Goal: Task Accomplishment & Management: Use online tool/utility

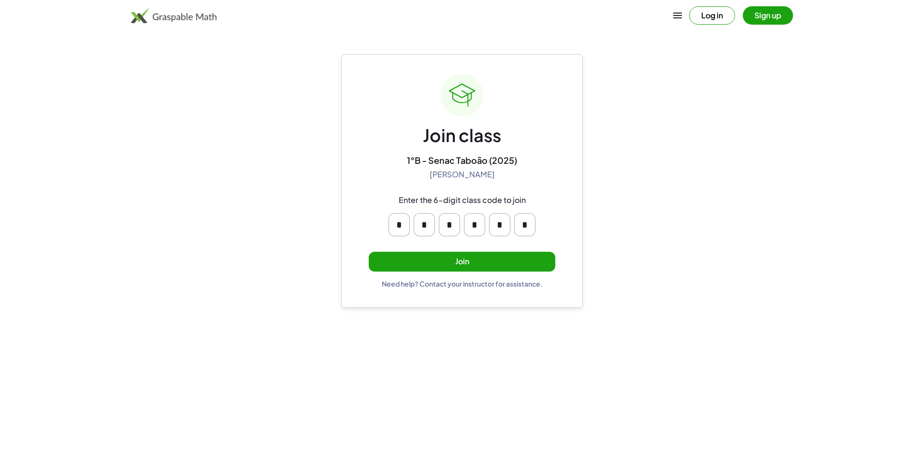
click at [456, 262] on button "Join" at bounding box center [462, 262] width 187 height 20
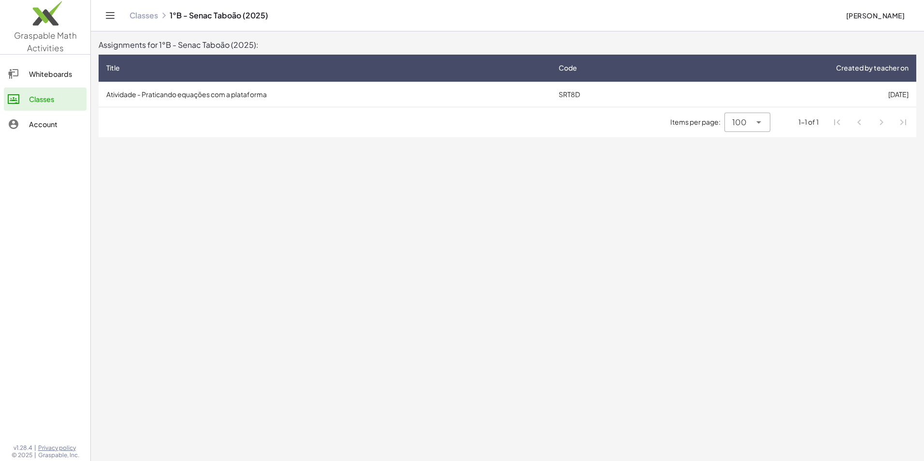
click at [225, 94] on td "Atividade - Praticando equações com a plataforma" at bounding box center [325, 94] width 452 height 25
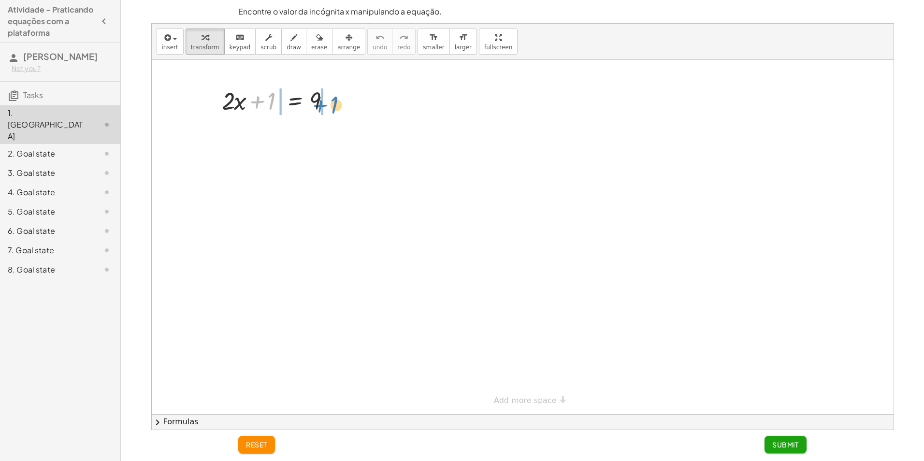
drag, startPoint x: 255, startPoint y: 103, endPoint x: 321, endPoint y: 106, distance: 65.8
click at [333, 132] on div at bounding box center [280, 132] width 194 height 33
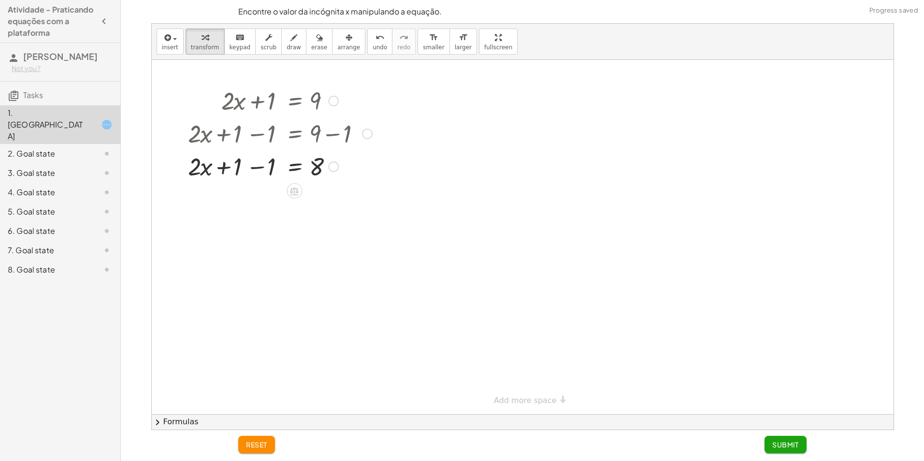
click at [258, 168] on div at bounding box center [280, 165] width 194 height 33
drag, startPoint x: 260, startPoint y: 163, endPoint x: 321, endPoint y: 187, distance: 65.5
click at [266, 220] on div at bounding box center [280, 206] width 194 height 48
click at [320, 266] on div at bounding box center [280, 255] width 194 height 48
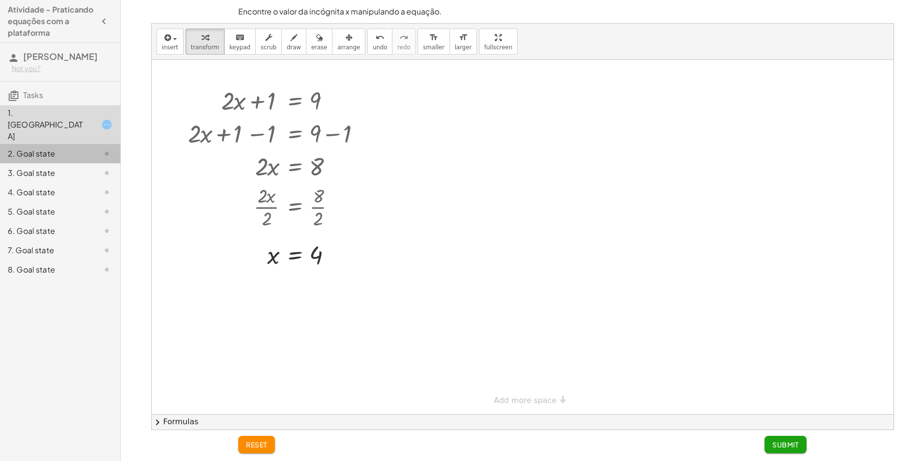
click at [42, 148] on div "2. Goal state" at bounding box center [47, 154] width 78 height 12
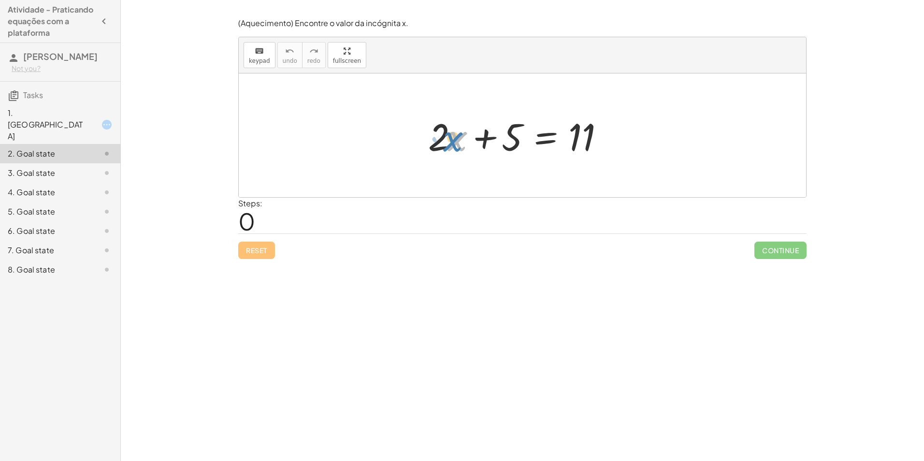
click at [450, 143] on div at bounding box center [525, 136] width 205 height 50
click at [459, 144] on div at bounding box center [525, 136] width 205 height 50
click at [436, 143] on div at bounding box center [525, 136] width 205 height 50
drag, startPoint x: 487, startPoint y: 141, endPoint x: 602, endPoint y: 143, distance: 114.6
click at [602, 143] on div at bounding box center [525, 136] width 205 height 50
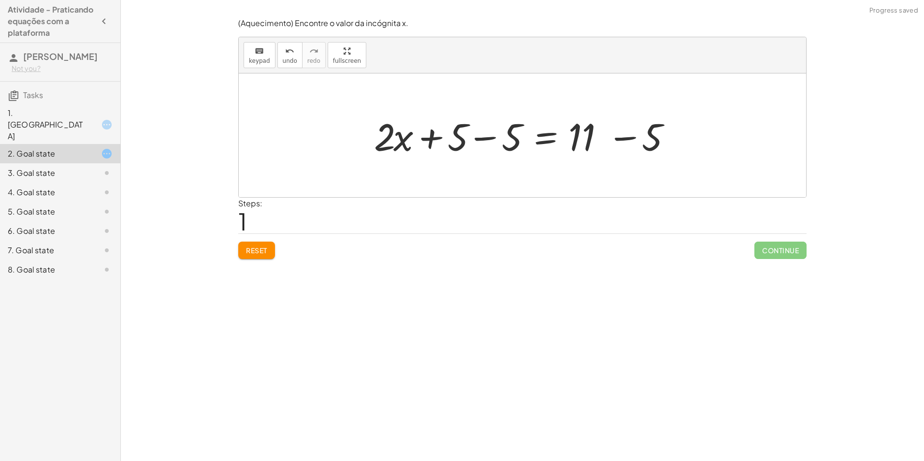
click at [491, 136] on div at bounding box center [526, 136] width 314 height 50
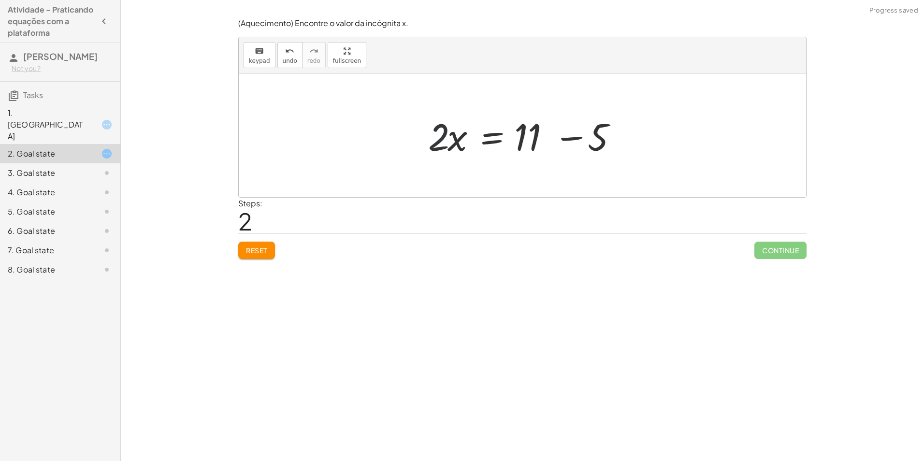
click at [447, 140] on div at bounding box center [525, 136] width 205 height 50
click at [460, 137] on div at bounding box center [525, 136] width 205 height 50
click at [575, 137] on div at bounding box center [525, 136] width 205 height 50
click at [486, 141] on div at bounding box center [526, 136] width 132 height 50
drag, startPoint x: 491, startPoint y: 142, endPoint x: 476, endPoint y: 144, distance: 14.6
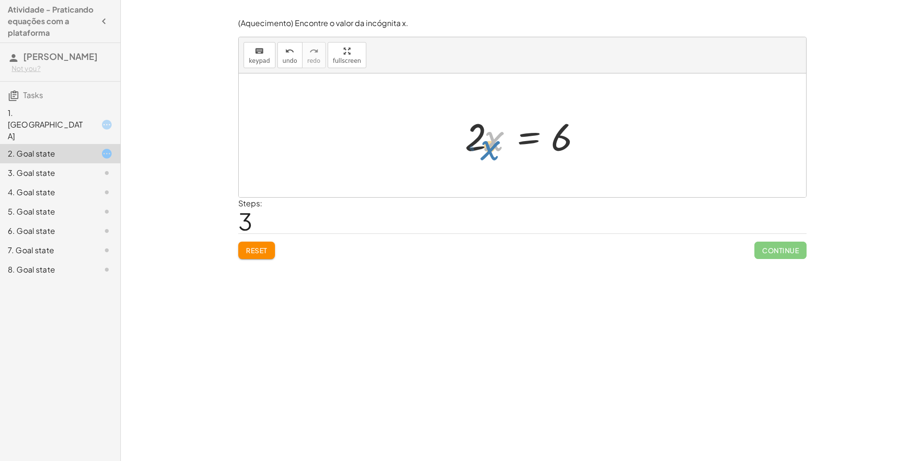
click at [476, 144] on div at bounding box center [526, 136] width 132 height 50
drag, startPoint x: 473, startPoint y: 136, endPoint x: 569, endPoint y: 156, distance: 98.3
click at [569, 156] on div at bounding box center [526, 136] width 132 height 50
click at [483, 154] on div at bounding box center [526, 135] width 143 height 74
click at [553, 153] on div at bounding box center [526, 135] width 120 height 74
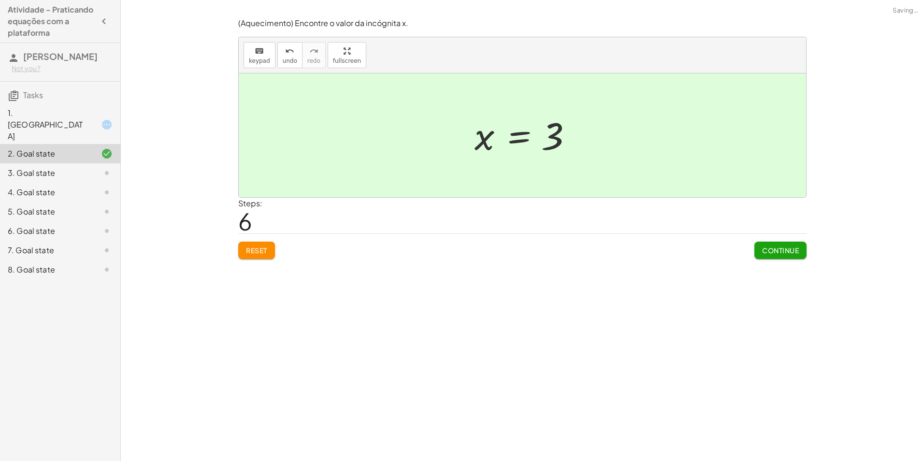
click at [81, 115] on div "1. [GEOGRAPHIC_DATA]" at bounding box center [47, 124] width 78 height 35
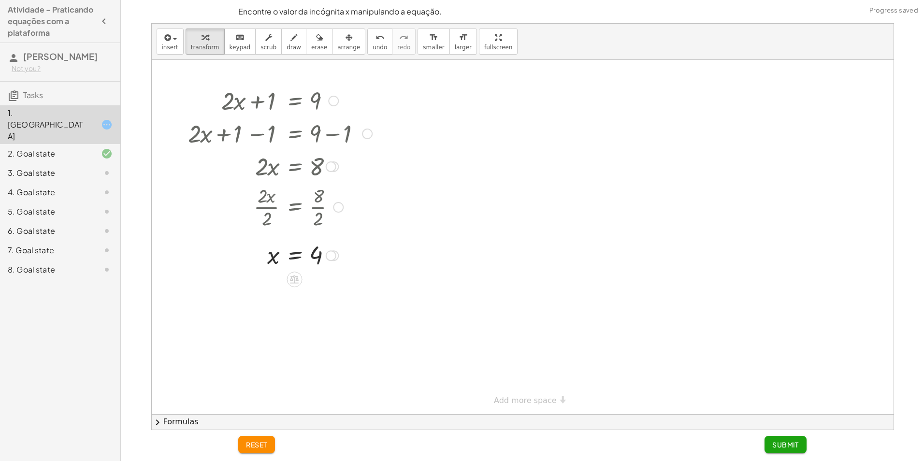
click at [270, 253] on div at bounding box center [280, 255] width 194 height 32
click at [398, 299] on div at bounding box center [523, 237] width 742 height 354
click at [60, 167] on div "3. Goal state" at bounding box center [47, 173] width 78 height 12
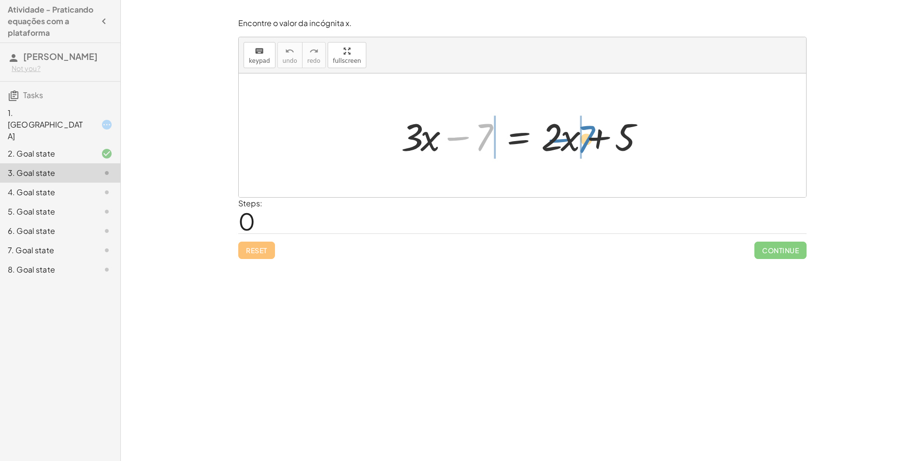
drag, startPoint x: 533, startPoint y: 142, endPoint x: 584, endPoint y: 140, distance: 51.7
click at [584, 140] on div at bounding box center [526, 136] width 260 height 50
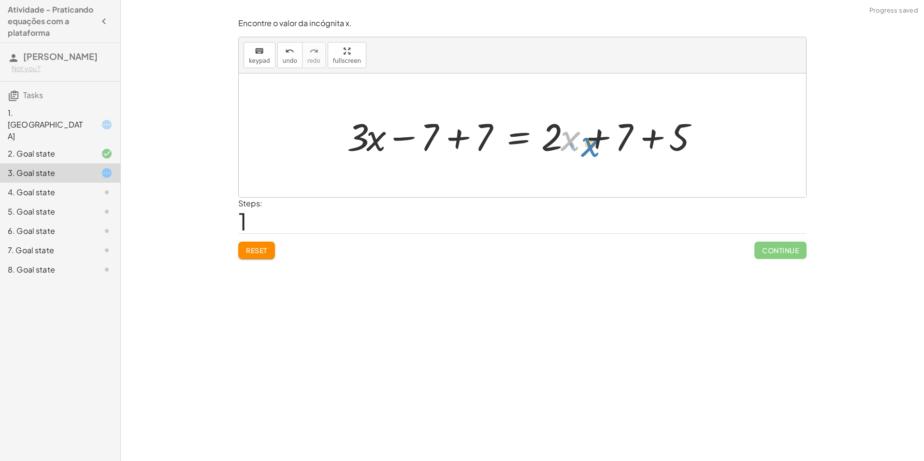
drag, startPoint x: 572, startPoint y: 139, endPoint x: 581, endPoint y: 142, distance: 8.9
click at [589, 144] on div at bounding box center [526, 136] width 368 height 50
click at [553, 136] on div at bounding box center [526, 136] width 368 height 50
click at [568, 136] on div at bounding box center [526, 136] width 368 height 50
click at [252, 256] on button "Reset" at bounding box center [256, 250] width 37 height 17
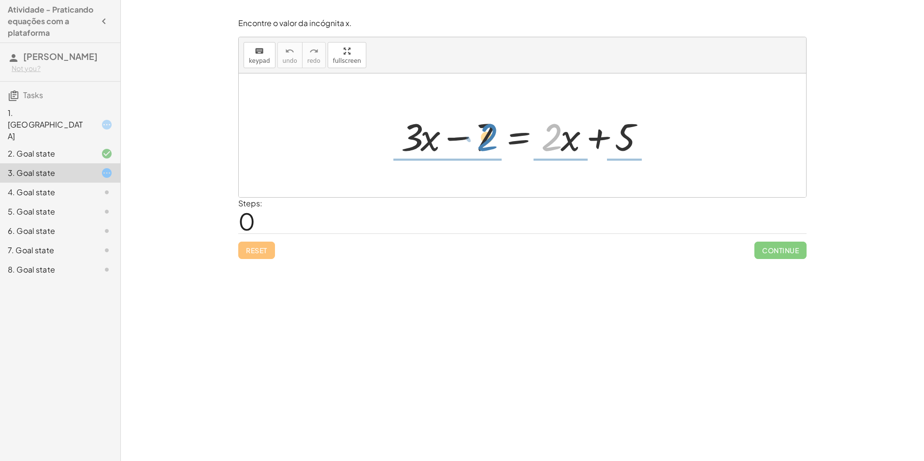
drag, startPoint x: 558, startPoint y: 139, endPoint x: 490, endPoint y: 139, distance: 67.7
click at [490, 139] on div at bounding box center [526, 136] width 260 height 50
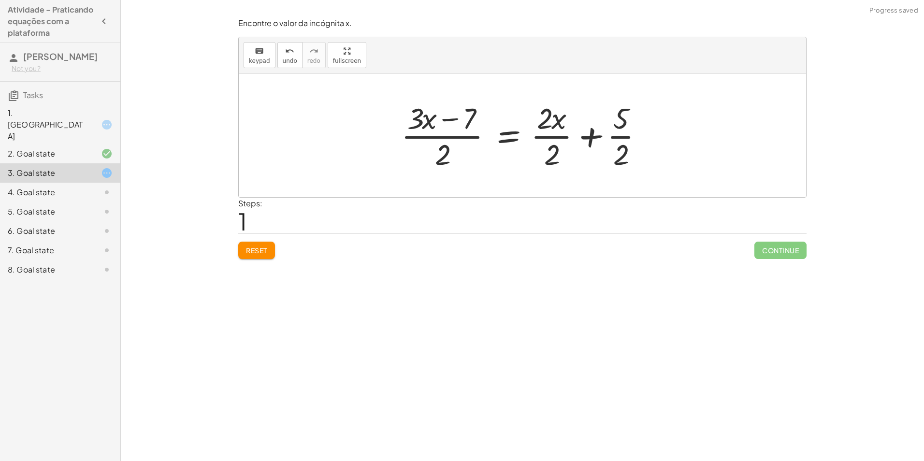
click at [264, 247] on span "Reset" at bounding box center [256, 250] width 21 height 9
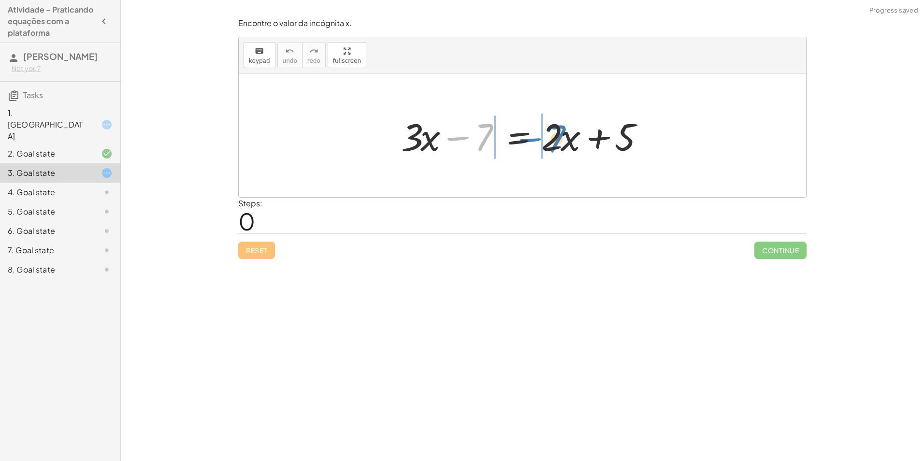
drag, startPoint x: 462, startPoint y: 138, endPoint x: 534, endPoint y: 139, distance: 72.5
click at [534, 139] on div at bounding box center [526, 136] width 260 height 50
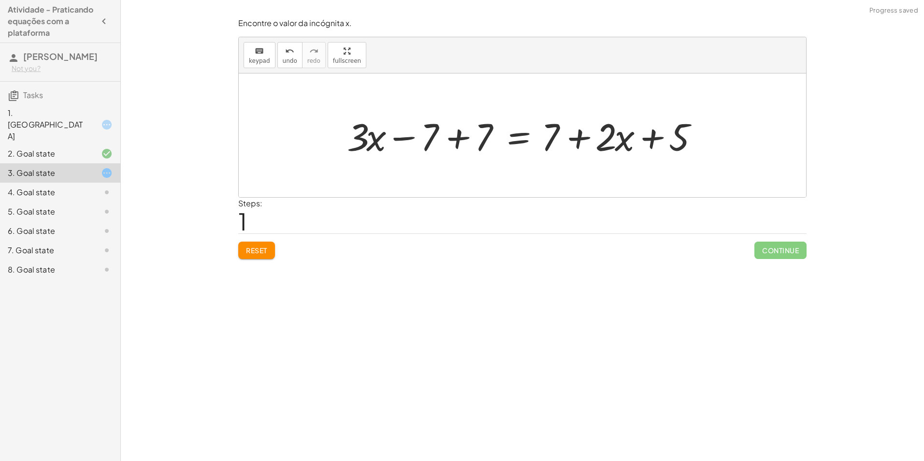
click at [406, 137] on div at bounding box center [526, 136] width 368 height 50
click at [461, 137] on div at bounding box center [526, 136] width 368 height 50
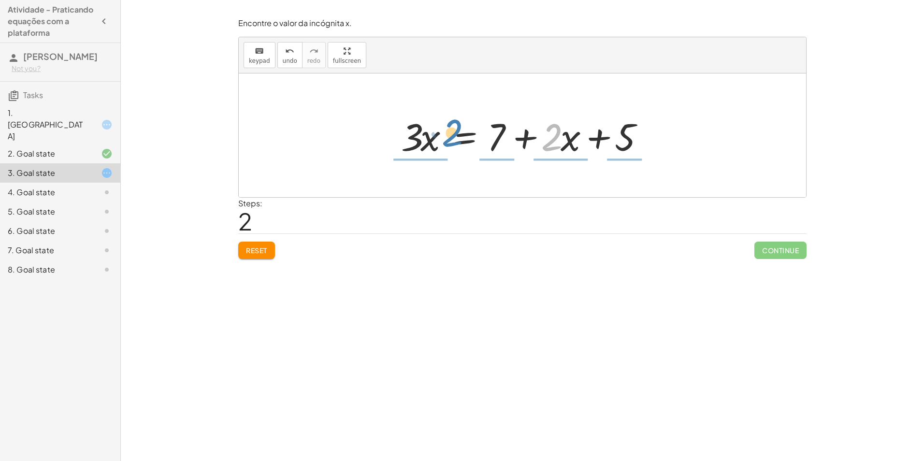
drag, startPoint x: 552, startPoint y: 142, endPoint x: 453, endPoint y: 138, distance: 99.7
click at [453, 138] on div at bounding box center [526, 136] width 260 height 50
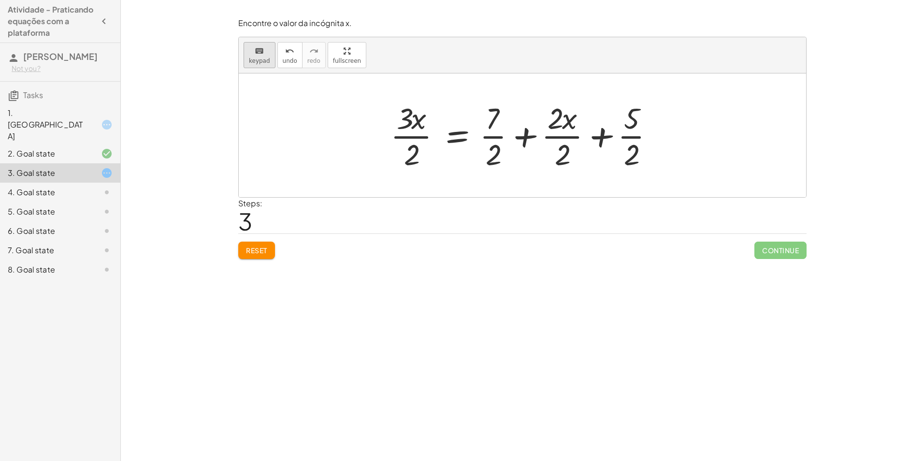
click at [271, 42] on button "keyboard keypad" at bounding box center [260, 55] width 32 height 26
click at [290, 58] on span "undo" at bounding box center [290, 61] width 15 height 7
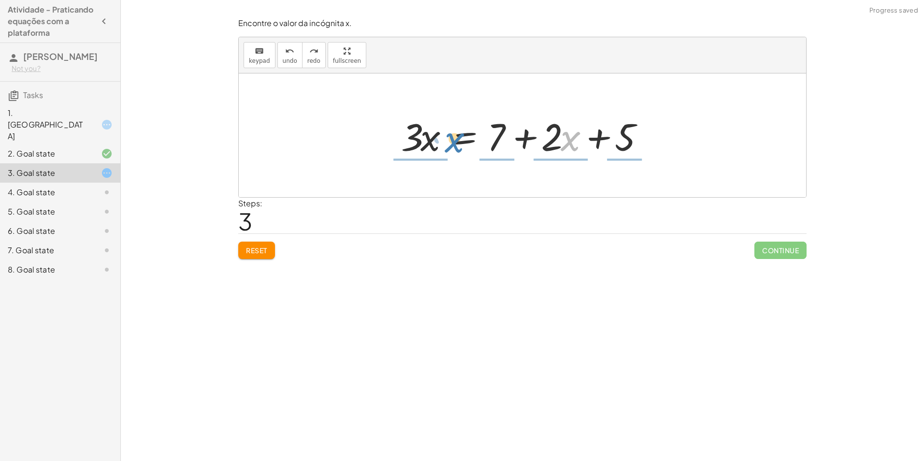
drag, startPoint x: 571, startPoint y: 140, endPoint x: 455, endPoint y: 142, distance: 116.0
click at [455, 142] on div at bounding box center [526, 136] width 260 height 50
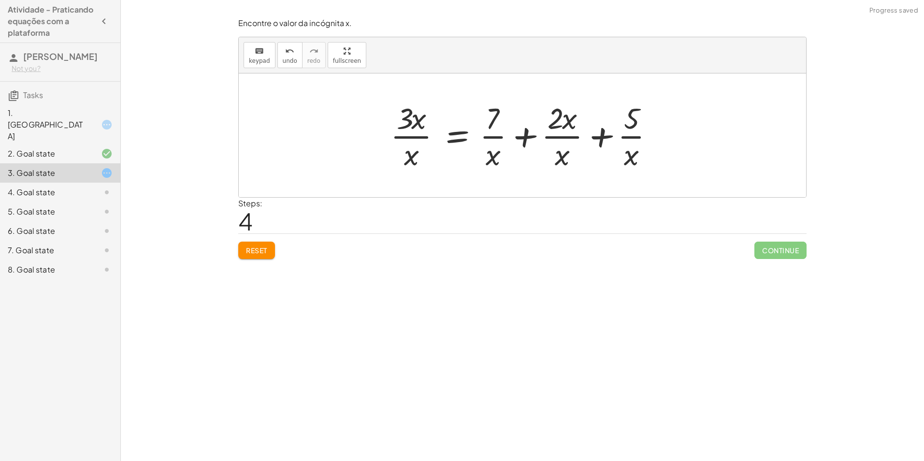
click at [493, 155] on div at bounding box center [526, 135] width 281 height 74
click at [414, 158] on div at bounding box center [526, 135] width 281 height 74
click at [477, 134] on div at bounding box center [526, 135] width 281 height 74
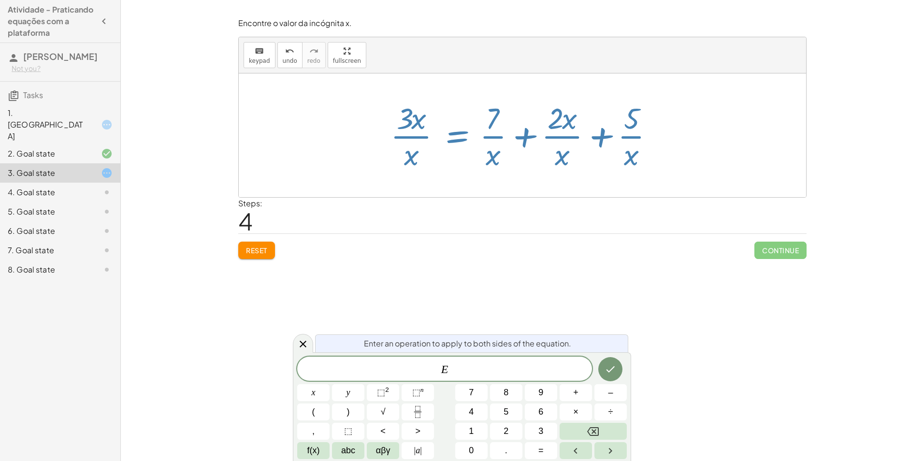
click at [528, 134] on div at bounding box center [526, 135] width 281 height 74
click at [539, 208] on div "Steps: 4" at bounding box center [522, 216] width 568 height 36
click at [255, 254] on span "Reset" at bounding box center [256, 250] width 21 height 9
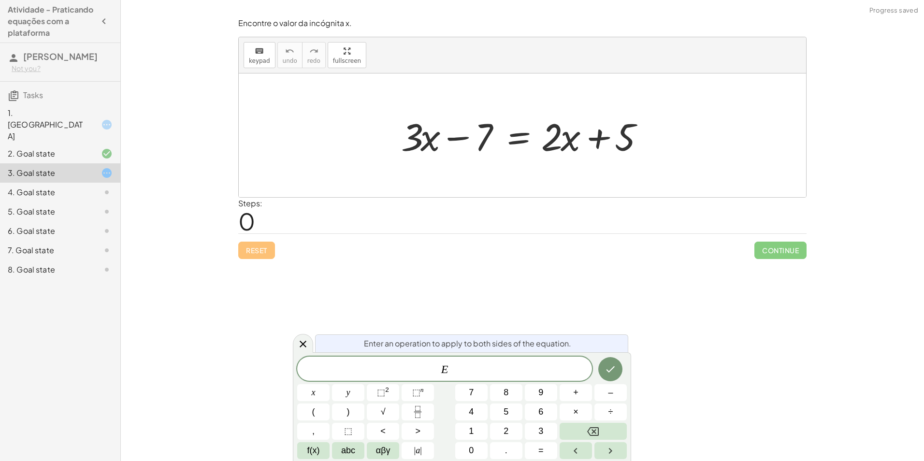
click at [513, 234] on div "Reset Continue" at bounding box center [522, 246] width 568 height 26
click at [611, 364] on icon "Done" at bounding box center [611, 369] width 12 height 12
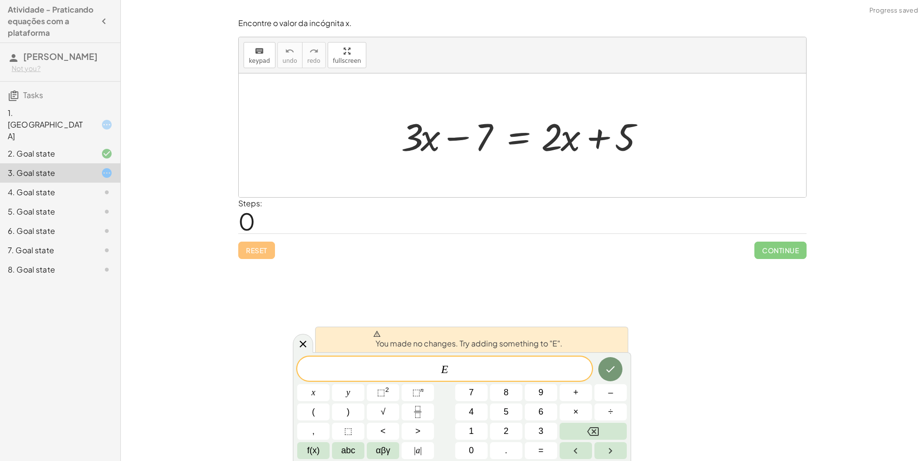
click at [518, 316] on div "Encontre o valor da incógnita x manipulando a equação. insert select one: Math …" at bounding box center [522, 230] width 803 height 461
click at [295, 347] on div at bounding box center [303, 343] width 20 height 19
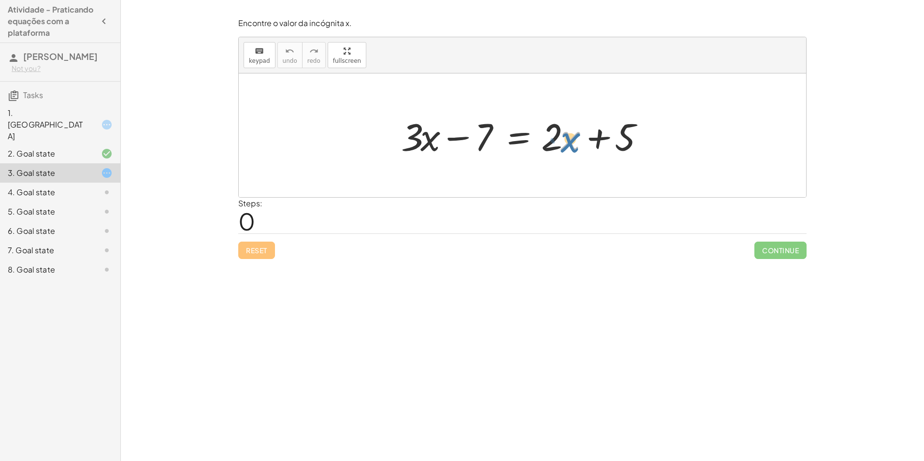
click at [567, 145] on div at bounding box center [526, 136] width 260 height 50
click at [596, 140] on div at bounding box center [526, 136] width 260 height 50
click at [459, 137] on div at bounding box center [526, 136] width 260 height 50
drag, startPoint x: 556, startPoint y: 142, endPoint x: 475, endPoint y: 140, distance: 81.2
click at [475, 140] on div at bounding box center [526, 136] width 260 height 50
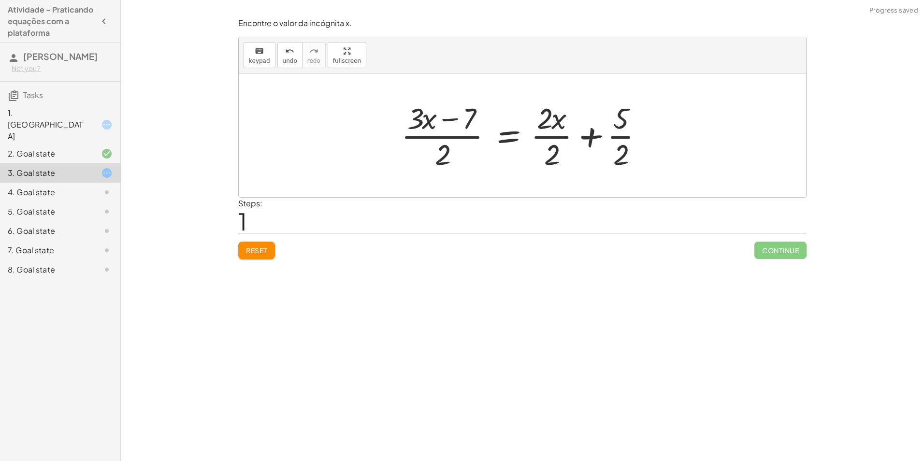
click at [445, 150] on div at bounding box center [526, 135] width 260 height 74
click at [587, 139] on div at bounding box center [526, 135] width 260 height 74
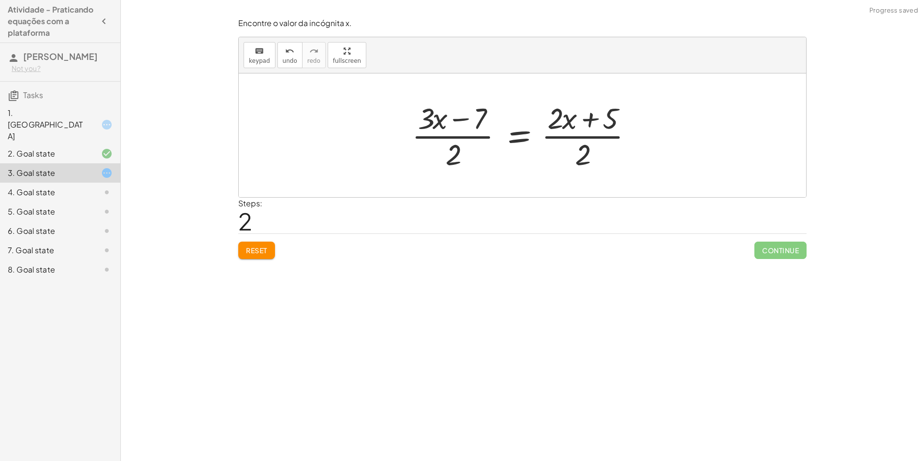
click at [590, 120] on div at bounding box center [526, 135] width 238 height 74
click at [586, 150] on div at bounding box center [526, 135] width 238 height 74
drag, startPoint x: 466, startPoint y: 118, endPoint x: 458, endPoint y: 118, distance: 8.2
click at [464, 118] on div at bounding box center [526, 135] width 238 height 74
drag, startPoint x: 563, startPoint y: 120, endPoint x: 477, endPoint y: 120, distance: 85.6
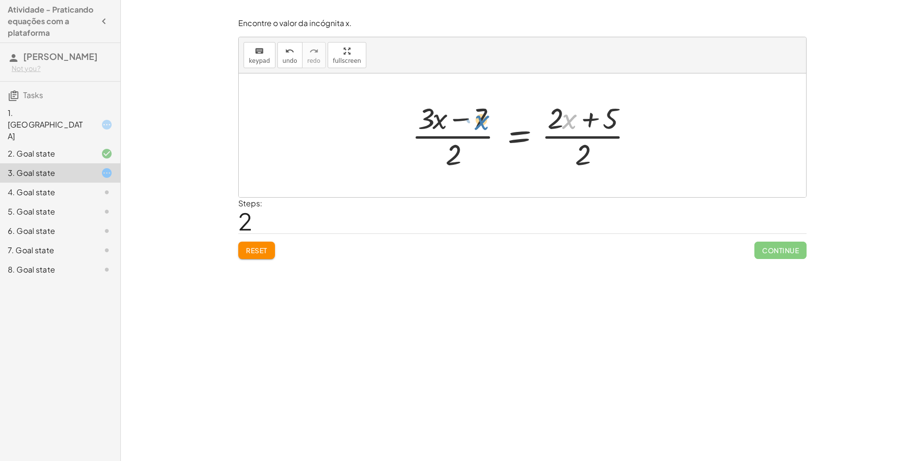
click at [477, 120] on div at bounding box center [526, 135] width 238 height 74
drag, startPoint x: 553, startPoint y: 116, endPoint x: 465, endPoint y: 114, distance: 89.0
click at [464, 114] on div at bounding box center [526, 135] width 238 height 74
click at [439, 122] on div at bounding box center [526, 135] width 238 height 74
click at [457, 150] on div at bounding box center [526, 135] width 238 height 74
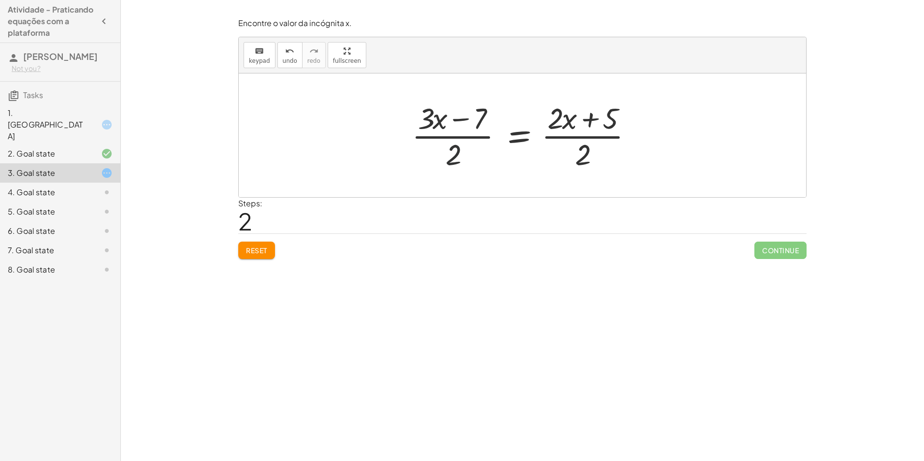
drag, startPoint x: 457, startPoint y: 150, endPoint x: 481, endPoint y: 133, distance: 29.2
click at [466, 144] on div at bounding box center [526, 135] width 238 height 74
drag, startPoint x: 540, startPoint y: 136, endPoint x: 506, endPoint y: 130, distance: 35.3
click at [535, 137] on div at bounding box center [526, 135] width 238 height 74
click at [508, 131] on div at bounding box center [526, 135] width 238 height 74
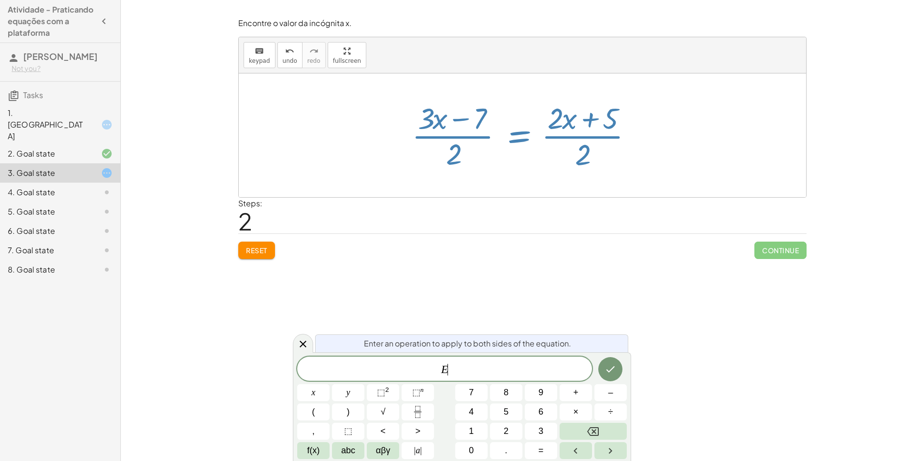
drag, startPoint x: 511, startPoint y: 134, endPoint x: 521, endPoint y: 135, distance: 9.7
click at [516, 135] on div at bounding box center [526, 135] width 238 height 74
click at [589, 290] on div "Encontre o valor da incógnita x manipulando a equação. insert select one: Math …" at bounding box center [522, 230] width 803 height 461
click at [305, 343] on icon at bounding box center [303, 344] width 12 height 12
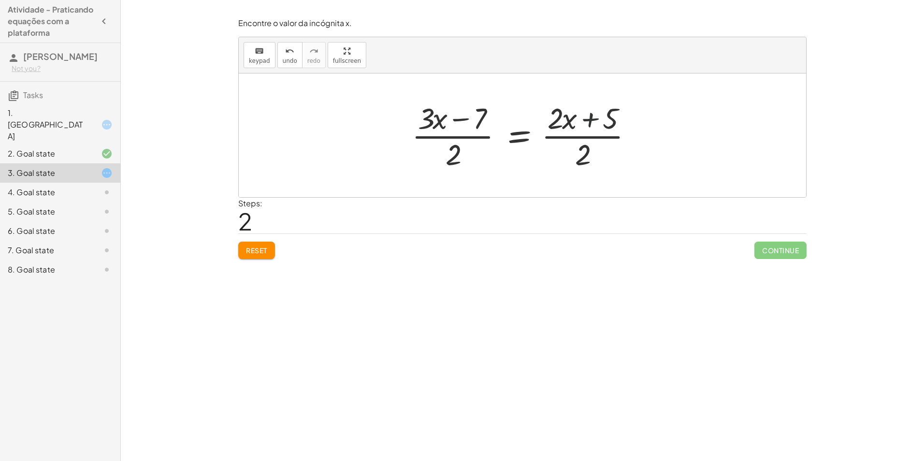
click at [593, 120] on div at bounding box center [526, 135] width 238 height 74
click at [582, 151] on div at bounding box center [526, 135] width 238 height 74
drag, startPoint x: 455, startPoint y: 159, endPoint x: 611, endPoint y: 160, distance: 156.1
click at [611, 160] on div at bounding box center [526, 135] width 238 height 74
click at [466, 133] on div at bounding box center [526, 135] width 303 height 74
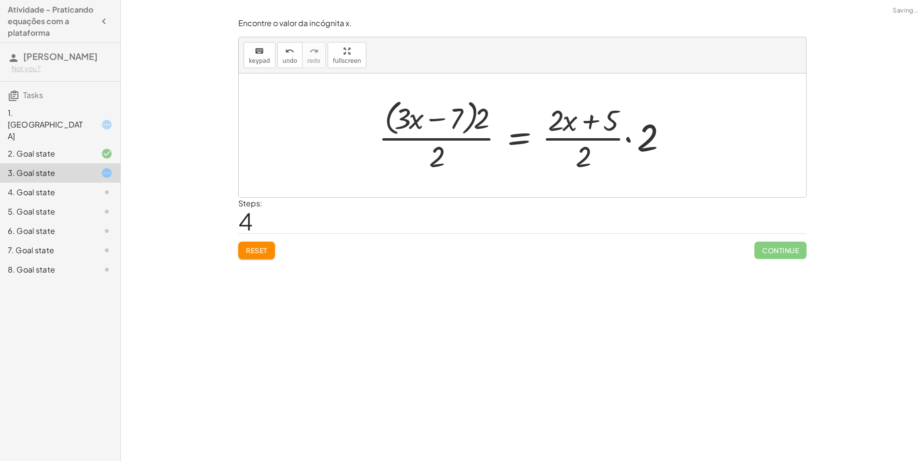
click at [627, 140] on div at bounding box center [526, 135] width 305 height 79
click at [598, 122] on div at bounding box center [526, 135] width 306 height 79
click at [597, 155] on div at bounding box center [526, 135] width 306 height 79
click at [604, 152] on div at bounding box center [526, 135] width 306 height 79
drag, startPoint x: 594, startPoint y: 117, endPoint x: 599, endPoint y: 120, distance: 6.1
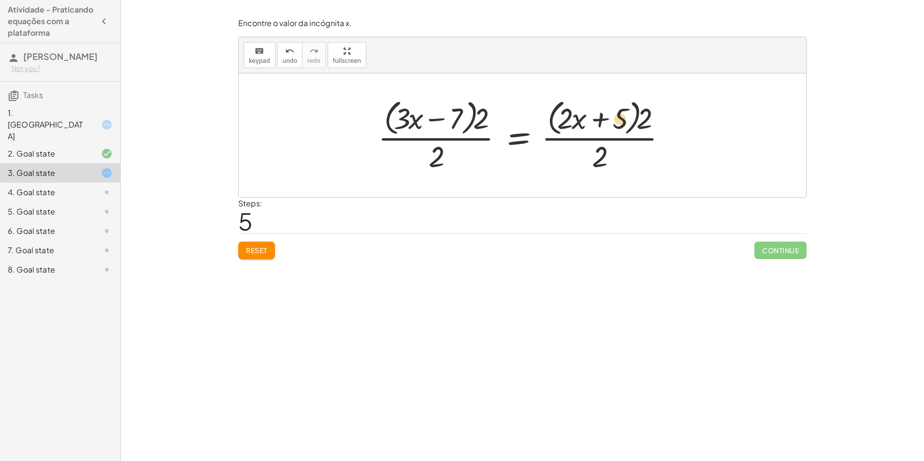
click at [599, 120] on div at bounding box center [526, 135] width 306 height 79
drag, startPoint x: 599, startPoint y: 120, endPoint x: 625, endPoint y: 119, distance: 26.6
click at [625, 119] on div at bounding box center [526, 135] width 306 height 79
click at [558, 119] on div at bounding box center [526, 135] width 306 height 79
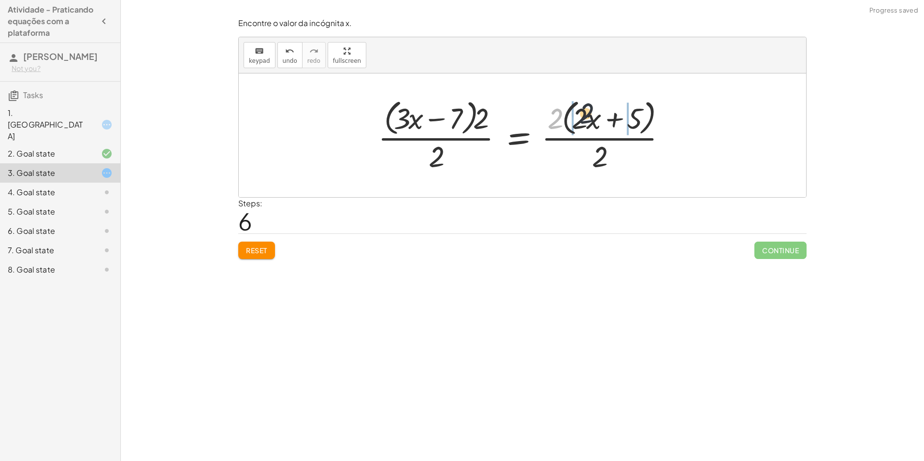
drag, startPoint x: 556, startPoint y: 112, endPoint x: 594, endPoint y: 118, distance: 38.7
click at [594, 118] on div at bounding box center [526, 135] width 306 height 79
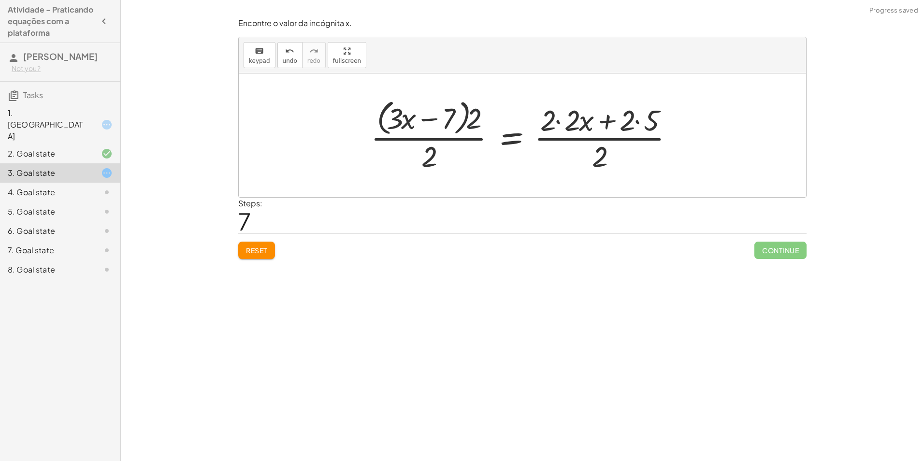
click at [478, 123] on div at bounding box center [526, 135] width 320 height 79
drag, startPoint x: 477, startPoint y: 123, endPoint x: 443, endPoint y: 120, distance: 33.9
click at [443, 120] on div at bounding box center [526, 135] width 320 height 79
drag, startPoint x: 446, startPoint y: 116, endPoint x: 488, endPoint y: 116, distance: 42.1
click at [488, 116] on div at bounding box center [525, 135] width 325 height 74
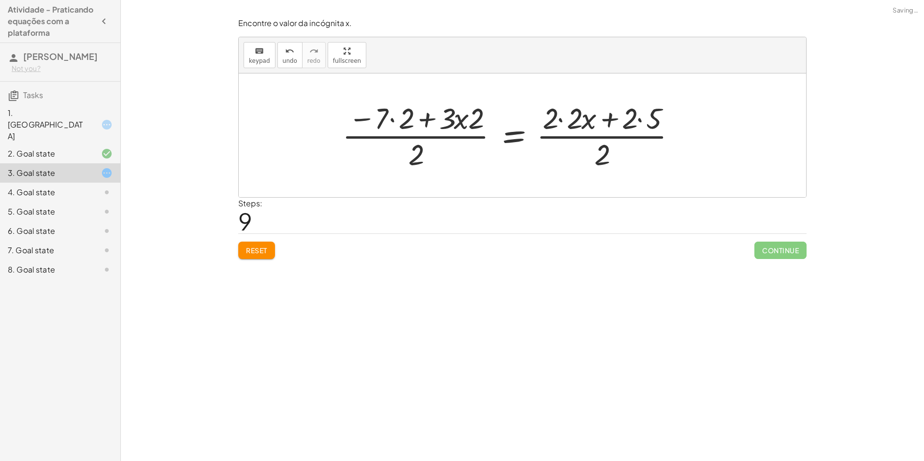
click at [427, 120] on div at bounding box center [512, 135] width 351 height 74
click at [459, 123] on div at bounding box center [512, 135] width 351 height 74
click at [395, 119] on div at bounding box center [512, 135] width 351 height 74
click at [394, 118] on div at bounding box center [518, 135] width 342 height 74
click at [559, 122] on div at bounding box center [518, 135] width 342 height 74
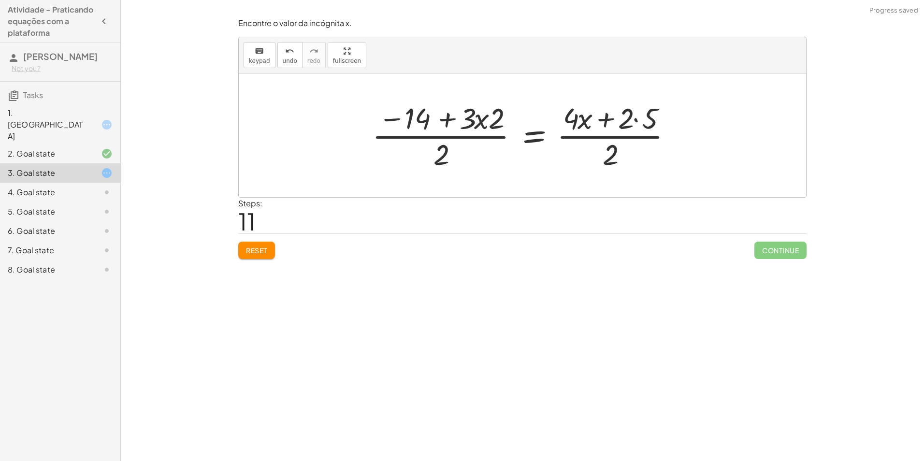
click at [637, 121] on div at bounding box center [526, 135] width 318 height 74
click at [602, 117] on div at bounding box center [521, 135] width 308 height 74
drag, startPoint x: 483, startPoint y: 122, endPoint x: 509, endPoint y: 121, distance: 25.6
click at [479, 119] on div at bounding box center [526, 135] width 318 height 74
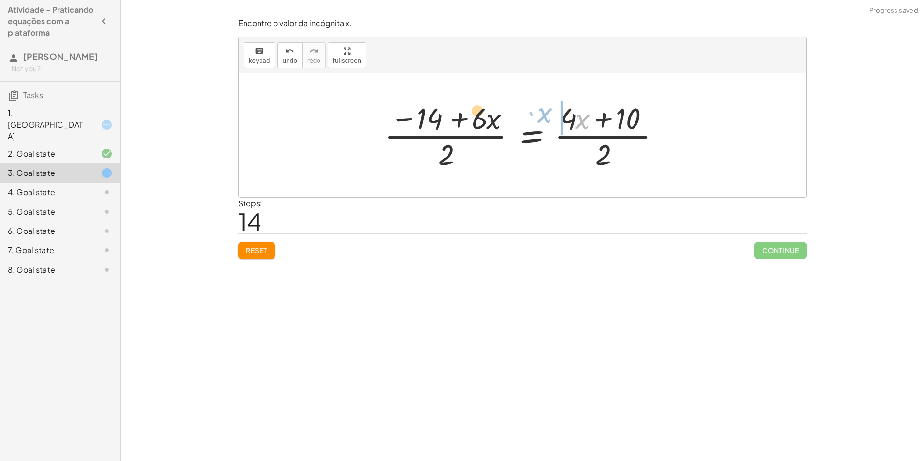
drag, startPoint x: 577, startPoint y: 125, endPoint x: 604, endPoint y: 119, distance: 28.2
click at [604, 119] on div at bounding box center [525, 135] width 293 height 74
drag, startPoint x: 584, startPoint y: 118, endPoint x: 532, endPoint y: 130, distance: 53.5
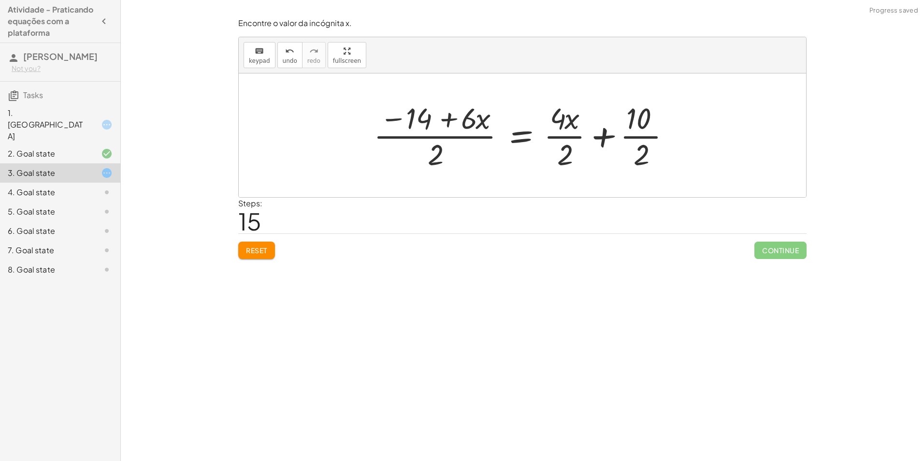
click at [568, 147] on div at bounding box center [526, 135] width 315 height 74
click at [643, 153] on div at bounding box center [526, 135] width 312 height 74
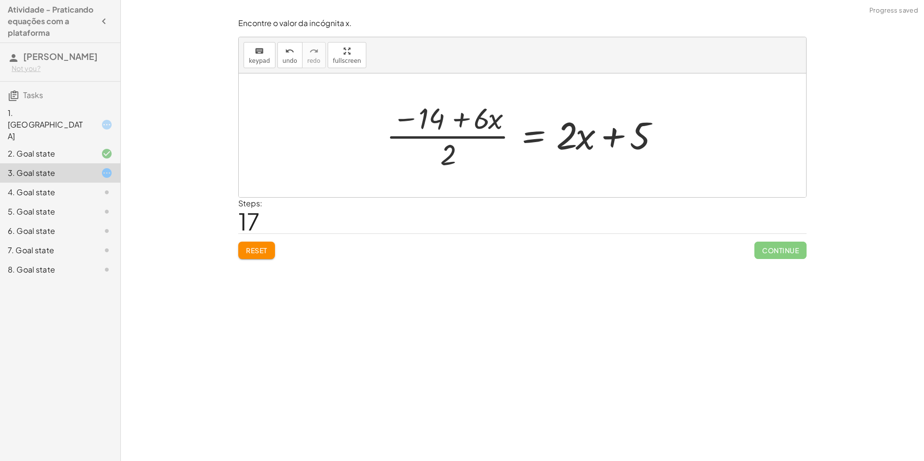
click at [453, 153] on div at bounding box center [526, 135] width 290 height 74
click at [463, 115] on div at bounding box center [526, 135] width 290 height 74
click at [414, 118] on div at bounding box center [526, 135] width 290 height 74
click at [407, 119] on div at bounding box center [526, 135] width 290 height 74
drag, startPoint x: 407, startPoint y: 119, endPoint x: 474, endPoint y: 119, distance: 66.7
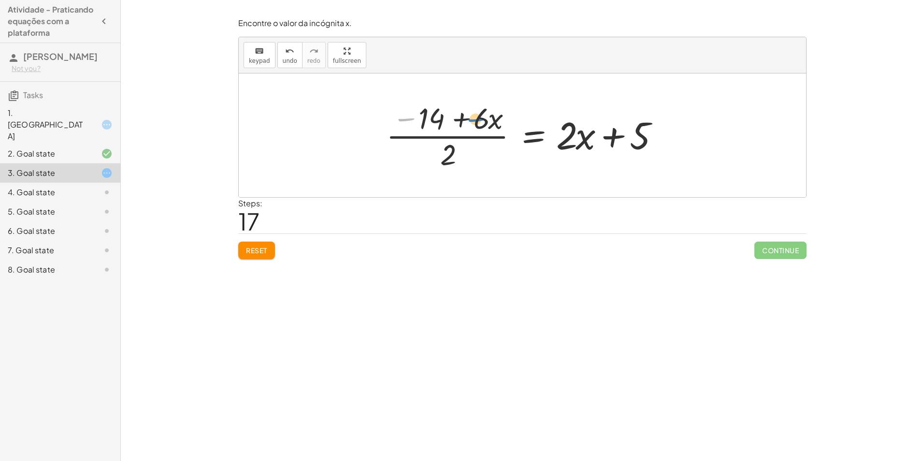
click at [474, 119] on div at bounding box center [526, 135] width 290 height 74
drag, startPoint x: 457, startPoint y: 120, endPoint x: 398, endPoint y: 126, distance: 59.3
click at [398, 126] on div at bounding box center [526, 135] width 290 height 74
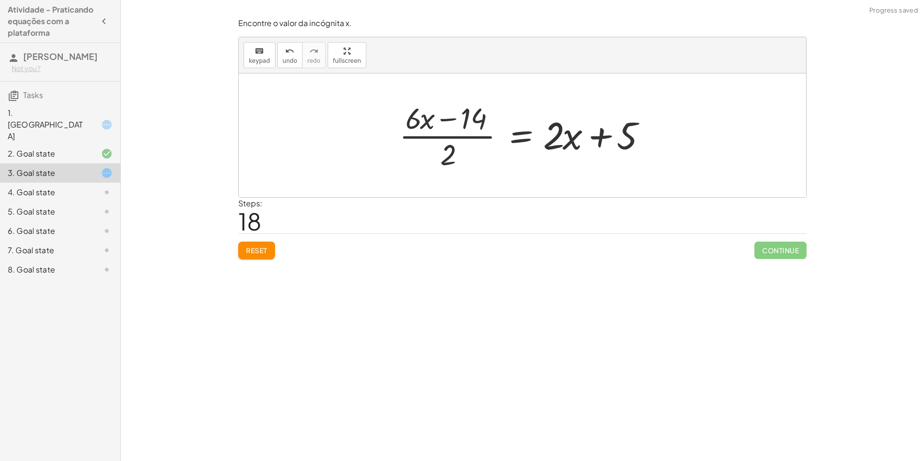
click at [453, 116] on div at bounding box center [525, 135] width 263 height 74
click at [447, 146] on div at bounding box center [525, 135] width 263 height 74
drag, startPoint x: 595, startPoint y: 138, endPoint x: 601, endPoint y: 139, distance: 6.3
click at [601, 139] on div at bounding box center [525, 135] width 263 height 74
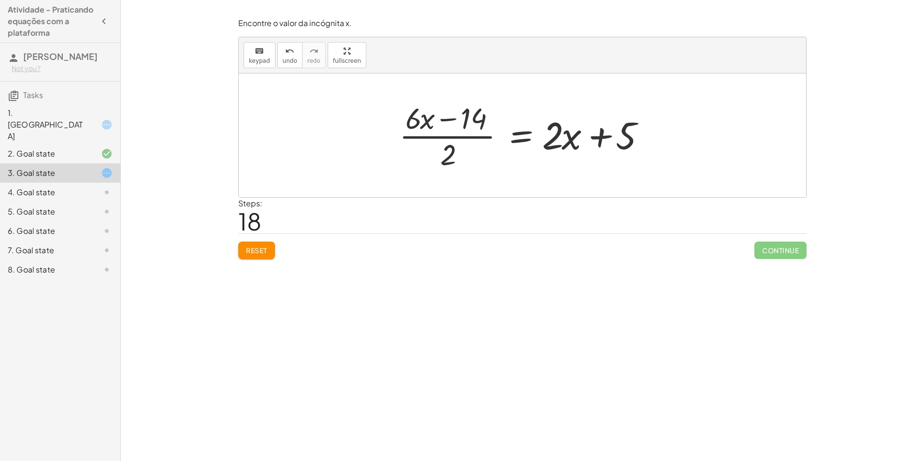
click at [598, 140] on div at bounding box center [525, 135] width 263 height 74
drag, startPoint x: 622, startPoint y: 135, endPoint x: 421, endPoint y: 113, distance: 202.3
click at [421, 113] on div at bounding box center [525, 135] width 263 height 74
drag, startPoint x: 424, startPoint y: 120, endPoint x: 492, endPoint y: 116, distance: 67.8
click at [620, 140] on div at bounding box center [505, 135] width 400 height 74
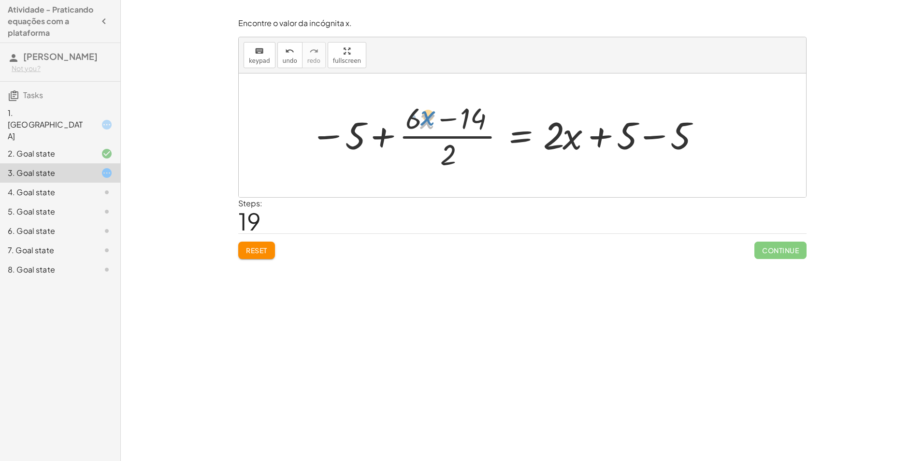
drag, startPoint x: 427, startPoint y: 117, endPoint x: 423, endPoint y: 113, distance: 5.5
click at [425, 113] on div at bounding box center [505, 135] width 400 height 74
click at [384, 136] on div at bounding box center [505, 135] width 400 height 74
click at [330, 135] on div at bounding box center [505, 135] width 400 height 74
drag, startPoint x: 448, startPoint y: 154, endPoint x: 462, endPoint y: 153, distance: 13.6
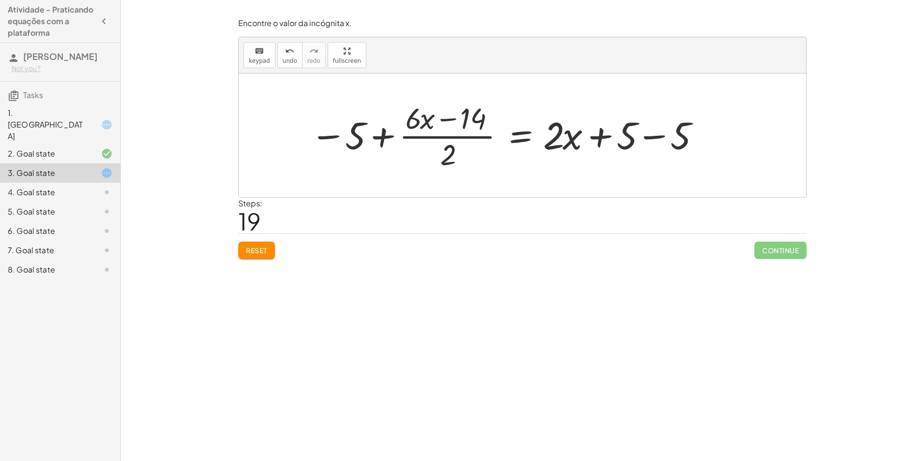
click at [449, 154] on div at bounding box center [505, 135] width 400 height 74
click at [605, 141] on div at bounding box center [505, 135] width 400 height 74
drag, startPoint x: 612, startPoint y: 132, endPoint x: 638, endPoint y: 131, distance: 25.6
click at [625, 133] on div at bounding box center [505, 135] width 400 height 74
click at [650, 131] on div at bounding box center [522, 135] width 567 height 124
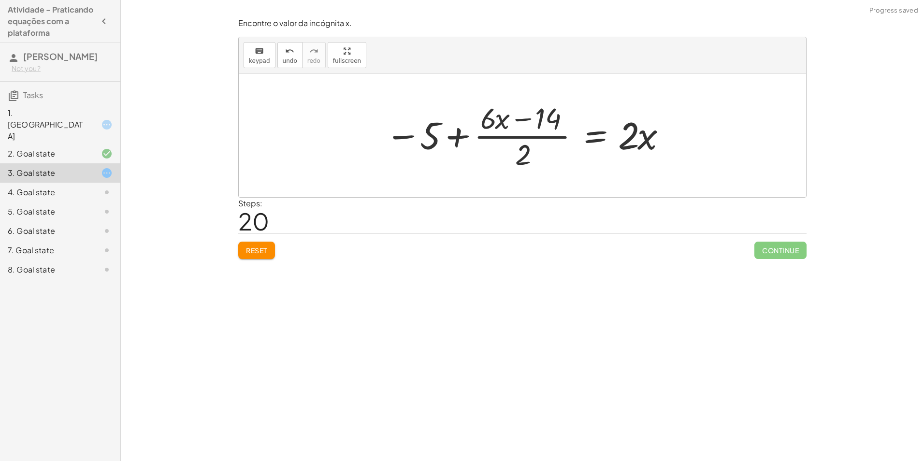
click at [516, 152] on div at bounding box center [526, 135] width 292 height 74
click at [517, 152] on div at bounding box center [526, 135] width 292 height 74
click at [521, 118] on div at bounding box center [526, 135] width 292 height 74
drag, startPoint x: 455, startPoint y: 142, endPoint x: 461, endPoint y: 142, distance: 5.8
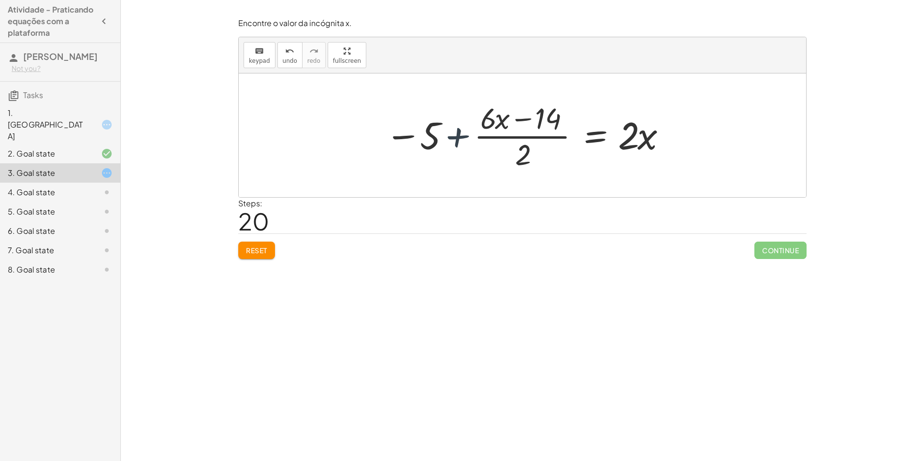
click at [461, 142] on div at bounding box center [526, 135] width 292 height 74
click at [408, 136] on div at bounding box center [526, 135] width 292 height 74
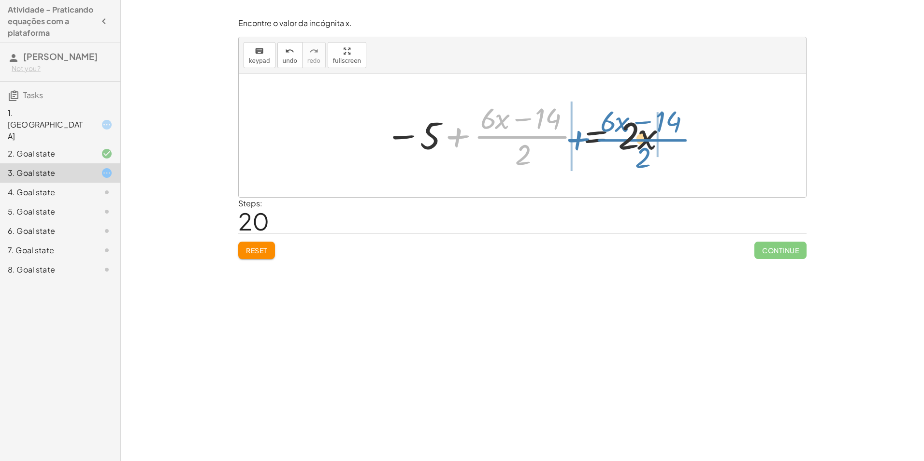
drag, startPoint x: 464, startPoint y: 138, endPoint x: 587, endPoint y: 141, distance: 122.8
click at [587, 141] on div at bounding box center [526, 135] width 292 height 74
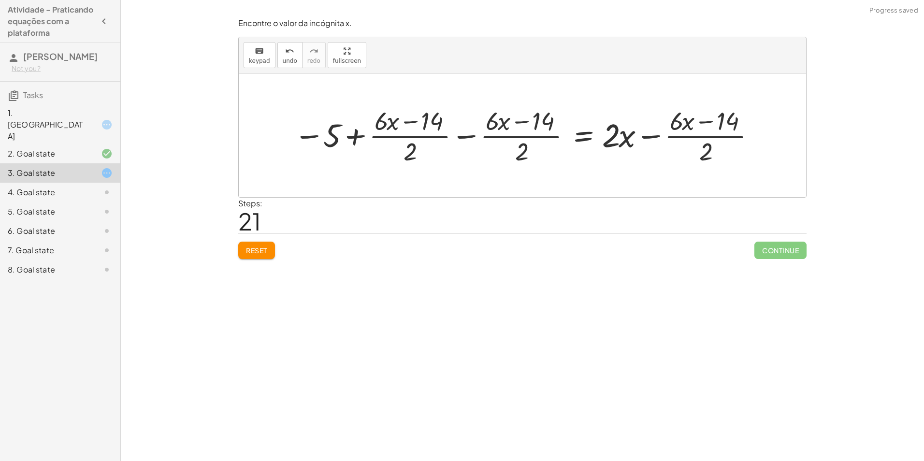
click at [271, 245] on button "Reset" at bounding box center [256, 250] width 37 height 17
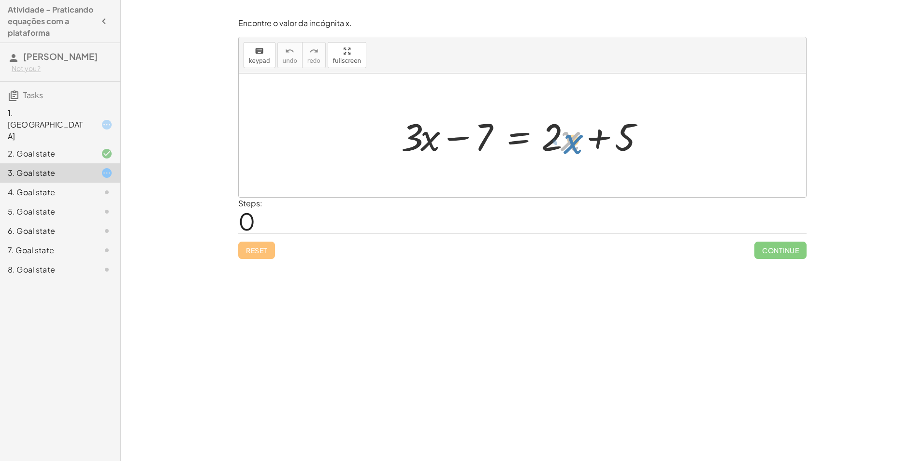
click at [571, 142] on div at bounding box center [526, 136] width 260 height 50
click at [454, 139] on div at bounding box center [526, 136] width 260 height 50
click at [425, 138] on div at bounding box center [526, 136] width 260 height 50
drag, startPoint x: 485, startPoint y: 133, endPoint x: 551, endPoint y: 134, distance: 65.3
click at [551, 134] on div at bounding box center [526, 136] width 260 height 50
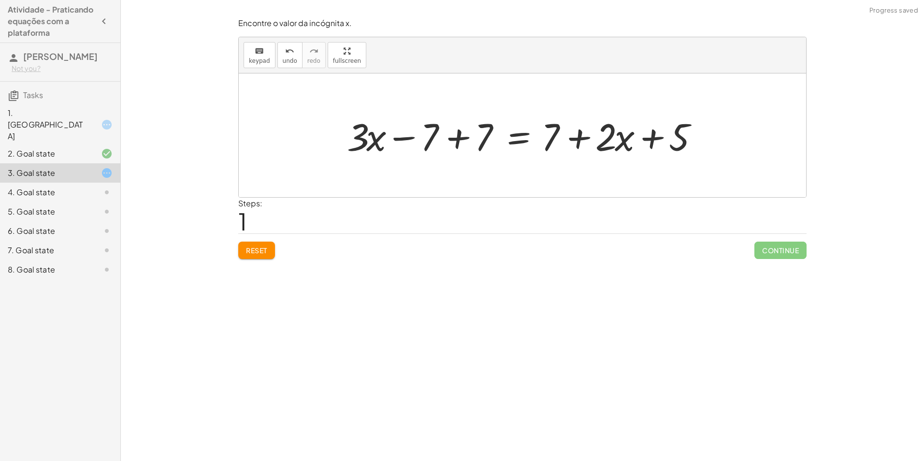
click at [575, 138] on div at bounding box center [526, 136] width 368 height 50
click at [461, 137] on div at bounding box center [526, 136] width 368 height 50
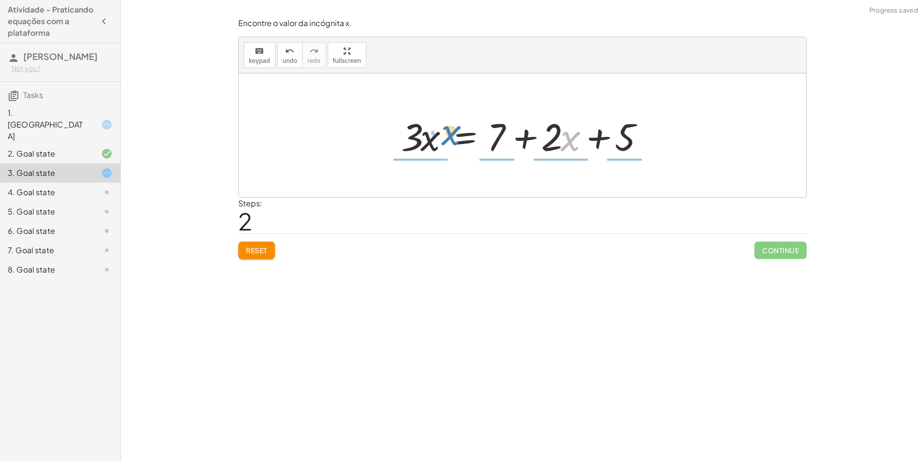
drag, startPoint x: 563, startPoint y: 140, endPoint x: 443, endPoint y: 134, distance: 119.5
click at [443, 134] on div at bounding box center [526, 136] width 260 height 50
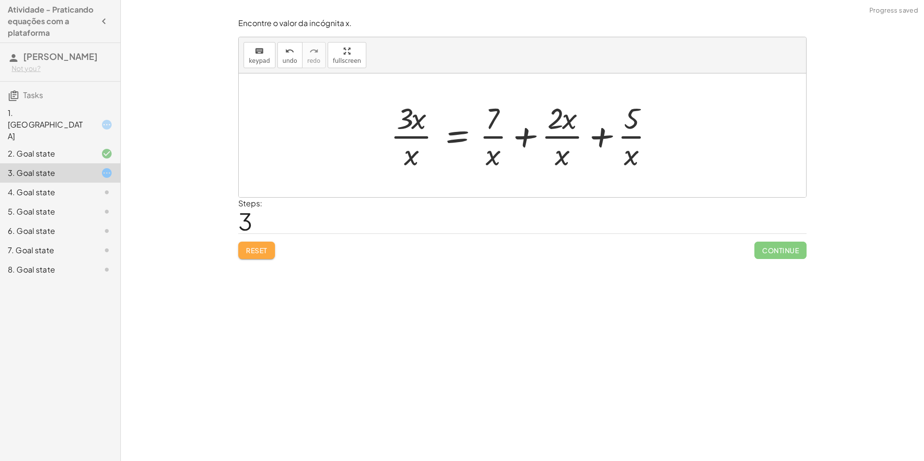
click at [257, 253] on span "Reset" at bounding box center [256, 250] width 21 height 9
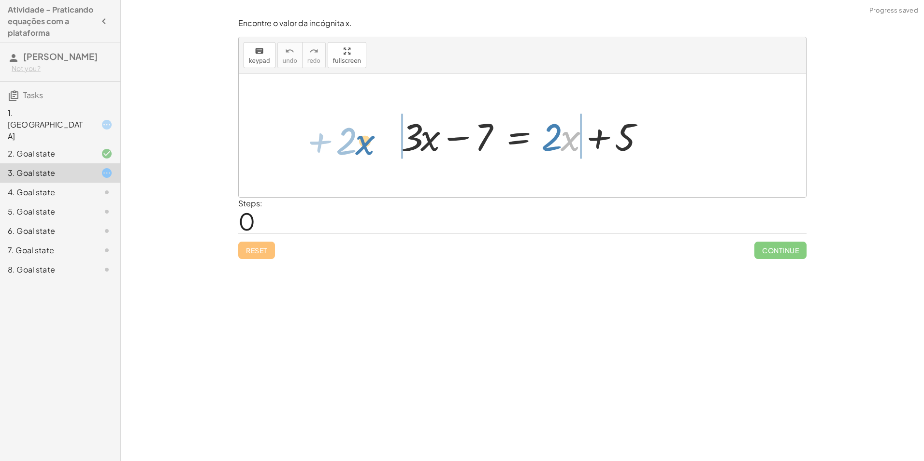
drag, startPoint x: 562, startPoint y: 140, endPoint x: 357, endPoint y: 144, distance: 205.5
click at [357, 144] on div "· x + · 2 + · 3 · x − 7 = + · 2 · x + 5" at bounding box center [522, 135] width 567 height 124
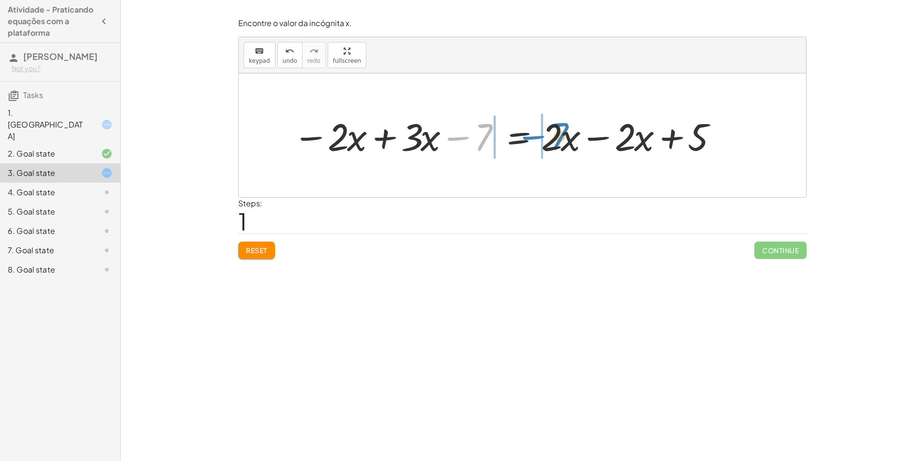
drag, startPoint x: 481, startPoint y: 133, endPoint x: 557, endPoint y: 132, distance: 75.4
click at [557, 132] on div at bounding box center [505, 136] width 435 height 50
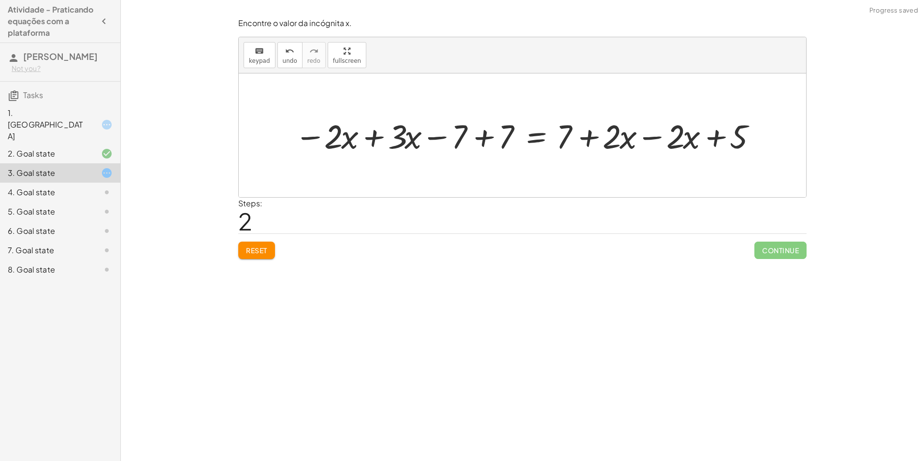
click at [480, 137] on div at bounding box center [526, 136] width 473 height 44
click at [463, 142] on div at bounding box center [573, 136] width 380 height 44
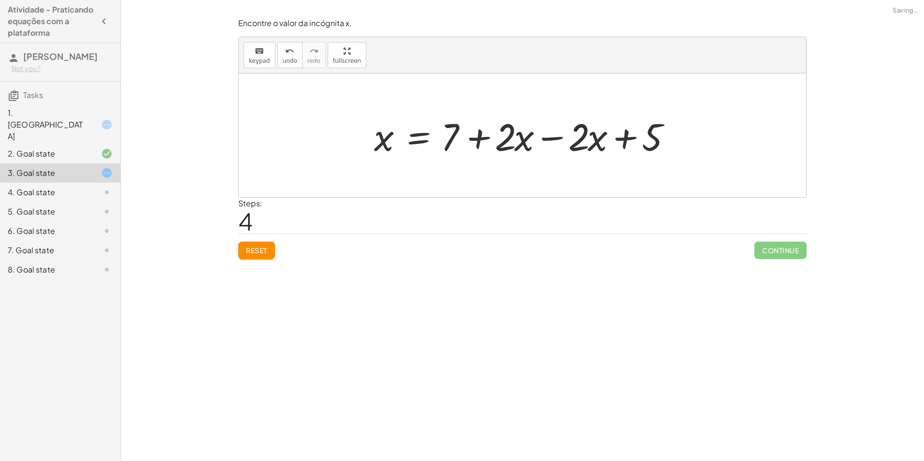
click at [481, 138] on div at bounding box center [526, 136] width 314 height 50
click at [556, 143] on div at bounding box center [526, 136] width 314 height 50
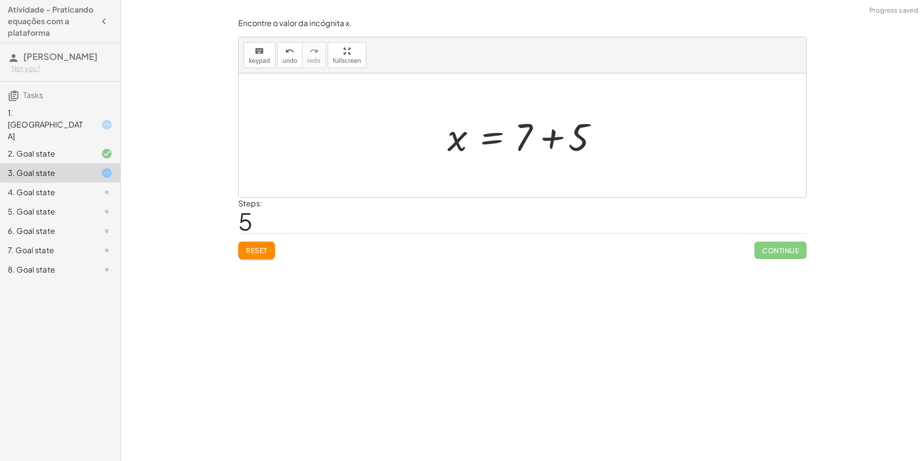
click at [544, 139] on div at bounding box center [526, 136] width 167 height 50
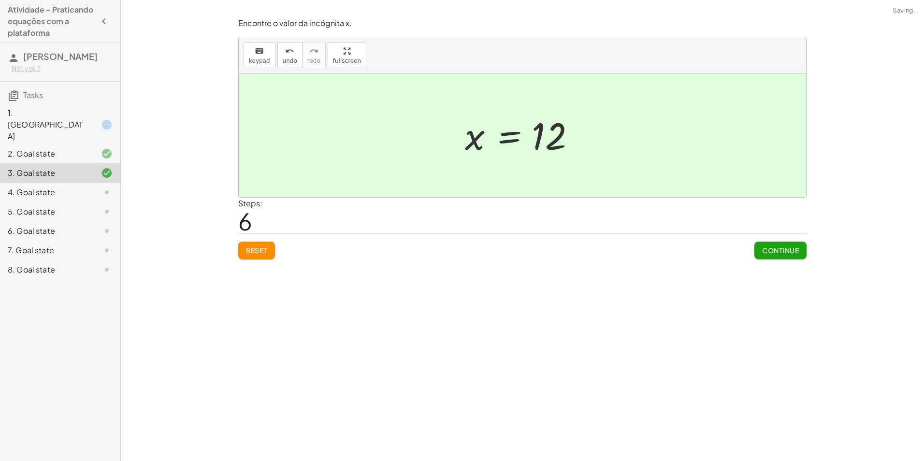
click at [783, 247] on span "Continue" at bounding box center [780, 250] width 37 height 9
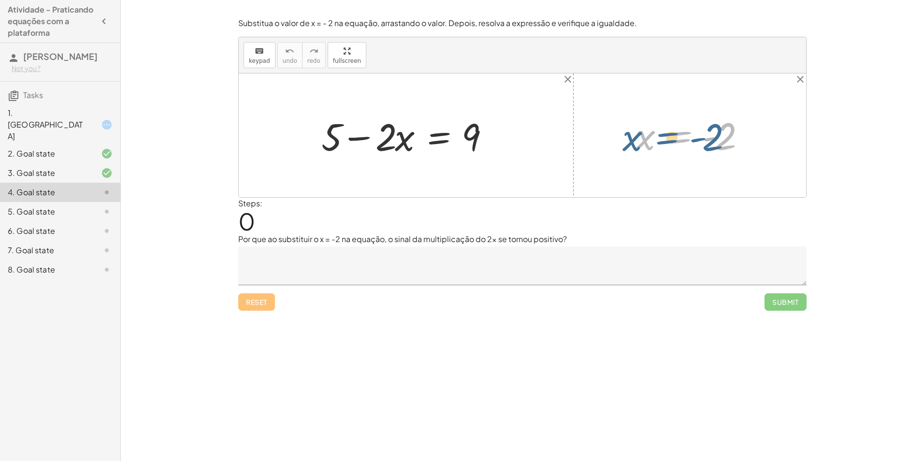
drag, startPoint x: 680, startPoint y: 133, endPoint x: 661, endPoint y: 132, distance: 18.9
click at [672, 134] on div at bounding box center [694, 136] width 126 height 48
drag, startPoint x: 346, startPoint y: 140, endPoint x: 357, endPoint y: 138, distance: 11.2
click at [355, 139] on div at bounding box center [410, 136] width 186 height 50
click at [359, 138] on div at bounding box center [410, 136] width 186 height 50
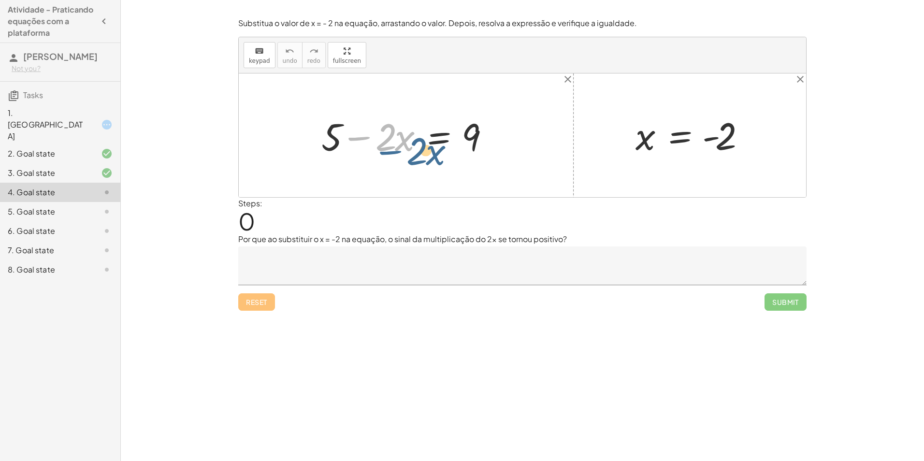
drag, startPoint x: 359, startPoint y: 138, endPoint x: 360, endPoint y: 154, distance: 16.0
click at [360, 154] on div at bounding box center [410, 136] width 186 height 50
drag, startPoint x: 719, startPoint y: 130, endPoint x: 715, endPoint y: 134, distance: 6.2
click at [717, 132] on div at bounding box center [694, 136] width 126 height 48
drag, startPoint x: 713, startPoint y: 137, endPoint x: 699, endPoint y: 134, distance: 14.3
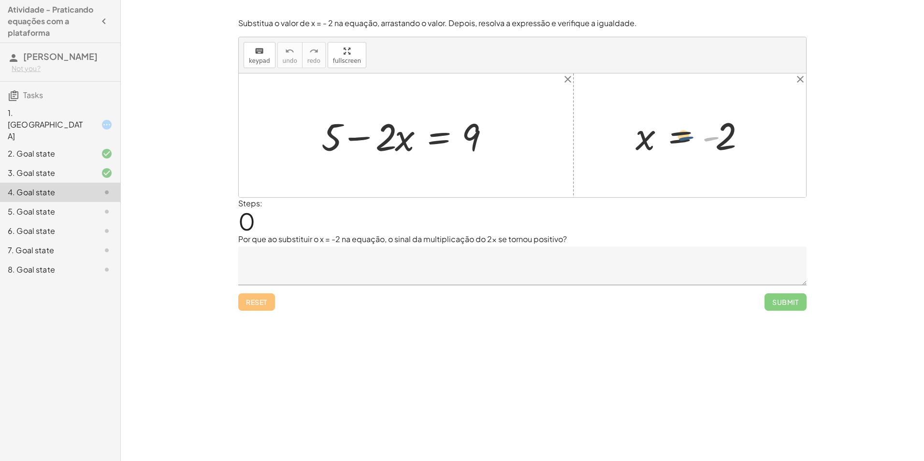
click at [696, 135] on div at bounding box center [694, 136] width 126 height 48
click at [741, 138] on div at bounding box center [710, 136] width 158 height 50
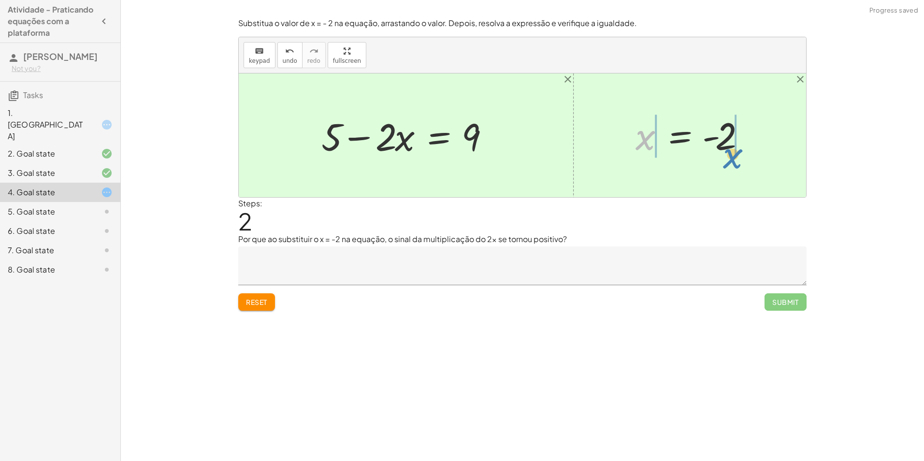
drag, startPoint x: 649, startPoint y: 136, endPoint x: 737, endPoint y: 157, distance: 90.3
click at [737, 157] on div at bounding box center [694, 136] width 126 height 48
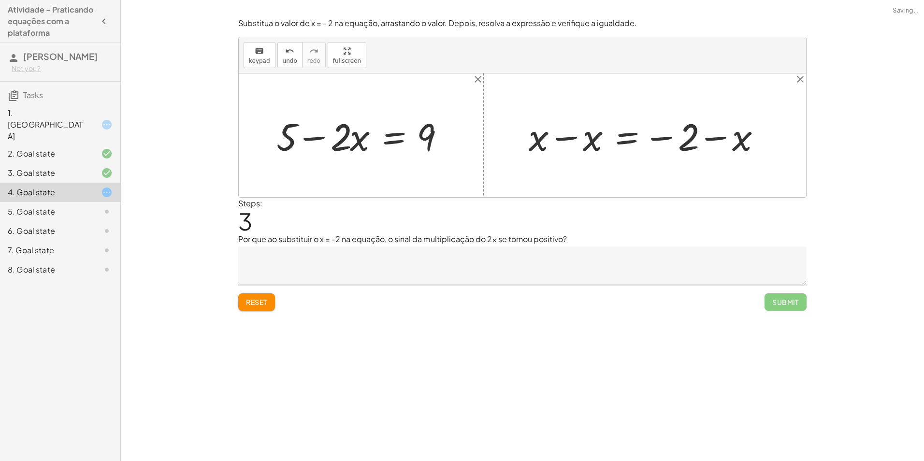
click at [245, 295] on button "Reset" at bounding box center [256, 301] width 37 height 17
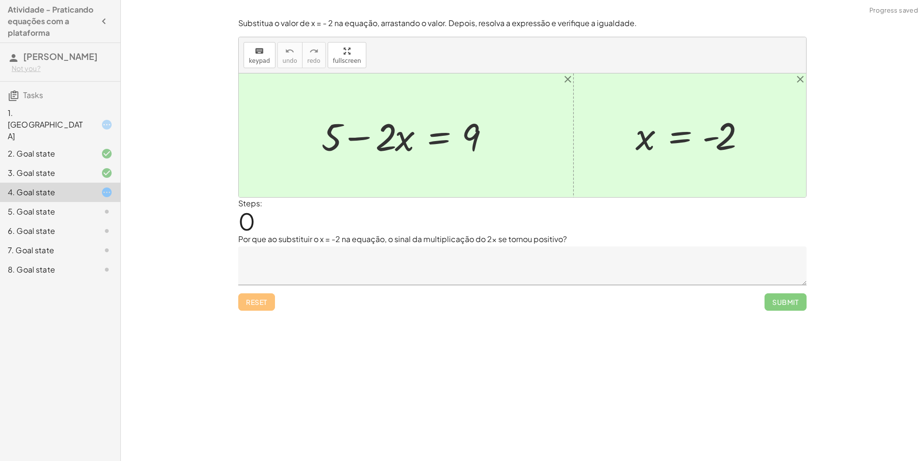
click at [363, 141] on div at bounding box center [410, 136] width 186 height 50
drag, startPoint x: 396, startPoint y: 149, endPoint x: 397, endPoint y: 144, distance: 5.4
click at [397, 144] on div at bounding box center [410, 136] width 186 height 50
drag, startPoint x: 477, startPoint y: 136, endPoint x: 374, endPoint y: 135, distance: 103.0
click at [374, 135] on div at bounding box center [410, 136] width 186 height 50
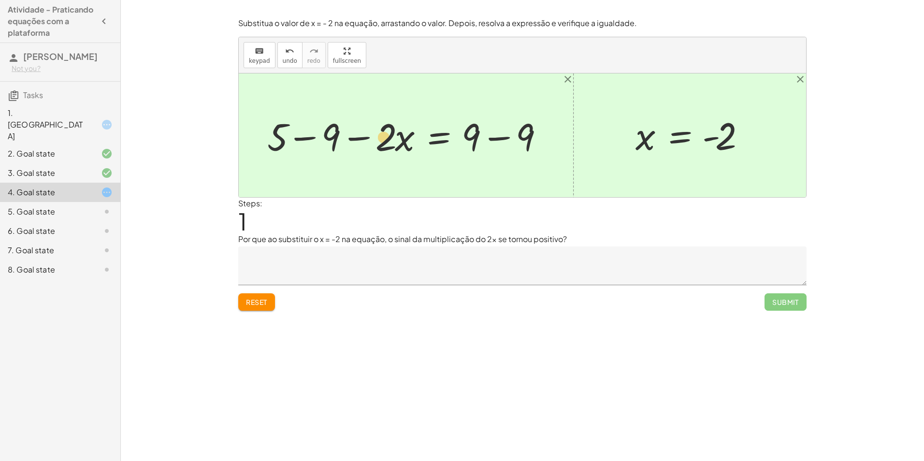
drag, startPoint x: 389, startPoint y: 136, endPoint x: 406, endPoint y: 136, distance: 16.9
click at [389, 136] on div at bounding box center [409, 136] width 294 height 50
drag, startPoint x: 407, startPoint y: 138, endPoint x: 511, endPoint y: 138, distance: 104.9
click at [511, 138] on div at bounding box center [409, 136] width 294 height 50
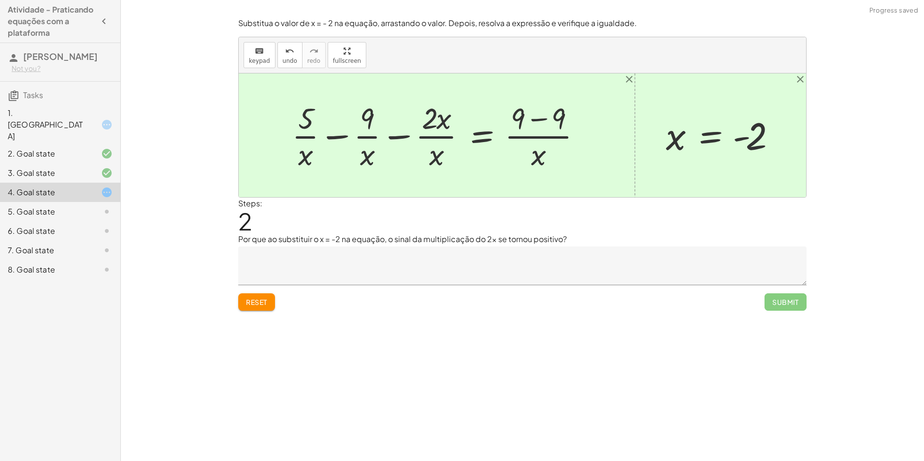
click at [270, 300] on button "Reset" at bounding box center [256, 301] width 37 height 17
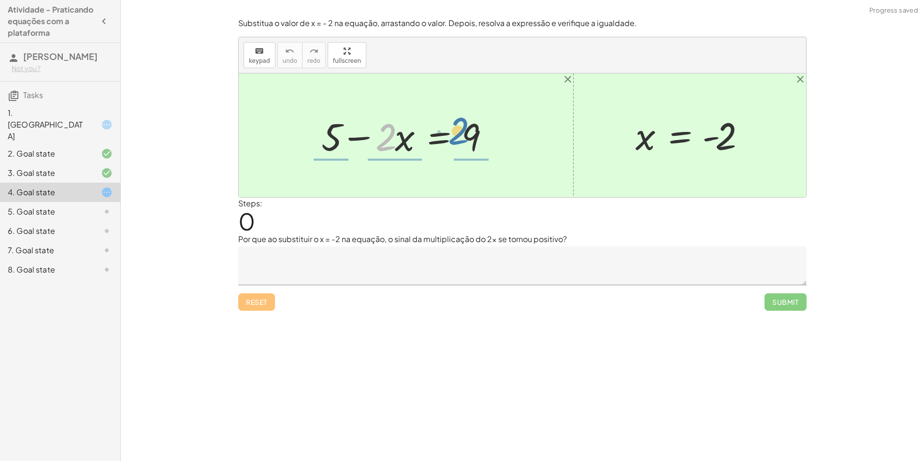
drag, startPoint x: 390, startPoint y: 140, endPoint x: 464, endPoint y: 134, distance: 73.7
click at [464, 134] on div at bounding box center [410, 136] width 186 height 50
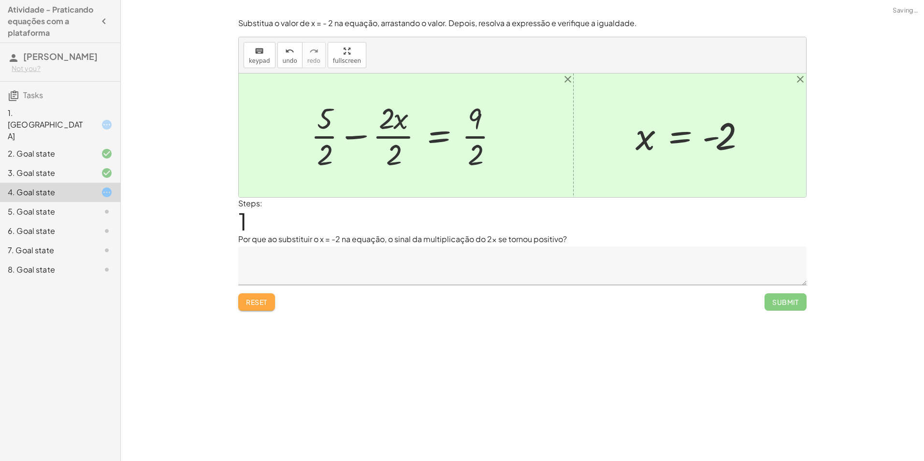
click at [259, 304] on span "Reset" at bounding box center [256, 302] width 21 height 9
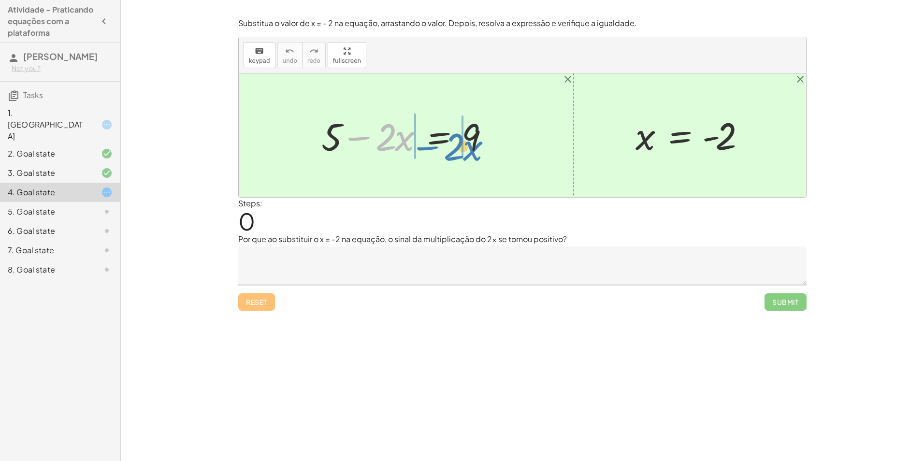
drag, startPoint x: 355, startPoint y: 138, endPoint x: 424, endPoint y: 148, distance: 69.4
click at [424, 148] on div at bounding box center [410, 136] width 186 height 50
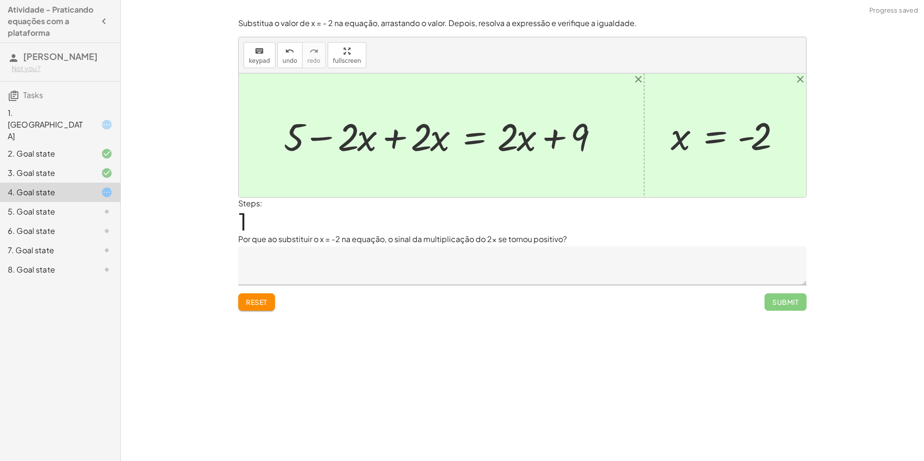
click at [393, 132] on div at bounding box center [445, 136] width 333 height 50
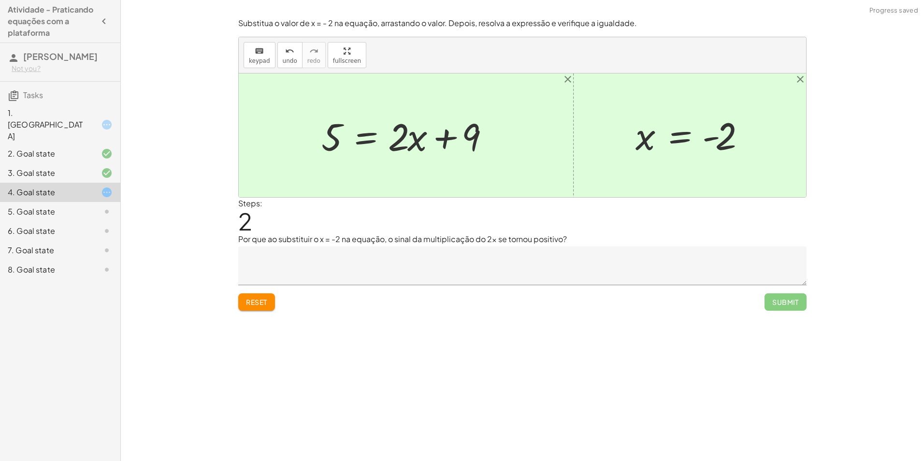
click at [250, 307] on button "Reset" at bounding box center [256, 301] width 37 height 17
click at [265, 290] on div "Reset Submit" at bounding box center [522, 298] width 568 height 26
drag, startPoint x: 333, startPoint y: 140, endPoint x: 460, endPoint y: 138, distance: 127.6
click at [460, 138] on div at bounding box center [410, 136] width 186 height 50
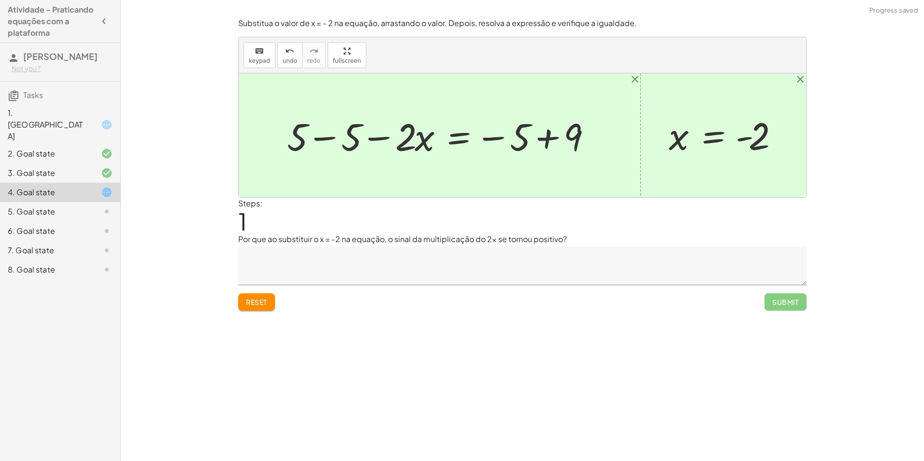
click at [379, 138] on div at bounding box center [443, 136] width 322 height 50
click at [335, 139] on div at bounding box center [443, 136] width 322 height 50
click at [542, 140] on div at bounding box center [491, 136] width 227 height 50
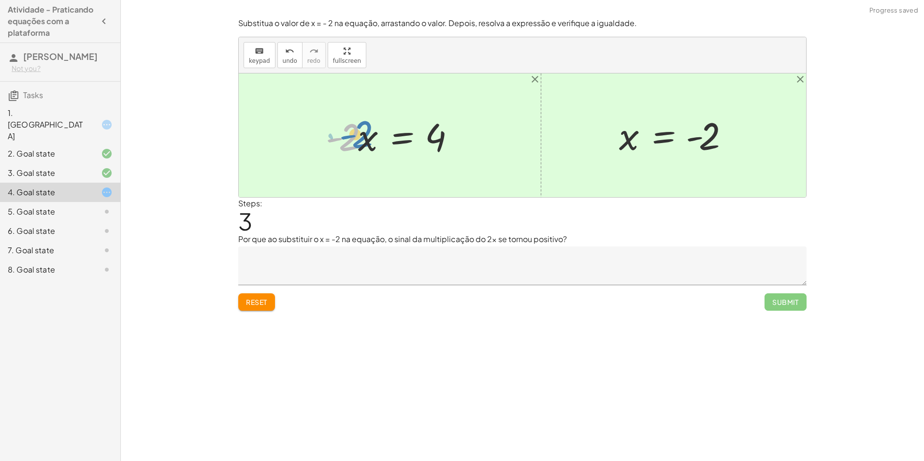
drag, startPoint x: 351, startPoint y: 135, endPoint x: 351, endPoint y: 127, distance: 8.2
click at [350, 129] on div at bounding box center [393, 136] width 145 height 50
click at [368, 136] on div at bounding box center [393, 136] width 145 height 50
drag, startPoint x: 349, startPoint y: 137, endPoint x: 446, endPoint y: 164, distance: 100.9
click at [446, 164] on div "+ 5 − · 2 · x = 9 + 5 − 5 − · 2 · x = − 5 + 9 + 0 − · 2 · x = − 5 + 9 · - 2 · x…" at bounding box center [522, 135] width 567 height 124
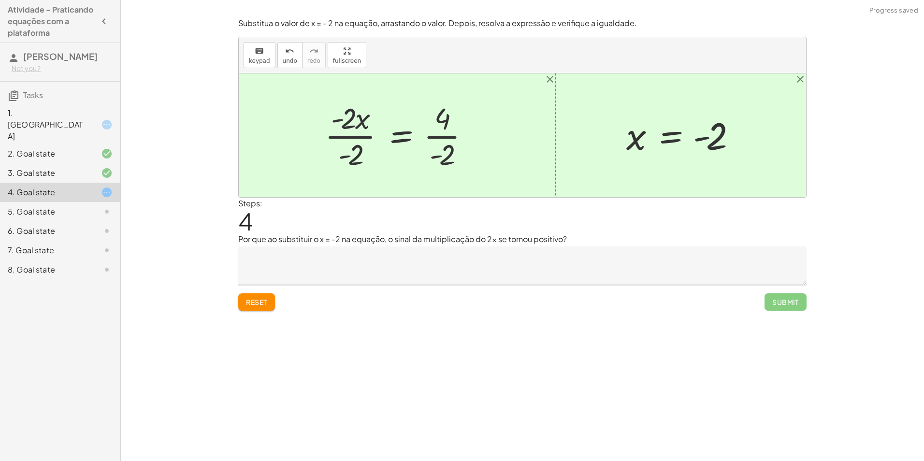
click at [357, 158] on div at bounding box center [401, 135] width 162 height 74
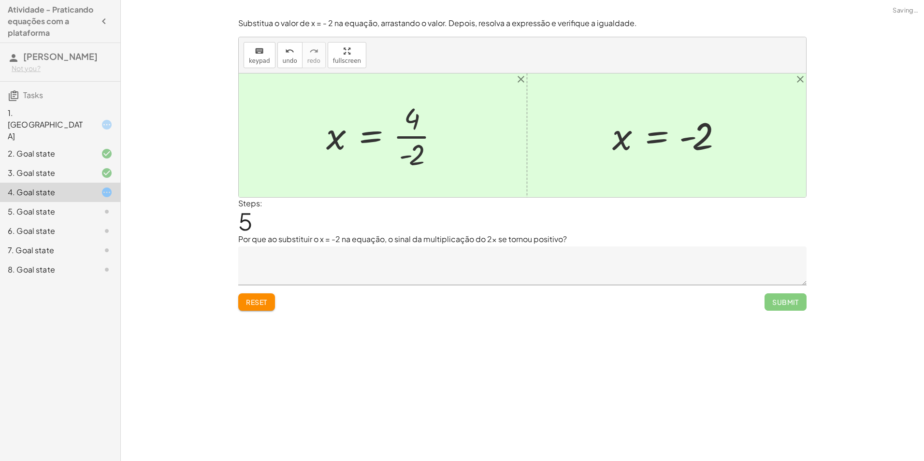
click at [421, 155] on div at bounding box center [386, 135] width 130 height 74
click at [409, 140] on div at bounding box center [384, 136] width 126 height 48
click at [681, 147] on div at bounding box center [668, 136] width 126 height 48
drag, startPoint x: 631, startPoint y: 143, endPoint x: 342, endPoint y: 149, distance: 289.1
click at [342, 149] on div "+ 5 − · 2 · x = 9 + 5 − 5 − · 2 · x = − 5 + 9 + 0 − · 2 · x = − 5 + 9 · - 2 · x…" at bounding box center [522, 135] width 567 height 124
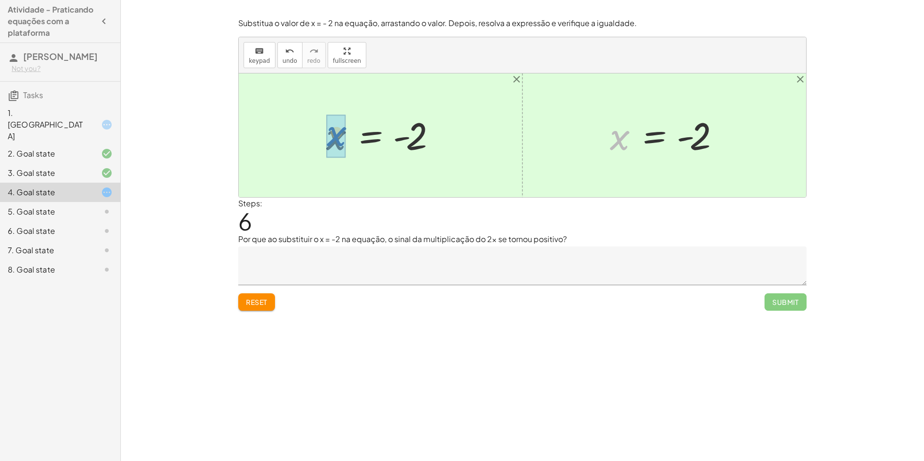
drag, startPoint x: 623, startPoint y: 144, endPoint x: 346, endPoint y: 138, distance: 277.0
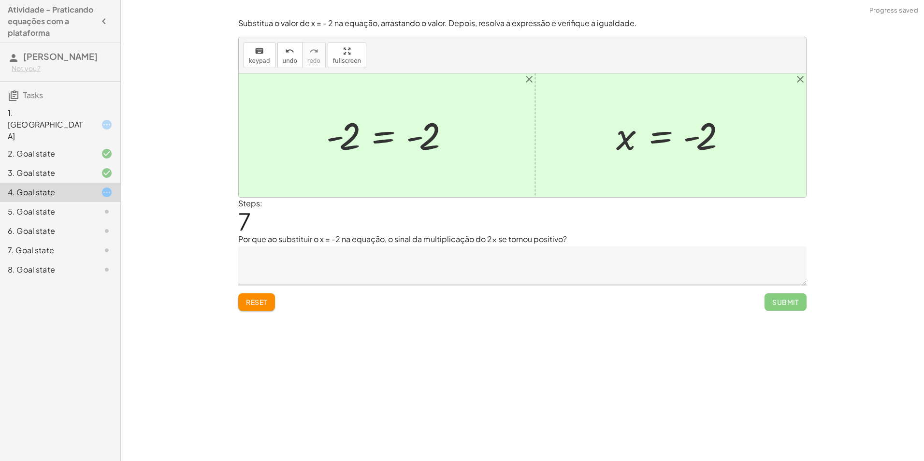
click at [344, 138] on div at bounding box center [390, 136] width 139 height 48
drag, startPoint x: 676, startPoint y: 147, endPoint x: 756, endPoint y: 165, distance: 82.8
click at [722, 162] on div "+ 5 − · 2 · x = 9 + 5 − 5 − · 2 · x = − 5 + 9 + 0 − · 2 · x = − 5 + 9 · - 2 · x…" at bounding box center [522, 135] width 567 height 124
click at [286, 61] on span "undo" at bounding box center [290, 61] width 15 height 7
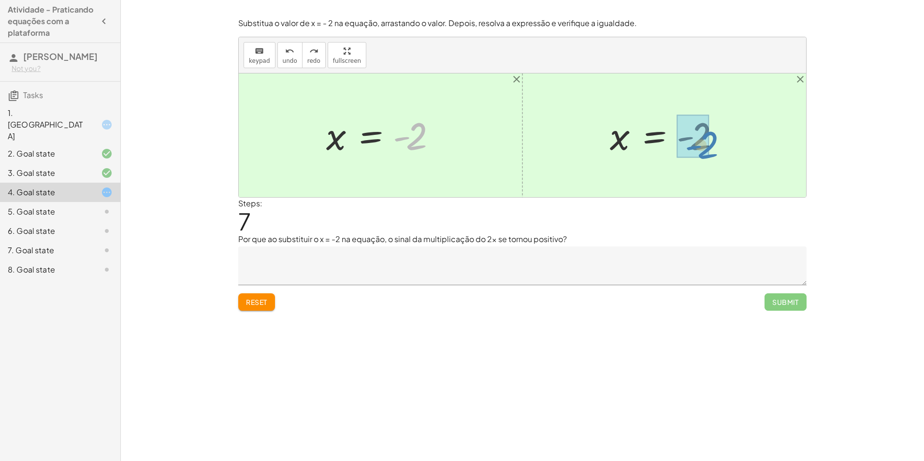
drag, startPoint x: 415, startPoint y: 144, endPoint x: 693, endPoint y: 155, distance: 278.6
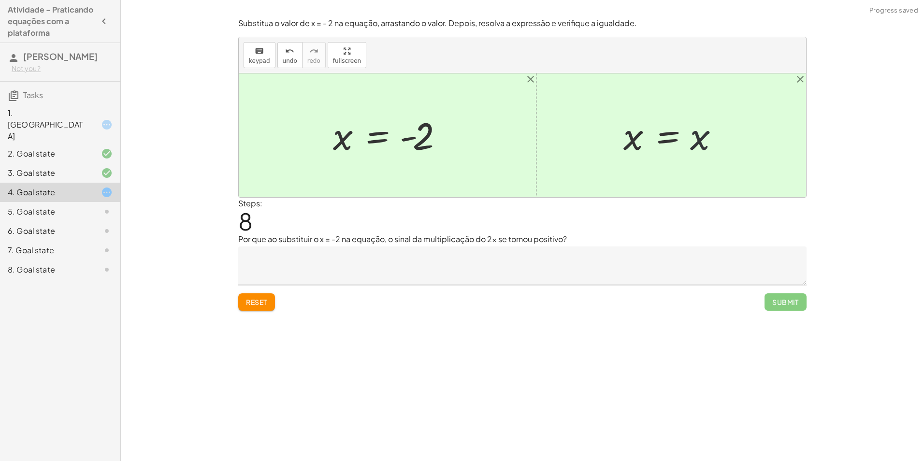
click at [698, 140] on div at bounding box center [675, 136] width 113 height 48
click at [283, 58] on span "undo" at bounding box center [290, 61] width 15 height 7
click at [263, 298] on span "Reset" at bounding box center [256, 302] width 21 height 9
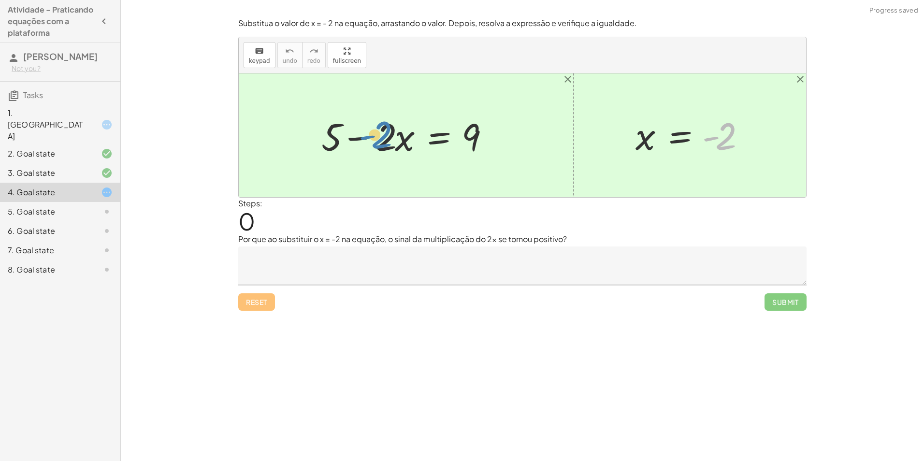
drag, startPoint x: 727, startPoint y: 133, endPoint x: 383, endPoint y: 132, distance: 344.2
click at [383, 132] on div "+ 5 − · 2 · x = 9 - 2 x = - 2" at bounding box center [522, 135] width 567 height 124
drag, startPoint x: 404, startPoint y: 136, endPoint x: 654, endPoint y: 140, distance: 249.9
click at [385, 138] on div at bounding box center [410, 136] width 186 height 50
drag, startPoint x: 386, startPoint y: 140, endPoint x: 305, endPoint y: 138, distance: 80.3
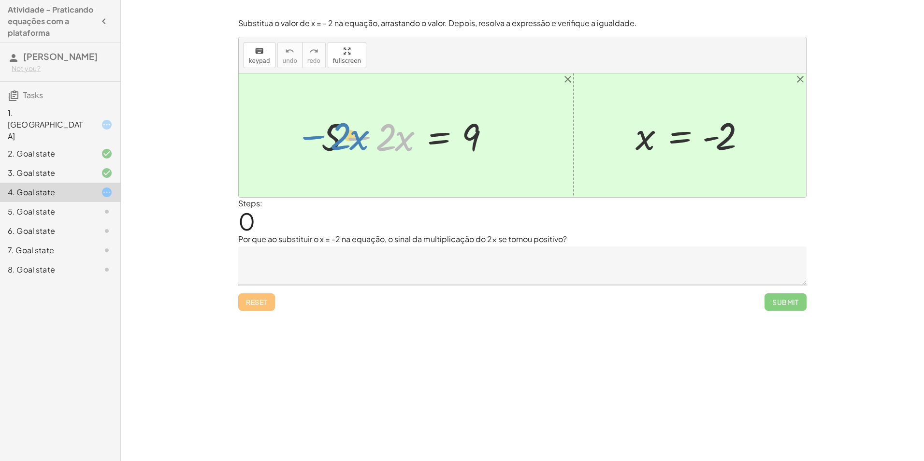
click at [305, 138] on div "− · 2 · x + 5 − · 2 · x = 9 x = - 2" at bounding box center [522, 135] width 567 height 124
drag, startPoint x: 451, startPoint y: 137, endPoint x: 432, endPoint y: 145, distance: 20.1
click at [432, 145] on div at bounding box center [410, 136] width 186 height 50
drag, startPoint x: 339, startPoint y: 135, endPoint x: 349, endPoint y: 138, distance: 10.1
click at [349, 138] on div at bounding box center [410, 136] width 186 height 50
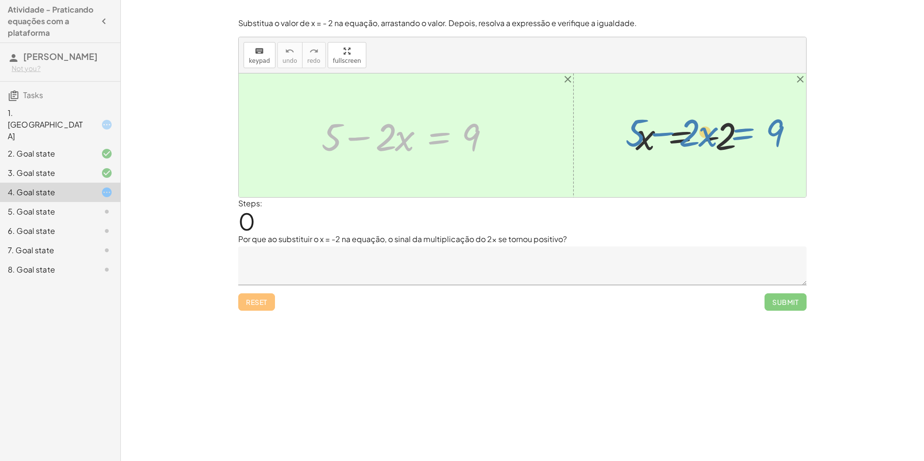
drag, startPoint x: 432, startPoint y: 137, endPoint x: 700, endPoint y: 138, distance: 268.8
click at [729, 136] on div "+ 5 − · 2 · x = 9 + 5 − · 2 · x = 9 x = - 2" at bounding box center [522, 135] width 567 height 124
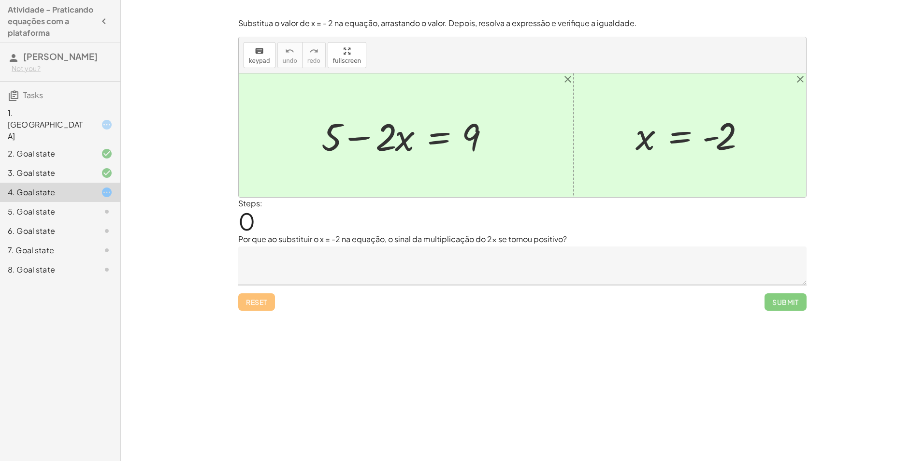
drag, startPoint x: 573, startPoint y: 128, endPoint x: 521, endPoint y: 132, distance: 52.4
click at [521, 132] on div at bounding box center [522, 135] width 567 height 124
drag, startPoint x: 339, startPoint y: 132, endPoint x: 325, endPoint y: 133, distance: 14.1
click at [325, 133] on div at bounding box center [410, 136] width 186 height 50
drag, startPoint x: 464, startPoint y: 136, endPoint x: 308, endPoint y: 141, distance: 155.7
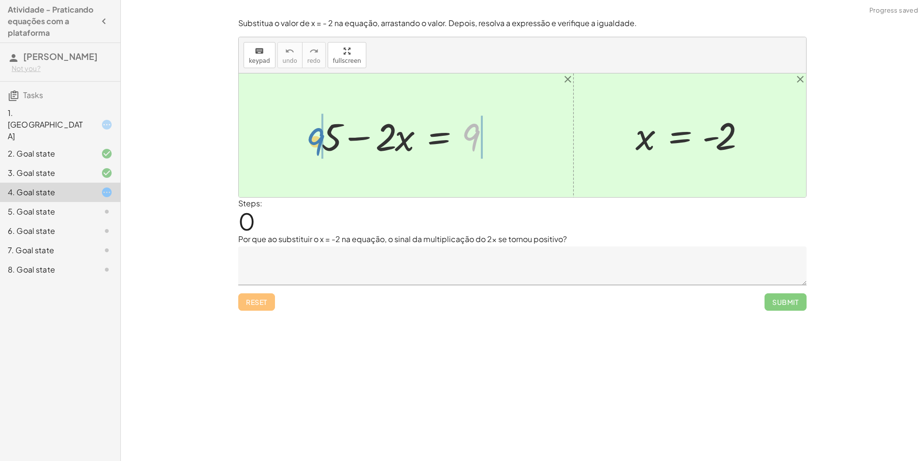
click at [308, 141] on div "9 + 5 − · 2 · x = 9" at bounding box center [406, 135] width 198 height 55
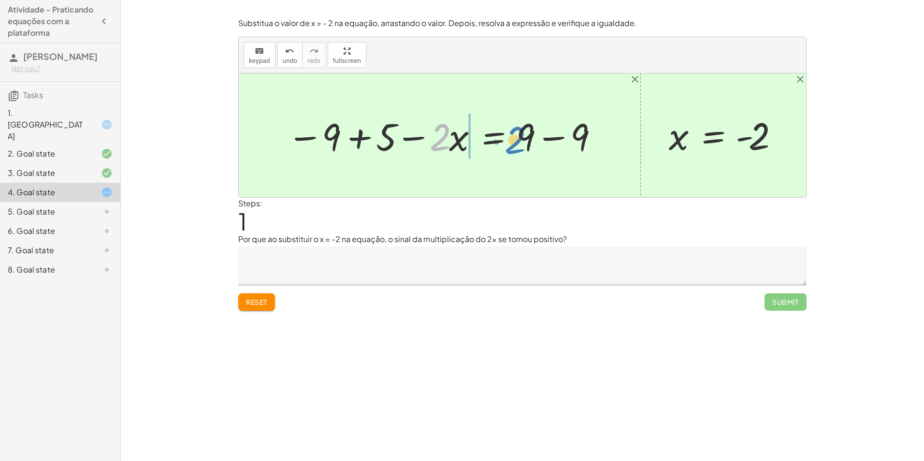
drag, startPoint x: 444, startPoint y: 140, endPoint x: 467, endPoint y: 141, distance: 23.2
click at [479, 141] on div at bounding box center [443, 136] width 322 height 50
click at [269, 303] on button "Reset" at bounding box center [256, 301] width 37 height 17
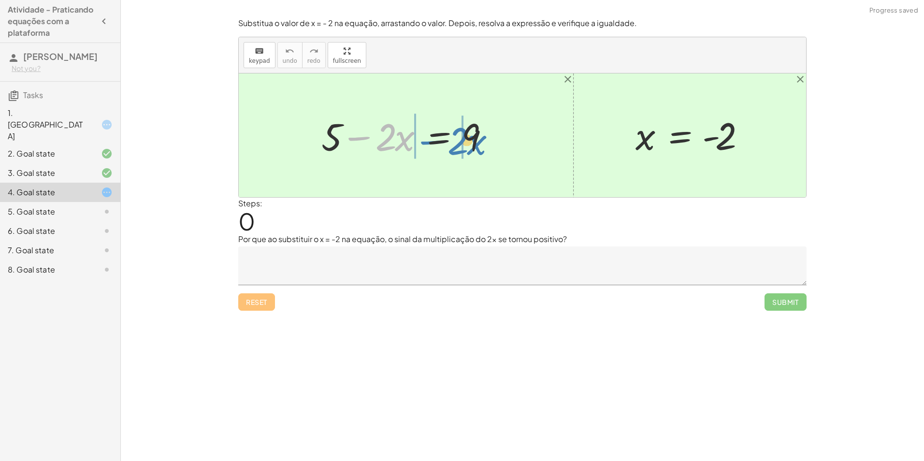
drag, startPoint x: 364, startPoint y: 136, endPoint x: 436, endPoint y: 140, distance: 72.1
click at [436, 140] on div at bounding box center [410, 136] width 186 height 50
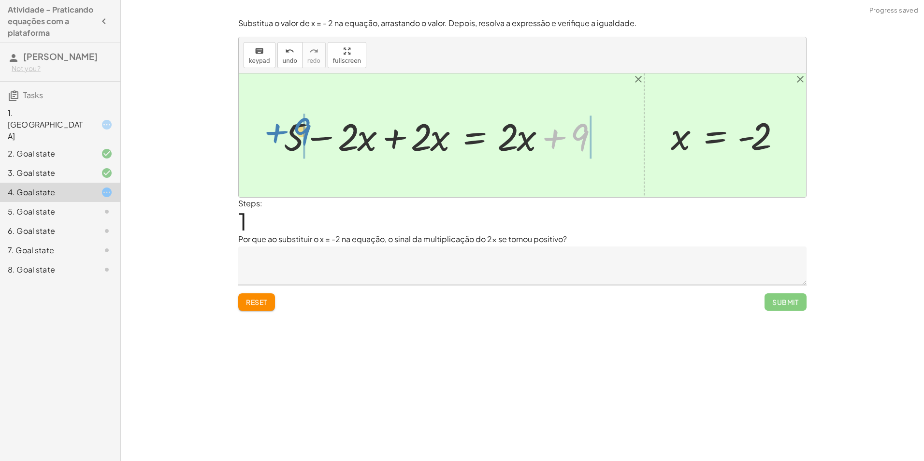
drag, startPoint x: 587, startPoint y: 131, endPoint x: 311, endPoint y: 127, distance: 276.0
click at [311, 127] on div at bounding box center [445, 136] width 333 height 50
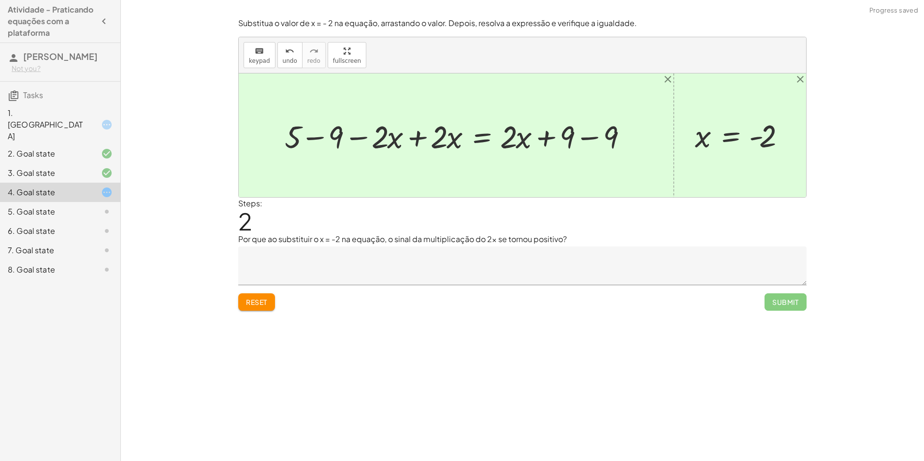
click at [589, 136] on div at bounding box center [460, 135] width 361 height 41
click at [420, 138] on div at bounding box center [417, 135] width 274 height 41
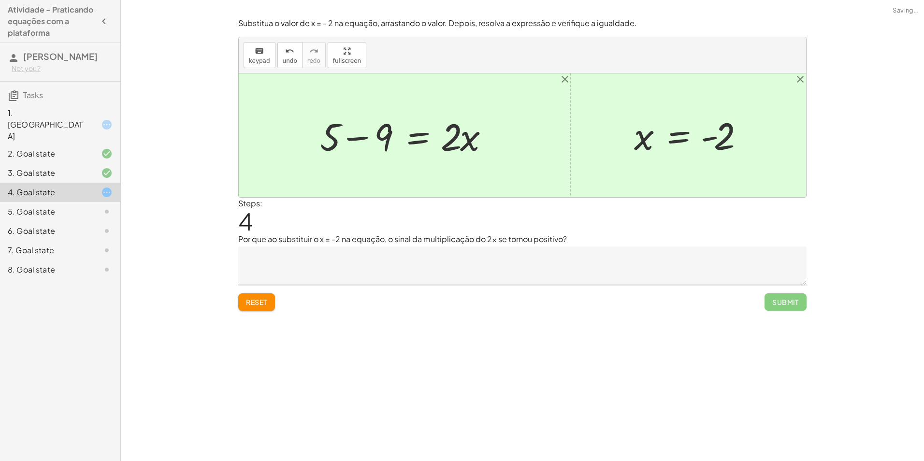
click at [370, 136] on div at bounding box center [408, 136] width 186 height 50
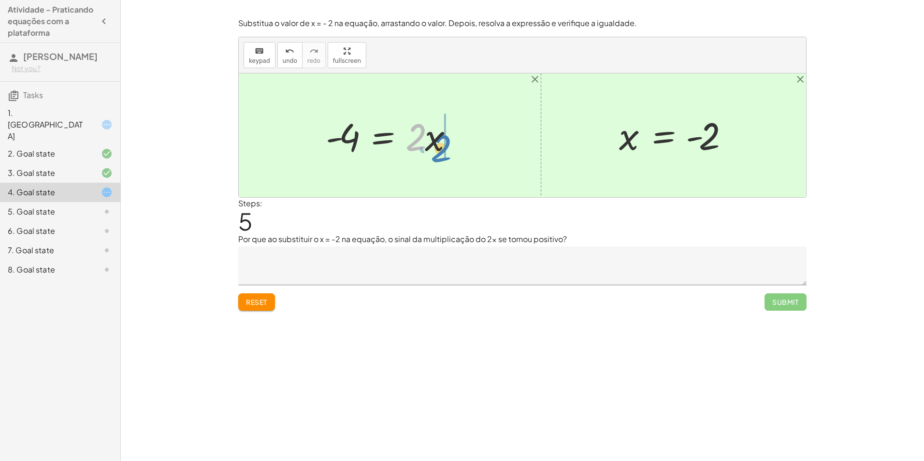
drag, startPoint x: 422, startPoint y: 138, endPoint x: 442, endPoint y: 143, distance: 20.9
click at [443, 143] on div at bounding box center [393, 136] width 145 height 50
drag, startPoint x: 415, startPoint y: 141, endPoint x: 458, endPoint y: 145, distance: 43.2
click at [458, 145] on div at bounding box center [393, 136] width 145 height 50
drag, startPoint x: 433, startPoint y: 144, endPoint x: 399, endPoint y: 146, distance: 33.4
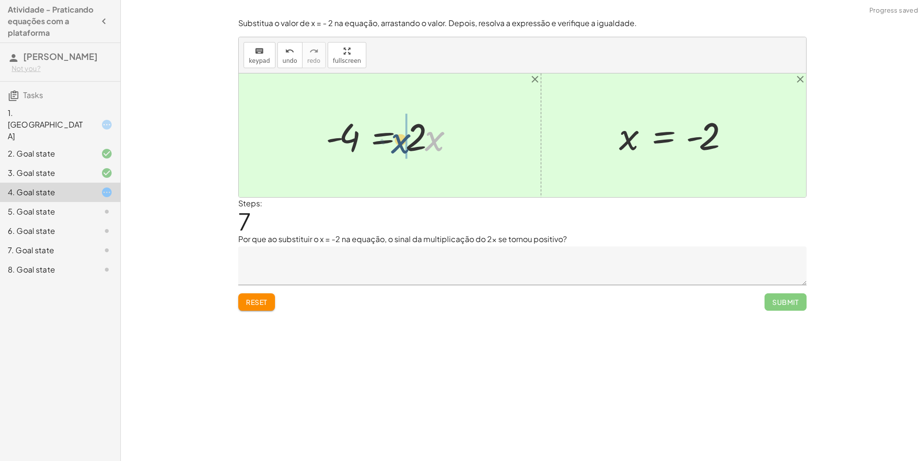
click at [399, 146] on div at bounding box center [393, 136] width 145 height 50
drag, startPoint x: 419, startPoint y: 142, endPoint x: 446, endPoint y: 144, distance: 27.1
click at [447, 144] on div at bounding box center [393, 136] width 145 height 50
drag, startPoint x: 333, startPoint y: 136, endPoint x: 413, endPoint y: 131, distance: 79.9
click at [413, 131] on div at bounding box center [393, 136] width 145 height 50
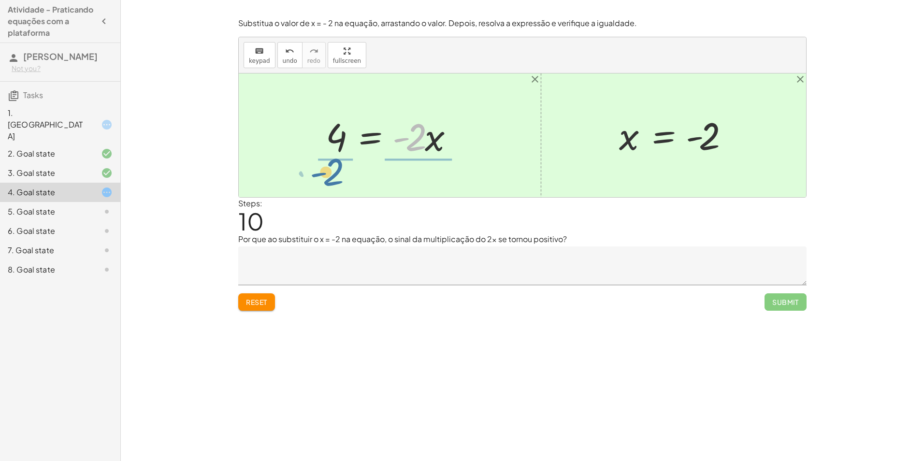
drag, startPoint x: 410, startPoint y: 160, endPoint x: 333, endPoint y: 169, distance: 77.8
click at [333, 169] on div "+ 5 − · 2 · x = 9 + 5 − · 2 · x + · 2 · x = + · 2 · x + 9 + 5 − 9 − · 2 · x + ·…" at bounding box center [522, 135] width 567 height 124
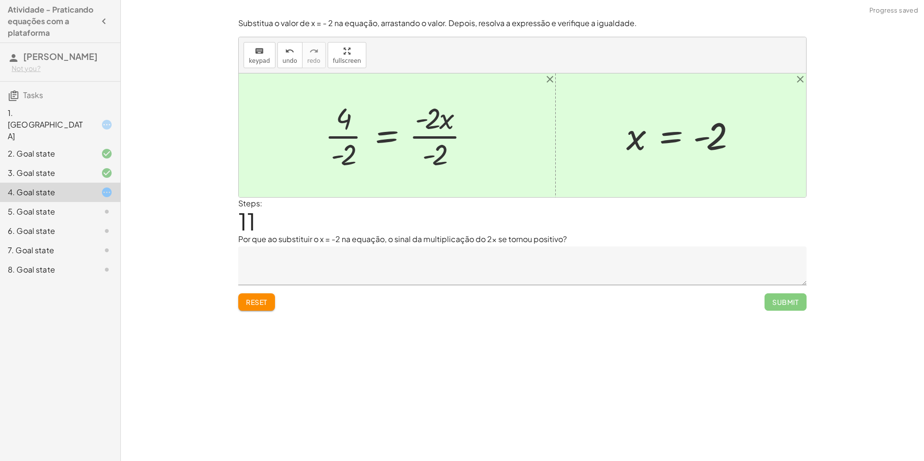
click at [437, 155] on div at bounding box center [401, 135] width 162 height 74
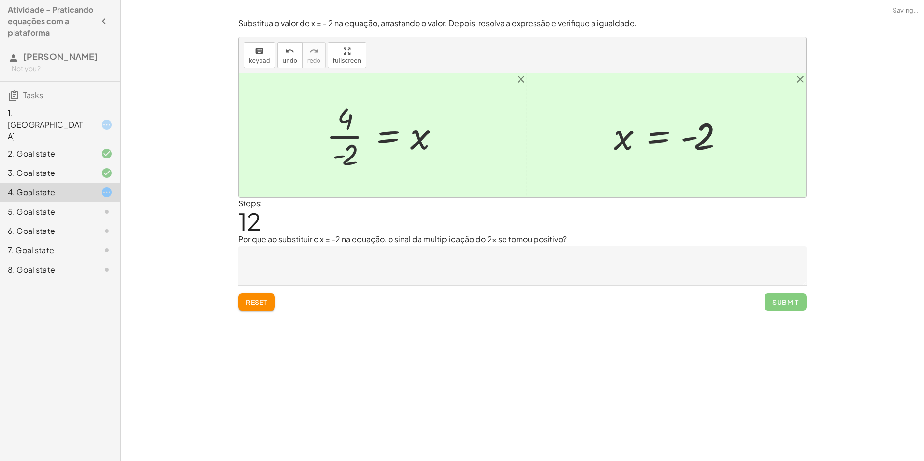
click at [349, 155] on div at bounding box center [386, 135] width 130 height 74
drag, startPoint x: 339, startPoint y: 136, endPoint x: 333, endPoint y: 136, distance: 6.3
click at [334, 135] on div at bounding box center [384, 136] width 126 height 48
drag, startPoint x: 419, startPoint y: 137, endPoint x: 352, endPoint y: 140, distance: 66.8
click at [352, 140] on div at bounding box center [384, 136] width 126 height 48
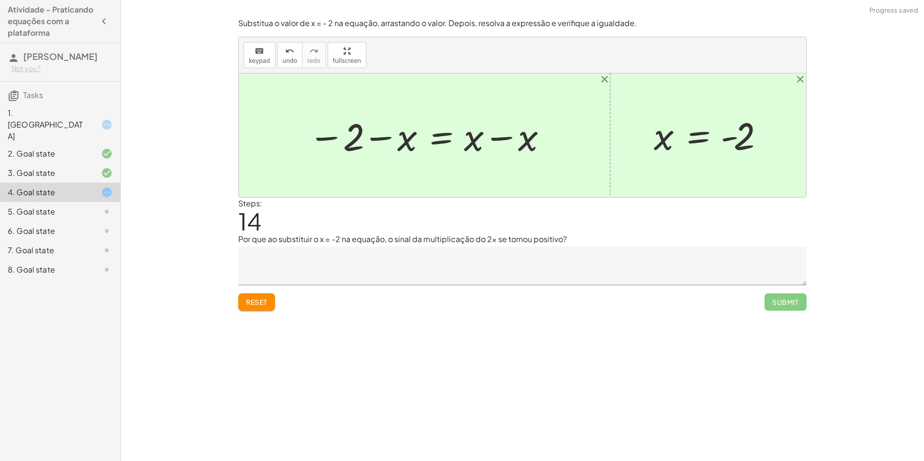
click at [500, 137] on div at bounding box center [428, 136] width 249 height 50
click at [379, 138] on div at bounding box center [401, 136] width 195 height 48
drag, startPoint x: 332, startPoint y: 137, endPoint x: 403, endPoint y: 140, distance: 71.6
click at [403, 140] on div at bounding box center [401, 136] width 195 height 48
click at [384, 133] on div at bounding box center [401, 136] width 195 height 48
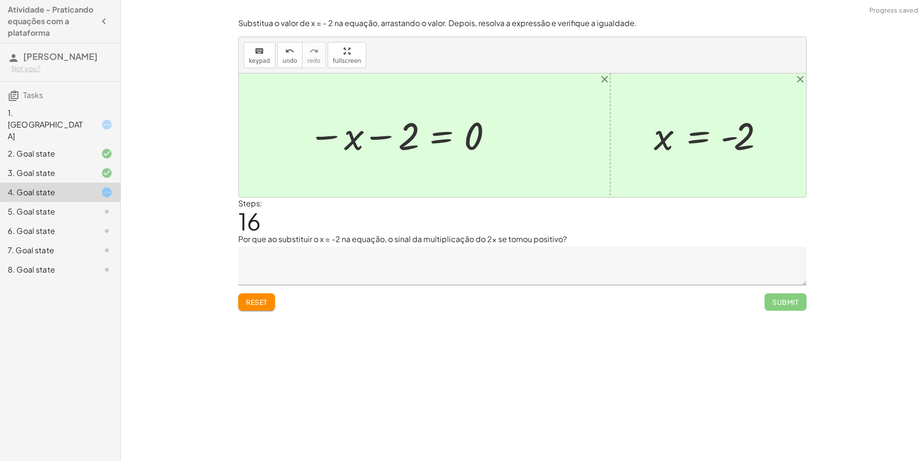
click at [335, 137] on div at bounding box center [401, 136] width 195 height 48
click at [442, 137] on div at bounding box center [401, 136] width 195 height 48
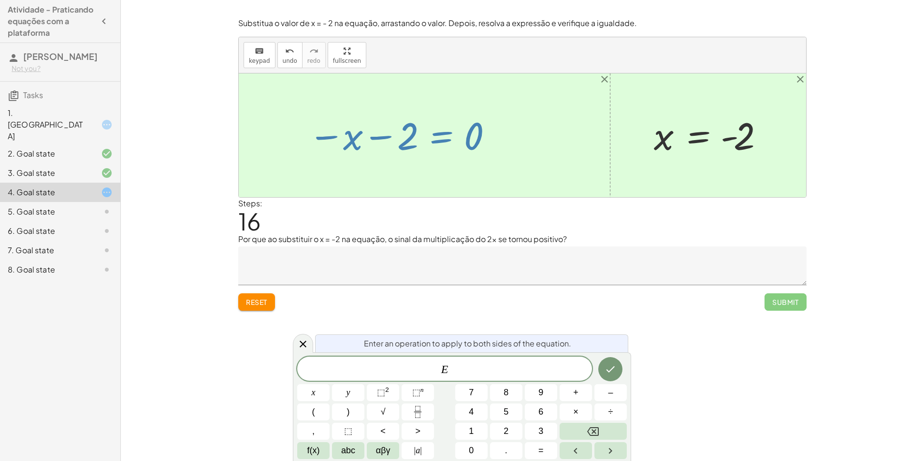
click at [430, 296] on div "Reset Submit" at bounding box center [522, 298] width 568 height 26
drag, startPoint x: 491, startPoint y: 319, endPoint x: 496, endPoint y: 285, distance: 34.7
click at [490, 312] on div "Encontre o valor da incógnita x manipulando a equação. insert select one: Math …" at bounding box center [522, 230] width 803 height 461
click at [838, 230] on div "Encontre o valor da incógnita x manipulando a equação. insert select one: Math …" at bounding box center [522, 230] width 803 height 461
click at [0, 0] on div "Substitua o valor de x = - 2 na equação, arrastando o valor. Depois, resolva a …" at bounding box center [0, 0] width 0 height 0
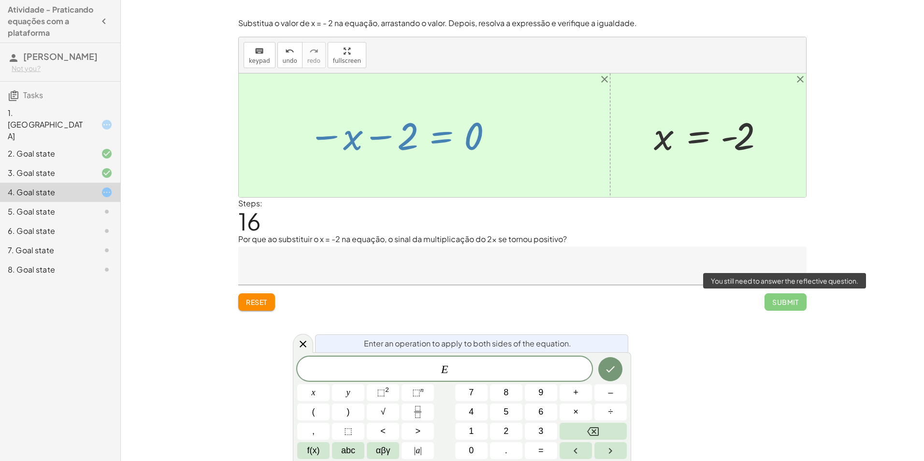
click at [785, 305] on span "Submit" at bounding box center [786, 301] width 42 height 17
click at [413, 165] on div at bounding box center [522, 135] width 567 height 124
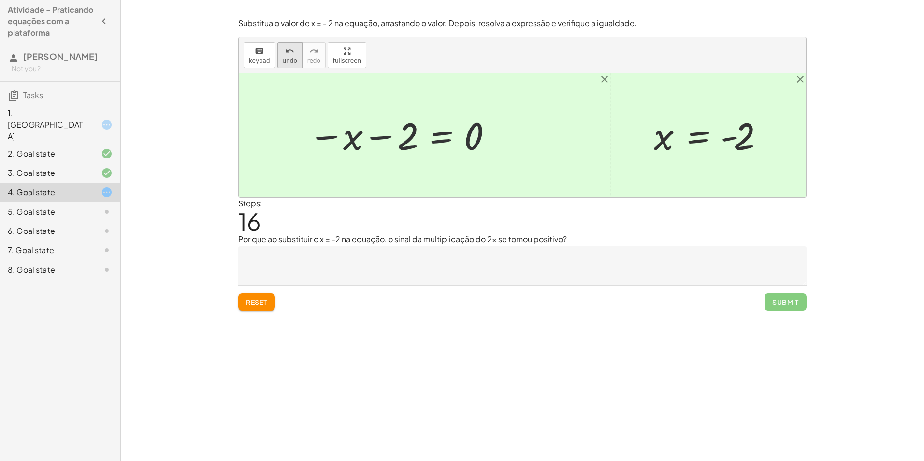
click at [293, 58] on span "undo" at bounding box center [290, 61] width 15 height 7
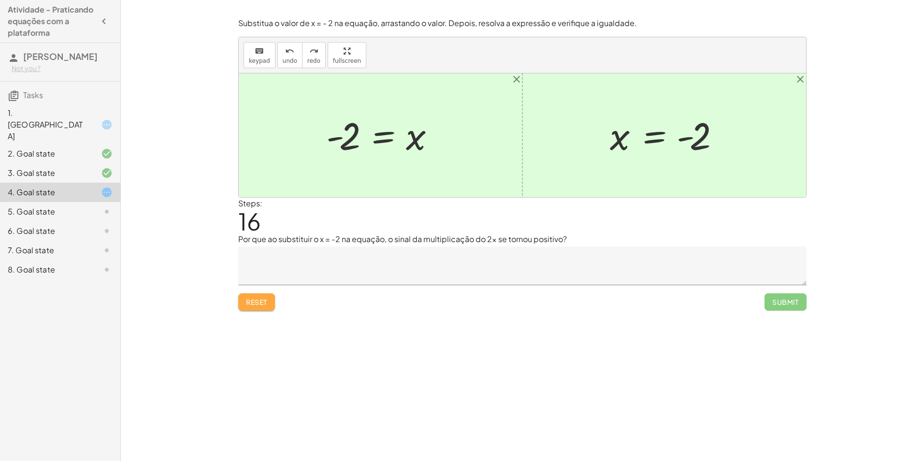
drag, startPoint x: 371, startPoint y: 405, endPoint x: 259, endPoint y: 310, distance: 146.4
click at [259, 310] on button "Reset" at bounding box center [256, 301] width 37 height 17
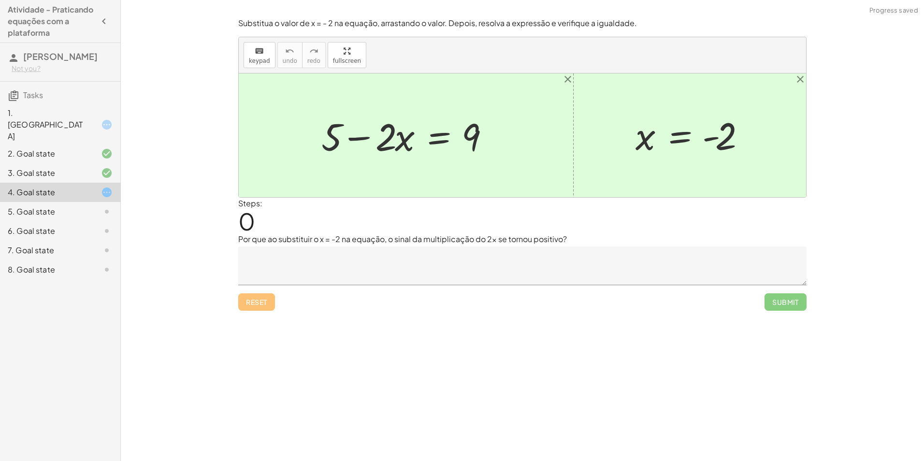
drag, startPoint x: 270, startPoint y: 305, endPoint x: 268, endPoint y: 310, distance: 5.0
click at [271, 307] on div "Reset Submit" at bounding box center [522, 298] width 568 height 26
drag, startPoint x: 471, startPoint y: 141, endPoint x: 325, endPoint y: 148, distance: 146.6
click at [325, 148] on div at bounding box center [410, 136] width 186 height 50
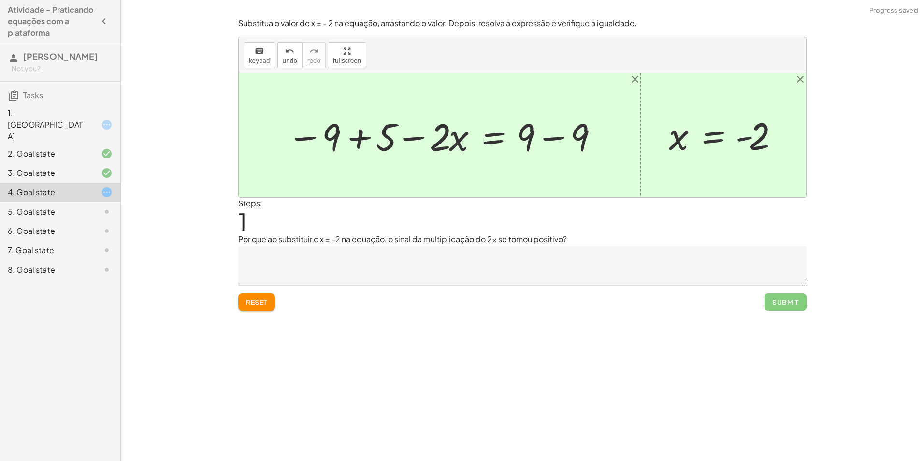
click at [362, 143] on div at bounding box center [443, 136] width 322 height 50
click at [422, 134] on div at bounding box center [470, 136] width 269 height 50
click at [554, 144] on div at bounding box center [470, 136] width 269 height 50
drag, startPoint x: 449, startPoint y: 142, endPoint x: 446, endPoint y: 118, distance: 23.9
click at [445, 123] on div at bounding box center [443, 136] width 215 height 50
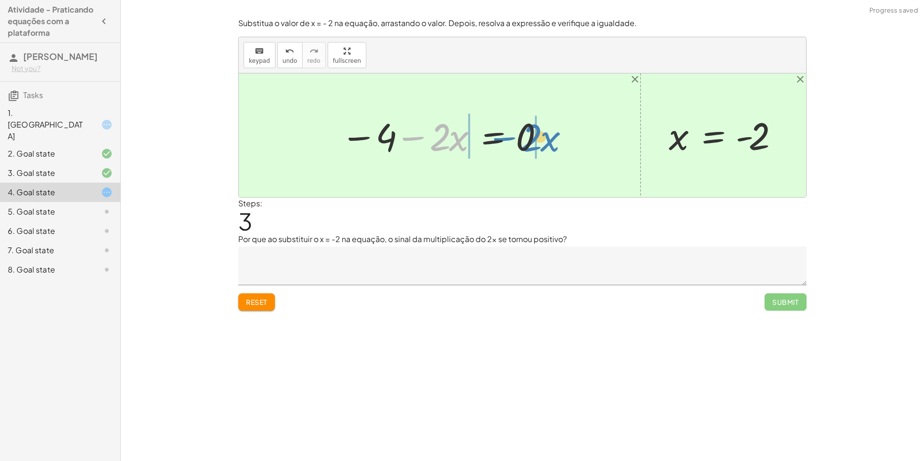
drag, startPoint x: 415, startPoint y: 138, endPoint x: 507, endPoint y: 138, distance: 91.4
click at [507, 138] on div at bounding box center [443, 136] width 215 height 50
click at [410, 139] on div at bounding box center [416, 136] width 307 height 50
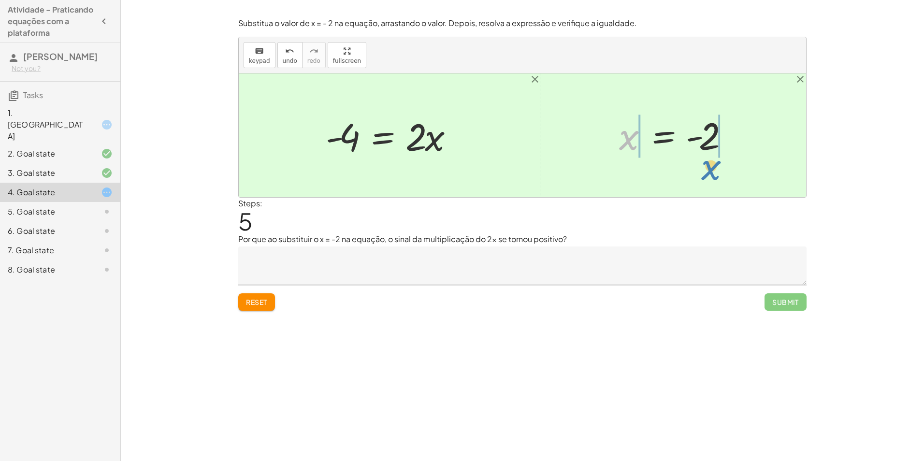
drag, startPoint x: 629, startPoint y: 143, endPoint x: 710, endPoint y: 176, distance: 87.8
click at [710, 176] on div "+ 5 − · 2 · x = 9 − 9 + 5 − · 2 · x = + 9 − 9 − 4 − · 2 · x = + 9 − 9 − 4 − · 2…" at bounding box center [522, 135] width 567 height 124
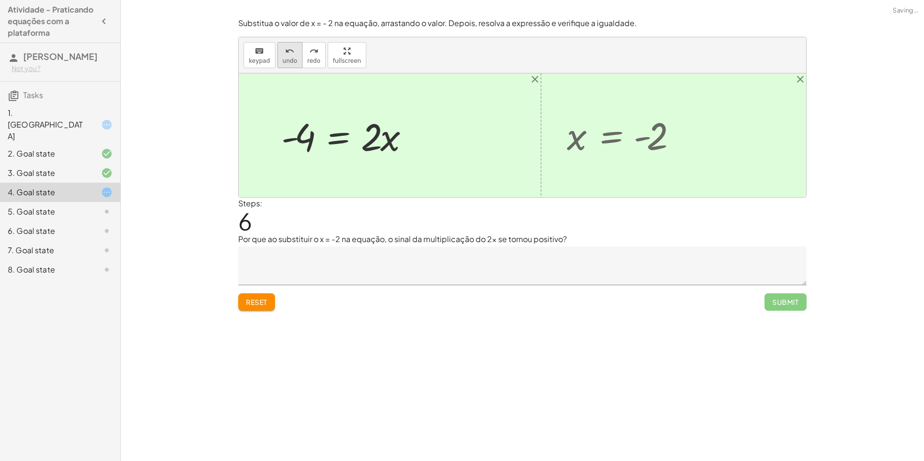
click at [290, 65] on button "undo undo" at bounding box center [289, 55] width 25 height 26
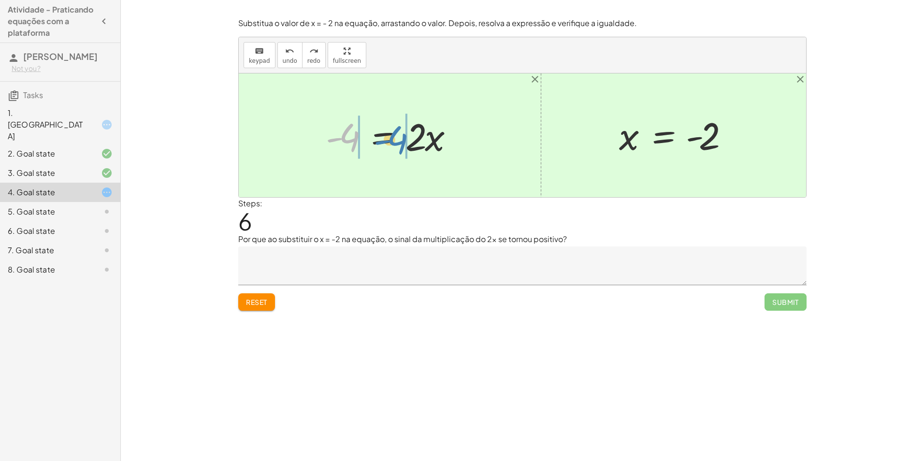
drag, startPoint x: 334, startPoint y: 137, endPoint x: 382, endPoint y: 139, distance: 47.9
click at [382, 139] on div at bounding box center [393, 136] width 145 height 50
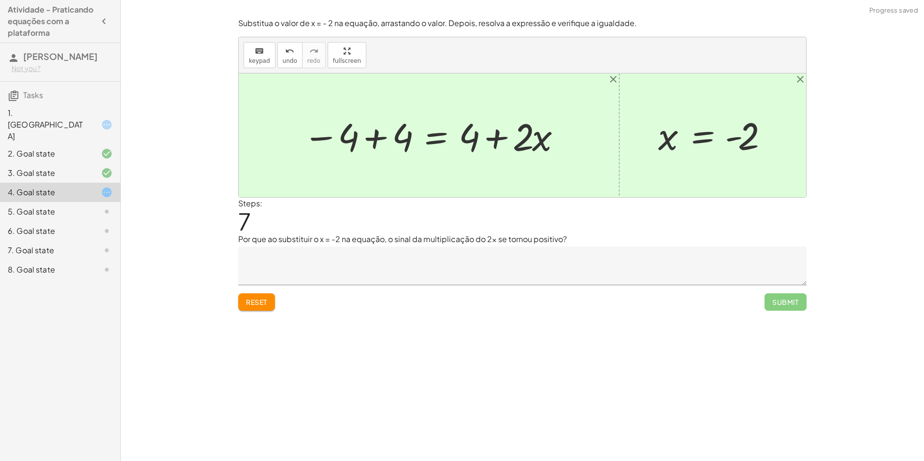
click at [494, 137] on div at bounding box center [432, 136] width 269 height 50
drag, startPoint x: 376, startPoint y: 138, endPoint x: 372, endPoint y: 144, distance: 6.3
click at [372, 144] on div at bounding box center [432, 136] width 269 height 50
drag, startPoint x: 328, startPoint y: 137, endPoint x: 334, endPoint y: 137, distance: 5.3
click at [330, 137] on div at bounding box center [432, 136] width 269 height 50
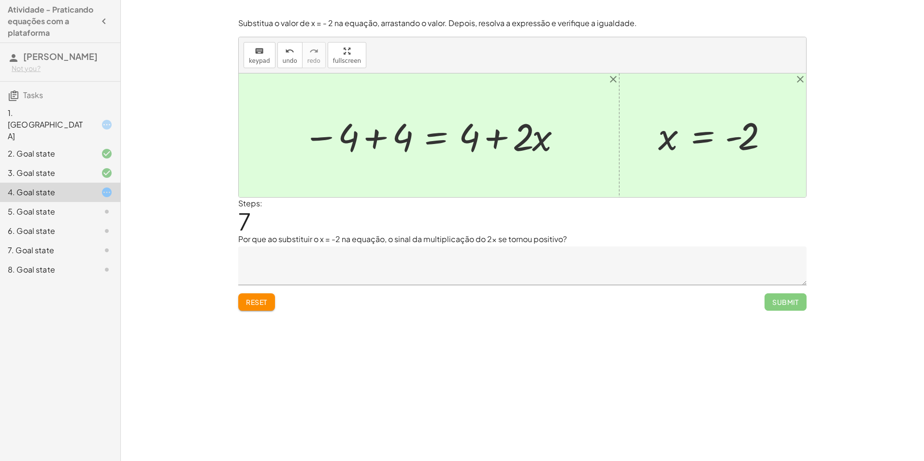
click at [497, 134] on div at bounding box center [432, 136] width 269 height 50
click at [499, 142] on div at bounding box center [432, 136] width 269 height 50
click at [477, 137] on div at bounding box center [432, 136] width 269 height 50
drag, startPoint x: 537, startPoint y: 140, endPoint x: 469, endPoint y: 143, distance: 67.7
click at [469, 143] on div at bounding box center [432, 136] width 269 height 50
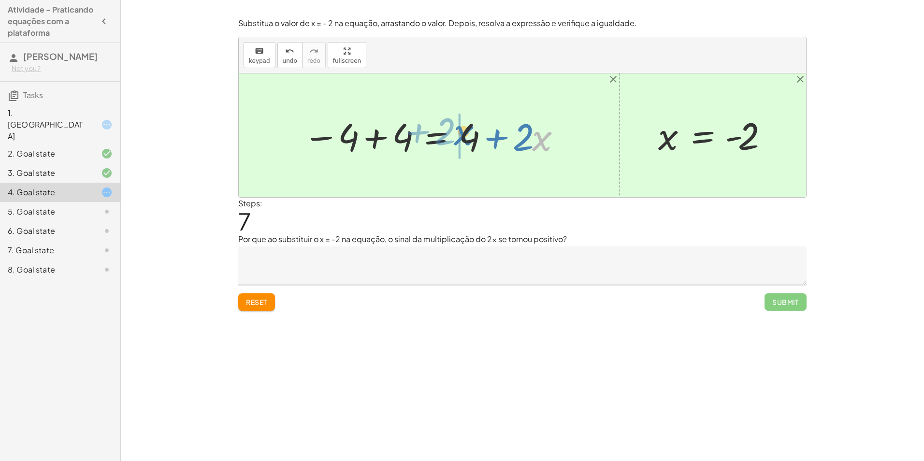
drag, startPoint x: 545, startPoint y: 141, endPoint x: 464, endPoint y: 137, distance: 81.3
click at [464, 137] on div at bounding box center [432, 136] width 269 height 50
click at [519, 139] on div at bounding box center [432, 136] width 269 height 50
drag, startPoint x: 471, startPoint y: 136, endPoint x: 540, endPoint y: 160, distance: 73.8
click at [516, 138] on div at bounding box center [445, 136] width 294 height 56
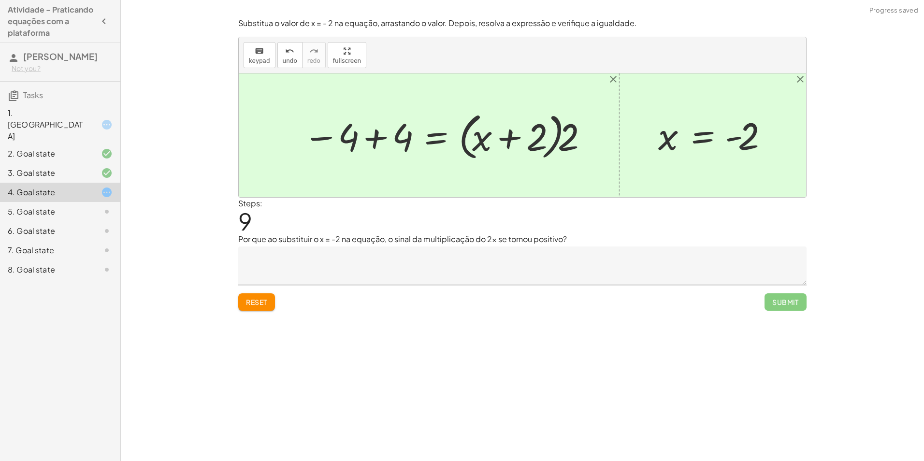
click at [485, 137] on div at bounding box center [445, 136] width 294 height 56
click at [563, 138] on div at bounding box center [445, 136] width 294 height 56
drag, startPoint x: 572, startPoint y: 137, endPoint x: 517, endPoint y: 119, distance: 57.3
click at [517, 119] on div at bounding box center [445, 136] width 294 height 56
drag, startPoint x: 563, startPoint y: 141, endPoint x: 555, endPoint y: 140, distance: 7.8
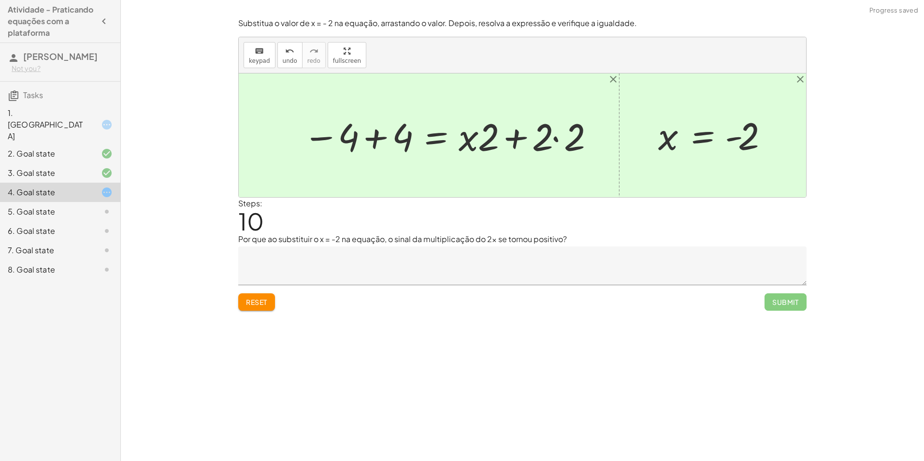
click at [558, 141] on div at bounding box center [448, 136] width 301 height 50
click at [556, 140] on div at bounding box center [448, 136] width 301 height 50
click at [514, 137] on div at bounding box center [432, 136] width 269 height 50
drag, startPoint x: 489, startPoint y: 139, endPoint x: 538, endPoint y: 142, distance: 48.4
drag, startPoint x: 567, startPoint y: 137, endPoint x: 518, endPoint y: 131, distance: 49.2
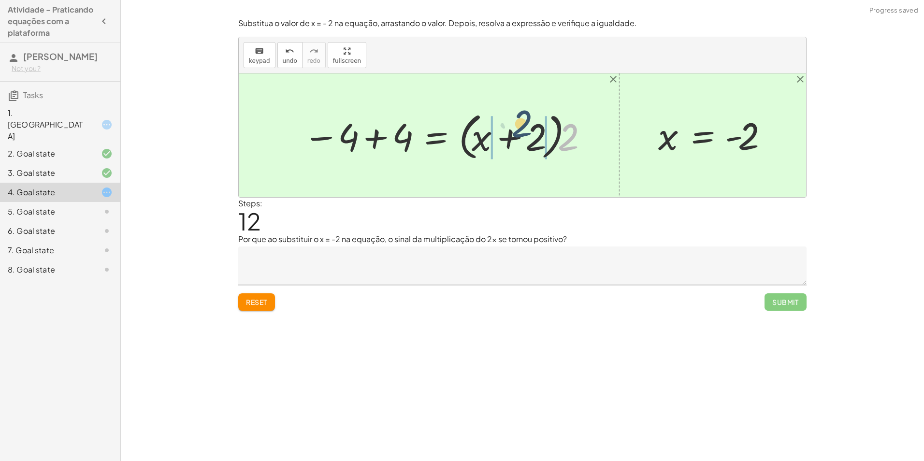
click at [518, 131] on div at bounding box center [445, 136] width 294 height 56
click at [515, 139] on div at bounding box center [448, 136] width 301 height 50
click at [553, 140] on div at bounding box center [448, 136] width 301 height 50
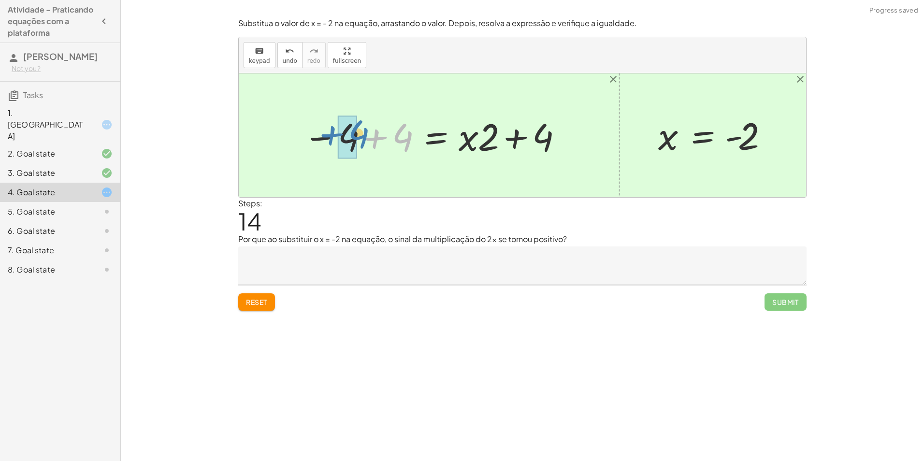
drag, startPoint x: 399, startPoint y: 130, endPoint x: 357, endPoint y: 127, distance: 42.2
drag, startPoint x: 354, startPoint y: 126, endPoint x: 344, endPoint y: 128, distance: 10.3
click at [344, 128] on div at bounding box center [522, 135] width 567 height 124
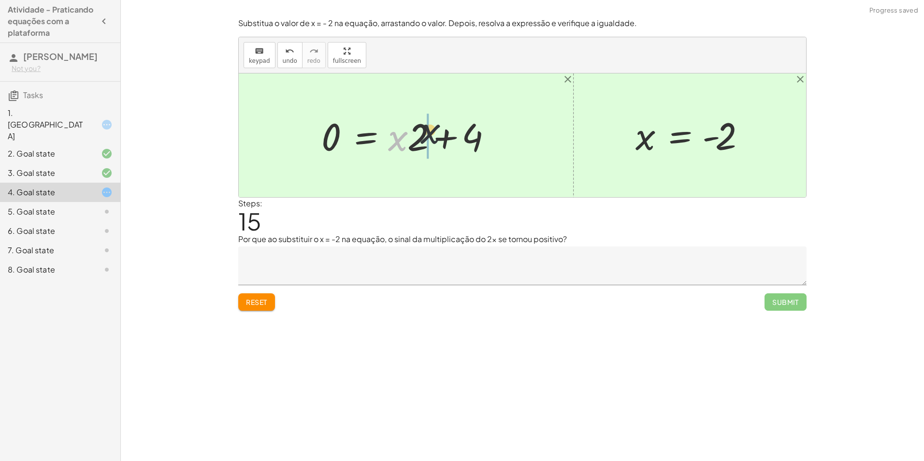
drag, startPoint x: 402, startPoint y: 142, endPoint x: 465, endPoint y: 141, distance: 62.9
click at [467, 141] on div at bounding box center [410, 136] width 186 height 50
drag, startPoint x: 473, startPoint y: 145, endPoint x: 476, endPoint y: 136, distance: 9.8
click at [477, 143] on div at bounding box center [410, 136] width 186 height 50
drag, startPoint x: 440, startPoint y: 144, endPoint x: 412, endPoint y: 143, distance: 28.5
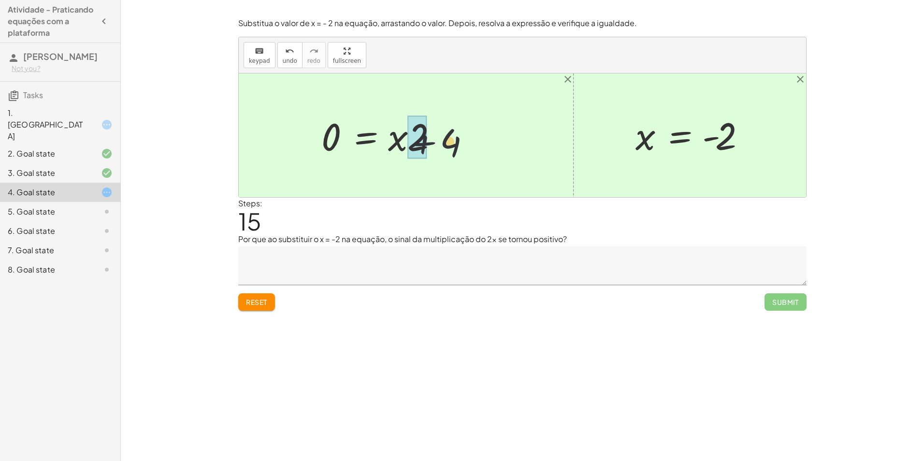
click at [412, 143] on div at bounding box center [410, 136] width 186 height 50
drag, startPoint x: 456, startPoint y: 136, endPoint x: 451, endPoint y: 113, distance: 23.7
click at [454, 131] on div at bounding box center [410, 136] width 186 height 50
click at [428, 132] on div at bounding box center [410, 136] width 186 height 50
click at [438, 140] on div at bounding box center [410, 136] width 186 height 50
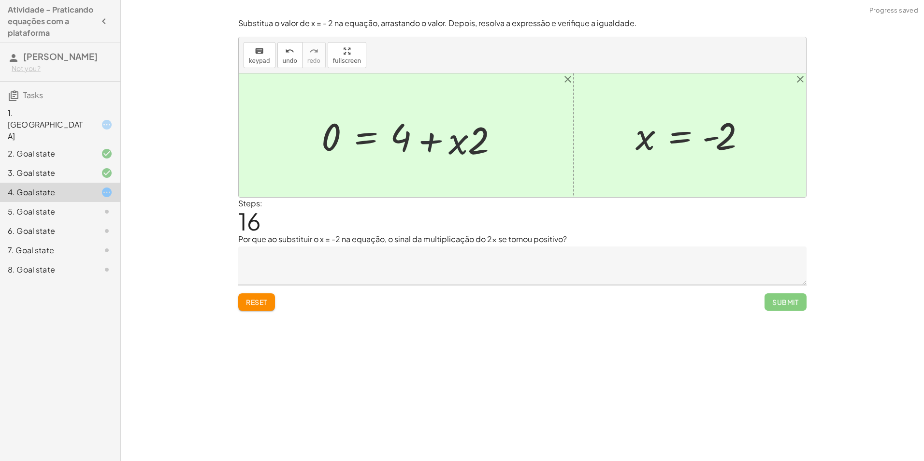
click at [447, 142] on div at bounding box center [410, 136] width 186 height 50
click at [451, 144] on div at bounding box center [410, 136] width 186 height 50
drag, startPoint x: 326, startPoint y: 142, endPoint x: 438, endPoint y: 141, distance: 112.1
click at [438, 141] on div at bounding box center [410, 136] width 186 height 50
drag, startPoint x: 488, startPoint y: 132, endPoint x: 401, endPoint y: 142, distance: 87.5
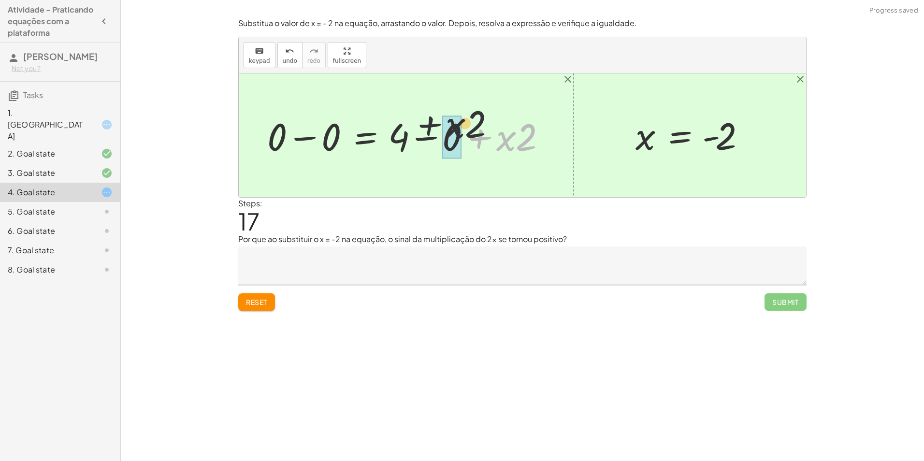
click at [401, 142] on div at bounding box center [409, 136] width 294 height 50
drag, startPoint x: 403, startPoint y: 145, endPoint x: 459, endPoint y: 140, distance: 56.3
click at [442, 138] on div at bounding box center [382, 136] width 240 height 50
drag, startPoint x: 338, startPoint y: 134, endPoint x: 420, endPoint y: 136, distance: 81.7
click at [420, 136] on div at bounding box center [382, 136] width 240 height 50
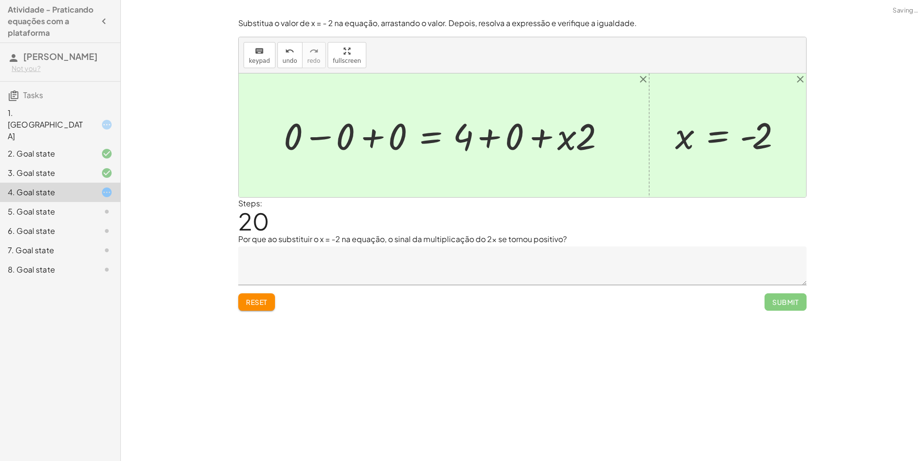
drag, startPoint x: 250, startPoint y: 306, endPoint x: 259, endPoint y: 307, distance: 9.2
click at [253, 306] on span "Reset" at bounding box center [256, 302] width 21 height 9
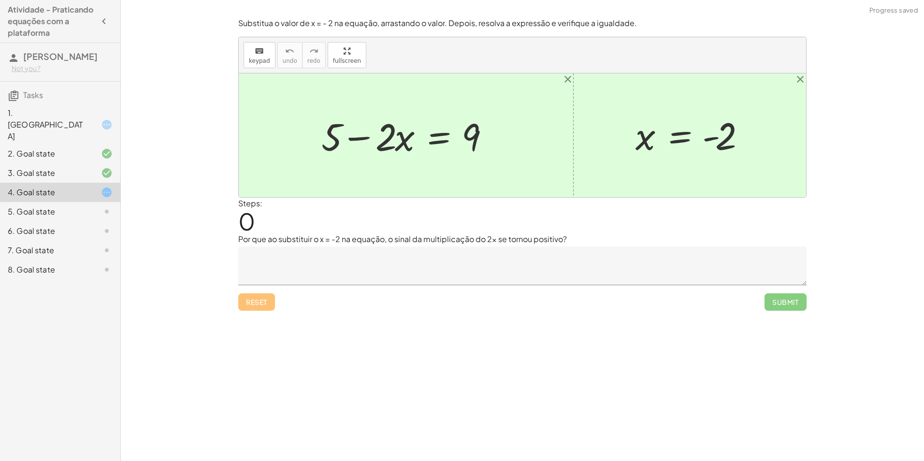
click at [264, 297] on div "Reset Submit" at bounding box center [522, 298] width 568 height 26
click at [373, 369] on div "Encontre o valor da incógnita x manipulando a equação. insert select one: Math …" at bounding box center [522, 230] width 803 height 461
click at [330, 260] on textarea at bounding box center [522, 266] width 568 height 39
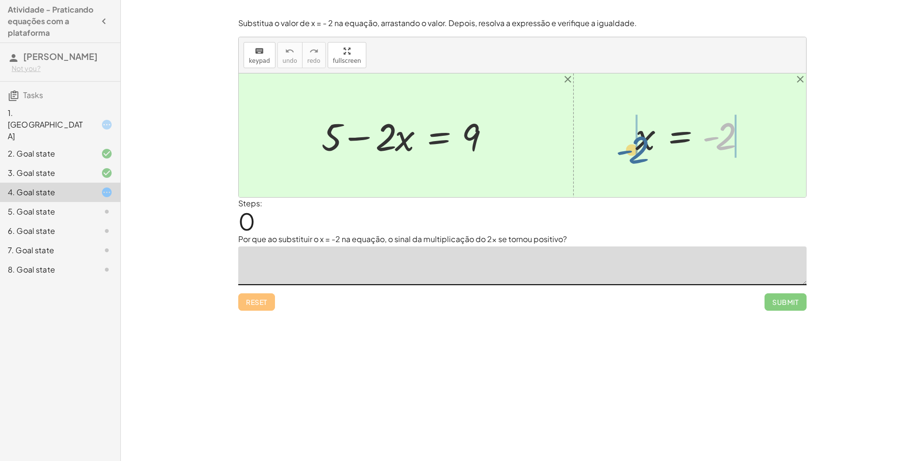
drag, startPoint x: 727, startPoint y: 137, endPoint x: 639, endPoint y: 151, distance: 89.0
click at [639, 151] on div at bounding box center [694, 136] width 126 height 48
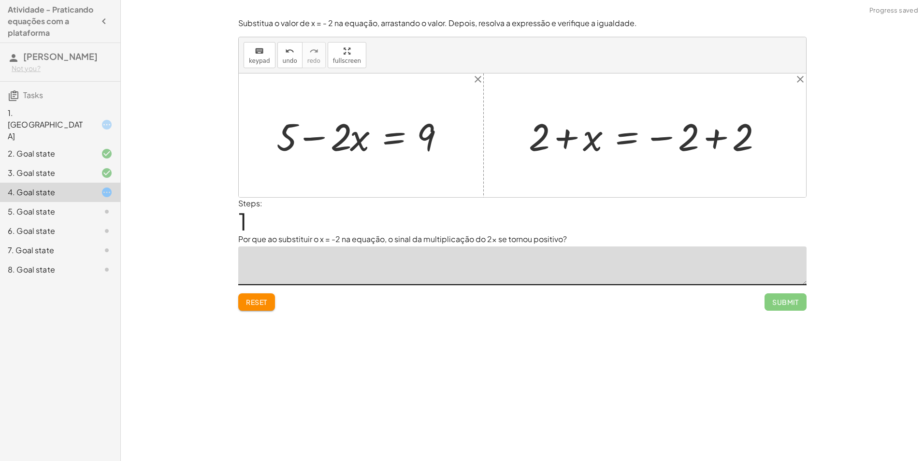
click at [0, 0] on div "Substitua o valor de x = - 2 na equação, arrastando o valor. Depois, resolva a …" at bounding box center [0, 0] width 0 height 0
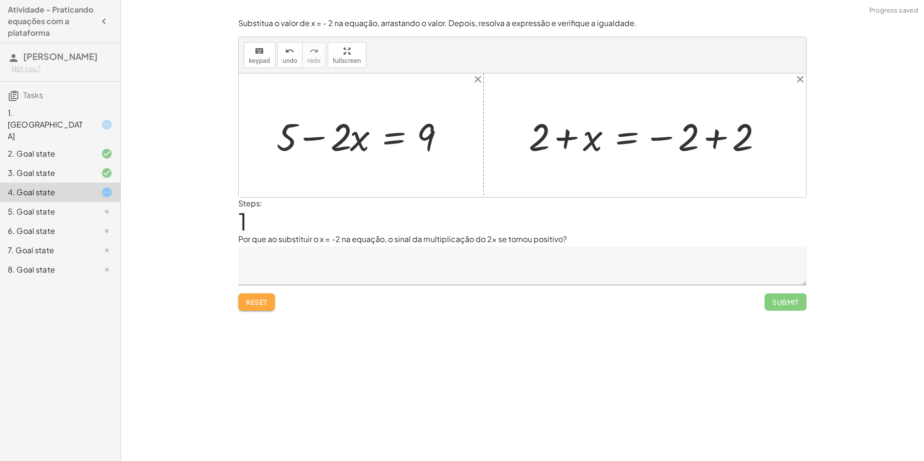
click at [253, 305] on span "Reset" at bounding box center [256, 302] width 21 height 9
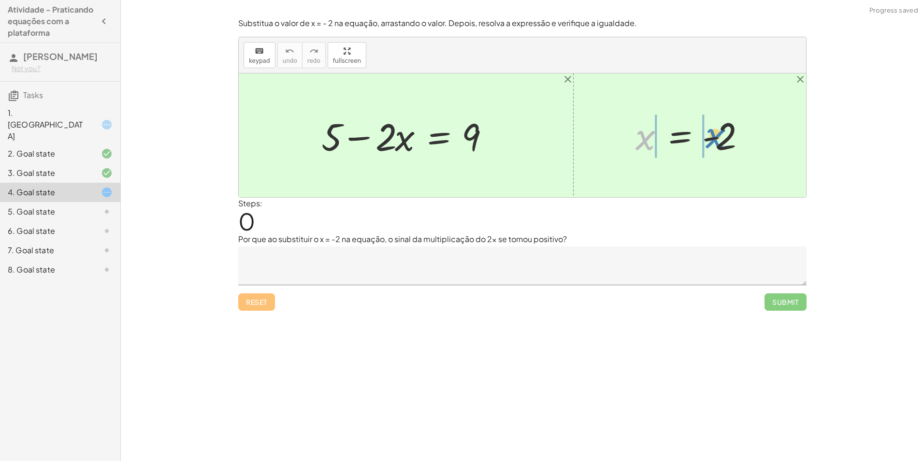
drag, startPoint x: 646, startPoint y: 141, endPoint x: 716, endPoint y: 139, distance: 70.1
click at [716, 139] on div at bounding box center [694, 136] width 126 height 48
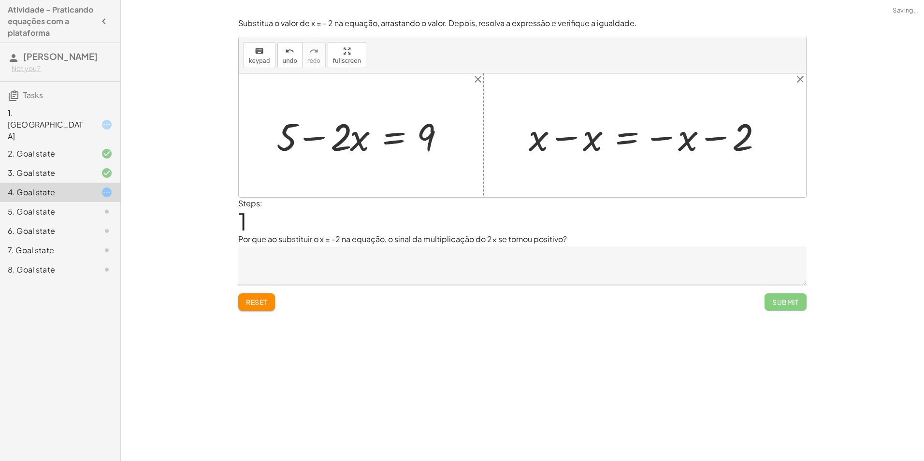
click at [267, 303] on span "Reset" at bounding box center [256, 302] width 21 height 9
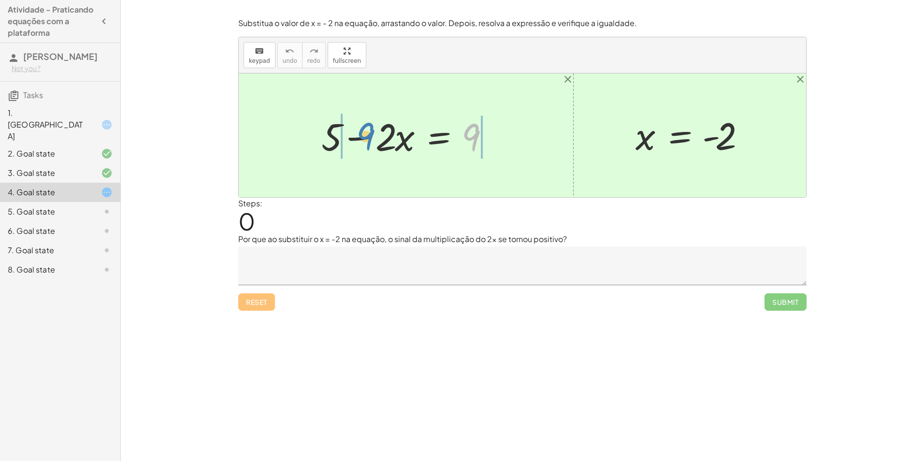
drag, startPoint x: 465, startPoint y: 145, endPoint x: 360, endPoint y: 144, distance: 105.4
click at [360, 144] on div at bounding box center [410, 136] width 186 height 50
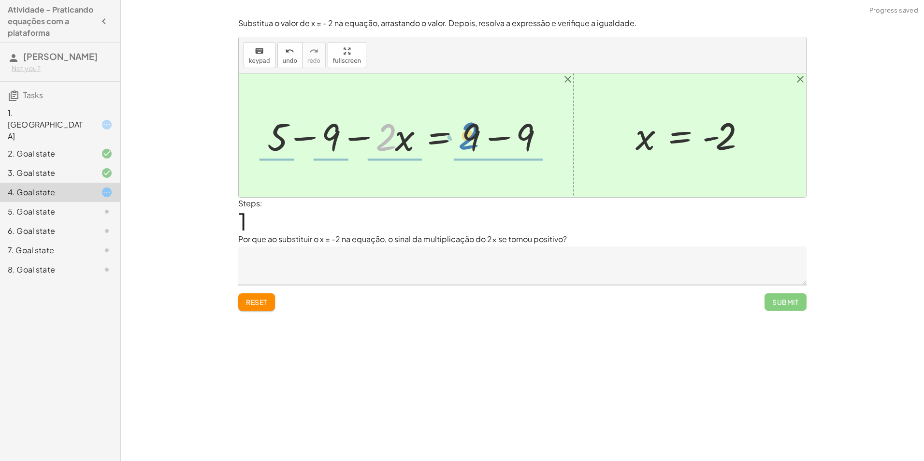
drag, startPoint x: 385, startPoint y: 145, endPoint x: 468, endPoint y: 144, distance: 83.2
click at [468, 144] on div at bounding box center [409, 136] width 294 height 50
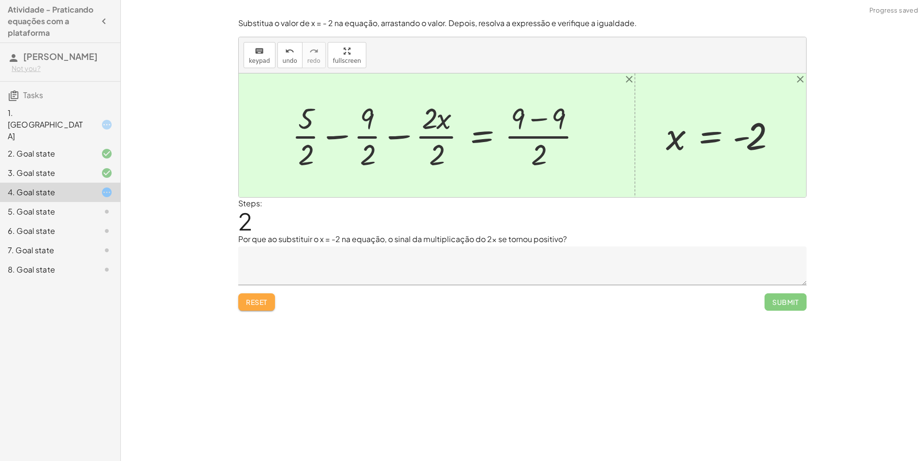
click at [250, 310] on button "Reset" at bounding box center [256, 301] width 37 height 17
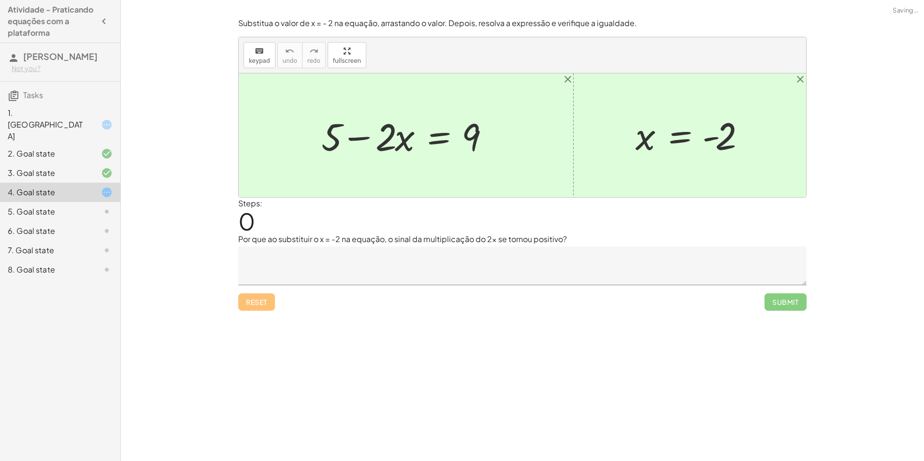
click at [250, 309] on div "Reset Submit" at bounding box center [522, 298] width 568 height 26
drag, startPoint x: 647, startPoint y: 141, endPoint x: 395, endPoint y: 131, distance: 252.5
click at [375, 142] on div at bounding box center [397, 136] width 212 height 50
click at [384, 143] on div at bounding box center [408, 136] width 180 height 50
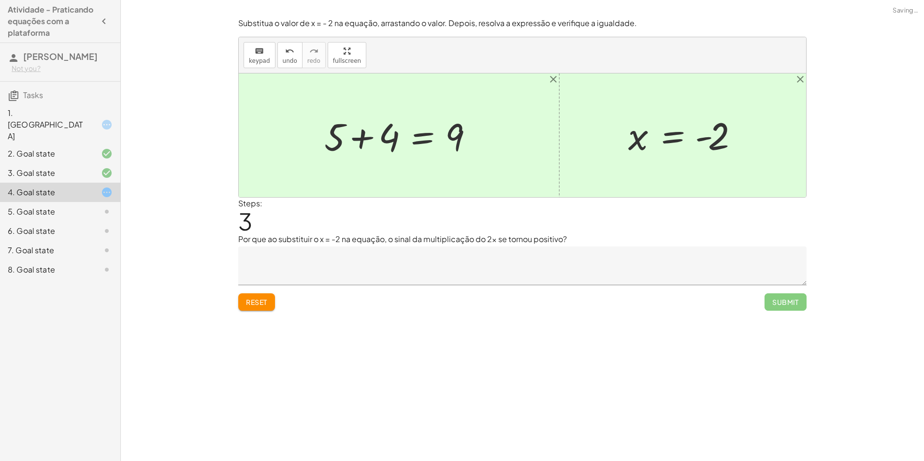
click at [362, 139] on div at bounding box center [403, 136] width 167 height 50
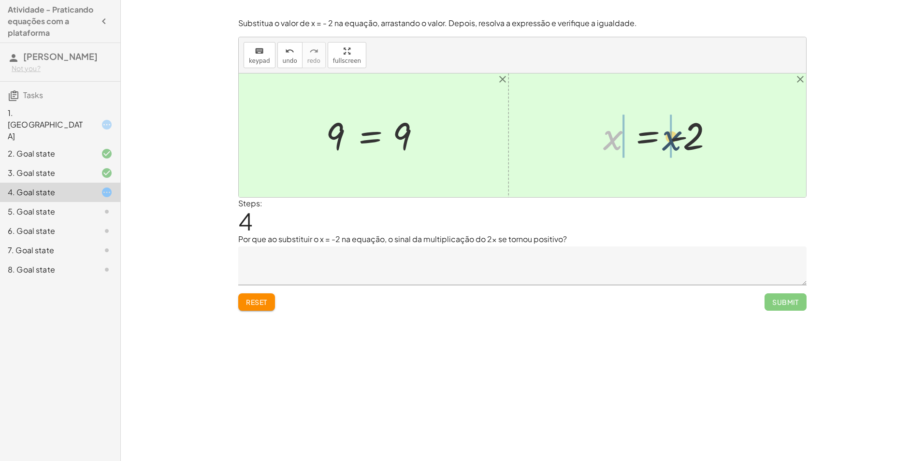
drag, startPoint x: 615, startPoint y: 138, endPoint x: 687, endPoint y: 137, distance: 72.0
click at [687, 137] on div at bounding box center [661, 136] width 126 height 48
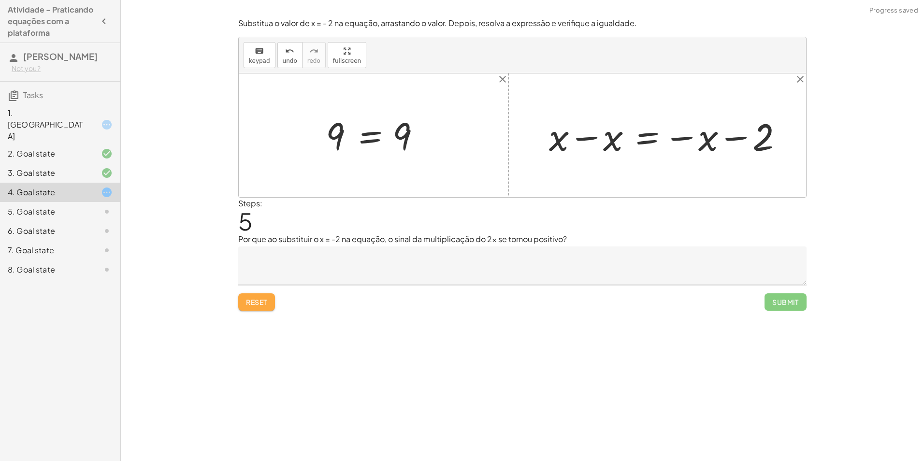
click at [264, 301] on span "Reset" at bounding box center [256, 302] width 21 height 9
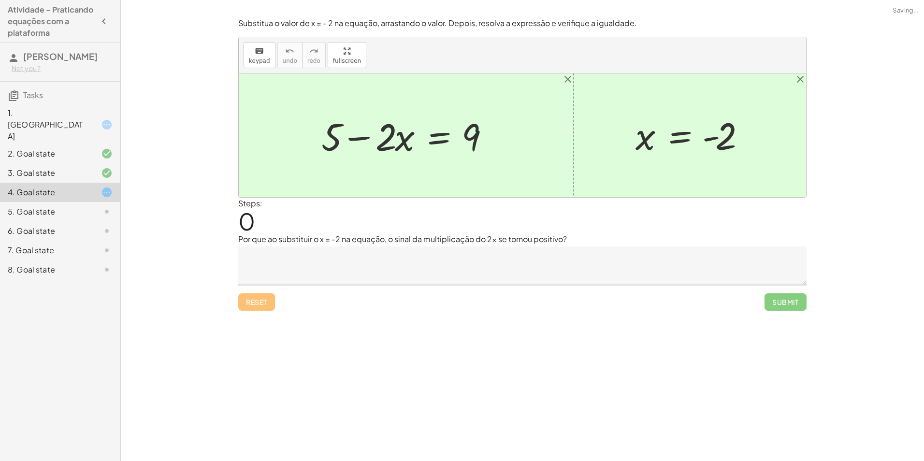
drag, startPoint x: 262, startPoint y: 290, endPoint x: 265, endPoint y: 315, distance: 25.8
click at [261, 290] on div "Reset Submit" at bounding box center [522, 298] width 568 height 26
click at [263, 294] on div "Reset Submit" at bounding box center [522, 298] width 568 height 26
drag, startPoint x: 643, startPoint y: 140, endPoint x: 395, endPoint y: 142, distance: 248.0
click at [373, 139] on div at bounding box center [397, 136] width 212 height 50
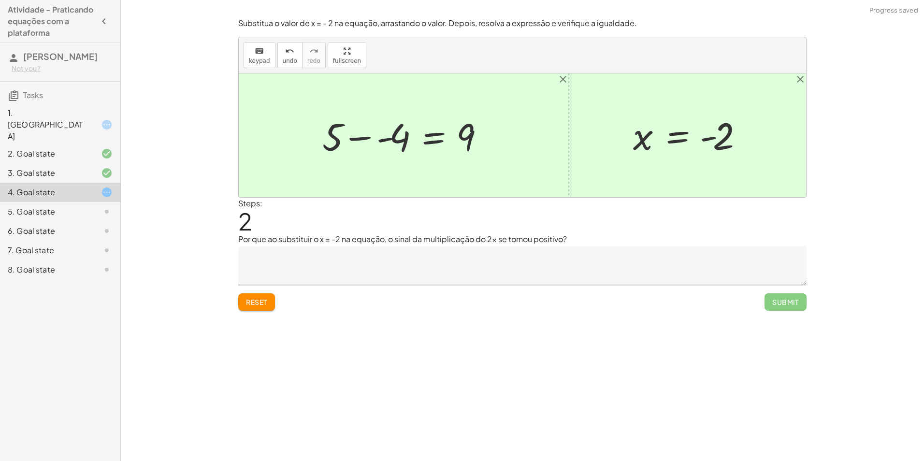
click at [388, 135] on div at bounding box center [408, 136] width 180 height 50
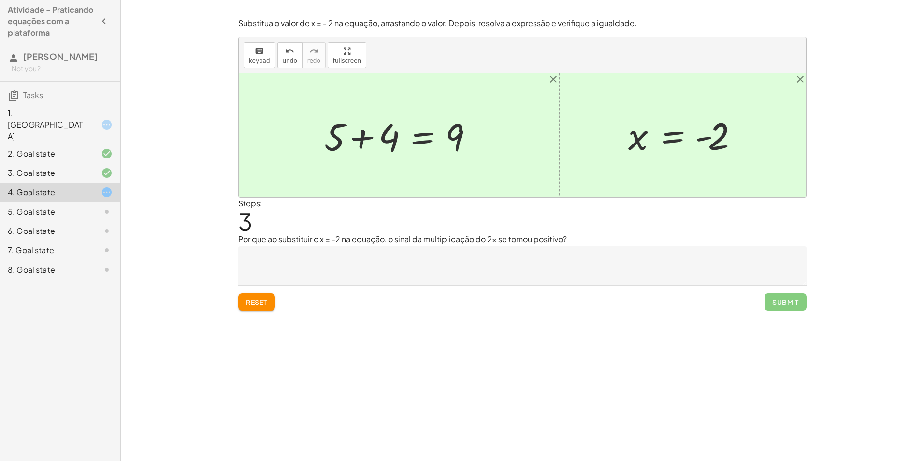
drag, startPoint x: 363, startPoint y: 142, endPoint x: 364, endPoint y: 137, distance: 5.7
click at [364, 137] on div at bounding box center [403, 136] width 167 height 50
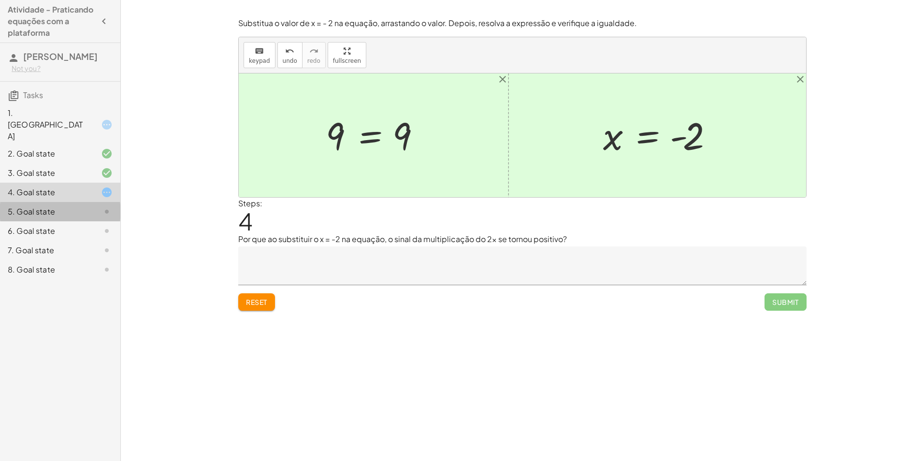
click at [74, 241] on div "5. Goal state" at bounding box center [60, 250] width 120 height 19
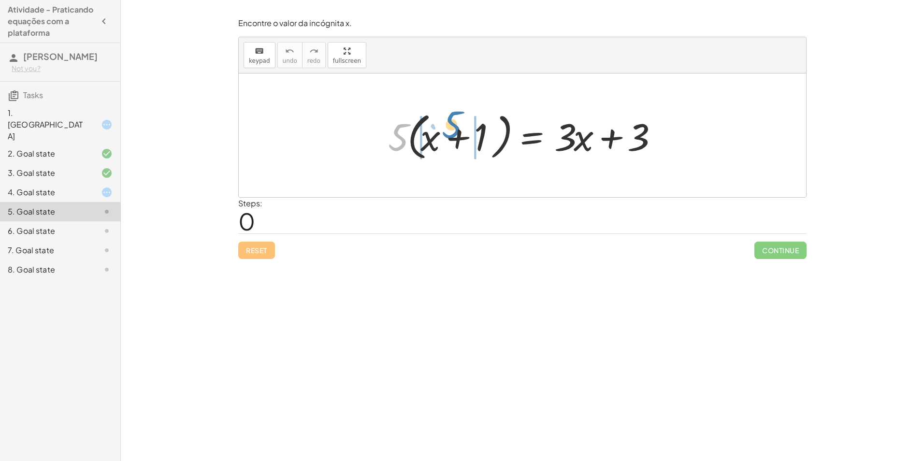
drag, startPoint x: 400, startPoint y: 141, endPoint x: 454, endPoint y: 129, distance: 55.1
click at [454, 129] on div at bounding box center [525, 136] width 285 height 56
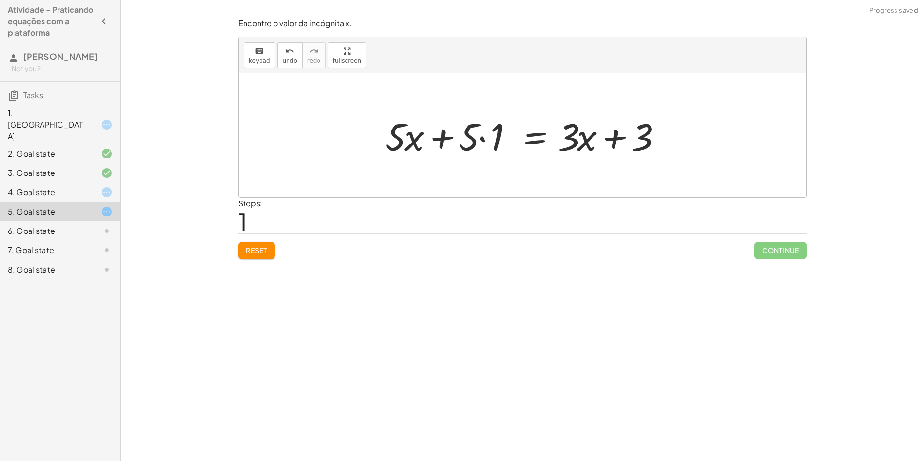
click at [480, 137] on div at bounding box center [526, 136] width 292 height 50
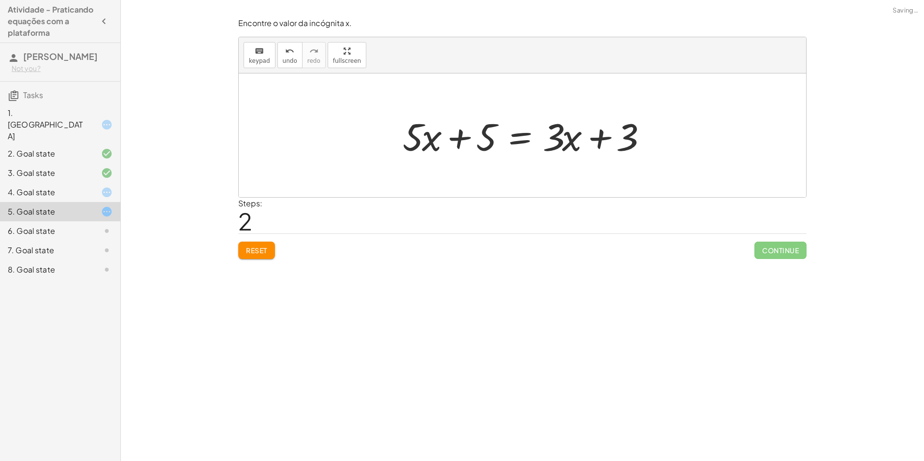
click at [469, 141] on div at bounding box center [528, 136] width 260 height 50
drag, startPoint x: 554, startPoint y: 130, endPoint x: 564, endPoint y: 159, distance: 31.0
click at [564, 159] on div at bounding box center [526, 136] width 260 height 50
drag, startPoint x: 563, startPoint y: 137, endPoint x: 554, endPoint y: 141, distance: 10.0
click at [554, 141] on div at bounding box center [526, 136] width 260 height 50
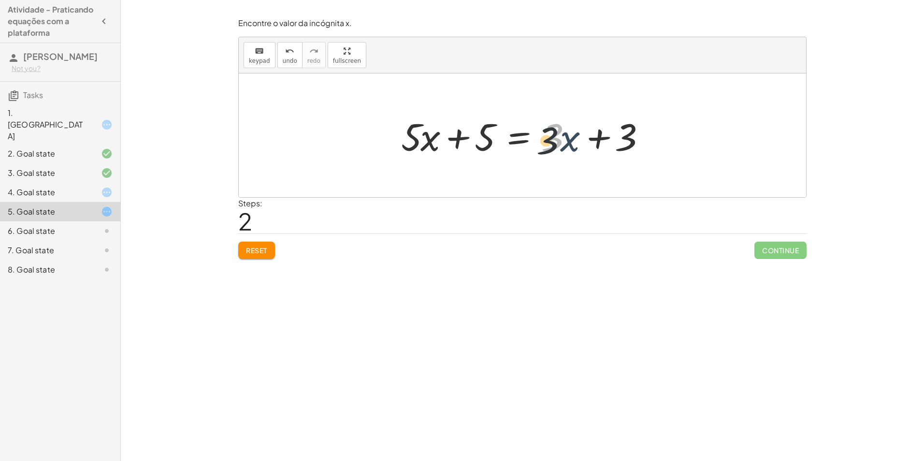
drag, startPoint x: 553, startPoint y: 138, endPoint x: 547, endPoint y: 143, distance: 8.3
click at [547, 143] on div at bounding box center [526, 136] width 260 height 50
drag, startPoint x: 461, startPoint y: 141, endPoint x: 521, endPoint y: 141, distance: 60.4
click at [521, 141] on div at bounding box center [526, 136] width 260 height 50
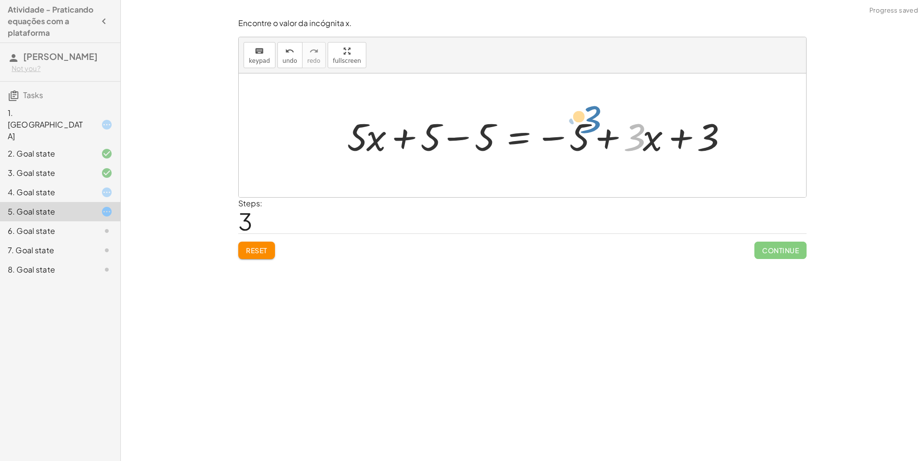
drag, startPoint x: 641, startPoint y: 137, endPoint x: 621, endPoint y: 126, distance: 23.1
click at [618, 122] on div at bounding box center [540, 136] width 396 height 50
drag, startPoint x: 656, startPoint y: 136, endPoint x: 696, endPoint y: 204, distance: 79.3
click at [0, 0] on div "Encontre o valor da incógnita x. keyboard keypad undo undo redo redo fullscreen…" at bounding box center [0, 0] width 0 height 0
drag, startPoint x: 285, startPoint y: 246, endPoint x: 255, endPoint y: 267, distance: 36.4
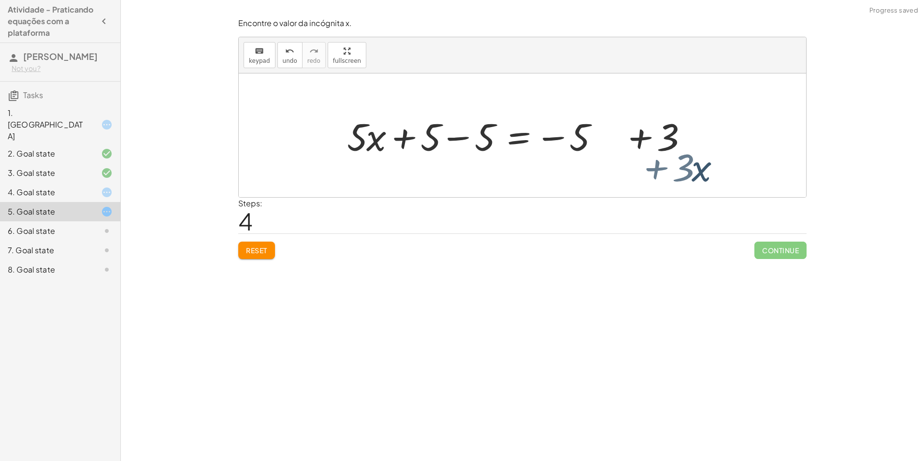
click at [255, 267] on div "Encontre o valor da incógnita x manipulando a equação. insert select one: Math …" at bounding box center [522, 230] width 803 height 461
click at [257, 266] on div "Encontre o valor da incógnita x manipulando a equação. insert select one: Math …" at bounding box center [522, 230] width 803 height 461
click at [260, 257] on button "Reset" at bounding box center [256, 250] width 37 height 17
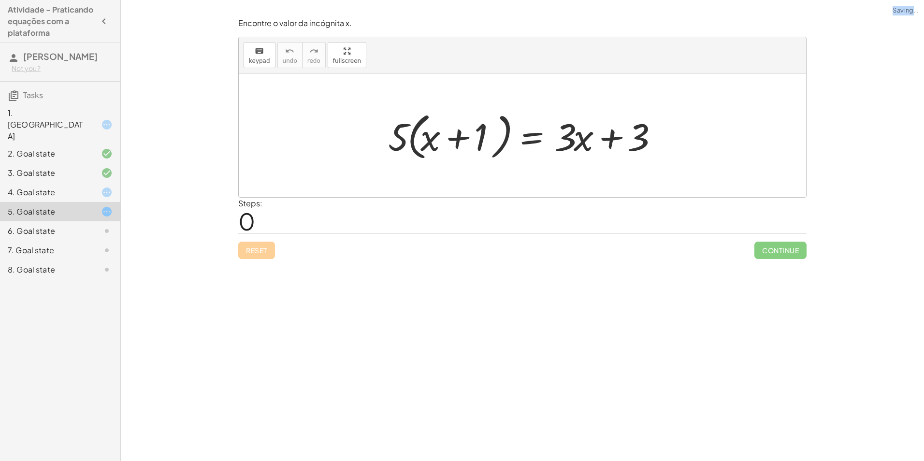
click at [262, 257] on div "Reset Continue" at bounding box center [522, 246] width 568 height 26
drag, startPoint x: 548, startPoint y: 271, endPoint x: 525, endPoint y: 285, distance: 26.7
click at [543, 274] on div "Encontre o valor da incógnita x manipulando a equação. insert select one: Math …" at bounding box center [522, 230] width 803 height 461
drag, startPoint x: 568, startPoint y: 147, endPoint x: 461, endPoint y: 136, distance: 107.8
click at [461, 136] on div at bounding box center [525, 136] width 285 height 56
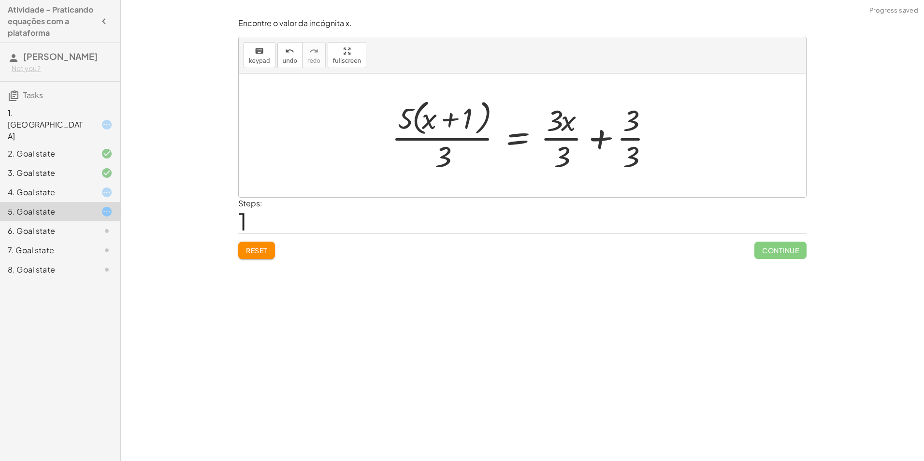
click at [449, 158] on div at bounding box center [526, 135] width 279 height 79
click at [570, 153] on div at bounding box center [526, 135] width 279 height 79
click at [267, 234] on div "Reset Continue" at bounding box center [522, 246] width 568 height 26
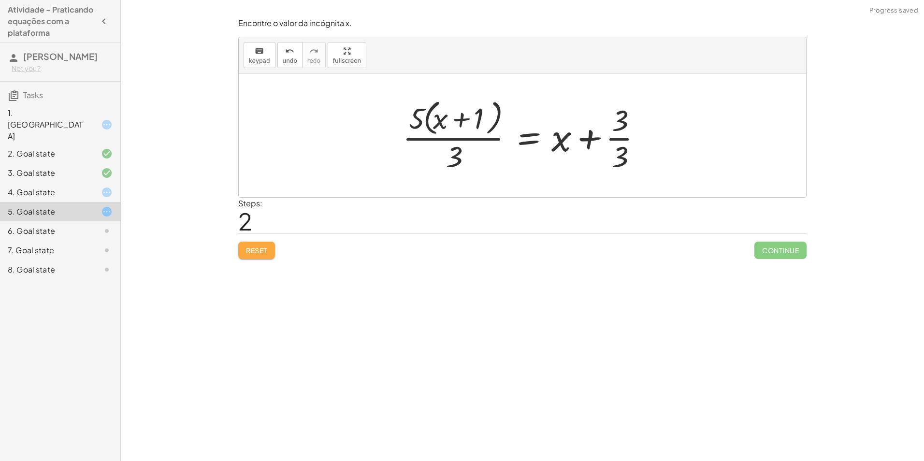
click at [271, 247] on button "Reset" at bounding box center [256, 250] width 37 height 17
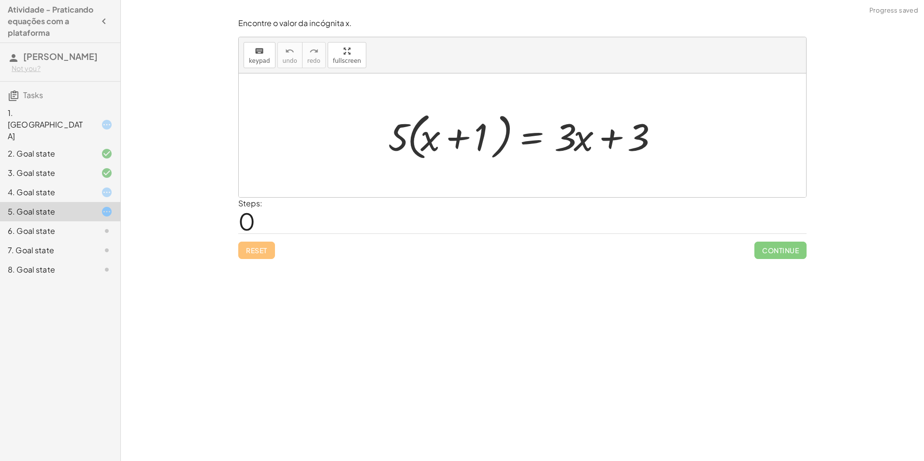
click at [466, 137] on div at bounding box center [525, 136] width 285 height 56
click at [457, 132] on div at bounding box center [525, 136] width 285 height 56
drag, startPoint x: 397, startPoint y: 145, endPoint x: 433, endPoint y: 139, distance: 36.2
click at [433, 139] on div at bounding box center [525, 136] width 285 height 56
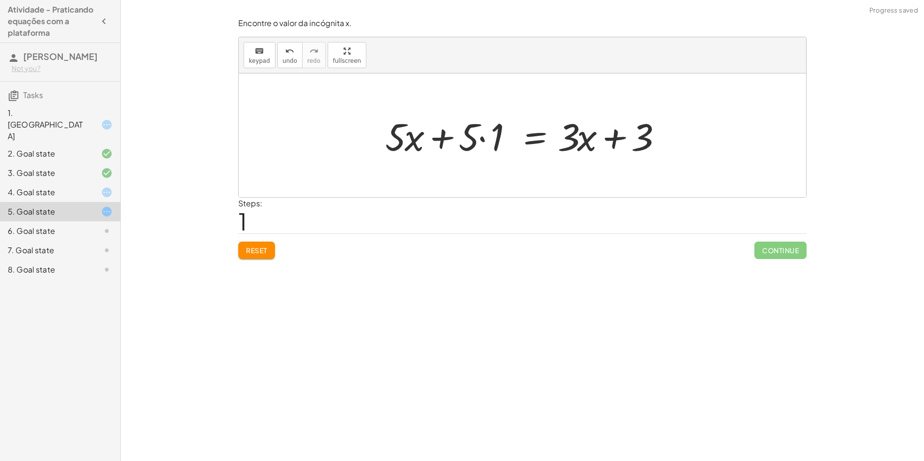
click at [416, 139] on div at bounding box center [526, 136] width 292 height 50
click at [485, 137] on div at bounding box center [526, 136] width 292 height 50
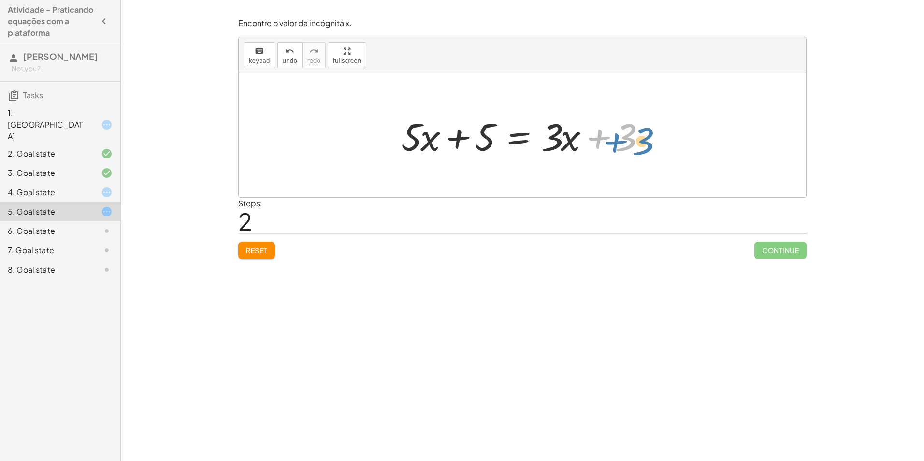
drag, startPoint x: 599, startPoint y: 135, endPoint x: 599, endPoint y: 124, distance: 10.6
click at [614, 131] on div at bounding box center [526, 136] width 260 height 50
drag, startPoint x: 431, startPoint y: 142, endPoint x: 437, endPoint y: 139, distance: 7.4
click at [437, 139] on div at bounding box center [526, 136] width 260 height 50
drag, startPoint x: 402, startPoint y: 145, endPoint x: 421, endPoint y: 141, distance: 19.2
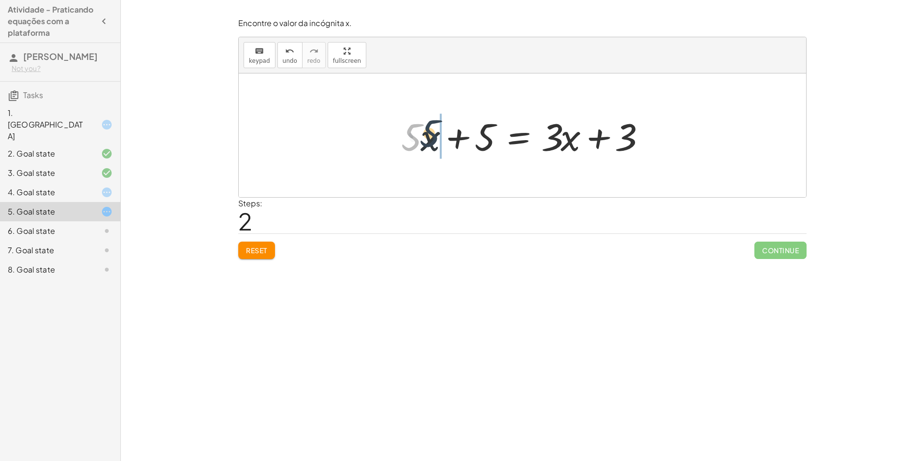
click at [421, 141] on div at bounding box center [526, 136] width 260 height 50
drag, startPoint x: 407, startPoint y: 138, endPoint x: 433, endPoint y: 137, distance: 25.2
click at [433, 137] on div at bounding box center [526, 136] width 260 height 50
drag, startPoint x: 398, startPoint y: 121, endPoint x: 630, endPoint y: 122, distance: 232.5
click at [630, 122] on div at bounding box center [526, 136] width 260 height 50
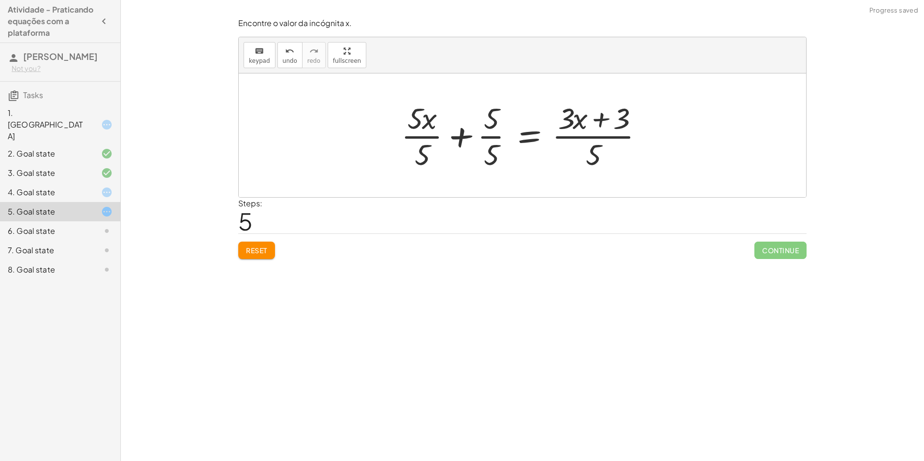
click at [274, 245] on button "Reset" at bounding box center [256, 250] width 37 height 17
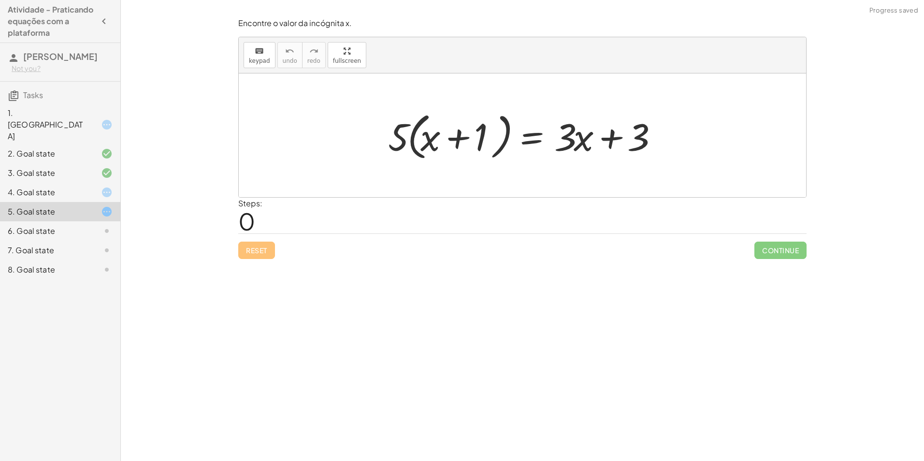
click at [50, 187] on div "4. Goal state" at bounding box center [47, 193] width 78 height 12
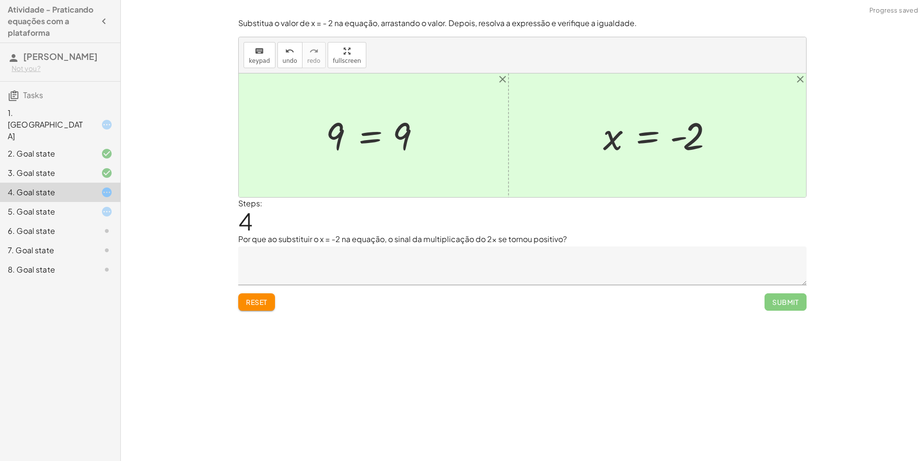
click at [346, 259] on textarea at bounding box center [522, 266] width 568 height 39
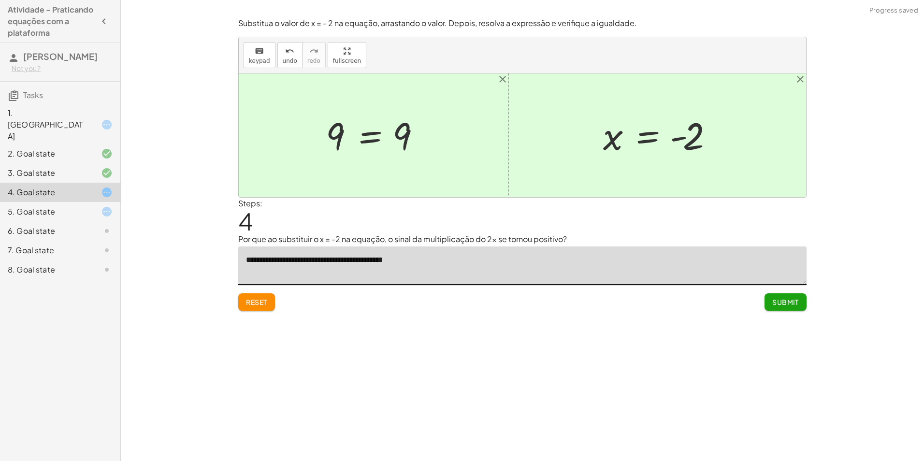
click at [335, 259] on textarea "**********" at bounding box center [522, 266] width 568 height 39
type textarea "**********"
click at [784, 305] on span "Submit" at bounding box center [785, 302] width 27 height 9
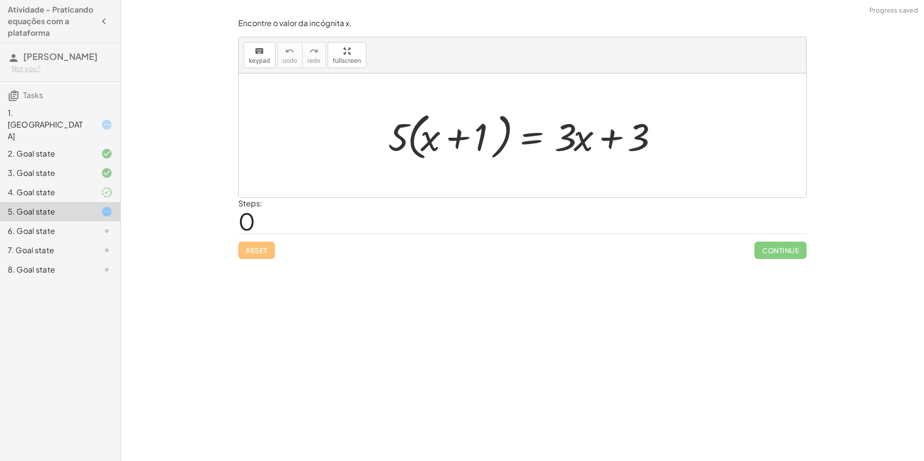
click at [272, 219] on div "Steps: 0" at bounding box center [522, 216] width 568 height 36
drag, startPoint x: 405, startPoint y: 133, endPoint x: 454, endPoint y: 134, distance: 49.8
click at [454, 134] on div at bounding box center [525, 136] width 285 height 56
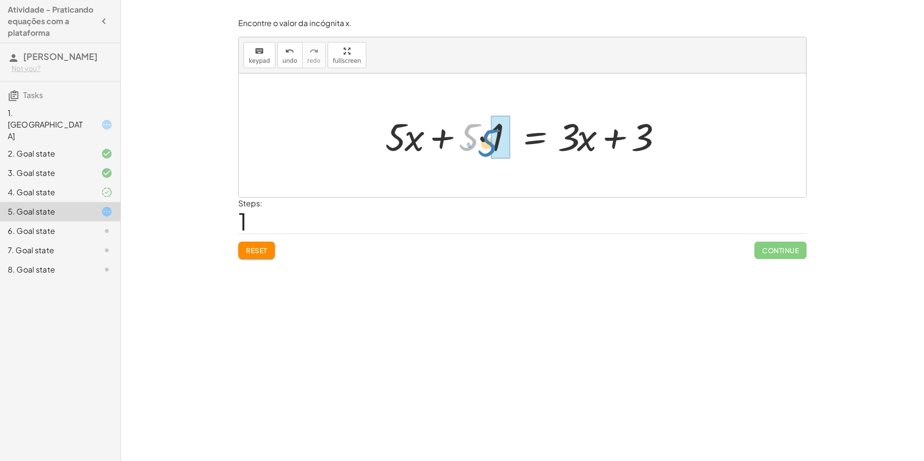
drag, startPoint x: 477, startPoint y: 140, endPoint x: 487, endPoint y: 145, distance: 11.2
click at [487, 145] on div at bounding box center [526, 136] width 292 height 50
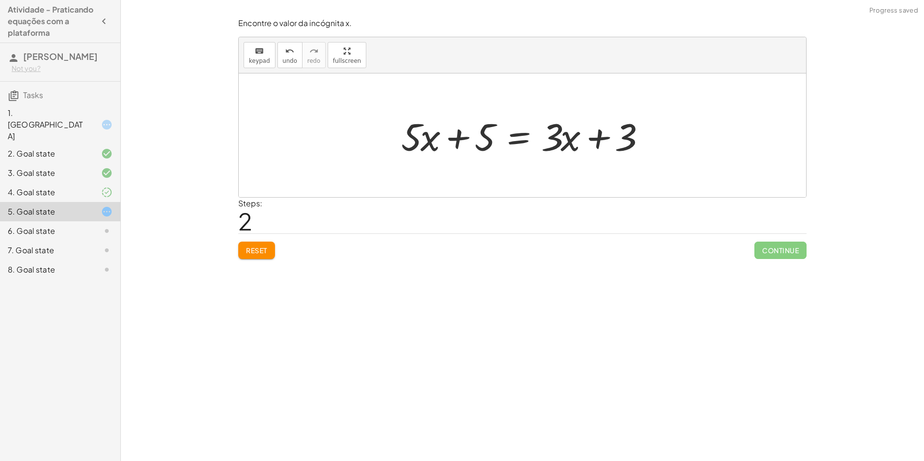
click at [458, 145] on div at bounding box center [526, 136] width 260 height 50
drag, startPoint x: 569, startPoint y: 148, endPoint x: 576, endPoint y: 150, distance: 6.7
click at [576, 150] on div at bounding box center [526, 136] width 260 height 50
drag, startPoint x: 551, startPoint y: 114, endPoint x: 557, endPoint y: 121, distance: 9.6
click at [557, 121] on div at bounding box center [526, 136] width 260 height 50
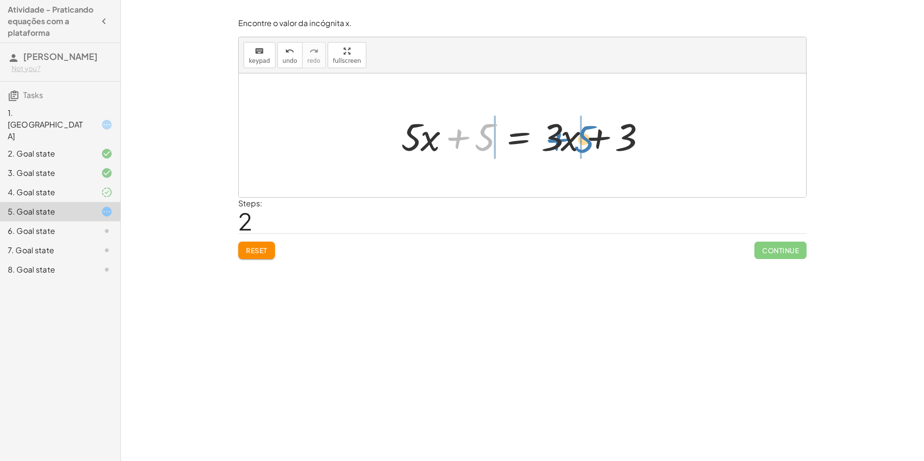
drag, startPoint x: 461, startPoint y: 141, endPoint x: 560, endPoint y: 143, distance: 99.6
click at [560, 143] on div at bounding box center [526, 136] width 260 height 50
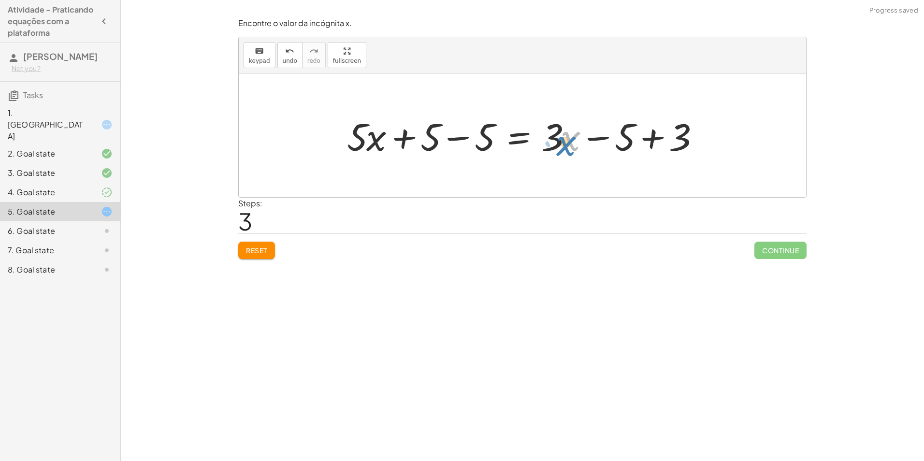
drag, startPoint x: 563, startPoint y: 144, endPoint x: 559, endPoint y: 152, distance: 9.3
click at [559, 152] on div at bounding box center [526, 136] width 368 height 50
click at [656, 143] on div at bounding box center [526, 136] width 368 height 50
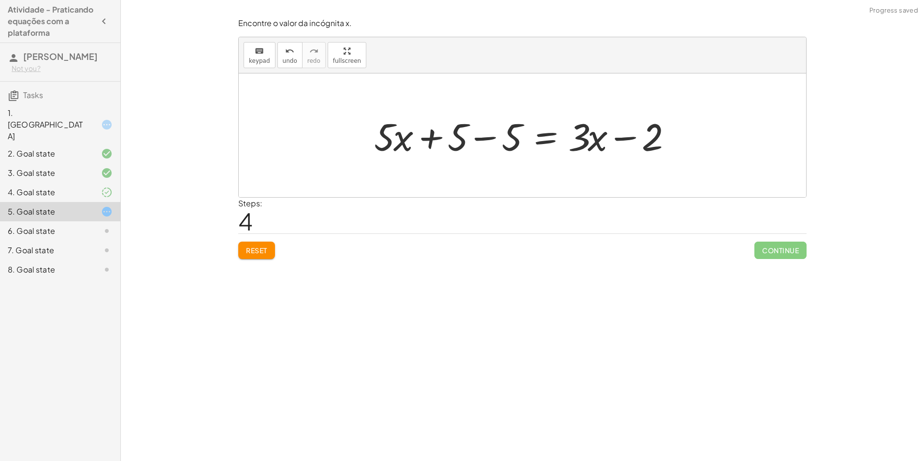
click at [483, 137] on div at bounding box center [526, 136] width 314 height 50
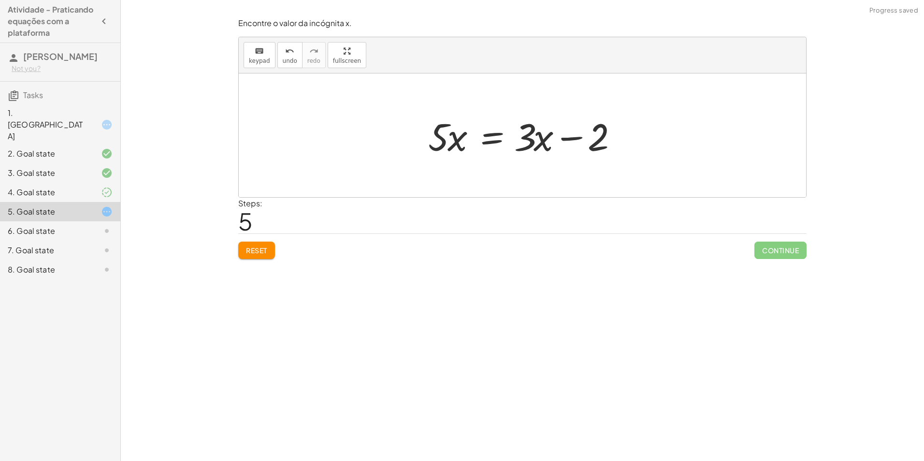
click at [579, 139] on div at bounding box center [525, 136] width 205 height 50
drag, startPoint x: 590, startPoint y: 140, endPoint x: 609, endPoint y: 145, distance: 19.5
click at [611, 145] on div at bounding box center [525, 136] width 205 height 50
click at [545, 135] on div at bounding box center [525, 136] width 205 height 50
drag, startPoint x: 435, startPoint y: 132, endPoint x: 441, endPoint y: 140, distance: 9.7
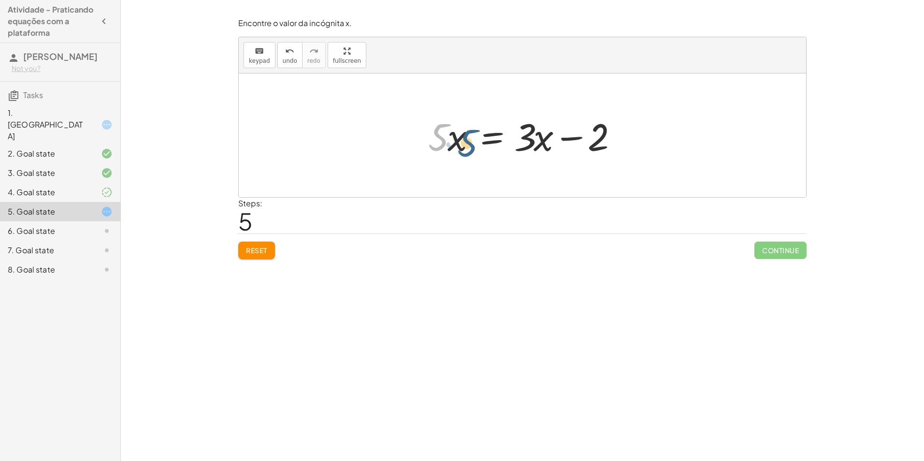
click at [441, 140] on div at bounding box center [525, 136] width 205 height 50
click at [464, 137] on div at bounding box center [525, 136] width 205 height 50
drag, startPoint x: 456, startPoint y: 139, endPoint x: 486, endPoint y: 141, distance: 29.5
click at [443, 140] on div at bounding box center [525, 136] width 205 height 50
drag, startPoint x: 596, startPoint y: 133, endPoint x: 556, endPoint y: 142, distance: 40.6
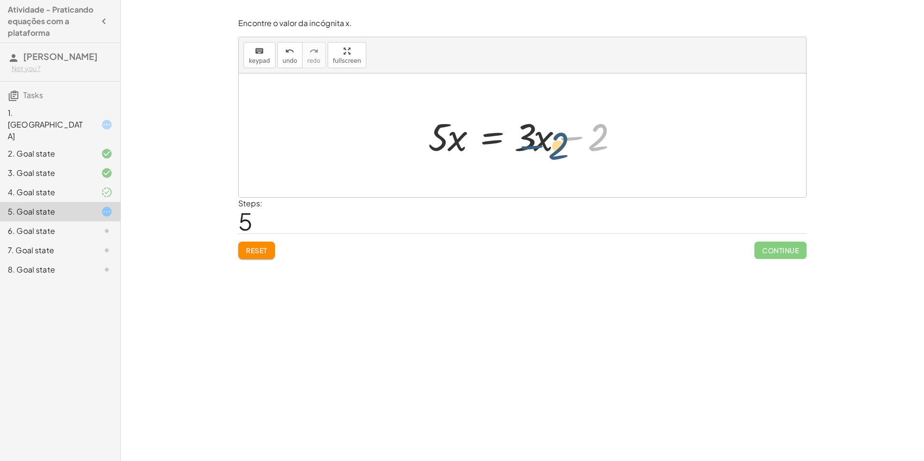
click at [556, 142] on div at bounding box center [525, 136] width 205 height 50
drag, startPoint x: 594, startPoint y: 140, endPoint x: 521, endPoint y: 133, distance: 73.3
click at [521, 133] on div at bounding box center [525, 136] width 205 height 50
click at [580, 139] on div at bounding box center [539, 136] width 234 height 50
click at [561, 138] on div at bounding box center [526, 136] width 234 height 50
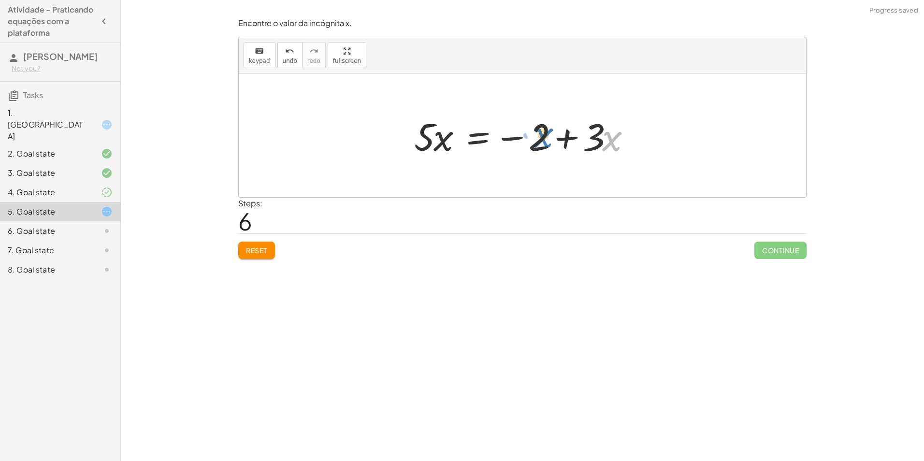
drag, startPoint x: 612, startPoint y: 140, endPoint x: 544, endPoint y: 137, distance: 68.2
click at [544, 137] on div at bounding box center [526, 136] width 234 height 50
drag, startPoint x: 613, startPoint y: 145, endPoint x: 442, endPoint y: 141, distance: 171.1
click at [442, 141] on div at bounding box center [526, 136] width 234 height 50
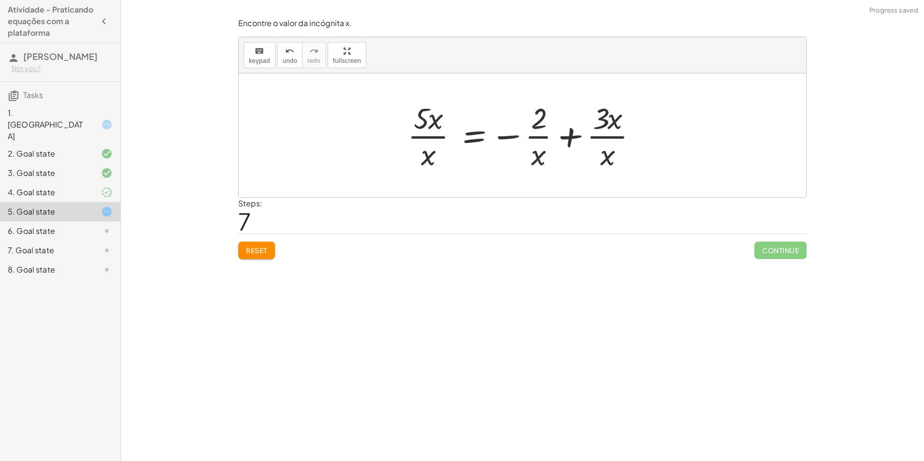
click at [538, 155] on div at bounding box center [526, 135] width 247 height 74
click at [610, 155] on div at bounding box center [526, 135] width 247 height 74
click at [573, 135] on div at bounding box center [526, 135] width 247 height 74
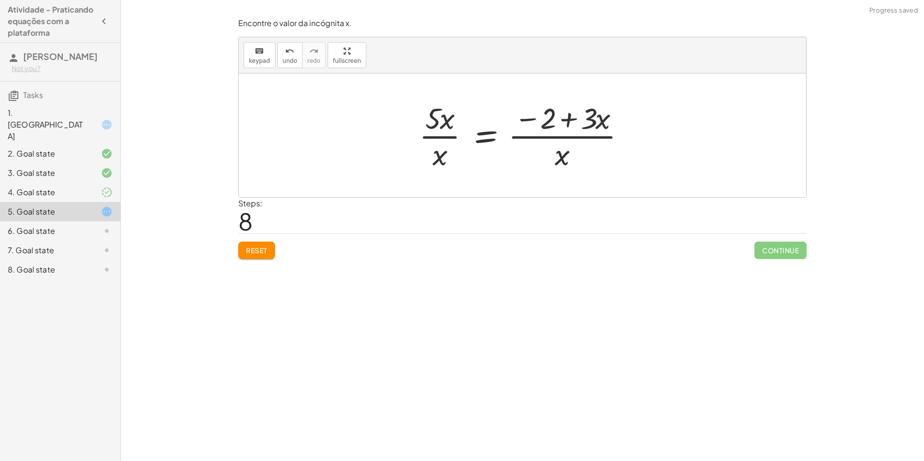
click at [582, 119] on div at bounding box center [526, 135] width 224 height 74
click at [574, 121] on div at bounding box center [526, 135] width 224 height 74
click at [524, 116] on div at bounding box center [526, 135] width 224 height 74
click at [564, 122] on div at bounding box center [526, 135] width 224 height 74
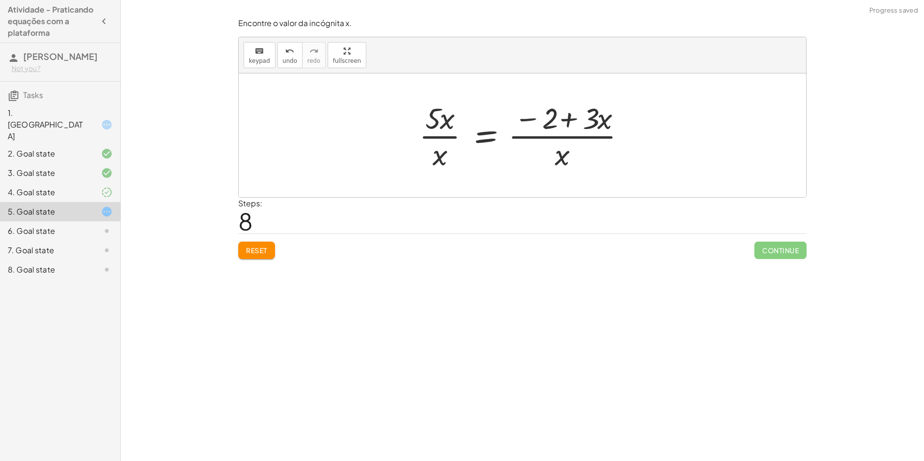
click at [567, 121] on div at bounding box center [526, 135] width 224 height 74
click at [569, 153] on div at bounding box center [526, 135] width 224 height 74
click at [565, 153] on div at bounding box center [526, 135] width 224 height 74
drag, startPoint x: 487, startPoint y: 136, endPoint x: 458, endPoint y: 135, distance: 29.0
click at [475, 137] on div at bounding box center [526, 135] width 224 height 74
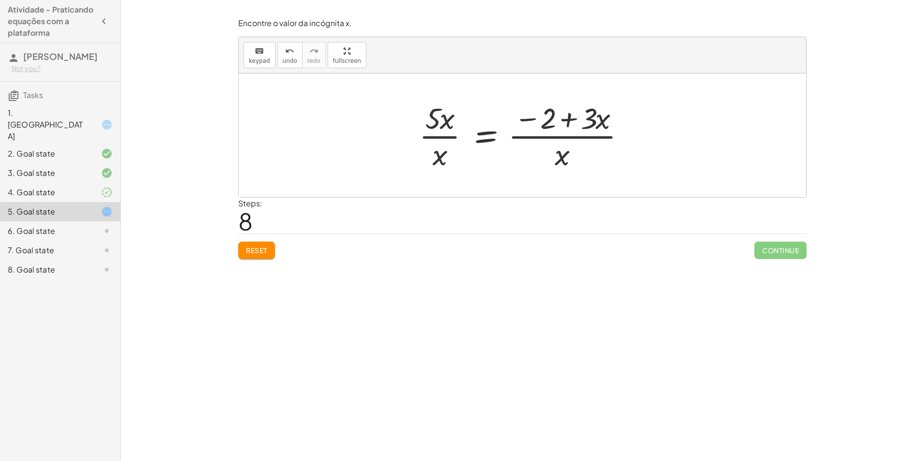
click at [436, 126] on div at bounding box center [526, 135] width 224 height 74
click at [445, 153] on div at bounding box center [526, 135] width 224 height 74
click at [444, 156] on div at bounding box center [526, 135] width 224 height 74
drag, startPoint x: 442, startPoint y: 156, endPoint x: 444, endPoint y: 136, distance: 20.4
click at [441, 154] on div at bounding box center [526, 135] width 224 height 74
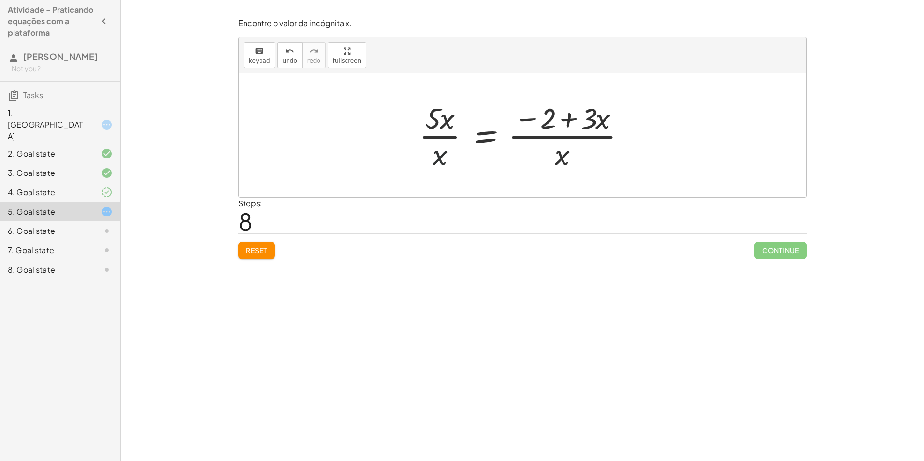
click at [449, 122] on div at bounding box center [526, 135] width 224 height 74
click at [448, 122] on div at bounding box center [526, 135] width 224 height 74
drag, startPoint x: 438, startPoint y: 160, endPoint x: 443, endPoint y: 162, distance: 5.4
click at [439, 160] on div at bounding box center [537, 135] width 202 height 74
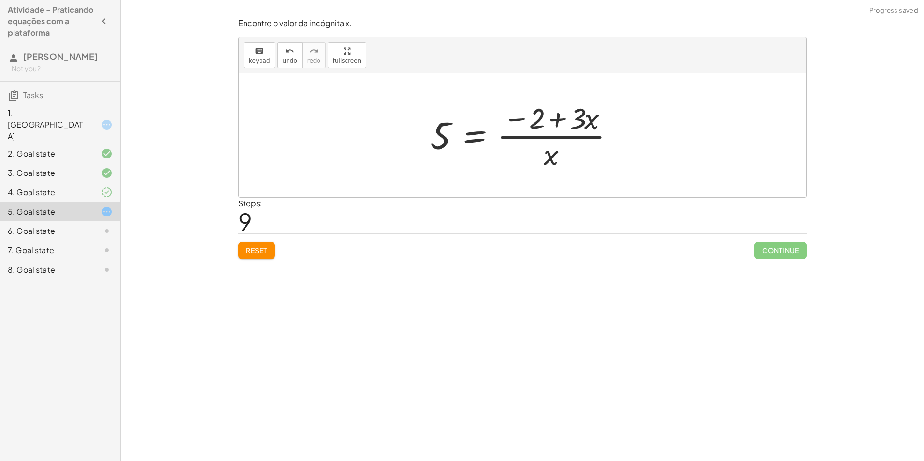
click at [536, 124] on div at bounding box center [526, 135] width 202 height 74
click at [516, 114] on div at bounding box center [526, 135] width 202 height 74
click at [516, 119] on div at bounding box center [526, 135] width 202 height 74
drag, startPoint x: 516, startPoint y: 119, endPoint x: 533, endPoint y: 120, distance: 17.0
click at [532, 120] on div at bounding box center [526, 135] width 202 height 74
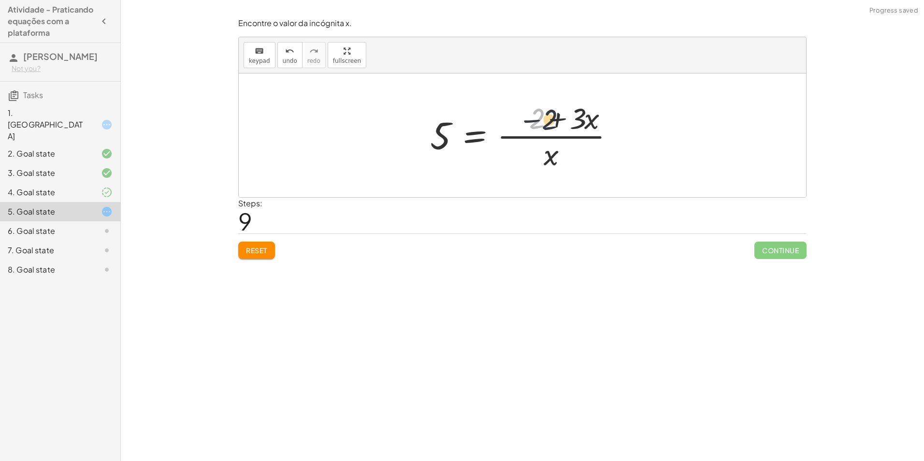
drag, startPoint x: 533, startPoint y: 120, endPoint x: 553, endPoint y: 122, distance: 20.8
click at [553, 122] on div at bounding box center [526, 135] width 202 height 74
drag, startPoint x: 532, startPoint y: 121, endPoint x: 506, endPoint y: 116, distance: 26.0
click at [505, 116] on div at bounding box center [526, 135] width 202 height 74
drag, startPoint x: 596, startPoint y: 118, endPoint x: 550, endPoint y: 157, distance: 59.7
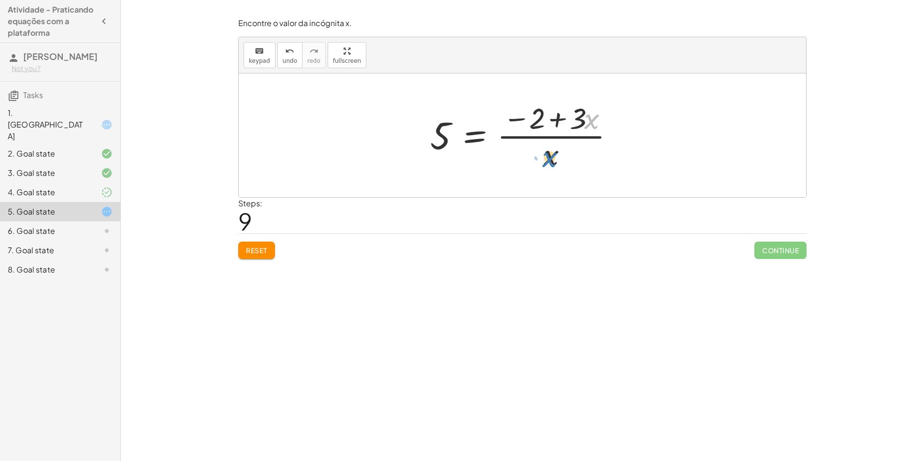
click at [550, 157] on div at bounding box center [526, 135] width 202 height 74
drag, startPoint x: 589, startPoint y: 120, endPoint x: 432, endPoint y: 140, distance: 158.3
click at [432, 140] on div at bounding box center [526, 135] width 202 height 74
drag, startPoint x: 594, startPoint y: 121, endPoint x: 535, endPoint y: 121, distance: 59.5
click at [535, 121] on div at bounding box center [526, 135] width 202 height 74
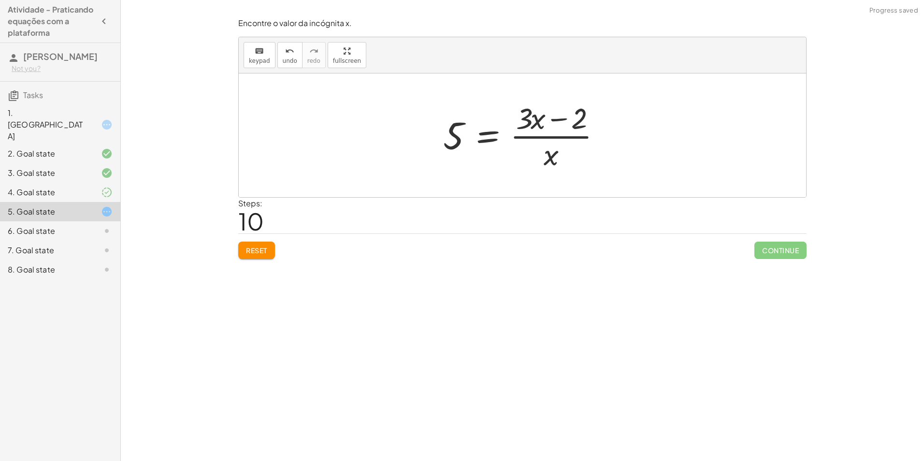
click at [558, 119] on div at bounding box center [525, 135] width 175 height 74
click at [534, 123] on div at bounding box center [525, 135] width 175 height 74
click at [549, 145] on div at bounding box center [525, 135] width 175 height 74
click at [548, 155] on div at bounding box center [525, 135] width 175 height 74
click at [548, 156] on div at bounding box center [525, 135] width 175 height 74
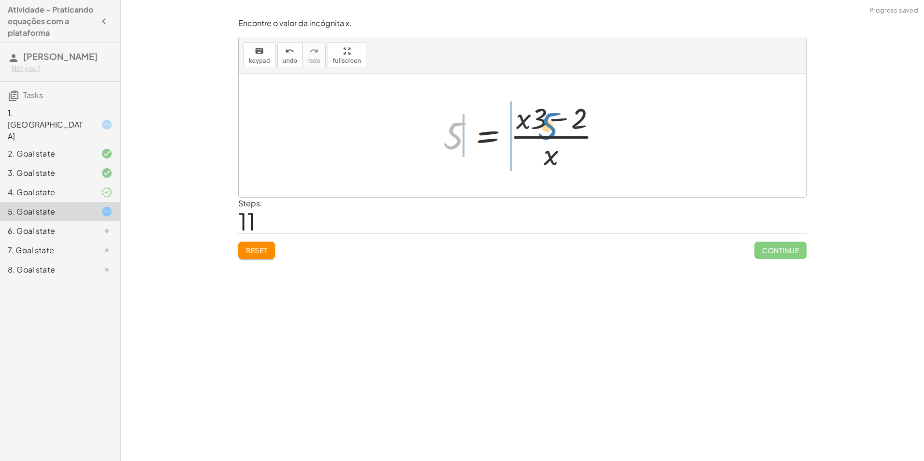
drag, startPoint x: 456, startPoint y: 133, endPoint x: 538, endPoint y: 130, distance: 81.3
click at [538, 130] on div at bounding box center [525, 135] width 175 height 74
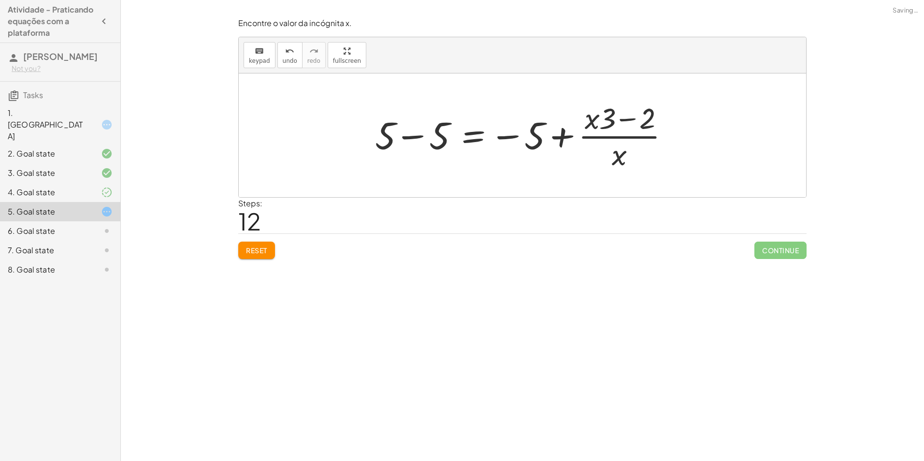
click at [557, 139] on div at bounding box center [526, 135] width 312 height 74
drag, startPoint x: 557, startPoint y: 138, endPoint x: 492, endPoint y: 138, distance: 65.7
click at [552, 139] on div at bounding box center [526, 135] width 312 height 74
click at [267, 251] on span "Reset" at bounding box center [256, 250] width 21 height 9
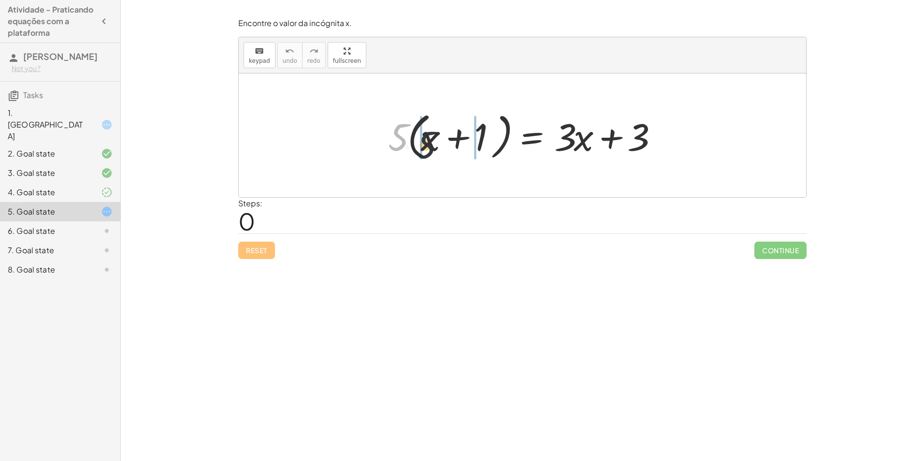
drag, startPoint x: 392, startPoint y: 133, endPoint x: 432, endPoint y: 145, distance: 42.1
click at [432, 145] on div at bounding box center [525, 136] width 285 height 56
click at [423, 143] on div at bounding box center [523, 136] width 292 height 50
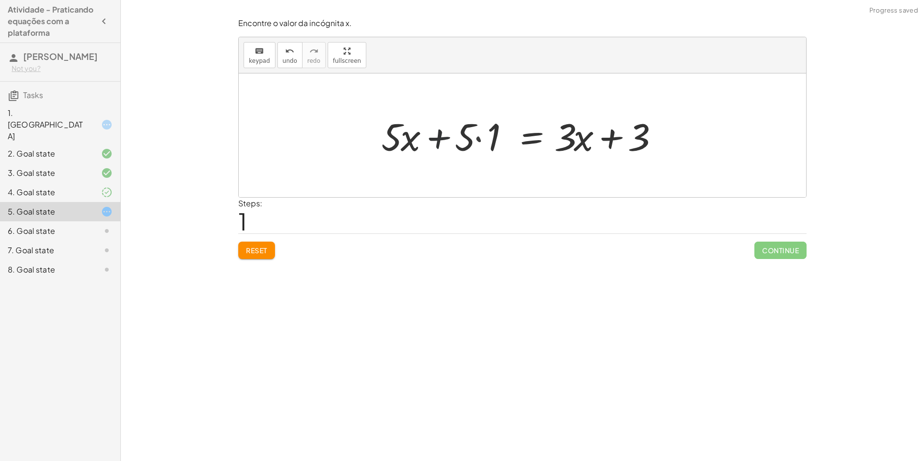
click at [423, 143] on div at bounding box center [523, 136] width 292 height 50
click at [410, 141] on div at bounding box center [523, 136] width 292 height 50
click at [475, 144] on div at bounding box center [523, 136] width 292 height 50
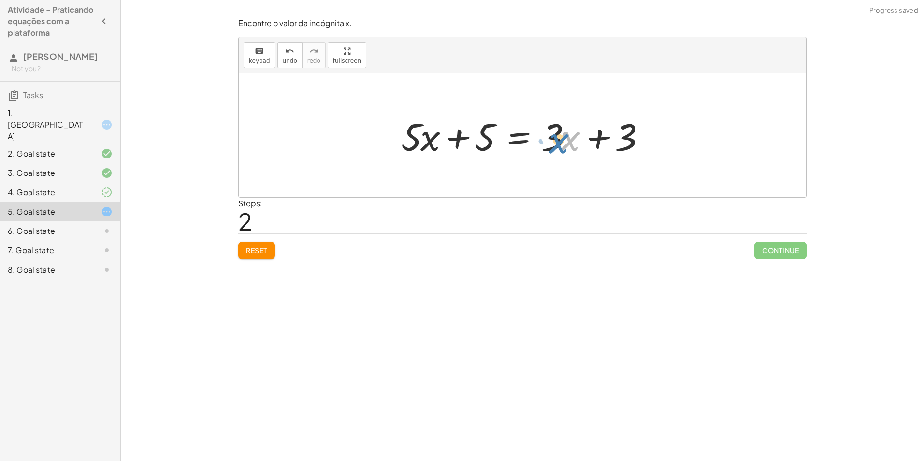
drag, startPoint x: 562, startPoint y: 141, endPoint x: 557, endPoint y: 143, distance: 5.4
click at [557, 143] on div at bounding box center [526, 136] width 260 height 50
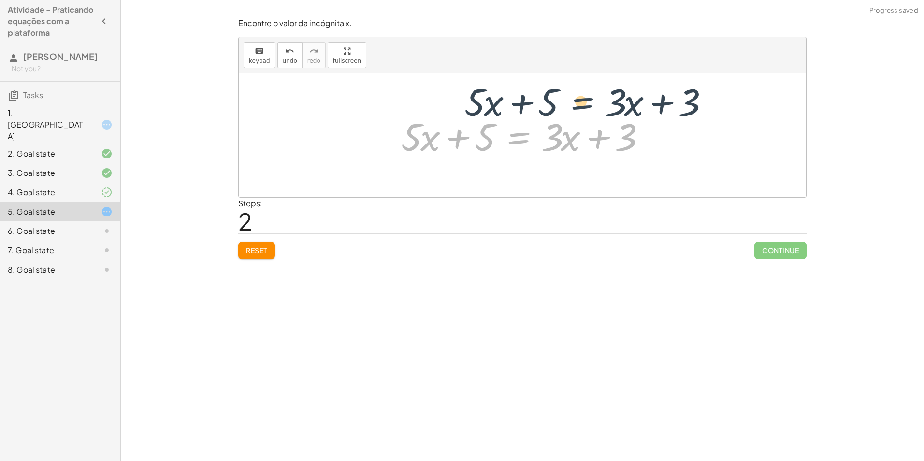
drag, startPoint x: 497, startPoint y: 137, endPoint x: 515, endPoint y: 126, distance: 21.5
click at [516, 126] on div at bounding box center [526, 136] width 260 height 50
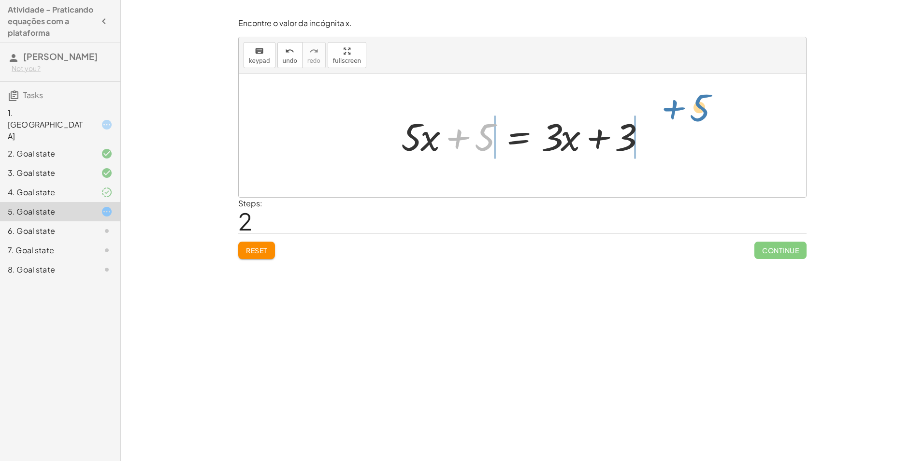
drag, startPoint x: 476, startPoint y: 141, endPoint x: 667, endPoint y: 139, distance: 190.9
click at [667, 139] on div "· 5 · ( + x + 1 ) = + · 3 · x + 3 + · 5 · x + · 5 · 1 = + · 3 · x + 3 + 5 + x +…" at bounding box center [522, 135] width 567 height 124
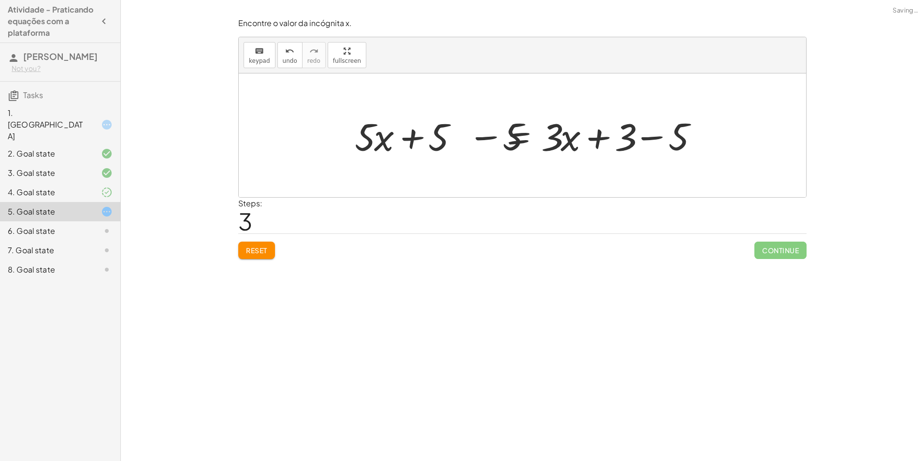
click at [639, 135] on div at bounding box center [526, 136] width 368 height 50
click at [639, 135] on div at bounding box center [499, 136] width 314 height 50
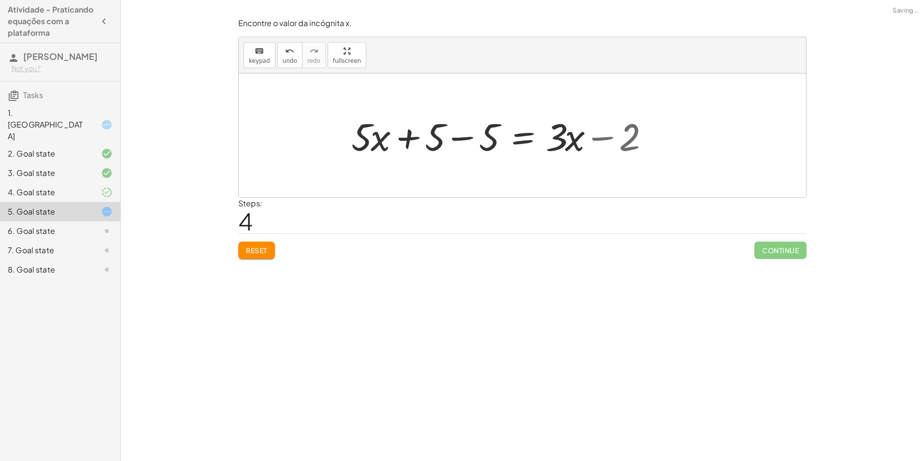
click at [481, 140] on div at bounding box center [504, 136] width 314 height 50
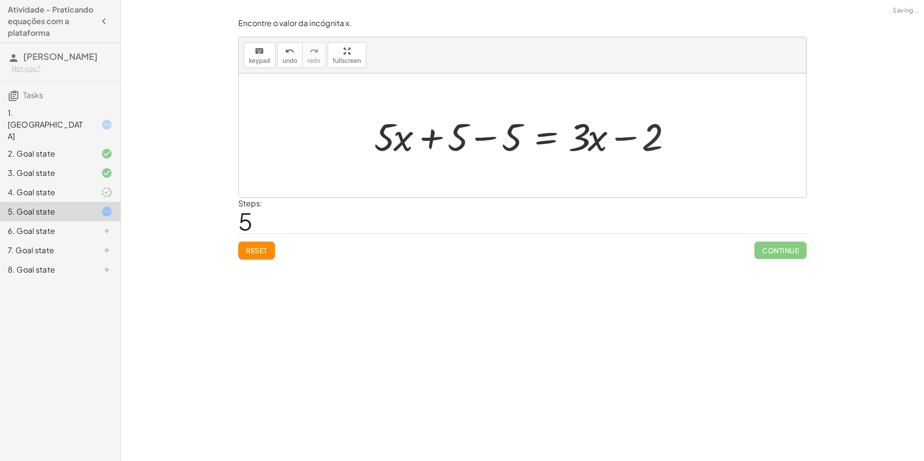
click at [481, 140] on div at bounding box center [580, 136] width 205 height 50
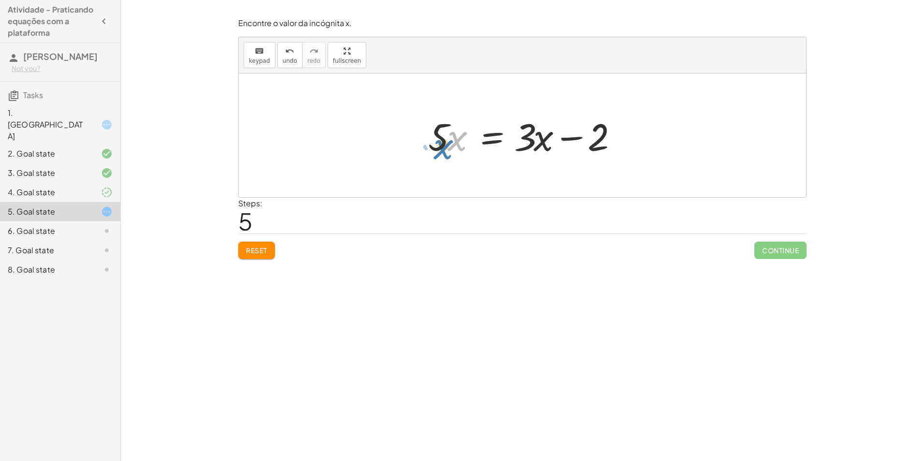
drag, startPoint x: 456, startPoint y: 101, endPoint x: 440, endPoint y: 143, distance: 45.4
click at [440, 143] on div at bounding box center [525, 136] width 205 height 50
click at [575, 141] on div at bounding box center [525, 136] width 205 height 50
drag, startPoint x: 439, startPoint y: 142, endPoint x: 445, endPoint y: 137, distance: 7.2
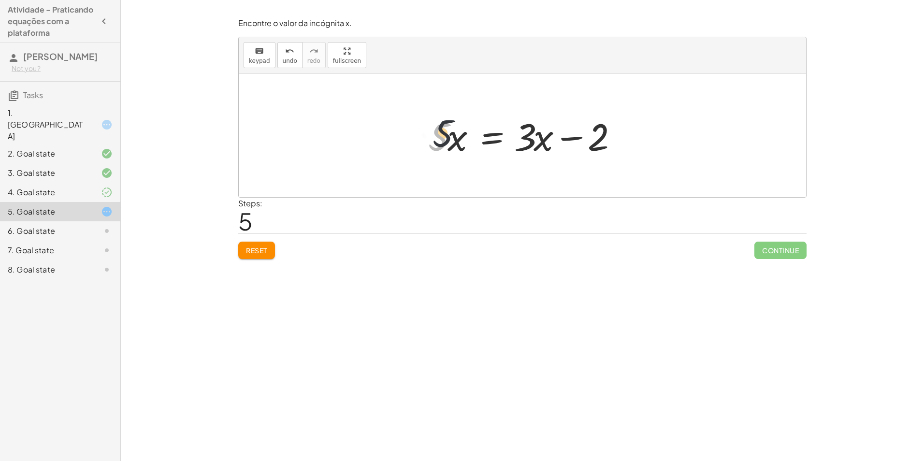
click at [445, 137] on div at bounding box center [525, 136] width 205 height 50
drag, startPoint x: 523, startPoint y: 136, endPoint x: 413, endPoint y: 143, distance: 110.9
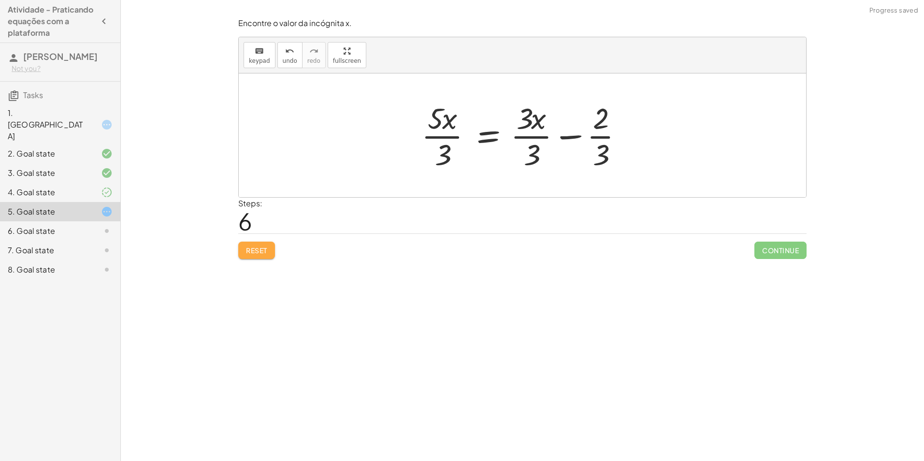
click at [255, 254] on span "Reset" at bounding box center [256, 250] width 21 height 9
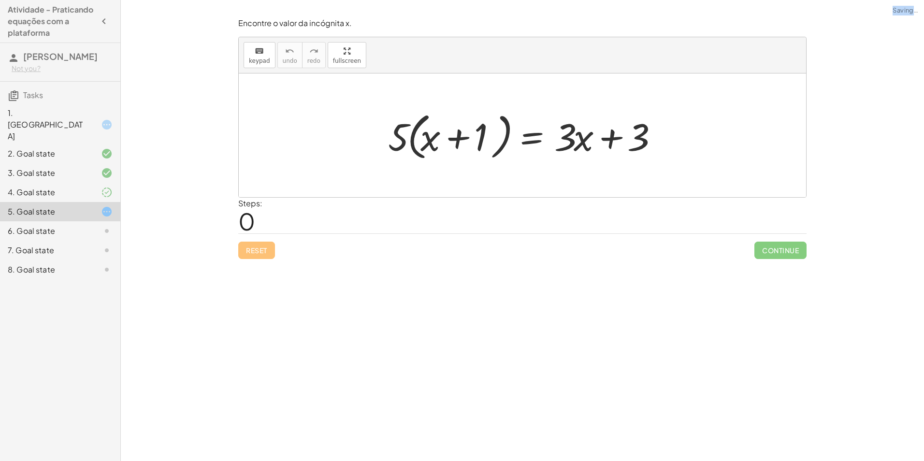
click at [255, 254] on div "Reset Continue" at bounding box center [522, 246] width 568 height 26
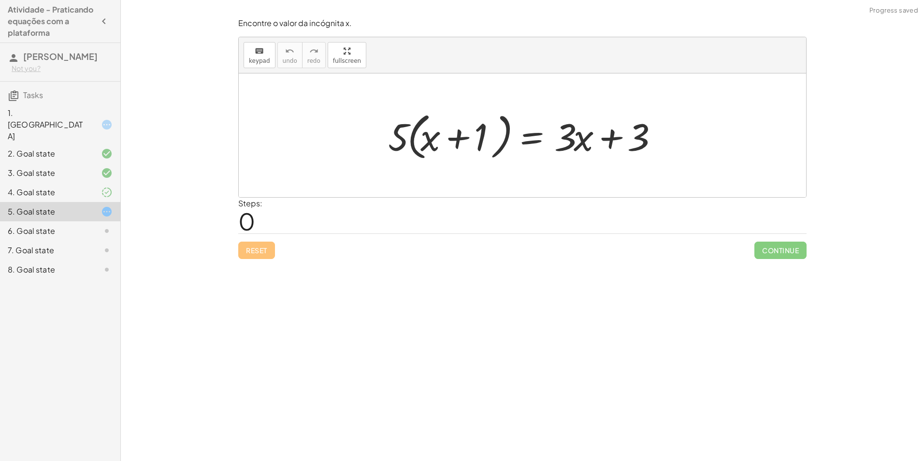
click at [443, 285] on div "Encontre o valor da incógnita x manipulando a equação. insert select one: Math …" at bounding box center [522, 230] width 803 height 461
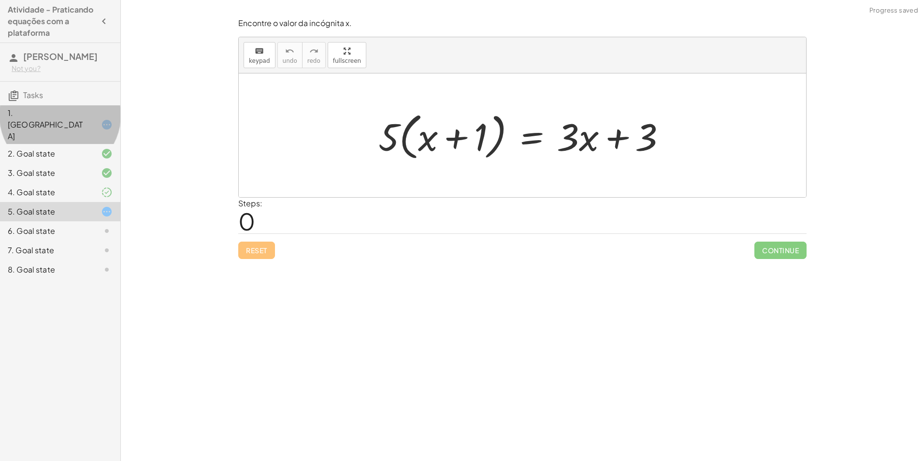
click at [49, 119] on div "1. [GEOGRAPHIC_DATA]" at bounding box center [47, 124] width 78 height 35
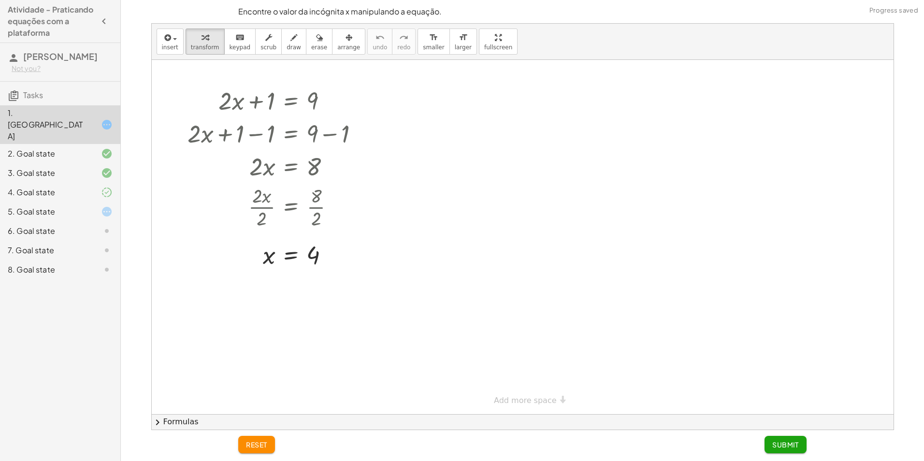
click at [60, 206] on div "5. Goal state" at bounding box center [47, 212] width 78 height 12
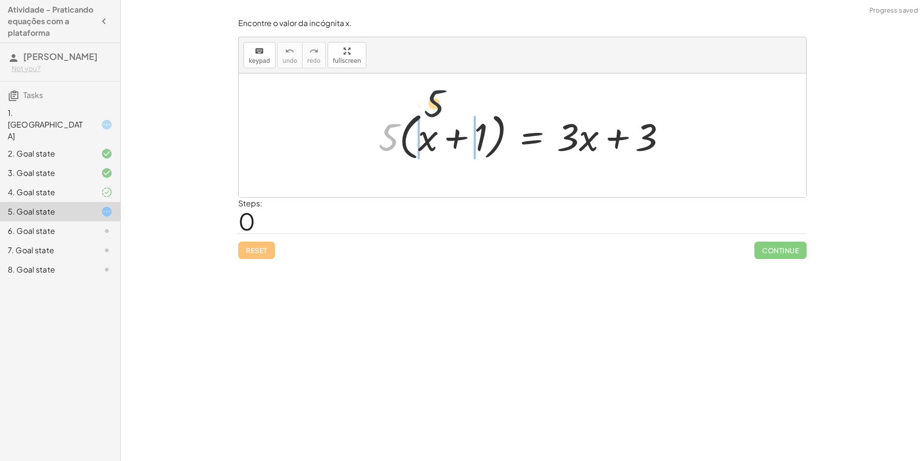
drag, startPoint x: 387, startPoint y: 147, endPoint x: 442, endPoint y: 140, distance: 55.1
click at [442, 140] on div at bounding box center [526, 136] width 305 height 56
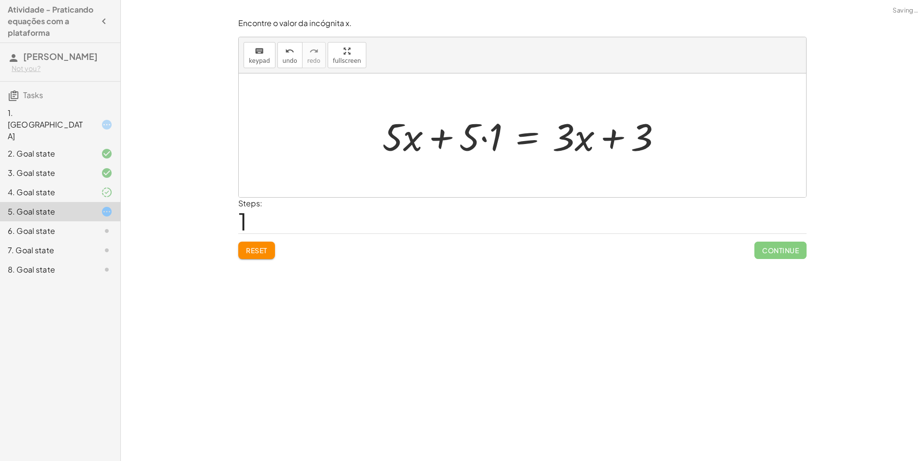
click at [481, 138] on div at bounding box center [526, 136] width 297 height 50
click at [459, 138] on div at bounding box center [537, 136] width 275 height 50
click at [427, 144] on div at bounding box center [537, 136] width 275 height 50
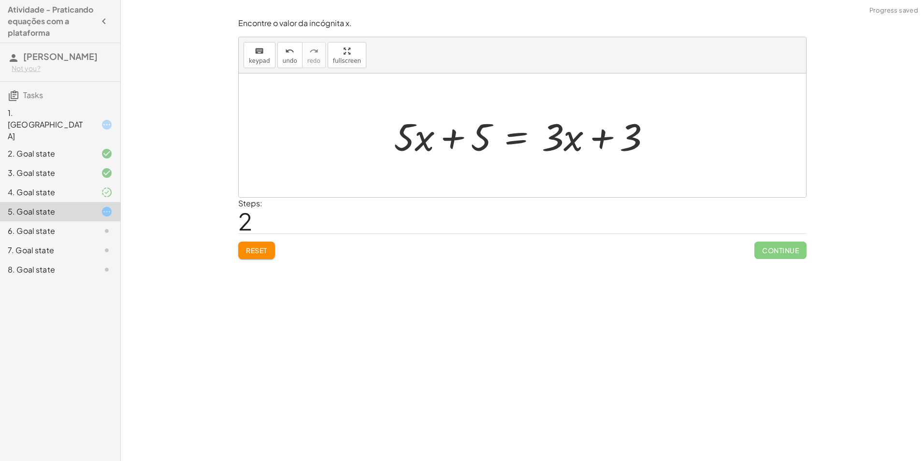
drag, startPoint x: 401, startPoint y: 102, endPoint x: 422, endPoint y: 137, distance: 40.5
click at [422, 137] on div "· 5 · ( + x + 1 ) = + · 3 · x + 3 + · 5 · x + · 5 · 1 = + · 3 · x + 3 + x + = +…" at bounding box center [522, 135] width 567 height 124
drag, startPoint x: 401, startPoint y: 131, endPoint x: 404, endPoint y: 139, distance: 7.8
click at [404, 139] on div at bounding box center [526, 136] width 275 height 50
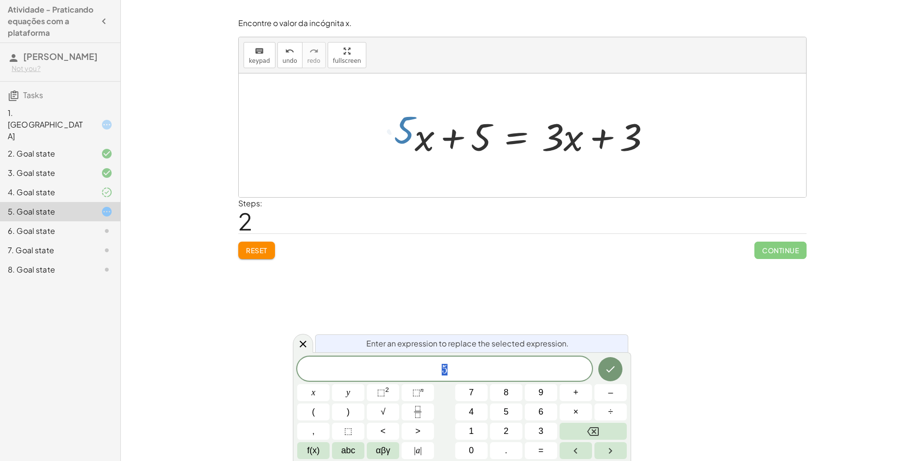
drag, startPoint x: 404, startPoint y: 135, endPoint x: 395, endPoint y: 170, distance: 35.5
click at [397, 167] on div "· 5 · ( + x + 1 ) = + · 3 · x + 3 + · 5 · x + · 5 · 1 = + · 3 · x + 3 · 5 + · x…" at bounding box center [522, 135] width 567 height 124
drag, startPoint x: 290, startPoint y: 240, endPoint x: 279, endPoint y: 239, distance: 10.2
click at [289, 240] on div "Reset Continue" at bounding box center [522, 246] width 568 height 26
click at [262, 244] on button "Reset" at bounding box center [256, 250] width 37 height 17
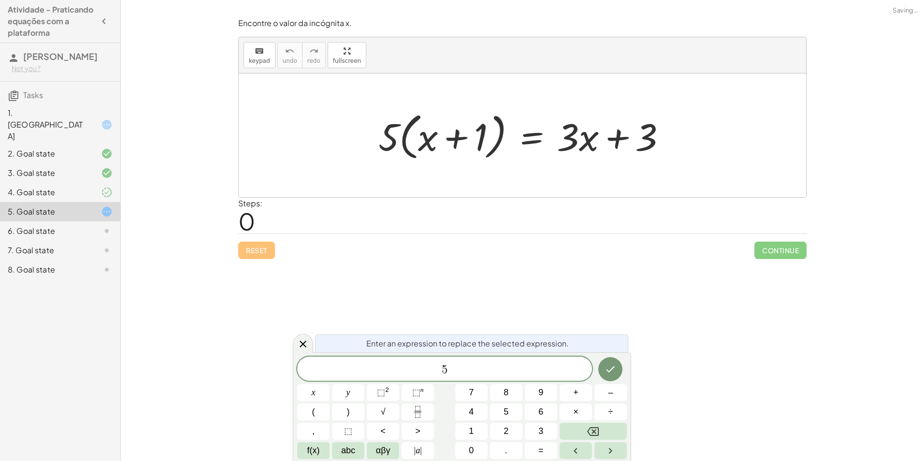
click at [258, 257] on div "Reset Continue" at bounding box center [522, 246] width 568 height 26
drag, startPoint x: 272, startPoint y: 248, endPoint x: 383, endPoint y: 201, distance: 120.8
click at [279, 237] on div "Reset Continue" at bounding box center [522, 246] width 568 height 26
drag, startPoint x: 390, startPoint y: 146, endPoint x: 459, endPoint y: 150, distance: 69.2
click at [459, 150] on div at bounding box center [526, 136] width 305 height 56
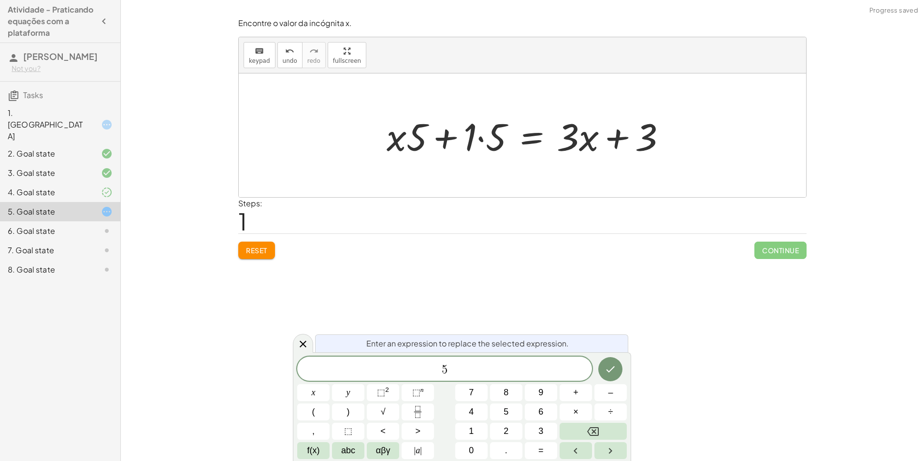
click at [483, 129] on div at bounding box center [530, 136] width 297 height 50
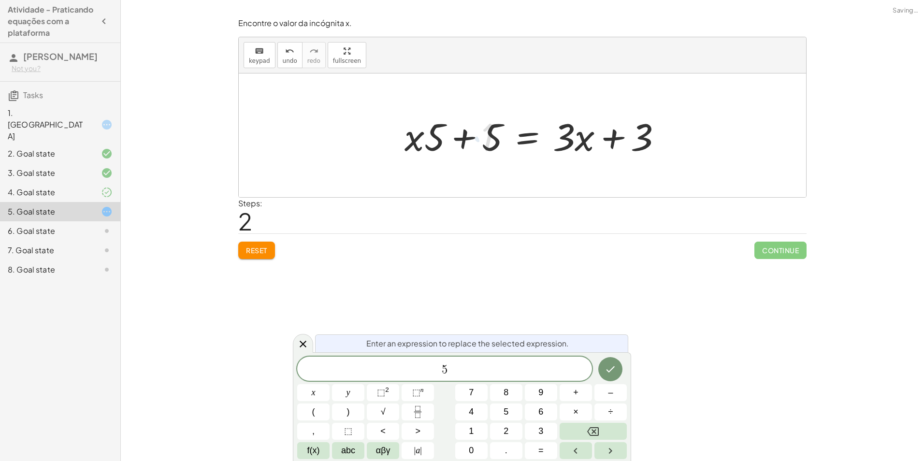
click at [437, 141] on div at bounding box center [537, 136] width 275 height 50
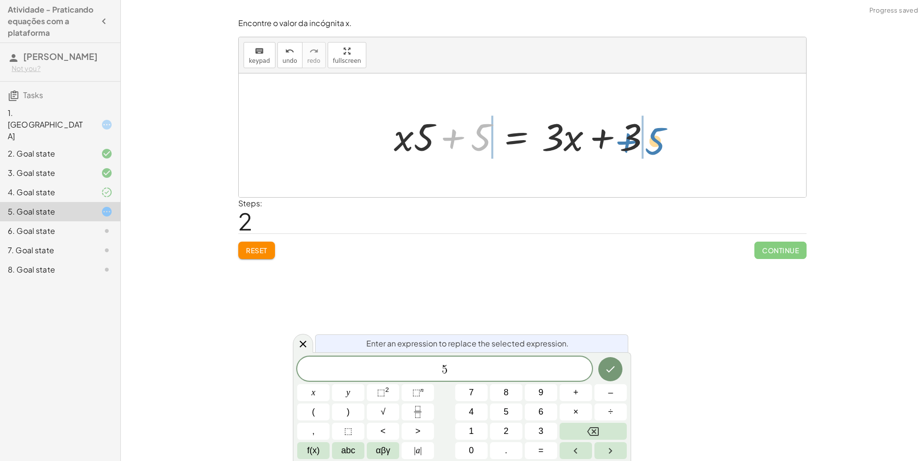
drag, startPoint x: 477, startPoint y: 139, endPoint x: 651, endPoint y: 143, distance: 174.1
click at [651, 143] on div at bounding box center [526, 136] width 275 height 50
click at [632, 138] on div at bounding box center [526, 136] width 388 height 50
click at [464, 143] on div at bounding box center [526, 136] width 388 height 50
click at [634, 142] on div at bounding box center [583, 136] width 275 height 50
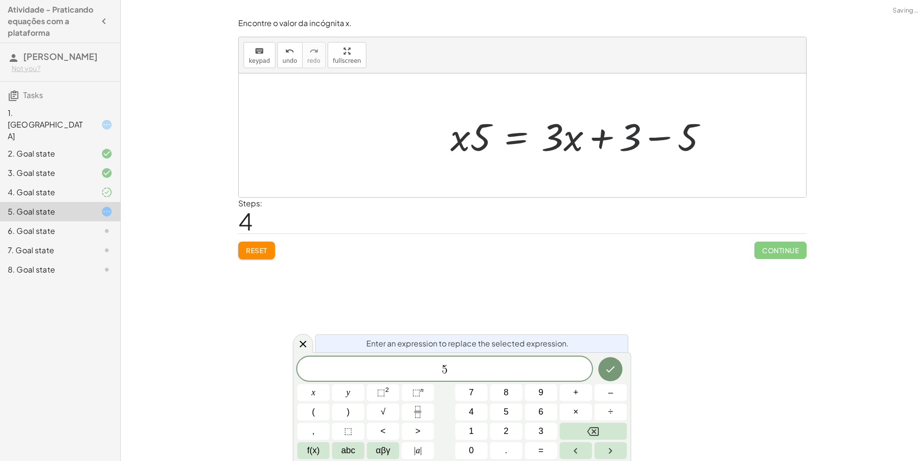
click at [659, 141] on div at bounding box center [583, 136] width 275 height 50
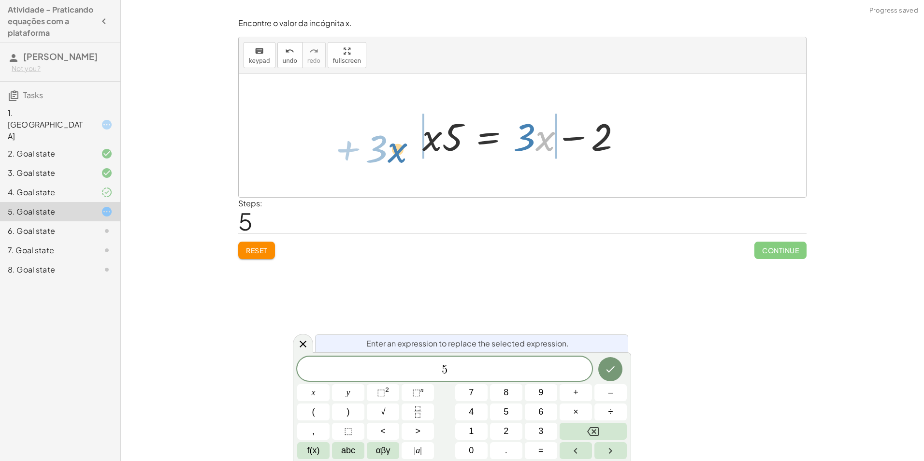
drag, startPoint x: 543, startPoint y: 138, endPoint x: 395, endPoint y: 150, distance: 148.8
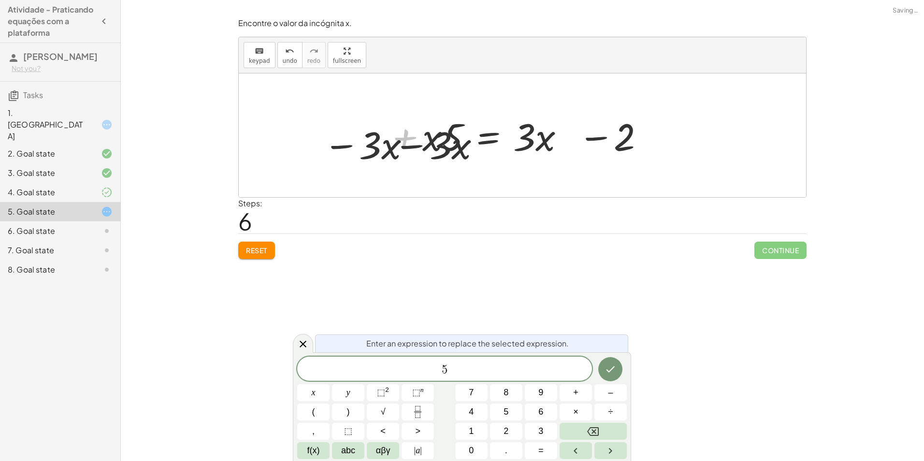
click at [436, 144] on div at bounding box center [505, 136] width 403 height 50
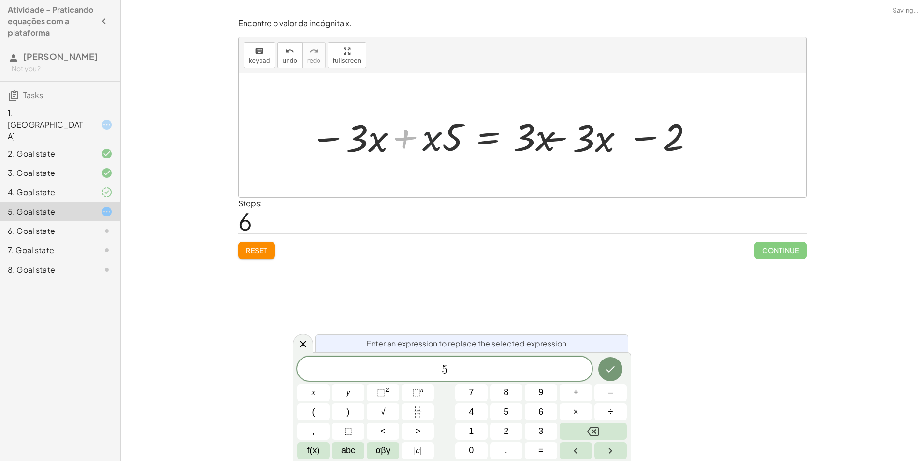
click at [436, 144] on div at bounding box center [505, 136] width 403 height 50
click at [439, 144] on div at bounding box center [505, 136] width 403 height 50
click at [542, 139] on div at bounding box center [505, 136] width 403 height 50
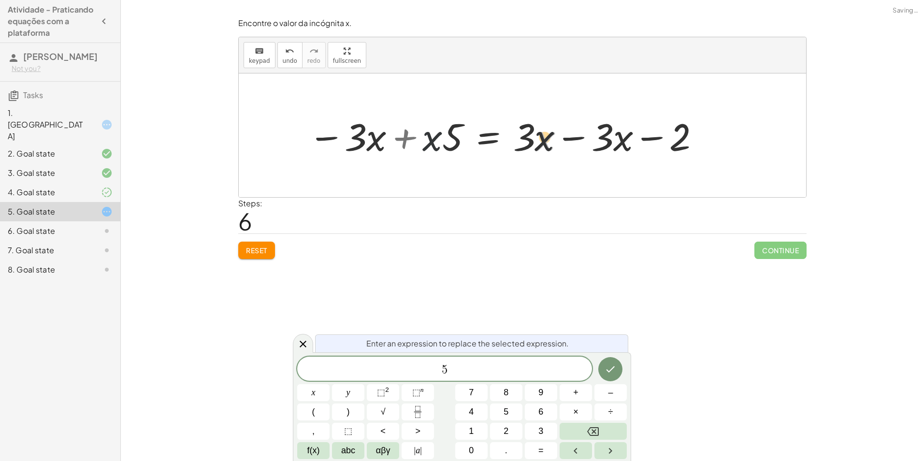
drag, startPoint x: 532, startPoint y: 138, endPoint x: 524, endPoint y: 140, distance: 7.5
click at [524, 140] on div at bounding box center [505, 136] width 403 height 50
click at [519, 140] on div at bounding box center [505, 136] width 403 height 50
click at [592, 138] on div at bounding box center [505, 136] width 403 height 50
click at [595, 138] on div at bounding box center [505, 136] width 403 height 50
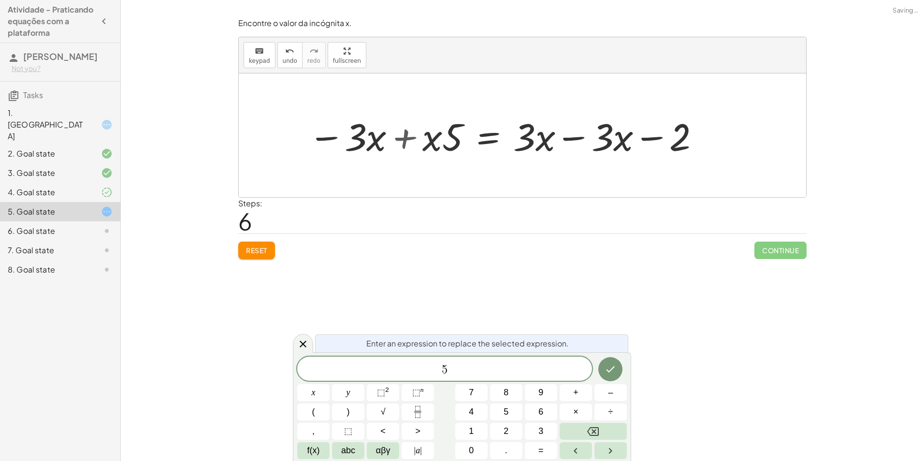
click at [563, 135] on div at bounding box center [505, 136] width 403 height 50
drag, startPoint x: 567, startPoint y: 136, endPoint x: 582, endPoint y: 139, distance: 16.1
click at [572, 138] on div "· 5 · ( + x + 1 ) = + · 3 · x + 3 + · x · 5 + · 1 · 5 = + · 3 · x + 3 + · x · 5…" at bounding box center [522, 135] width 567 height 124
click at [582, 139] on div at bounding box center [522, 135] width 567 height 124
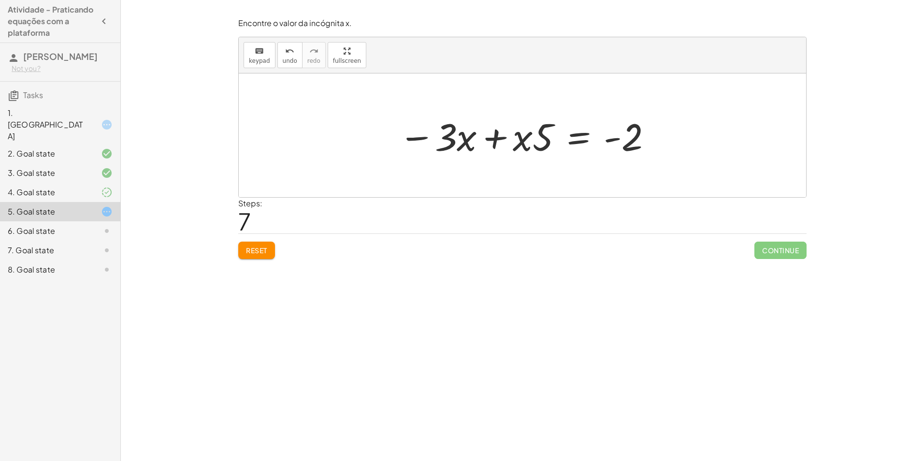
click at [493, 137] on div at bounding box center [526, 136] width 264 height 50
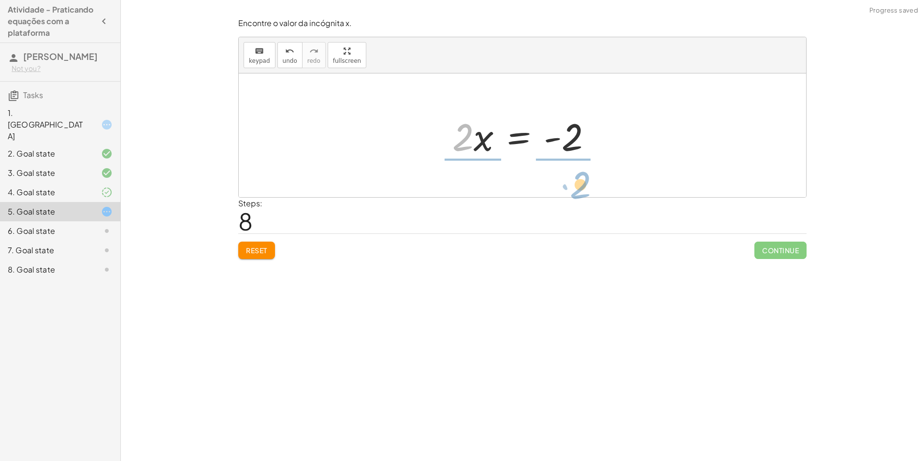
drag, startPoint x: 469, startPoint y: 139, endPoint x: 588, endPoint y: 186, distance: 128.4
drag, startPoint x: 473, startPoint y: 150, endPoint x: 470, endPoint y: 158, distance: 8.3
click at [473, 156] on div at bounding box center [526, 135] width 166 height 74
click at [474, 122] on div at bounding box center [526, 135] width 166 height 74
drag, startPoint x: 456, startPoint y: 113, endPoint x: 460, endPoint y: 116, distance: 5.1
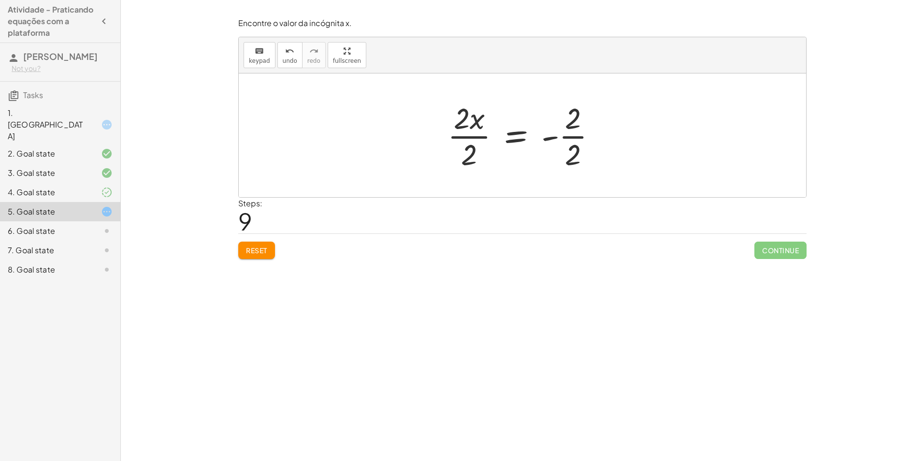
click at [460, 116] on div at bounding box center [526, 135] width 166 height 74
drag, startPoint x: 466, startPoint y: 123, endPoint x: 470, endPoint y: 127, distance: 5.1
click at [470, 127] on div at bounding box center [526, 135] width 166 height 74
click at [555, 136] on div at bounding box center [526, 135] width 166 height 74
click at [515, 137] on div at bounding box center [526, 135] width 166 height 74
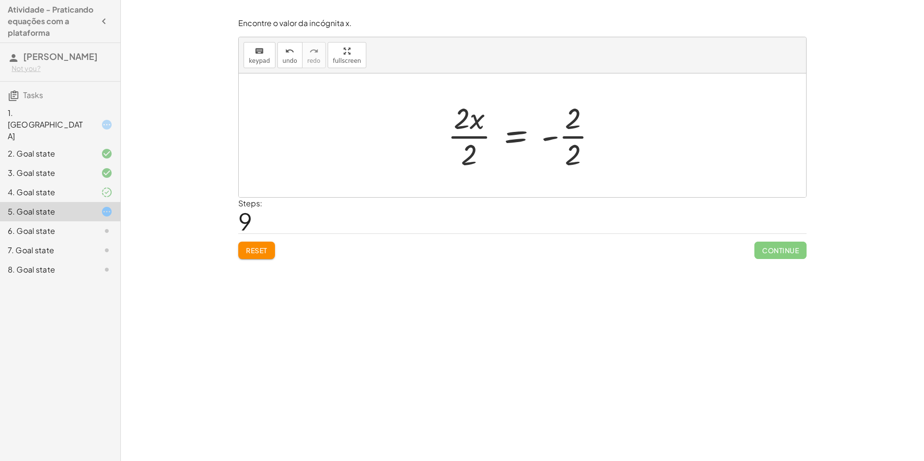
click at [574, 163] on div at bounding box center [526, 135] width 166 height 74
click at [574, 138] on div at bounding box center [518, 135] width 151 height 74
click at [481, 151] on div at bounding box center [526, 135] width 151 height 74
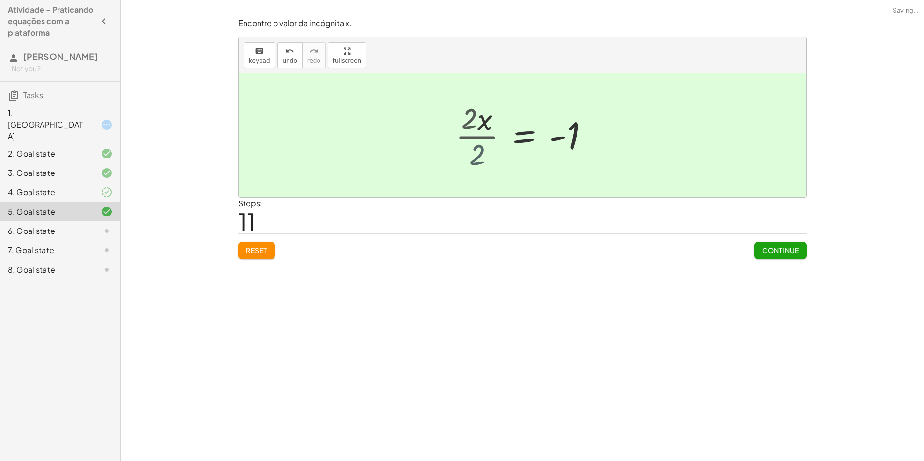
click at [481, 151] on div at bounding box center [538, 136] width 128 height 48
drag, startPoint x: 775, startPoint y: 245, endPoint x: 755, endPoint y: 228, distance: 26.1
click at [786, 322] on div "Encontre o valor da incógnita x manipulando a equação. insert select one: Math …" at bounding box center [522, 230] width 803 height 461
click at [762, 251] on span "Continue" at bounding box center [780, 250] width 37 height 9
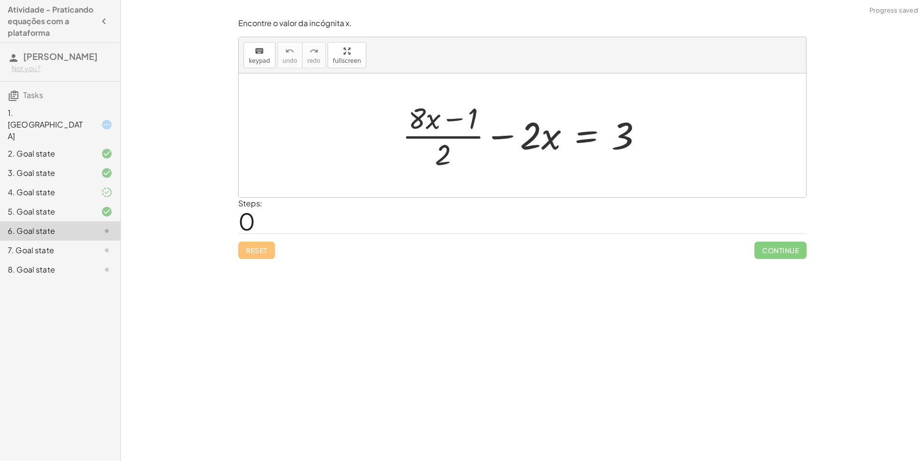
click at [451, 120] on div at bounding box center [526, 135] width 258 height 74
click at [446, 147] on div at bounding box center [526, 135] width 258 height 74
drag, startPoint x: 549, startPoint y: 141, endPoint x: 300, endPoint y: 461, distance: 405.0
click at [0, 0] on div "Encontre o valor da incógnita x. keyboard keypad undo undo redo redo fullscreen…" at bounding box center [0, 0] width 0 height 0
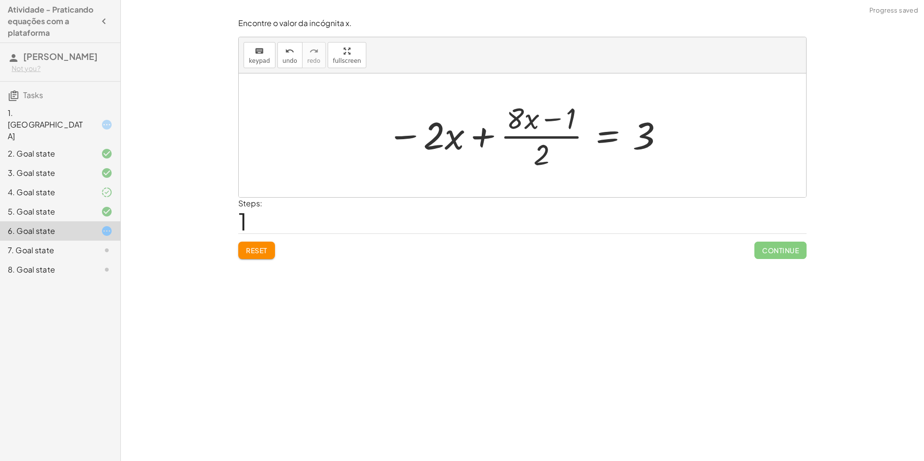
click at [246, 250] on button "Reset" at bounding box center [256, 250] width 37 height 17
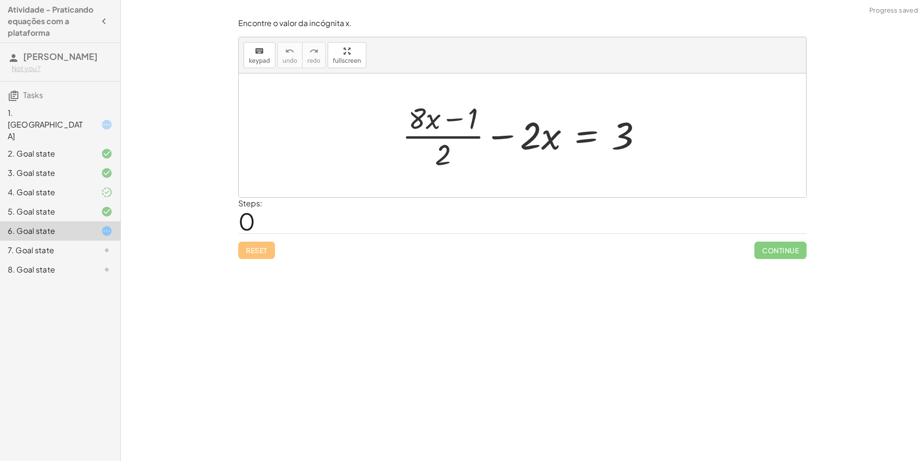
drag, startPoint x: 538, startPoint y: 82, endPoint x: 478, endPoint y: 175, distance: 111.1
click at [477, 175] on div at bounding box center [522, 135] width 567 height 124
click at [448, 161] on div at bounding box center [526, 135] width 258 height 74
click at [441, 155] on div at bounding box center [526, 135] width 258 height 74
click at [442, 155] on div at bounding box center [526, 135] width 258 height 74
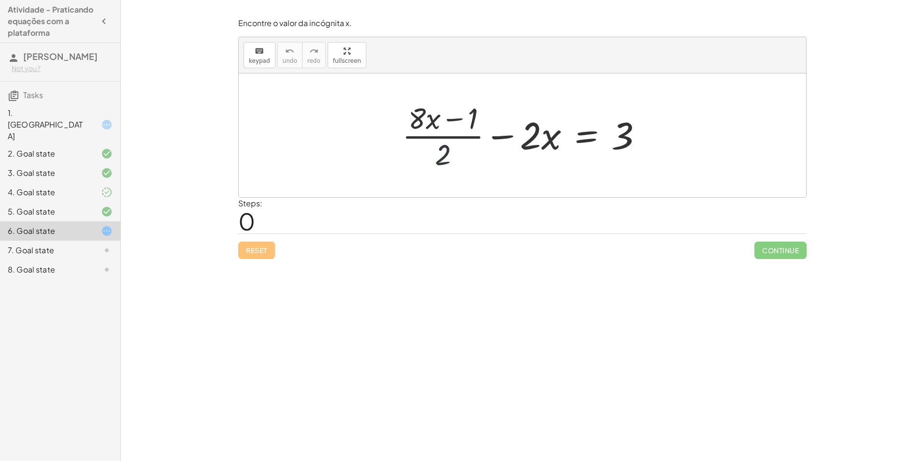
click at [444, 155] on div at bounding box center [526, 135] width 258 height 74
click at [444, 156] on div at bounding box center [526, 135] width 258 height 74
click at [620, 140] on div at bounding box center [526, 135] width 258 height 74
drag, startPoint x: 455, startPoint y: 117, endPoint x: 464, endPoint y: 122, distance: 9.3
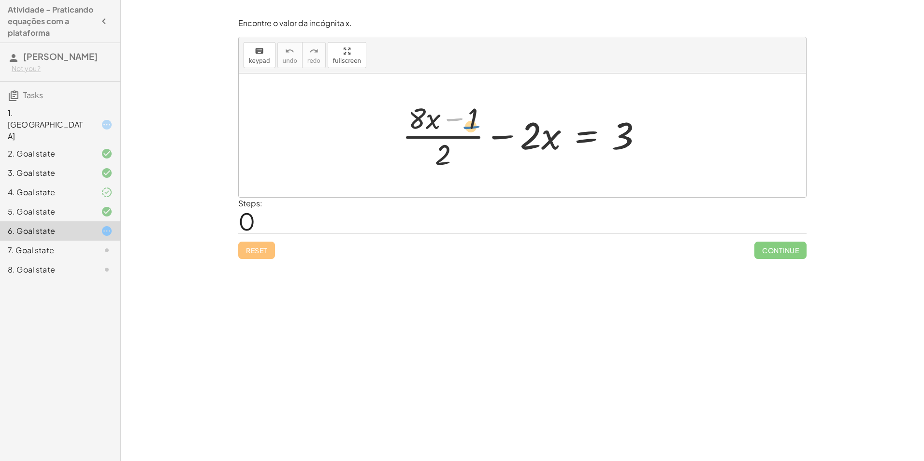
click at [464, 122] on div at bounding box center [526, 135] width 258 height 74
click at [477, 120] on div at bounding box center [526, 135] width 258 height 74
click at [442, 152] on div at bounding box center [526, 135] width 258 height 74
drag, startPoint x: 446, startPoint y: 153, endPoint x: 478, endPoint y: 119, distance: 46.2
click at [478, 119] on div at bounding box center [526, 135] width 258 height 74
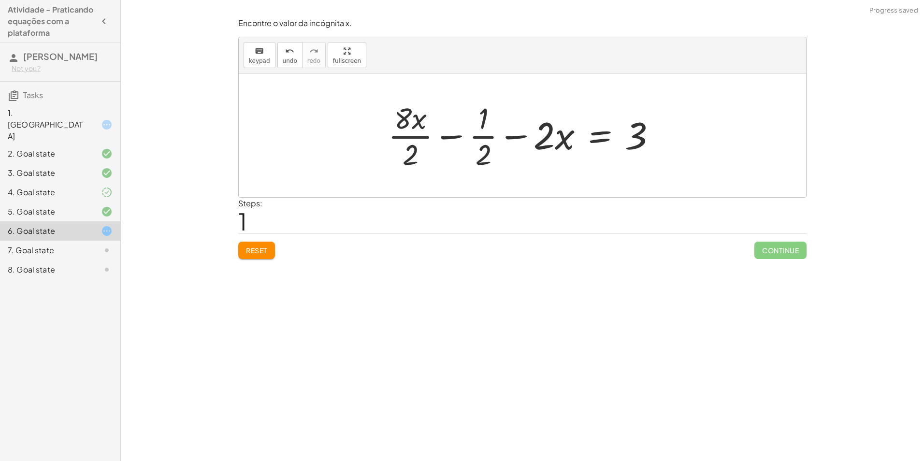
click at [483, 152] on div at bounding box center [526, 135] width 286 height 74
drag, startPoint x: 492, startPoint y: 148, endPoint x: 486, endPoint y: 152, distance: 6.3
click at [488, 152] on div at bounding box center [526, 135] width 286 height 74
click at [486, 152] on div at bounding box center [526, 135] width 286 height 74
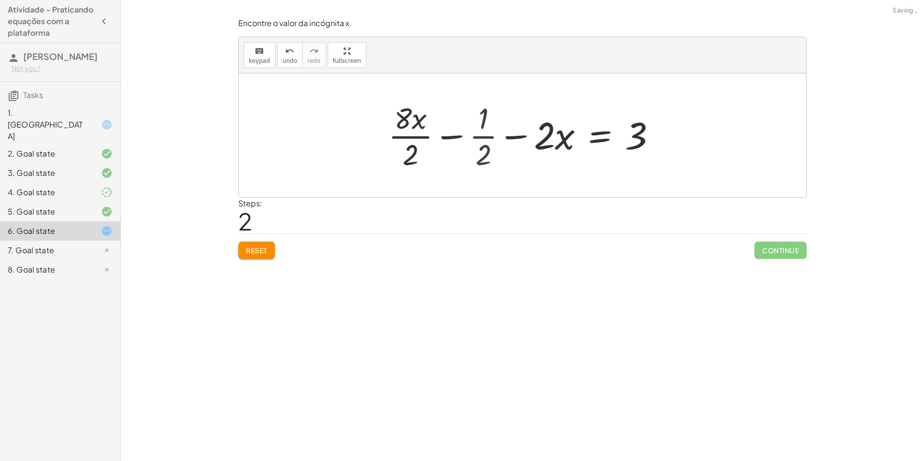
drag, startPoint x: 486, startPoint y: 152, endPoint x: 454, endPoint y: 158, distance: 32.5
click at [482, 153] on div at bounding box center [516, 135] width 306 height 74
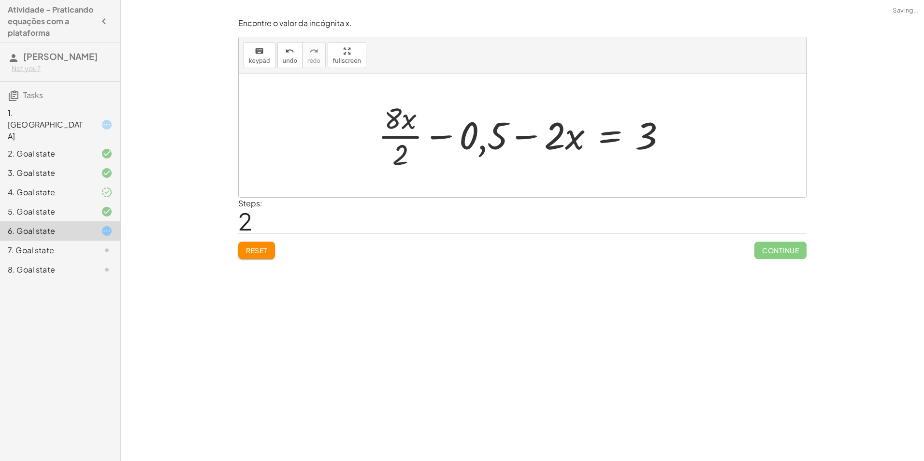
click at [473, 141] on div at bounding box center [526, 135] width 306 height 74
click at [407, 132] on div at bounding box center [526, 135] width 306 height 74
drag, startPoint x: 398, startPoint y: 145, endPoint x: 400, endPoint y: 136, distance: 8.9
drag, startPoint x: 397, startPoint y: 139, endPoint x: 412, endPoint y: 137, distance: 15.7
click at [400, 139] on div at bounding box center [527, 136] width 302 height 50
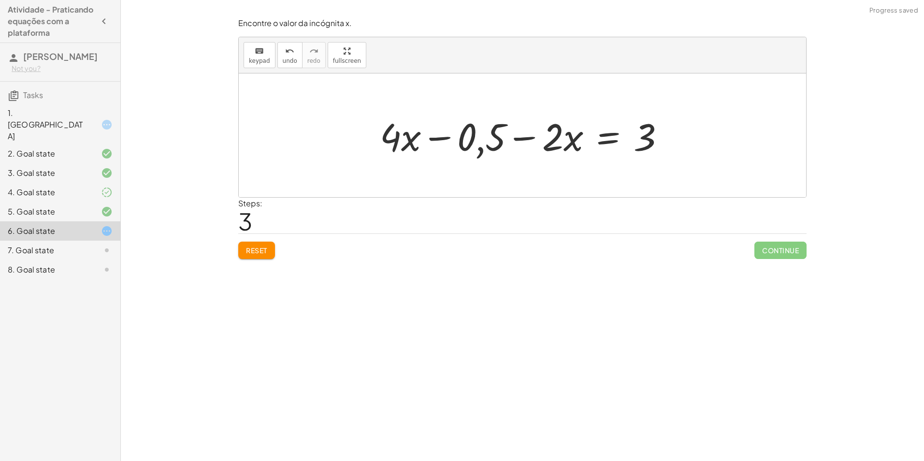
drag, startPoint x: 469, startPoint y: 136, endPoint x: 476, endPoint y: 141, distance: 8.5
click at [469, 136] on div at bounding box center [526, 136] width 302 height 50
drag, startPoint x: 475, startPoint y: 148, endPoint x: 484, endPoint y: 153, distance: 10.4
click at [483, 153] on div at bounding box center [526, 136] width 302 height 50
drag, startPoint x: 484, startPoint y: 153, endPoint x: 669, endPoint y: 157, distance: 185.2
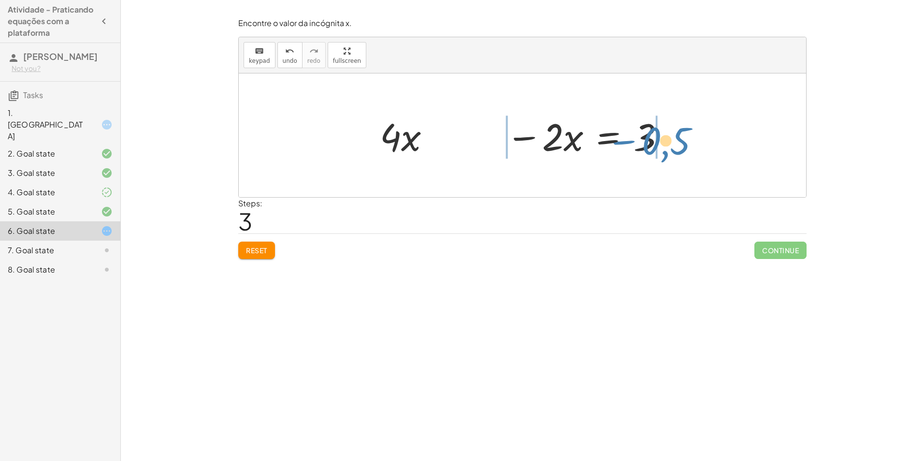
click at [669, 157] on div at bounding box center [526, 136] width 302 height 50
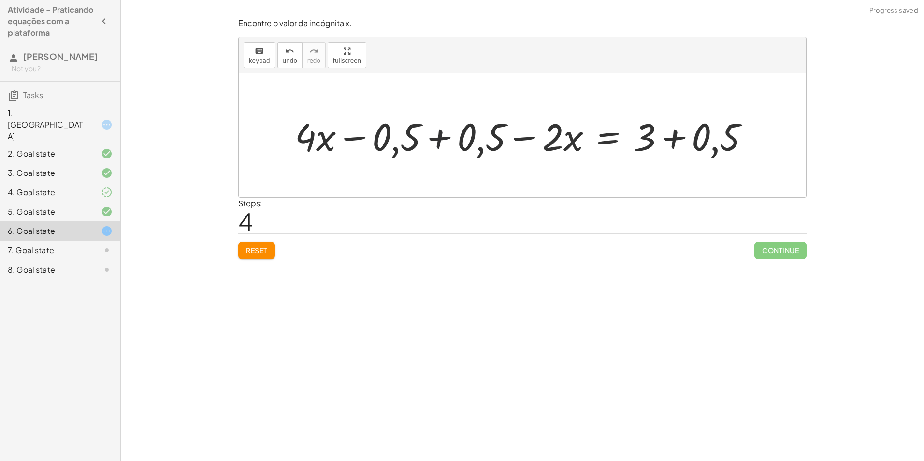
click at [448, 132] on div at bounding box center [526, 136] width 472 height 50
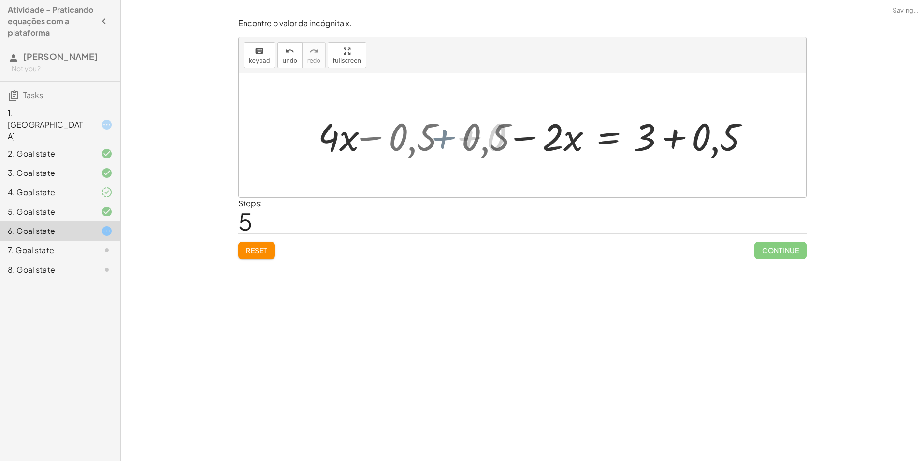
click at [440, 138] on div at bounding box center [522, 135] width 567 height 124
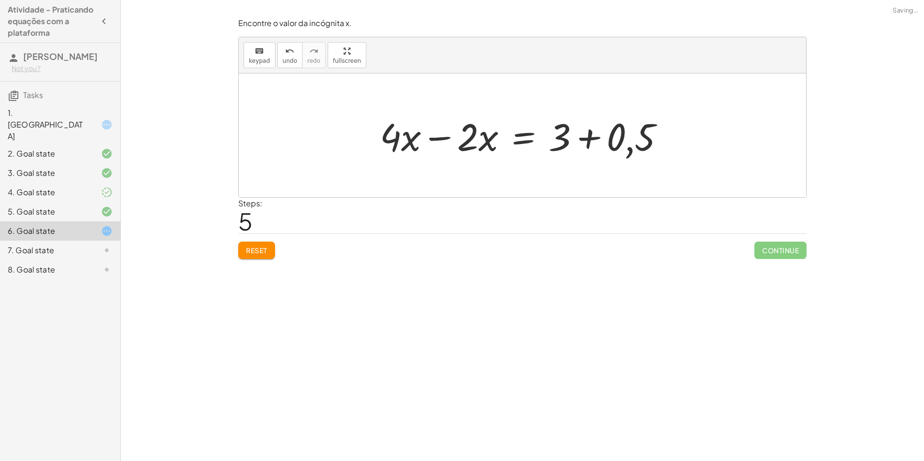
click at [442, 140] on div at bounding box center [526, 136] width 302 height 50
click at [593, 137] on div at bounding box center [561, 136] width 225 height 50
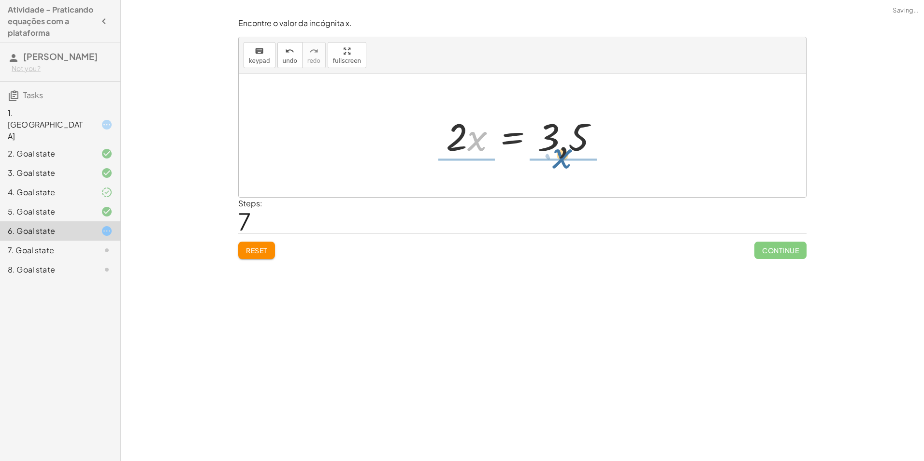
drag, startPoint x: 470, startPoint y: 144, endPoint x: 556, endPoint y: 161, distance: 87.4
click at [556, 161] on div "+ · ( + · 8 · x − 1 ) · 2 − · 2 · x = 3 + · 8 · x · 2 − · 1 · 2 − · 2 · x = 3 +…" at bounding box center [523, 135] width 182 height 55
click at [472, 154] on div at bounding box center [526, 135] width 172 height 74
drag, startPoint x: 574, startPoint y: 153, endPoint x: 567, endPoint y: 156, distance: 7.4
click at [571, 154] on div at bounding box center [526, 135] width 172 height 74
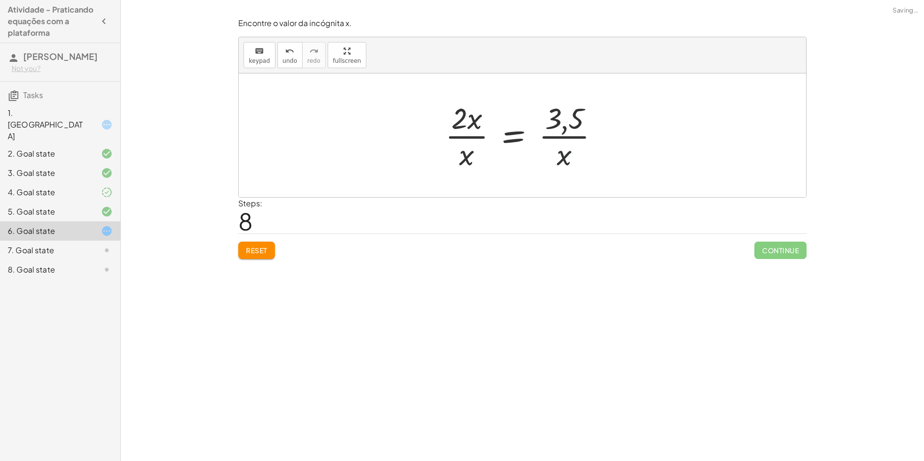
click at [567, 156] on div at bounding box center [526, 135] width 172 height 74
click at [564, 156] on div at bounding box center [526, 135] width 172 height 74
click at [454, 163] on div at bounding box center [526, 135] width 172 height 74
click at [467, 155] on div at bounding box center [526, 135] width 172 height 74
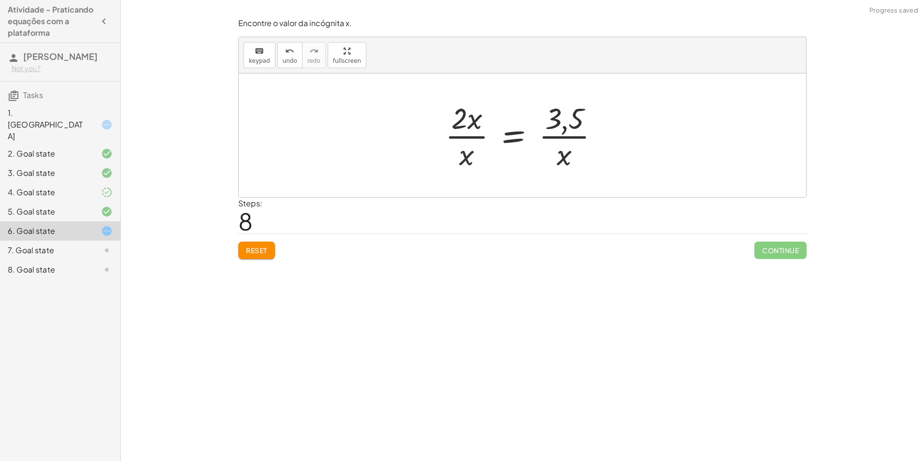
click at [467, 155] on div at bounding box center [526, 135] width 172 height 74
click at [470, 145] on div at bounding box center [526, 135] width 172 height 74
click at [467, 122] on div at bounding box center [526, 135] width 172 height 74
drag, startPoint x: 572, startPoint y: 153, endPoint x: 546, endPoint y: 165, distance: 28.6
click at [552, 166] on div at bounding box center [526, 135] width 172 height 74
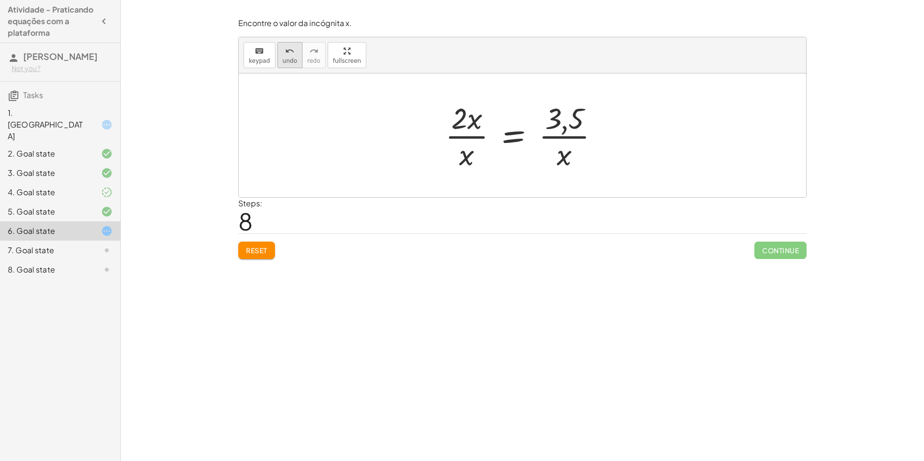
click at [290, 58] on span "undo" at bounding box center [290, 61] width 15 height 7
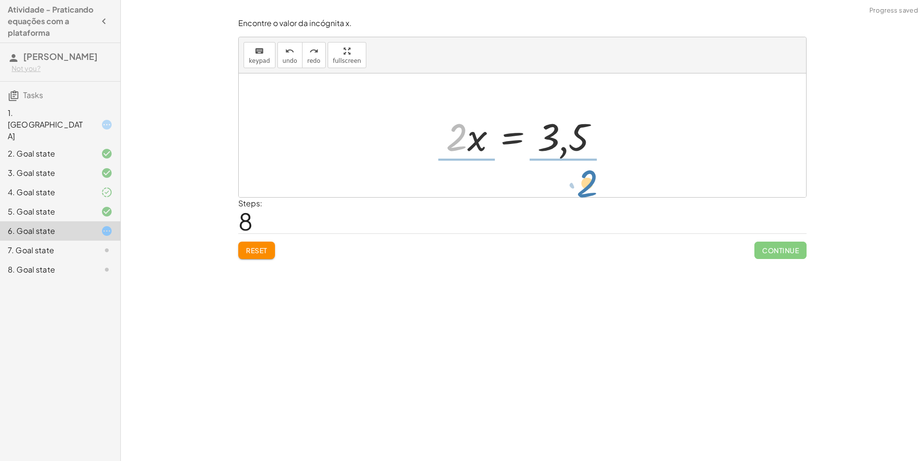
drag, startPoint x: 455, startPoint y: 136, endPoint x: 587, endPoint y: 183, distance: 139.9
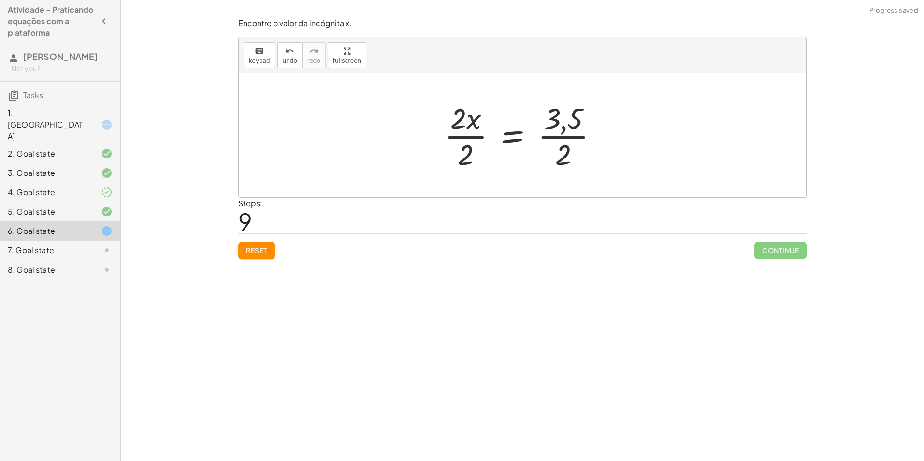
click at [559, 155] on div at bounding box center [525, 135] width 172 height 74
click at [464, 159] on div at bounding box center [530, 135] width 181 height 74
drag, startPoint x: 539, startPoint y: 156, endPoint x: 532, endPoint y: 145, distance: 12.9
click at [533, 149] on div at bounding box center [527, 136] width 158 height 48
click at [541, 155] on div at bounding box center [527, 136] width 158 height 48
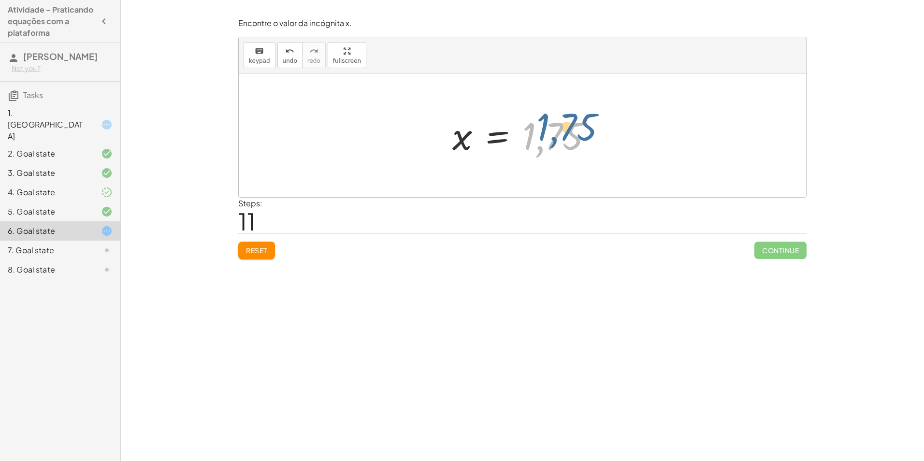
drag, startPoint x: 538, startPoint y: 150, endPoint x: 552, endPoint y: 143, distance: 14.7
click at [551, 142] on div at bounding box center [527, 136] width 158 height 48
drag, startPoint x: 575, startPoint y: 137, endPoint x: 477, endPoint y: 145, distance: 98.4
click at [477, 145] on div at bounding box center [527, 136] width 158 height 48
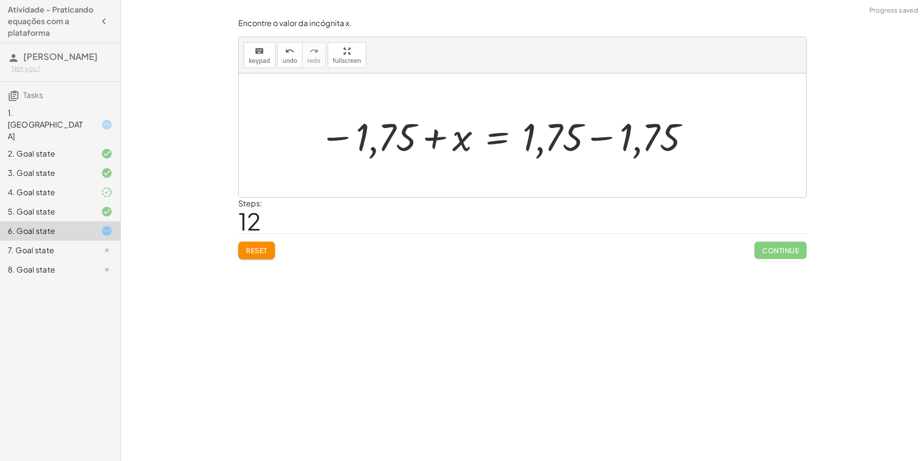
click at [266, 249] on span "Reset" at bounding box center [256, 250] width 21 height 9
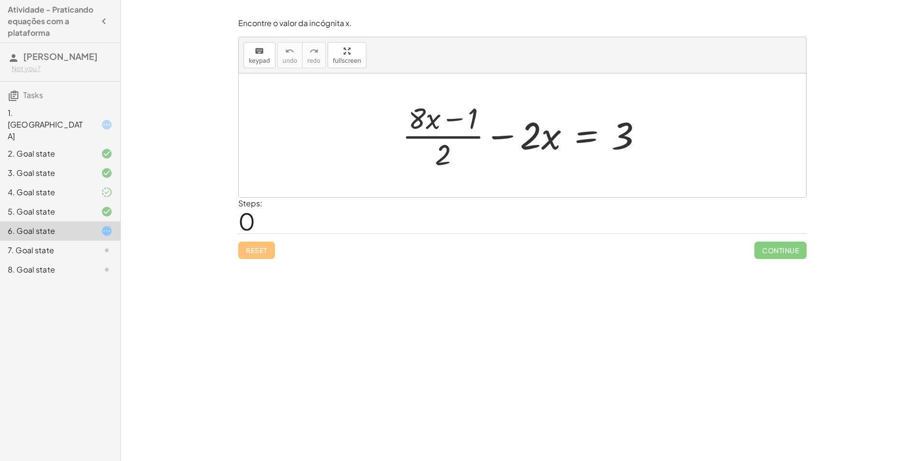
drag, startPoint x: 263, startPoint y: 179, endPoint x: 711, endPoint y: 44, distance: 467.8
click at [704, 51] on div "keyboard keypad undo undo redo redo fullscreen + · ( + · 8 · x − 1 ) · 2 − · 2 …" at bounding box center [522, 117] width 567 height 160
drag, startPoint x: 456, startPoint y: 116, endPoint x: 413, endPoint y: 125, distance: 43.9
click at [413, 125] on div at bounding box center [526, 135] width 258 height 74
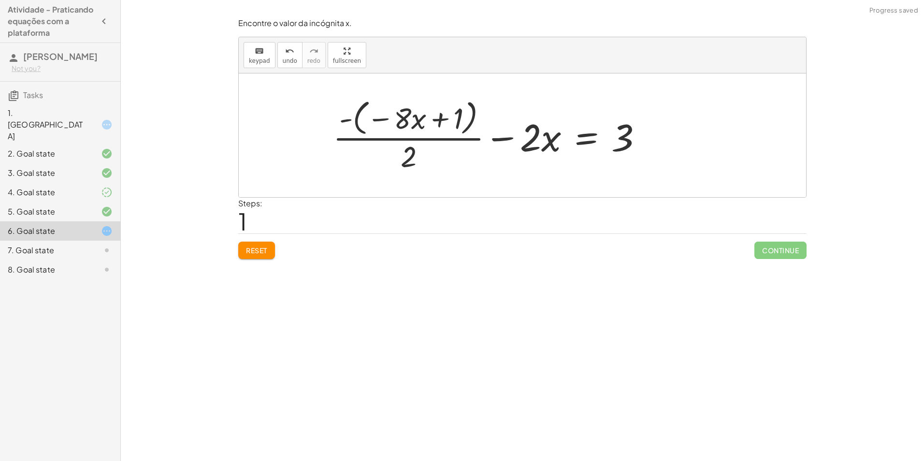
click at [380, 122] on div at bounding box center [491, 135] width 327 height 79
click at [444, 118] on div at bounding box center [491, 135] width 327 height 79
click at [443, 118] on div at bounding box center [491, 135] width 327 height 79
drag, startPoint x: 347, startPoint y: 124, endPoint x: 369, endPoint y: 120, distance: 22.0
click at [348, 123] on div at bounding box center [491, 135] width 327 height 79
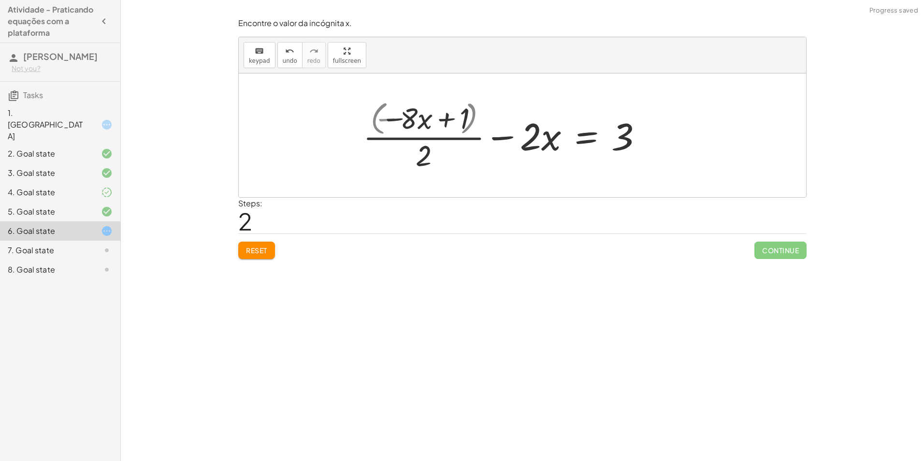
click at [424, 120] on div at bounding box center [526, 135] width 258 height 74
drag, startPoint x: 435, startPoint y: 122, endPoint x: 476, endPoint y: 121, distance: 41.1
click at [476, 121] on div at bounding box center [526, 135] width 258 height 74
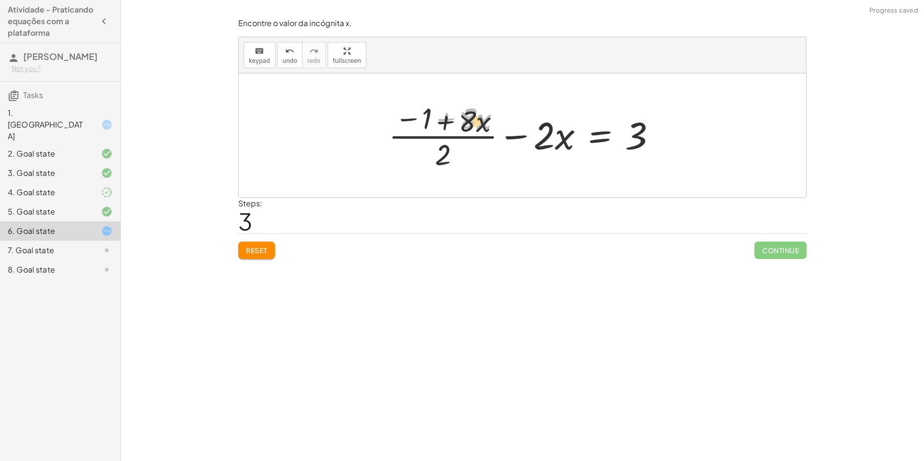
click at [450, 123] on div at bounding box center [526, 135] width 285 height 74
drag, startPoint x: 449, startPoint y: 123, endPoint x: 436, endPoint y: 158, distance: 37.5
click at [436, 158] on div at bounding box center [526, 135] width 285 height 74
drag, startPoint x: 446, startPoint y: 158, endPoint x: 480, endPoint y: 128, distance: 45.6
click at [480, 128] on div at bounding box center [526, 135] width 285 height 74
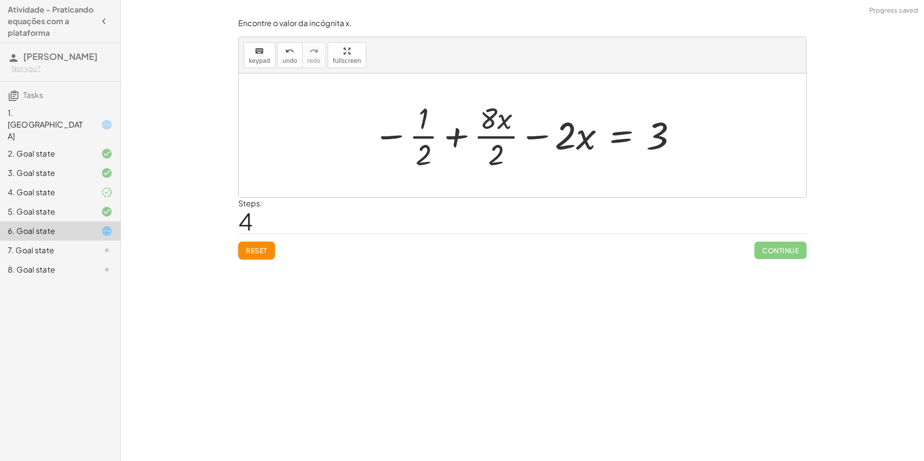
click at [500, 147] on div at bounding box center [525, 135] width 315 height 74
click at [431, 151] on div at bounding box center [527, 135] width 311 height 74
drag, startPoint x: 397, startPoint y: 135, endPoint x: 464, endPoint y: 137, distance: 67.2
click at [464, 137] on div at bounding box center [527, 135] width 311 height 74
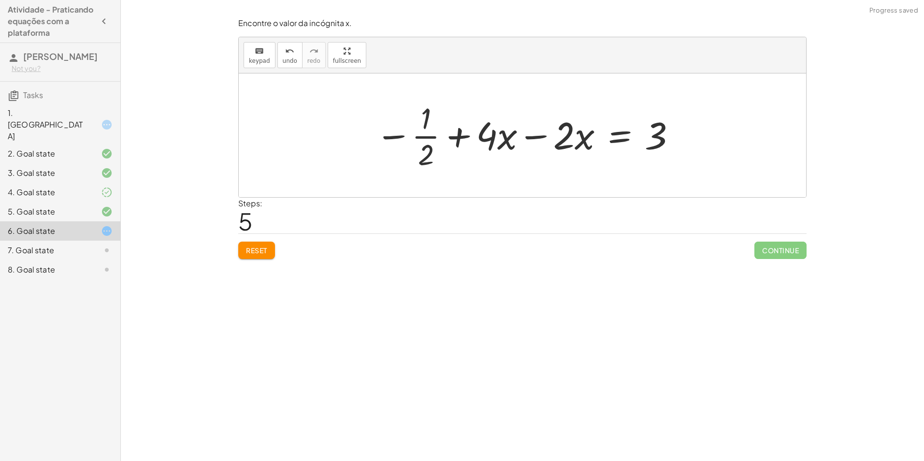
click at [422, 153] on div at bounding box center [526, 135] width 311 height 74
click at [422, 152] on div at bounding box center [525, 135] width 311 height 74
click at [424, 152] on div at bounding box center [525, 135] width 311 height 74
click at [427, 149] on div at bounding box center [516, 136] width 332 height 50
drag, startPoint x: 401, startPoint y: 138, endPoint x: 501, endPoint y: 138, distance: 100.5
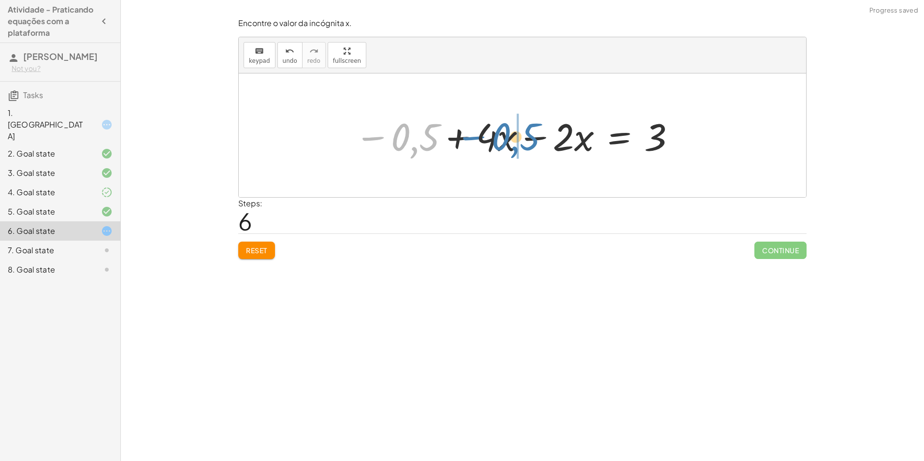
click at [501, 138] on div at bounding box center [516, 136] width 332 height 50
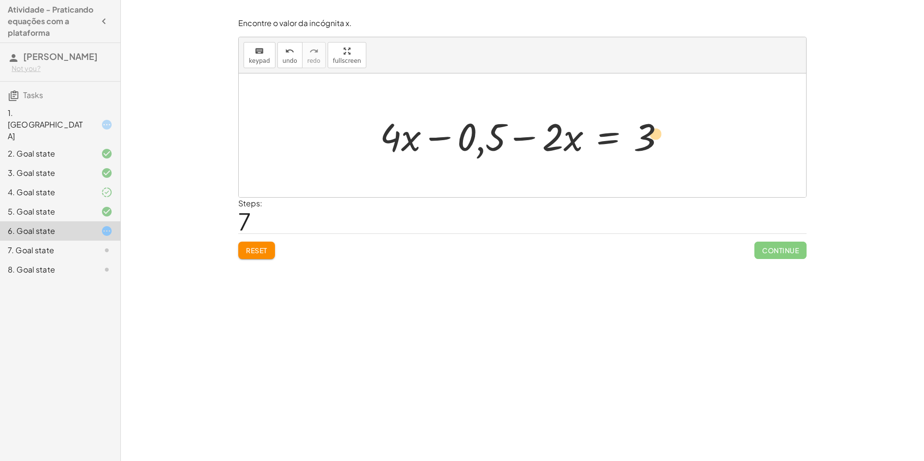
drag, startPoint x: 654, startPoint y: 128, endPoint x: 668, endPoint y: 124, distance: 14.1
click at [668, 124] on div at bounding box center [526, 136] width 302 height 50
drag, startPoint x: 465, startPoint y: 137, endPoint x: 670, endPoint y: 120, distance: 206.1
click at [670, 120] on div at bounding box center [526, 136] width 302 height 50
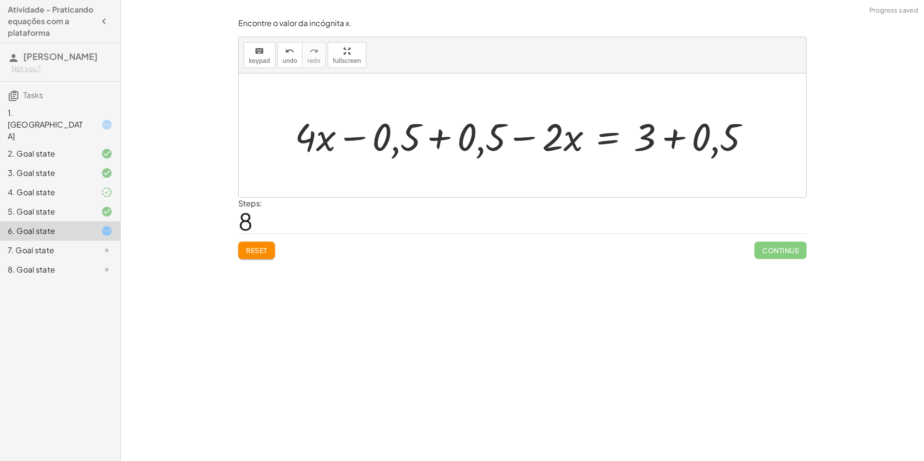
click at [446, 144] on div at bounding box center [526, 136] width 472 height 50
click at [445, 142] on div at bounding box center [522, 135] width 567 height 124
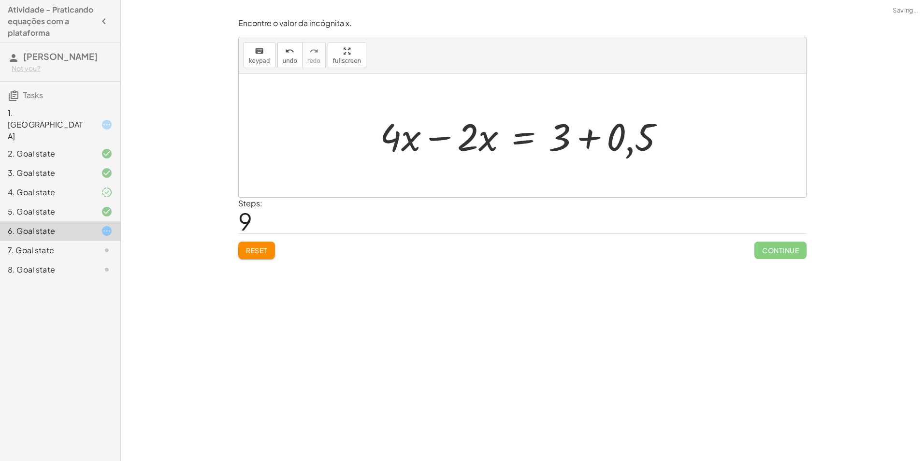
click at [441, 141] on div at bounding box center [526, 136] width 302 height 50
click at [594, 137] on div at bounding box center [564, 136] width 225 height 50
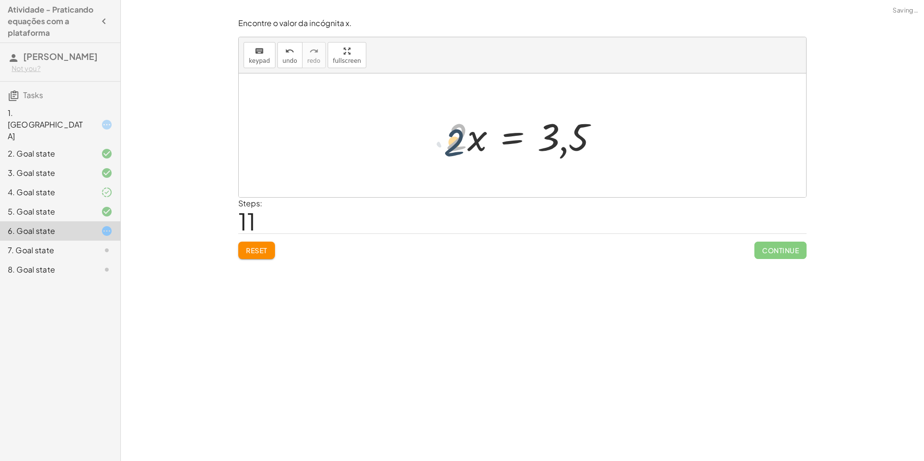
drag, startPoint x: 461, startPoint y: 138, endPoint x: 452, endPoint y: 140, distance: 8.9
click at [452, 140] on div at bounding box center [526, 136] width 170 height 50
drag, startPoint x: 472, startPoint y: 145, endPoint x: 615, endPoint y: 160, distance: 144.4
click at [615, 160] on div "+ · ( + · 8 · x − 1 ) · 2 − · 2 · x = 3 + · - ( − · 8 · x + 1 ) · 2 − · 2 · x =…" at bounding box center [522, 135] width 567 height 124
drag, startPoint x: 601, startPoint y: 133, endPoint x: 602, endPoint y: 139, distance: 5.9
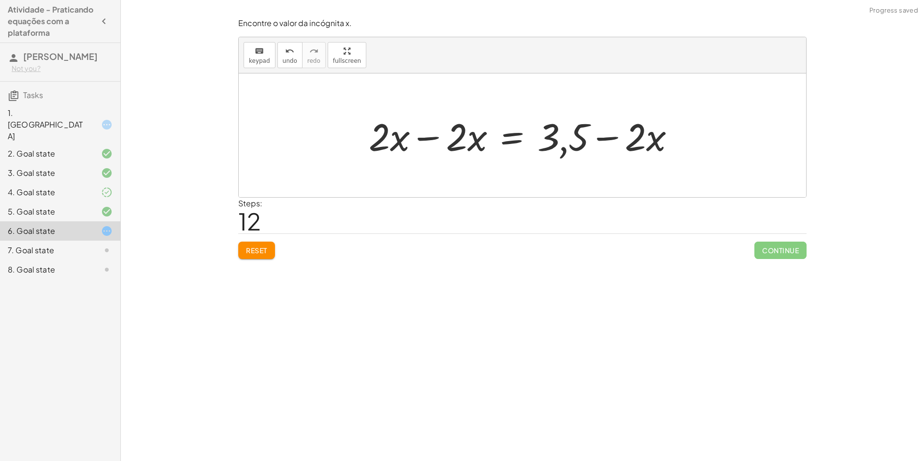
click at [602, 135] on div at bounding box center [526, 136] width 324 height 50
click at [602, 139] on div at bounding box center [526, 136] width 324 height 50
click at [574, 134] on div at bounding box center [526, 136] width 324 height 50
click at [467, 146] on div at bounding box center [526, 136] width 324 height 50
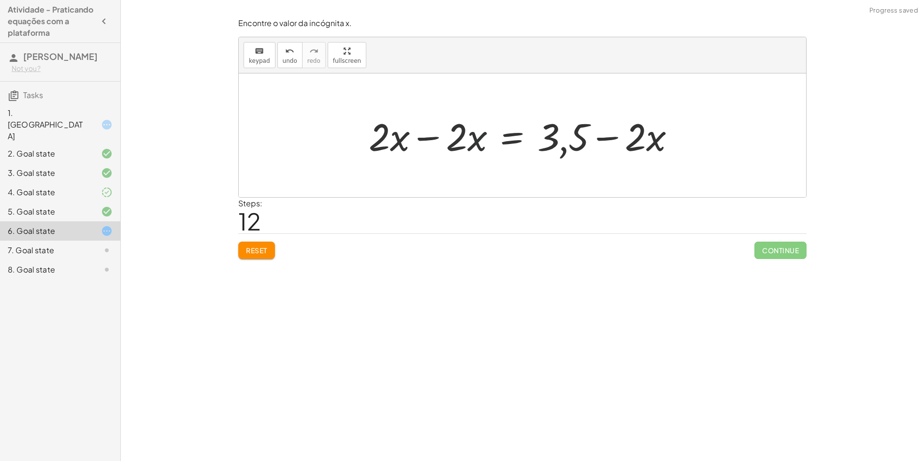
click at [435, 140] on div at bounding box center [526, 136] width 324 height 50
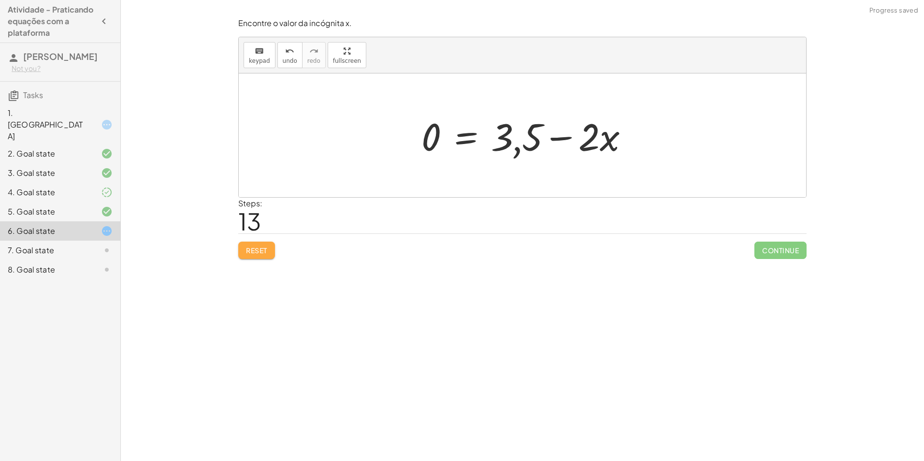
click at [261, 250] on span "Reset" at bounding box center [256, 250] width 21 height 9
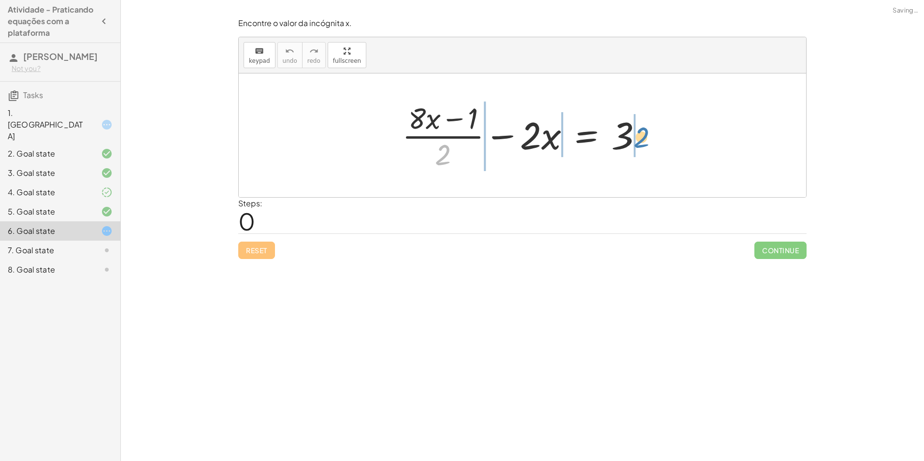
drag, startPoint x: 441, startPoint y: 156, endPoint x: 630, endPoint y: 136, distance: 190.5
click at [630, 136] on div at bounding box center [526, 135] width 258 height 74
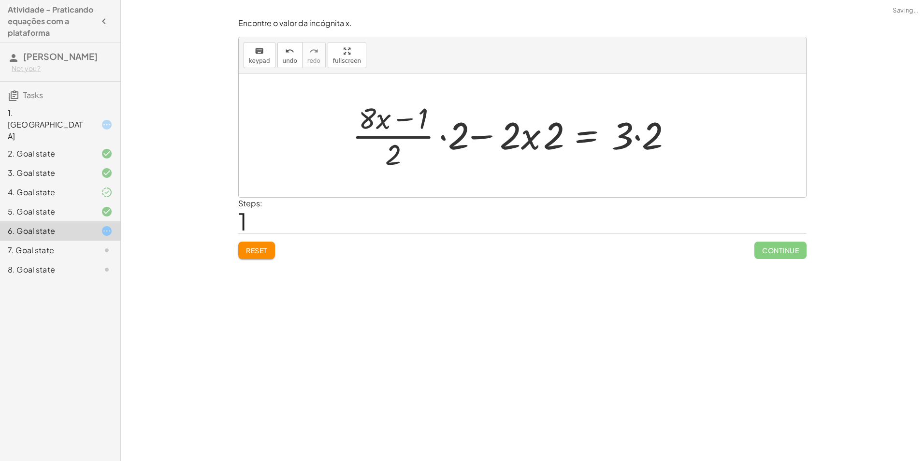
click at [625, 138] on div at bounding box center [516, 135] width 340 height 74
click at [534, 133] on div at bounding box center [516, 135] width 340 height 74
drag, startPoint x: 399, startPoint y: 150, endPoint x: 440, endPoint y: 145, distance: 41.4
click at [535, 140] on div at bounding box center [525, 136] width 320 height 50
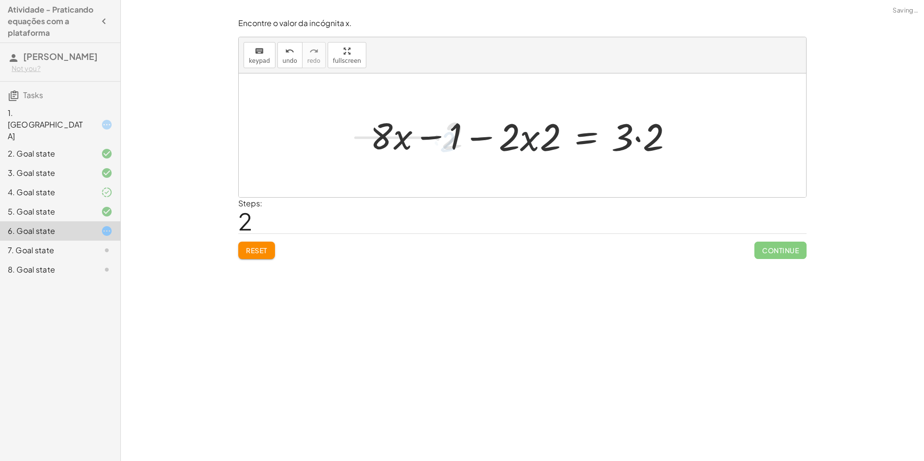
click at [537, 141] on div at bounding box center [525, 136] width 320 height 50
click at [532, 142] on div at bounding box center [525, 136] width 320 height 50
click at [543, 141] on div at bounding box center [525, 136] width 320 height 50
click at [548, 141] on div at bounding box center [525, 136] width 320 height 50
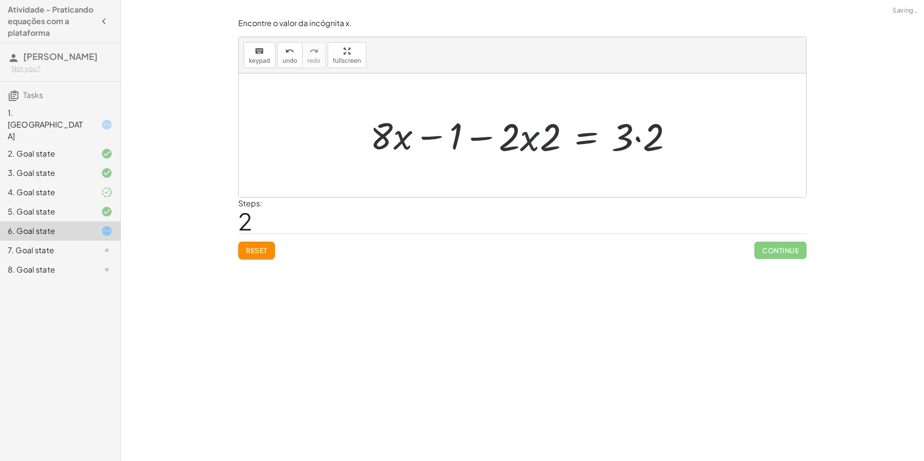
drag, startPoint x: 563, startPoint y: 141, endPoint x: 579, endPoint y: 145, distance: 16.5
click at [564, 141] on div at bounding box center [525, 136] width 320 height 50
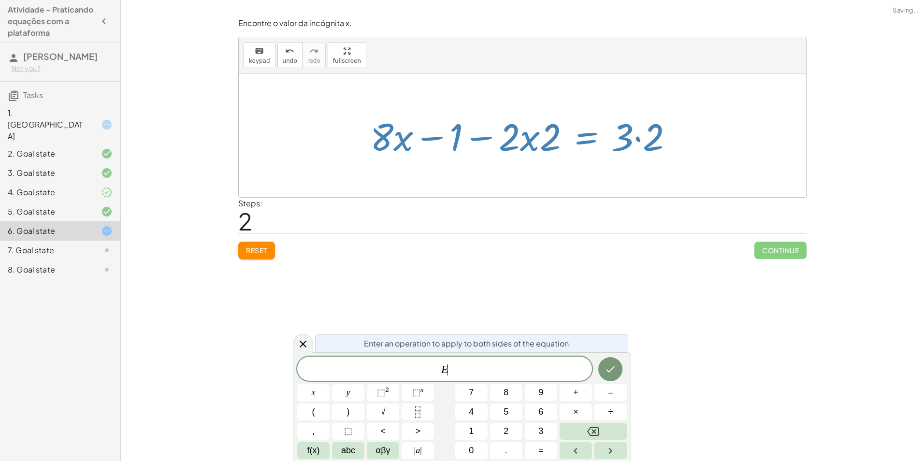
click at [624, 147] on div at bounding box center [525, 136] width 320 height 50
click at [628, 147] on div at bounding box center [525, 136] width 320 height 50
click at [627, 146] on div at bounding box center [525, 136] width 320 height 50
drag, startPoint x: 639, startPoint y: 143, endPoint x: 668, endPoint y: 154, distance: 31.5
click at [643, 147] on div at bounding box center [525, 136] width 320 height 50
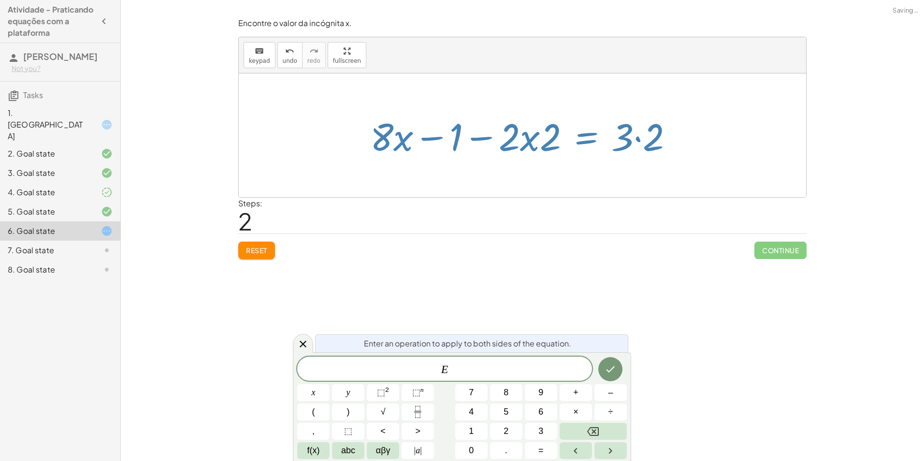
click at [727, 149] on div at bounding box center [522, 135] width 567 height 124
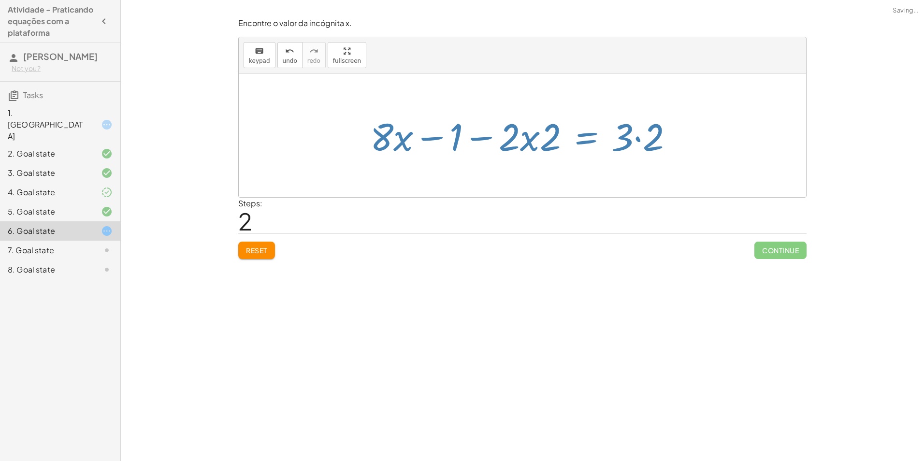
drag, startPoint x: 732, startPoint y: 152, endPoint x: 705, endPoint y: 145, distance: 27.9
click at [731, 152] on div at bounding box center [522, 135] width 567 height 124
click at [664, 134] on div at bounding box center [525, 136] width 320 height 50
drag, startPoint x: 664, startPoint y: 134, endPoint x: 650, endPoint y: 138, distance: 14.4
click at [657, 137] on div "+ · ( + · 8 · x − 1 ) · 2 − · 2 · x = 3 + · · ( + · 8 · x − 1 ) · 2 · 2 − · 2 ·…" at bounding box center [522, 135] width 567 height 124
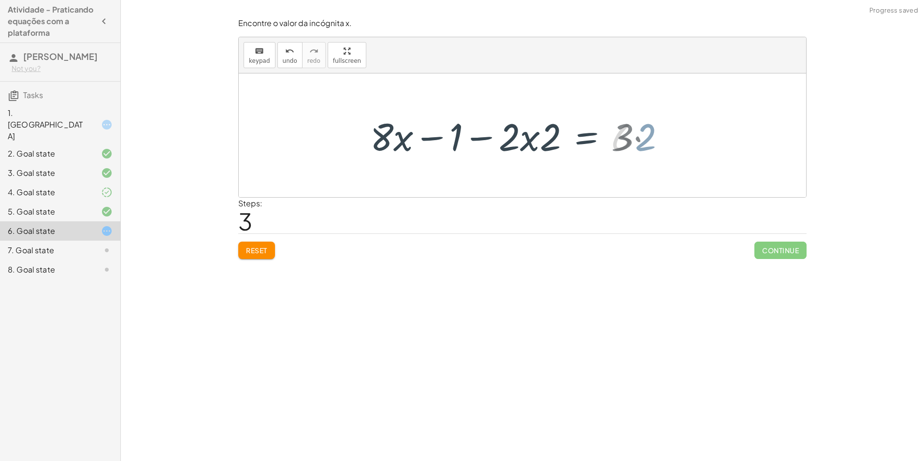
click at [650, 138] on div at bounding box center [510, 136] width 290 height 50
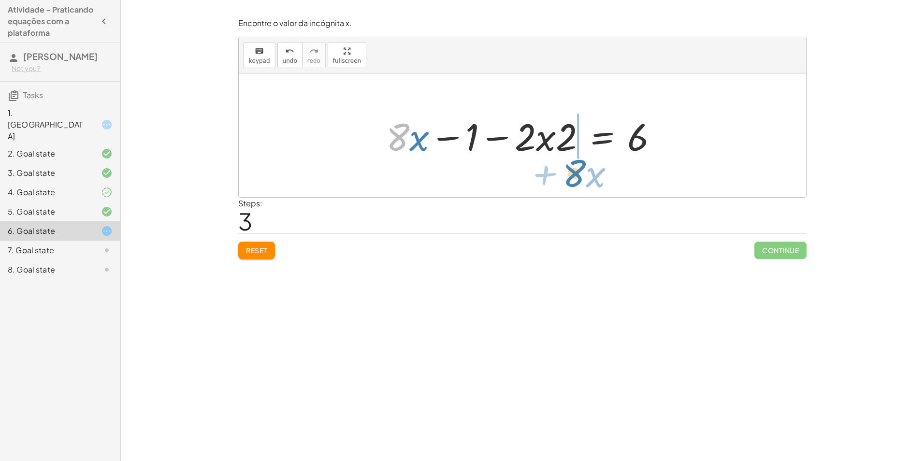
drag, startPoint x: 402, startPoint y: 142, endPoint x: 575, endPoint y: 155, distance: 174.0
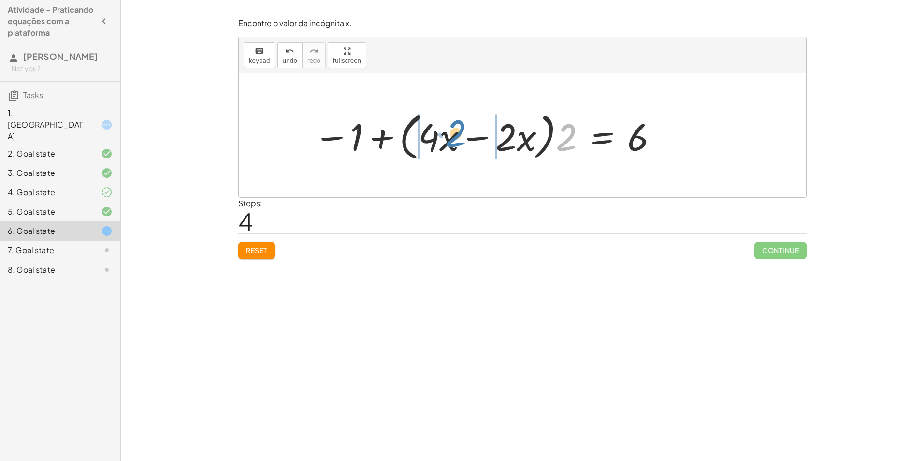
drag, startPoint x: 568, startPoint y: 133, endPoint x: 458, endPoint y: 129, distance: 110.8
click at [458, 129] on div at bounding box center [486, 136] width 355 height 56
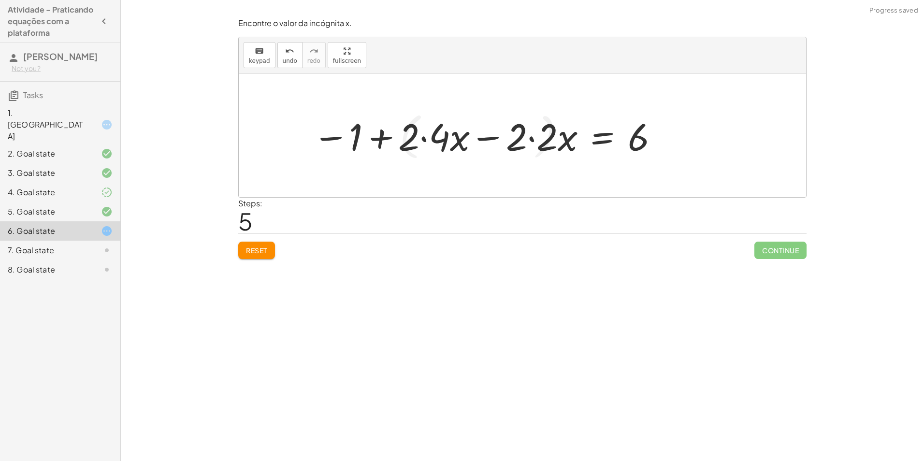
click at [455, 138] on div at bounding box center [486, 136] width 357 height 50
drag, startPoint x: 497, startPoint y: 137, endPoint x: 521, endPoint y: 139, distance: 23.8
click at [509, 140] on div at bounding box center [486, 136] width 357 height 50
click at [521, 139] on div at bounding box center [486, 136] width 357 height 50
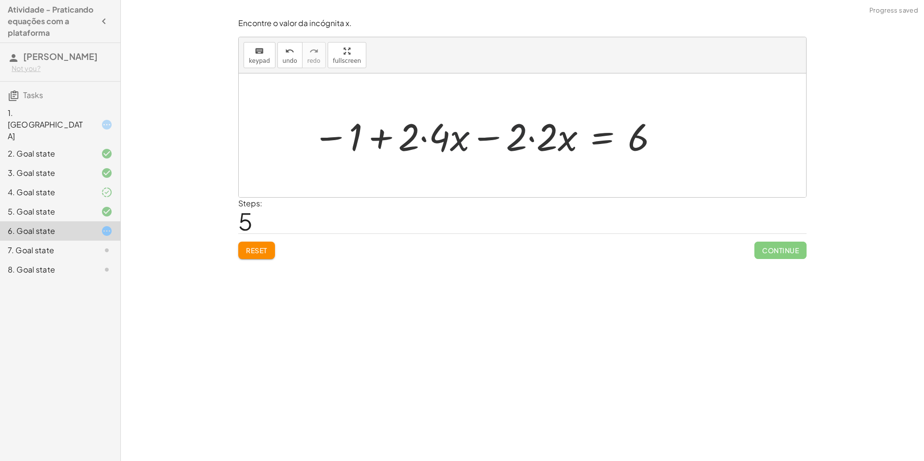
click at [525, 140] on div at bounding box center [486, 136] width 357 height 50
click at [522, 138] on div at bounding box center [486, 136] width 357 height 50
click at [532, 136] on div at bounding box center [486, 136] width 357 height 50
click at [540, 135] on div at bounding box center [501, 136] width 326 height 50
click at [538, 135] on div at bounding box center [501, 136] width 326 height 50
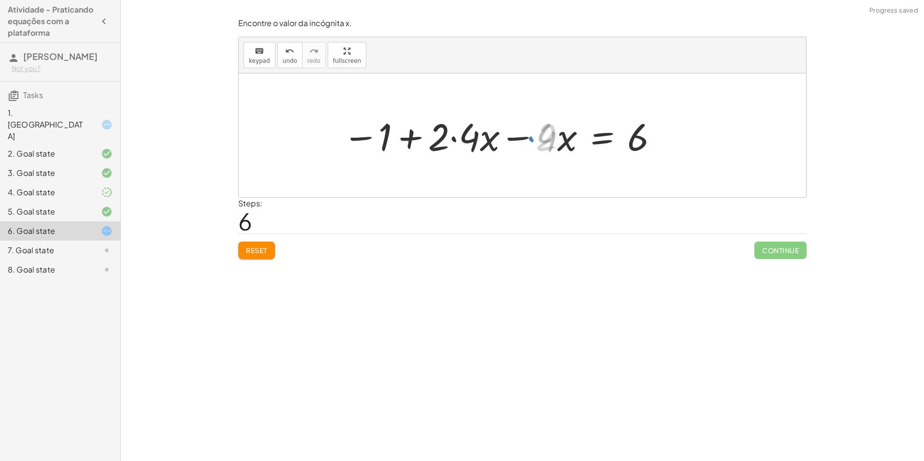
click at [478, 132] on div at bounding box center [501, 136] width 326 height 50
click at [478, 132] on div at bounding box center [515, 136] width 298 height 50
click at [471, 132] on div at bounding box center [515, 136] width 298 height 50
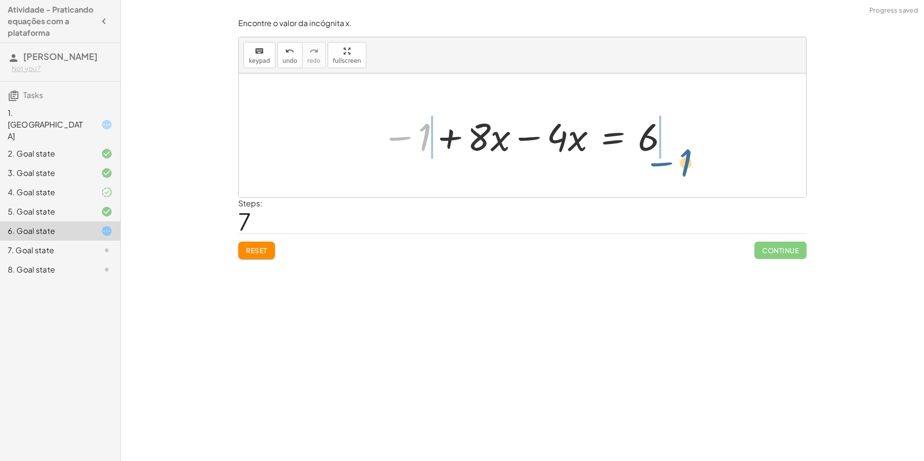
drag, startPoint x: 417, startPoint y: 146, endPoint x: 682, endPoint y: 173, distance: 266.2
click at [682, 173] on div "+ · ( + · 8 · x − 1 ) · 2 − · 2 · x = 3 + · · ( + · 8 · x − 1 ) · 2 · 2 − · 2 ·…" at bounding box center [522, 135] width 567 height 124
click at [667, 140] on div at bounding box center [526, 136] width 397 height 50
click at [427, 125] on div at bounding box center [500, 136] width 344 height 50
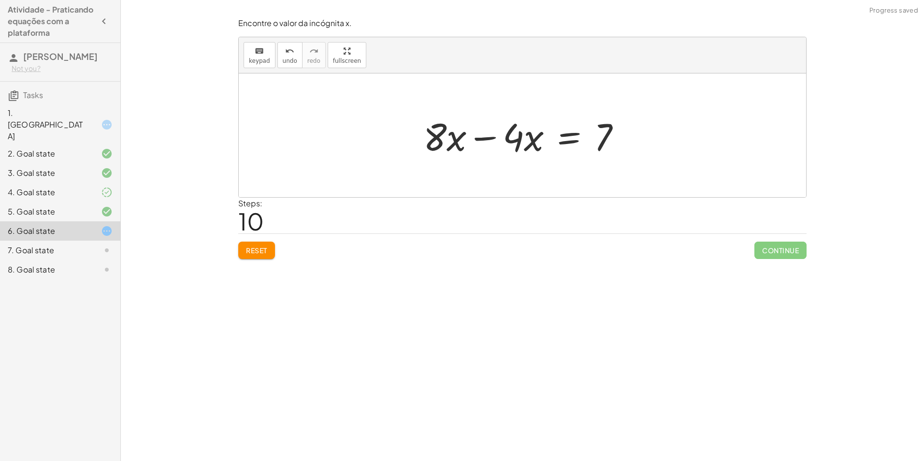
click at [480, 143] on div at bounding box center [526, 136] width 215 height 50
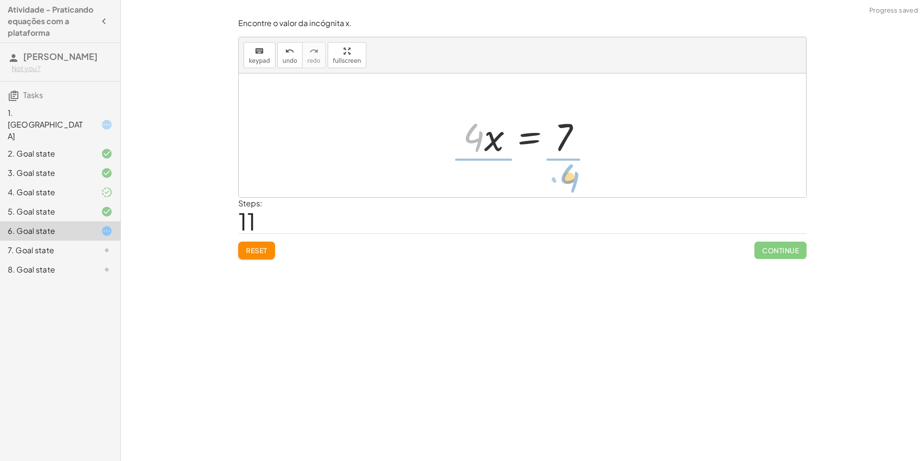
drag, startPoint x: 517, startPoint y: 140, endPoint x: 620, endPoint y: 185, distance: 112.3
click at [620, 185] on div "+ · ( + · 8 · x − 1 ) · 2 − · 2 · x = 3 + · · ( + · 8 · x − 1 ) · 2 · 2 − · 2 ·…" at bounding box center [522, 135] width 567 height 124
click at [496, 132] on div at bounding box center [530, 135] width 149 height 74
click at [493, 135] on div at bounding box center [526, 135] width 149 height 74
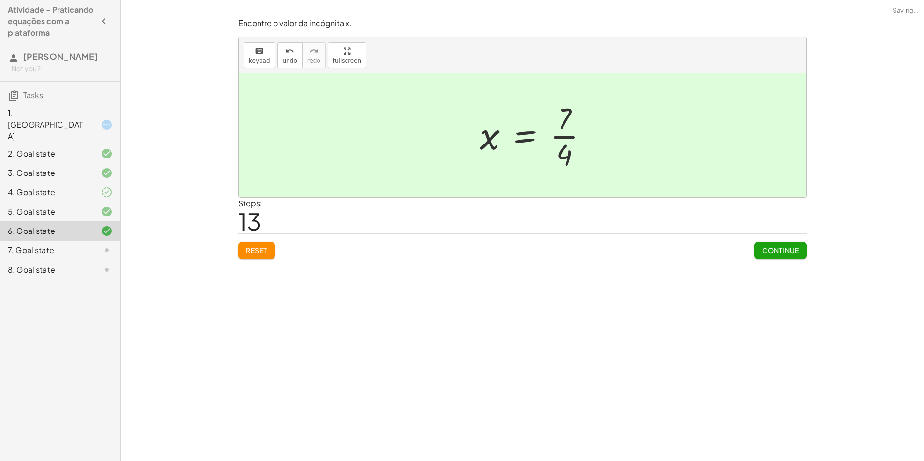
click at [771, 249] on span "Continue" at bounding box center [780, 250] width 37 height 9
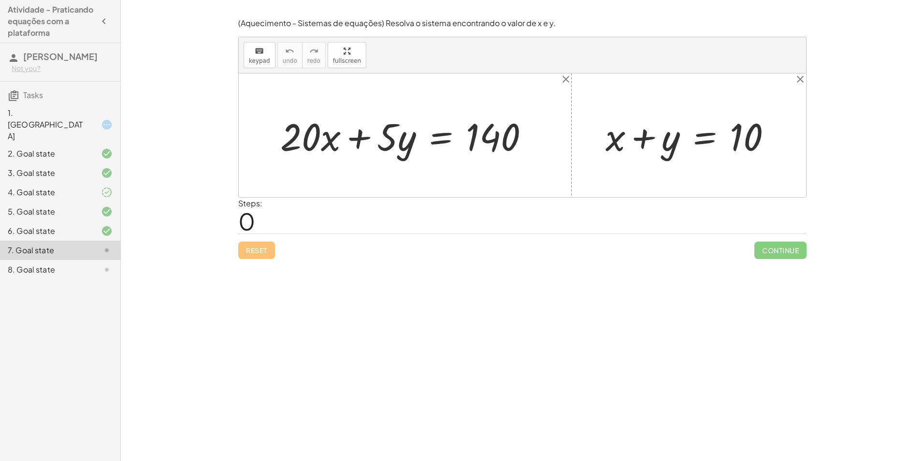
click at [318, 163] on div at bounding box center [522, 135] width 567 height 124
drag, startPoint x: 296, startPoint y: 142, endPoint x: 319, endPoint y: 145, distance: 22.9
click at [319, 145] on div at bounding box center [409, 136] width 266 height 50
drag, startPoint x: 674, startPoint y: 144, endPoint x: 794, endPoint y: 138, distance: 120.5
click at [785, 119] on div "+ y + x + y = 10" at bounding box center [689, 135] width 196 height 55
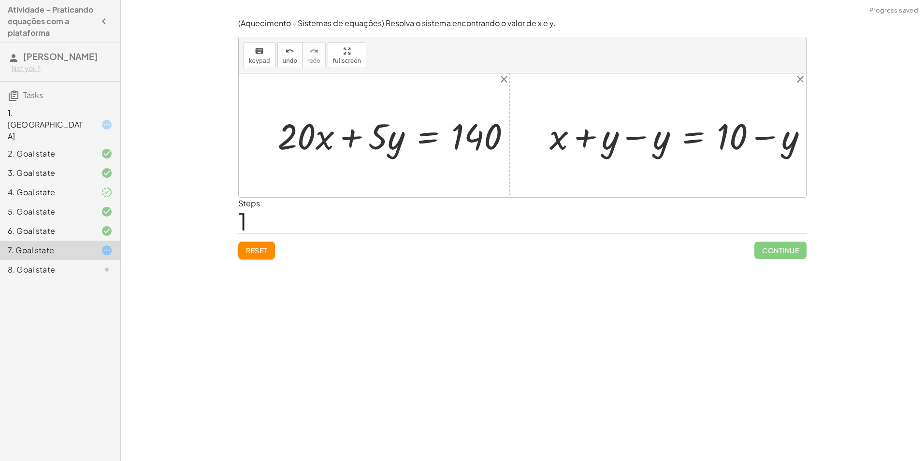
click at [625, 156] on div "+ x + y = 10 + x = 10 + y − y + − y" at bounding box center [681, 135] width 256 height 46
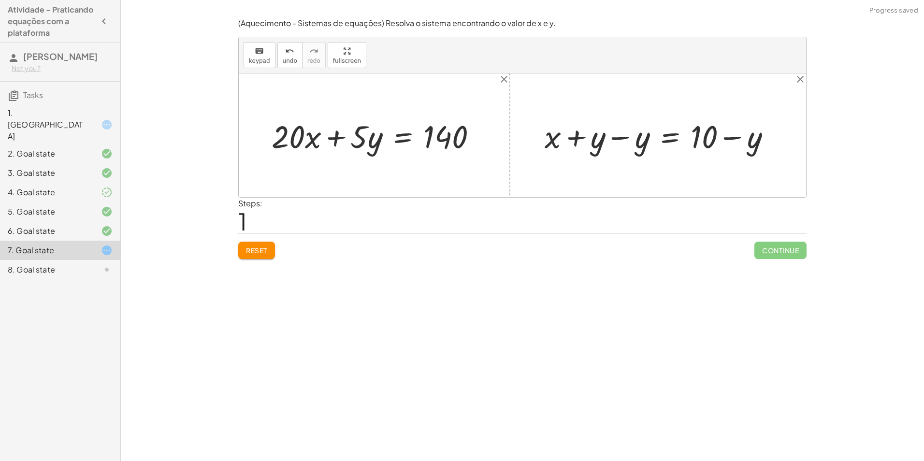
click at [632, 145] on div at bounding box center [662, 136] width 244 height 42
click at [628, 139] on div "+ x + y = 10 + x = 10 + y − y + − y + 0 + x + y − y = + 10 − y + x + 0 = + 10 −…" at bounding box center [702, 135] width 167 height 46
click at [742, 145] on div at bounding box center [705, 136] width 155 height 42
click at [772, 137] on div at bounding box center [705, 136] width 155 height 42
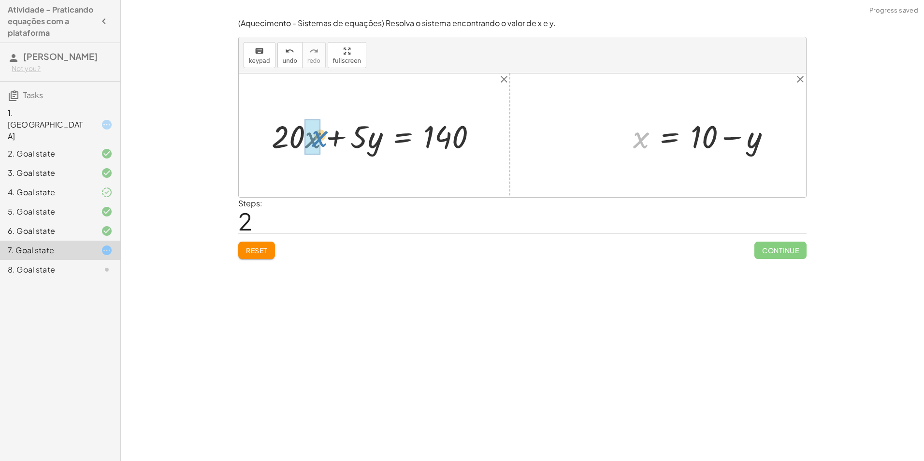
drag, startPoint x: 643, startPoint y: 144, endPoint x: 322, endPoint y: 143, distance: 321.4
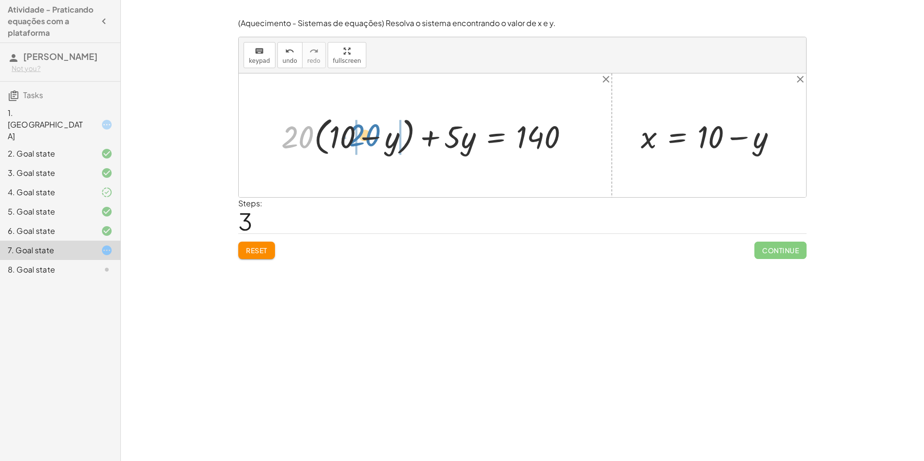
drag, startPoint x: 300, startPoint y: 139, endPoint x: 369, endPoint y: 137, distance: 69.1
click at [369, 137] on div at bounding box center [428, 136] width 305 height 46
click at [302, 139] on div at bounding box center [424, 135] width 315 height 41
drag, startPoint x: 366, startPoint y: 145, endPoint x: 377, endPoint y: 145, distance: 10.2
click at [377, 145] on div at bounding box center [433, 135] width 296 height 41
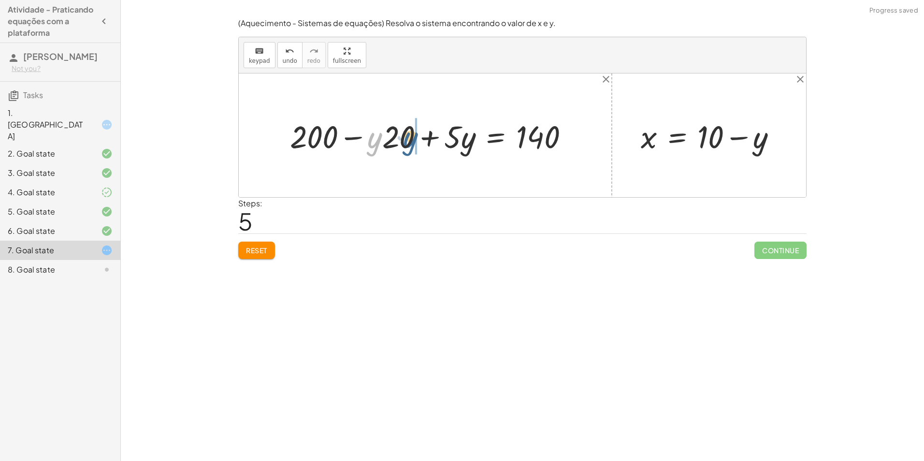
drag, startPoint x: 374, startPoint y: 145, endPoint x: 410, endPoint y: 145, distance: 36.3
click at [410, 145] on div at bounding box center [433, 135] width 296 height 41
click at [350, 134] on div at bounding box center [433, 135] width 296 height 41
drag, startPoint x: 300, startPoint y: 134, endPoint x: 521, endPoint y: 133, distance: 220.4
click at [521, 133] on div at bounding box center [433, 135] width 296 height 41
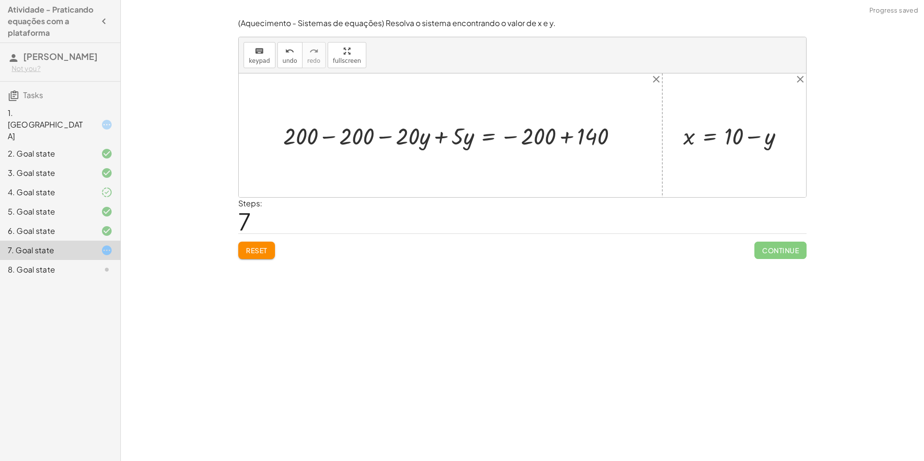
click at [576, 132] on div at bounding box center [454, 135] width 352 height 31
click at [440, 143] on div at bounding box center [418, 135] width 281 height 31
click at [420, 135] on div at bounding box center [442, 135] width 233 height 31
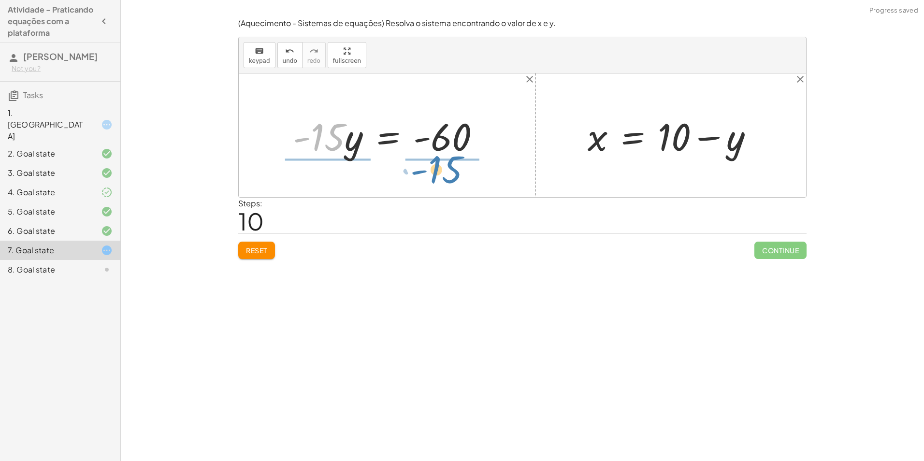
drag, startPoint x: 323, startPoint y: 133, endPoint x: 441, endPoint y: 165, distance: 121.8
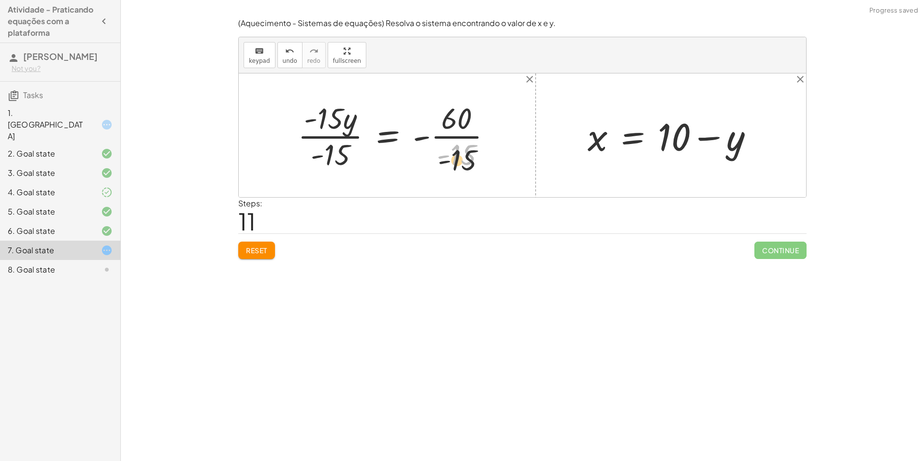
drag, startPoint x: 462, startPoint y: 146, endPoint x: 463, endPoint y: 155, distance: 8.3
click at [463, 155] on div at bounding box center [398, 135] width 211 height 74
click at [338, 153] on div at bounding box center [398, 135] width 211 height 74
click at [472, 153] on div at bounding box center [422, 135] width 164 height 74
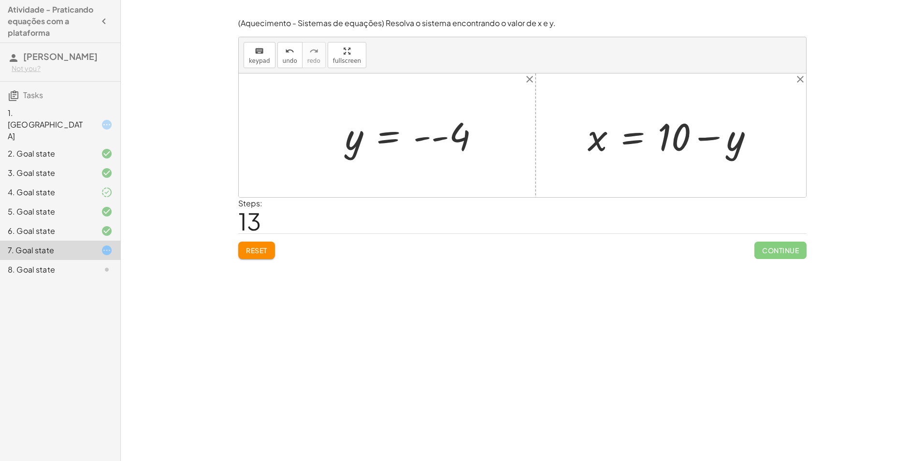
click at [451, 137] on div at bounding box center [416, 136] width 152 height 48
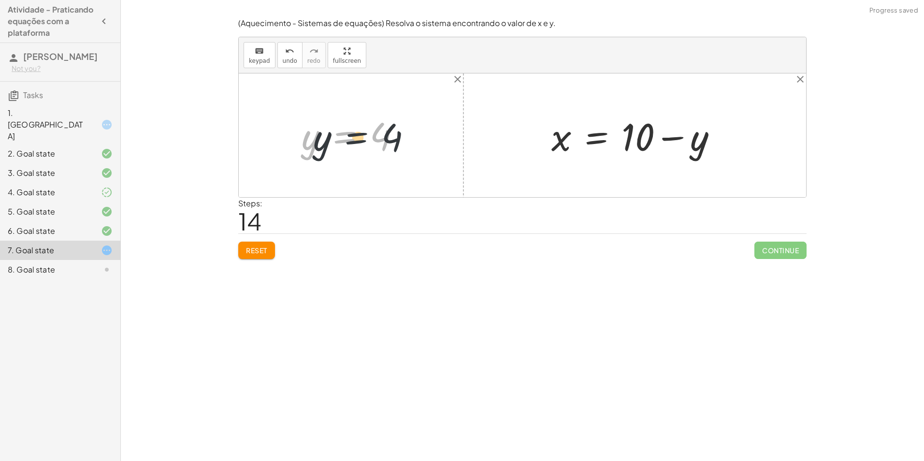
drag, startPoint x: 370, startPoint y: 139, endPoint x: 382, endPoint y: 145, distance: 13.4
click at [392, 145] on div at bounding box center [355, 136] width 116 height 48
drag, startPoint x: 376, startPoint y: 145, endPoint x: 364, endPoint y: 143, distance: 11.7
click at [364, 143] on div at bounding box center [355, 136] width 116 height 48
drag, startPoint x: 378, startPoint y: 136, endPoint x: 698, endPoint y: 148, distance: 319.8
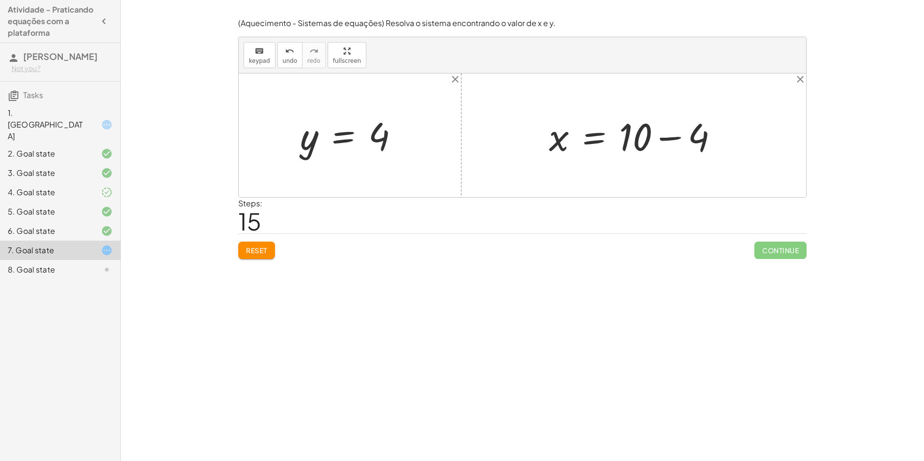
click at [668, 139] on div at bounding box center [637, 136] width 187 height 50
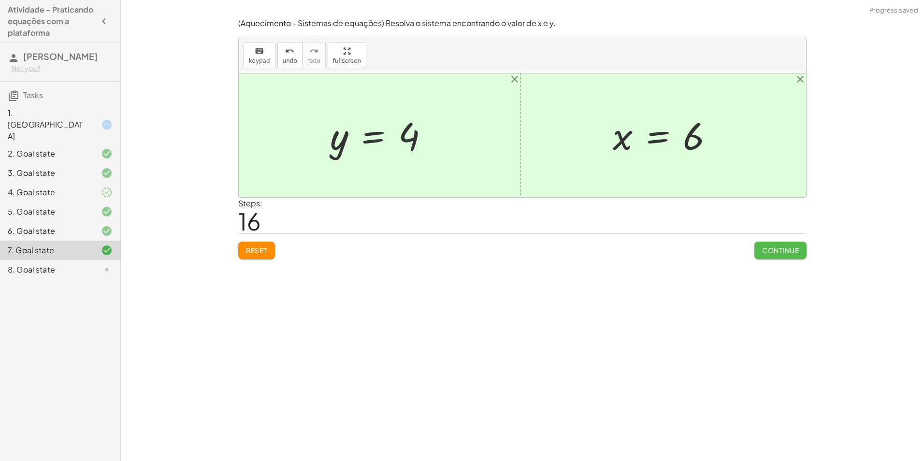
click at [767, 252] on span "Continue" at bounding box center [780, 250] width 37 height 9
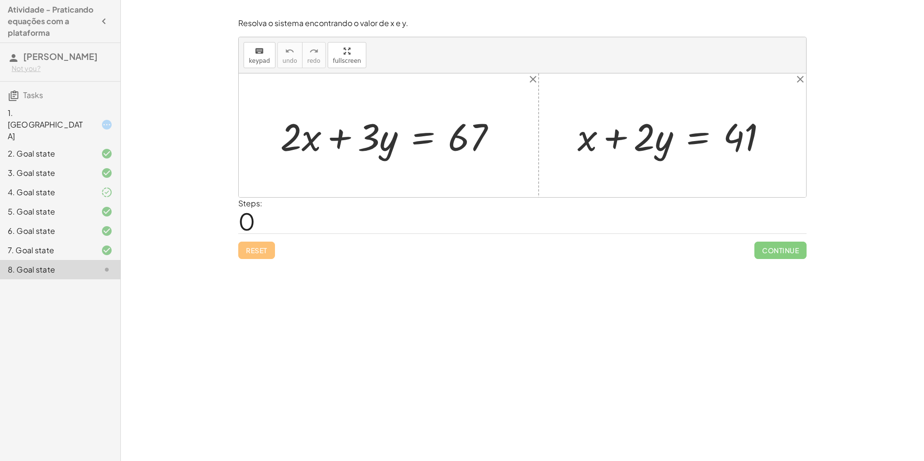
drag, startPoint x: 780, startPoint y: 239, endPoint x: 779, endPoint y: 245, distance: 5.5
click at [779, 245] on div "Continue" at bounding box center [781, 246] width 52 height 25
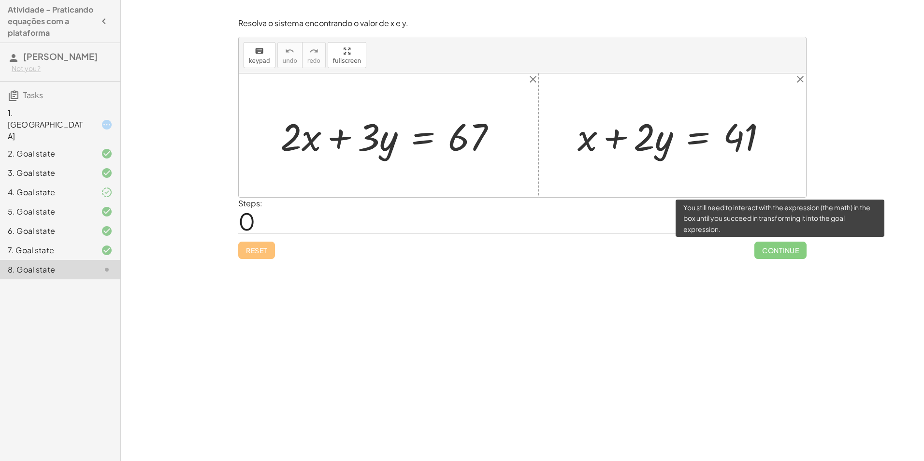
click at [777, 250] on span "Continue" at bounding box center [781, 250] width 52 height 17
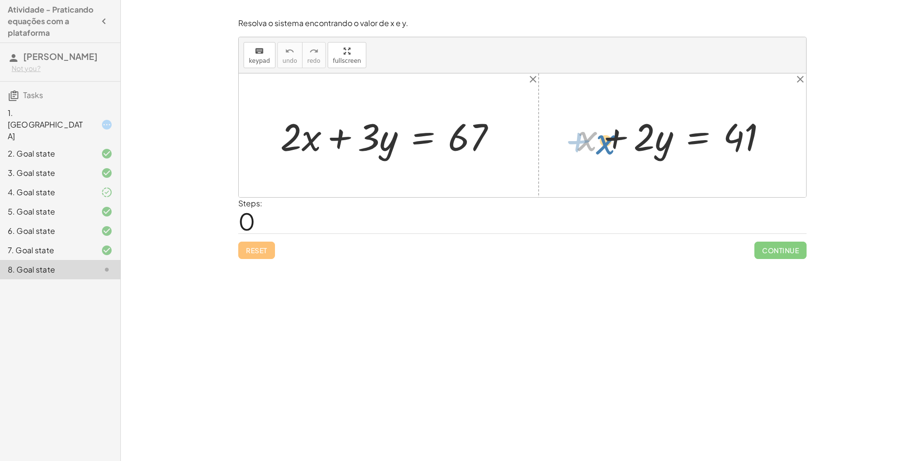
drag, startPoint x: 584, startPoint y: 145, endPoint x: 596, endPoint y: 145, distance: 11.6
click at [596, 145] on div at bounding box center [676, 136] width 207 height 50
drag, startPoint x: 389, startPoint y: 131, endPoint x: 372, endPoint y: 156, distance: 29.6
click at [363, 160] on div at bounding box center [392, 136] width 233 height 50
drag, startPoint x: 387, startPoint y: 144, endPoint x: 388, endPoint y: 139, distance: 5.4
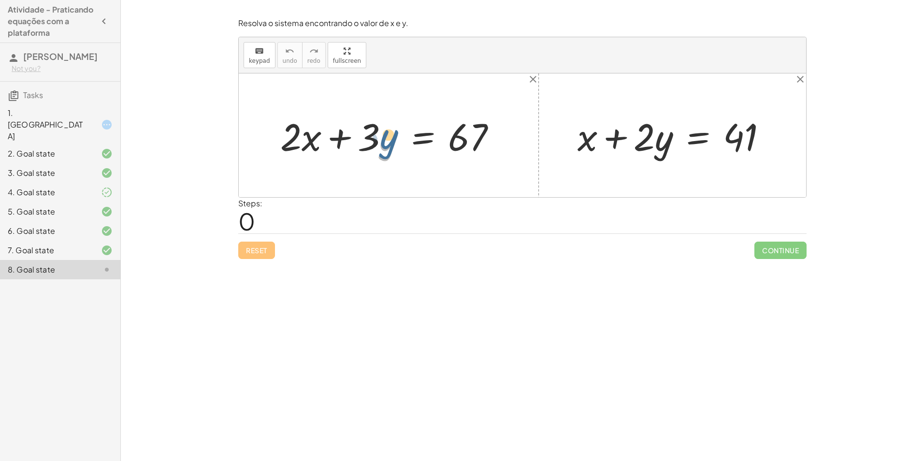
click at [388, 139] on div at bounding box center [392, 136] width 233 height 50
drag, startPoint x: 369, startPoint y: 136, endPoint x: 374, endPoint y: 133, distance: 5.4
click at [374, 123] on div at bounding box center [392, 136] width 233 height 50
click at [372, 135] on div at bounding box center [392, 136] width 233 height 50
drag, startPoint x: 390, startPoint y: 138, endPoint x: 381, endPoint y: 141, distance: 9.2
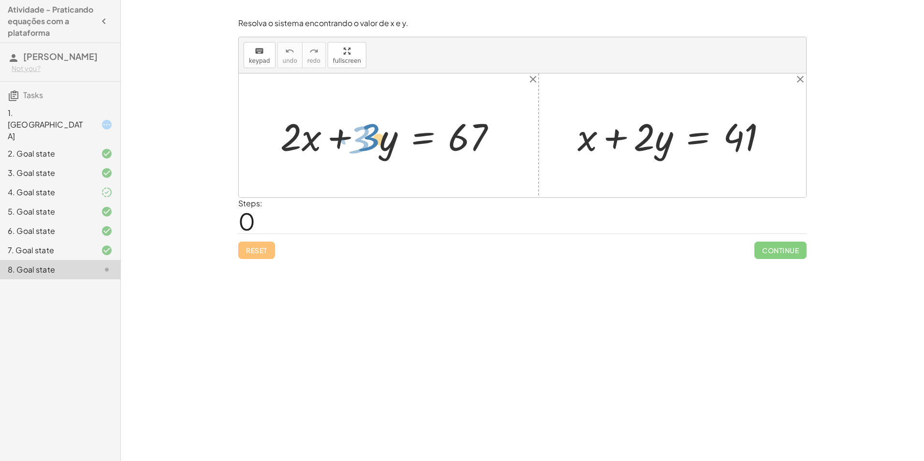
click at [381, 141] on div at bounding box center [392, 136] width 233 height 50
drag, startPoint x: 390, startPoint y: 147, endPoint x: 394, endPoint y: 143, distance: 6.2
click at [394, 144] on div at bounding box center [392, 136] width 233 height 50
drag, startPoint x: 661, startPoint y: 148, endPoint x: 660, endPoint y: 156, distance: 7.3
click at [660, 156] on div at bounding box center [676, 136] width 207 height 50
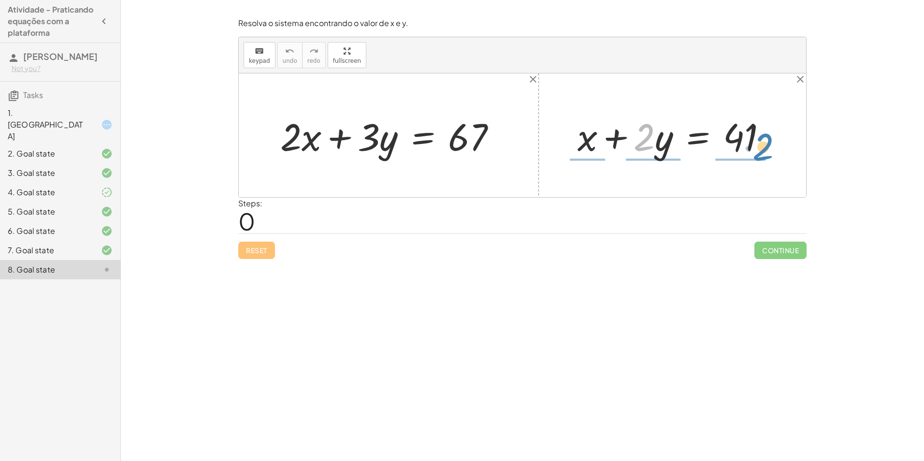
drag, startPoint x: 651, startPoint y: 140, endPoint x: 769, endPoint y: 148, distance: 118.7
click at [769, 148] on div at bounding box center [676, 136] width 207 height 50
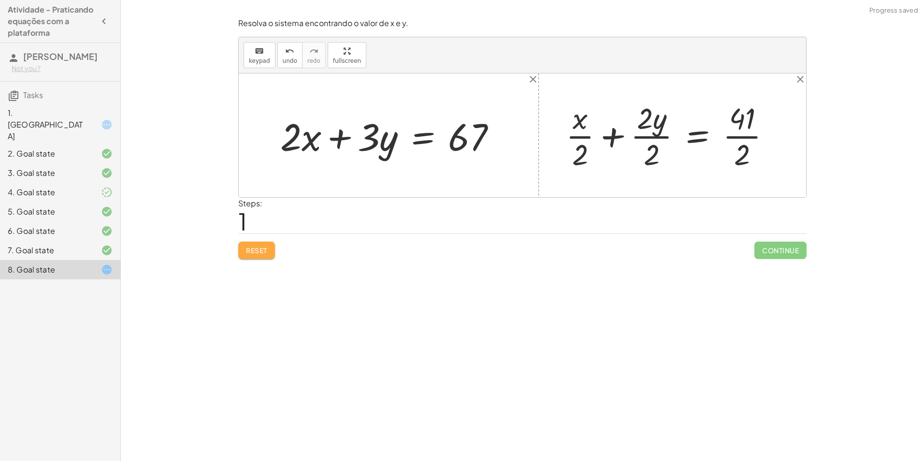
click at [249, 259] on button "Reset" at bounding box center [256, 250] width 37 height 17
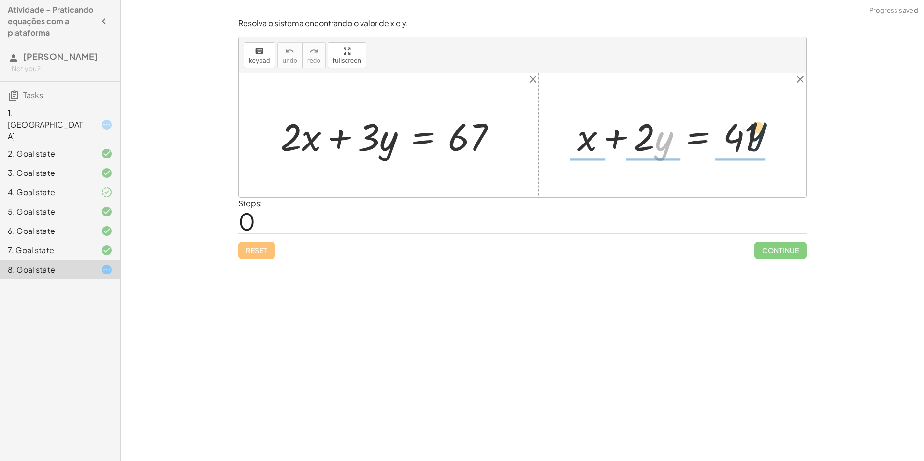
drag, startPoint x: 664, startPoint y: 142, endPoint x: 769, endPoint y: 137, distance: 105.0
click at [769, 137] on div at bounding box center [676, 136] width 207 height 50
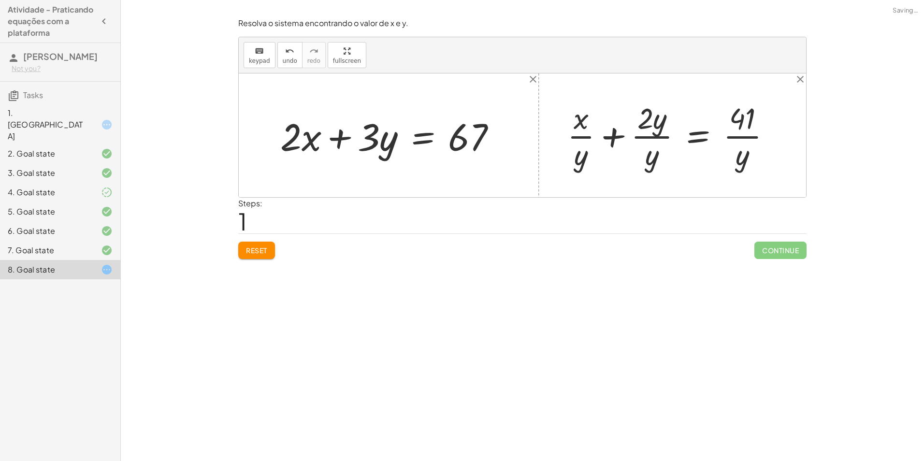
click at [579, 164] on div at bounding box center [673, 135] width 221 height 74
click at [653, 161] on div at bounding box center [673, 135] width 221 height 74
drag, startPoint x: 249, startPoint y: 252, endPoint x: 255, endPoint y: 247, distance: 7.9
click at [249, 252] on span "Reset" at bounding box center [256, 250] width 21 height 9
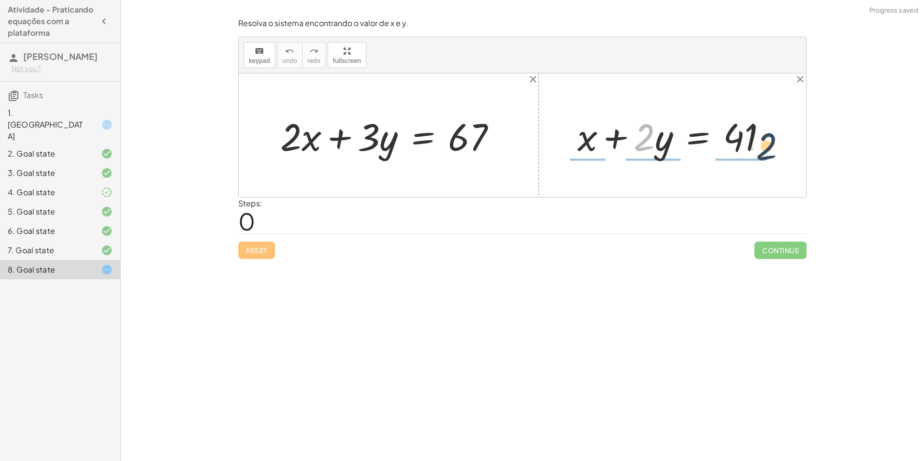
drag, startPoint x: 638, startPoint y: 142, endPoint x: 767, endPoint y: 150, distance: 129.4
click at [767, 150] on div at bounding box center [676, 136] width 207 height 50
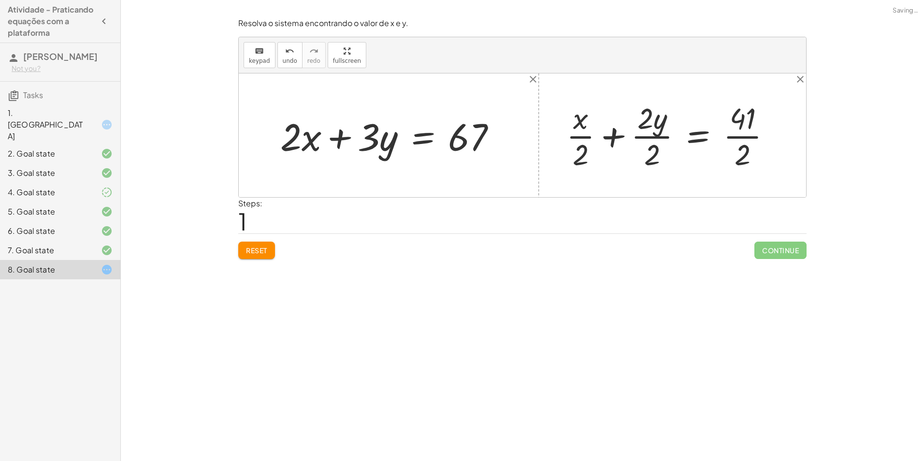
click at [740, 158] on div at bounding box center [673, 135] width 222 height 74
drag, startPoint x: 662, startPoint y: 157, endPoint x: 650, endPoint y: 160, distance: 12.4
click at [651, 160] on div at bounding box center [673, 135] width 222 height 74
click at [650, 160] on div at bounding box center [673, 135] width 222 height 74
drag, startPoint x: 265, startPoint y: 252, endPoint x: 297, endPoint y: 244, distance: 32.8
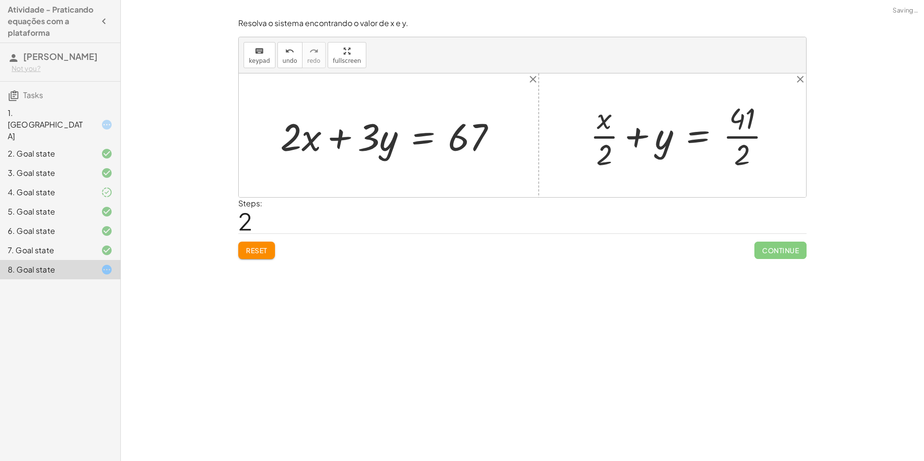
click at [265, 252] on span "Reset" at bounding box center [256, 250] width 21 height 9
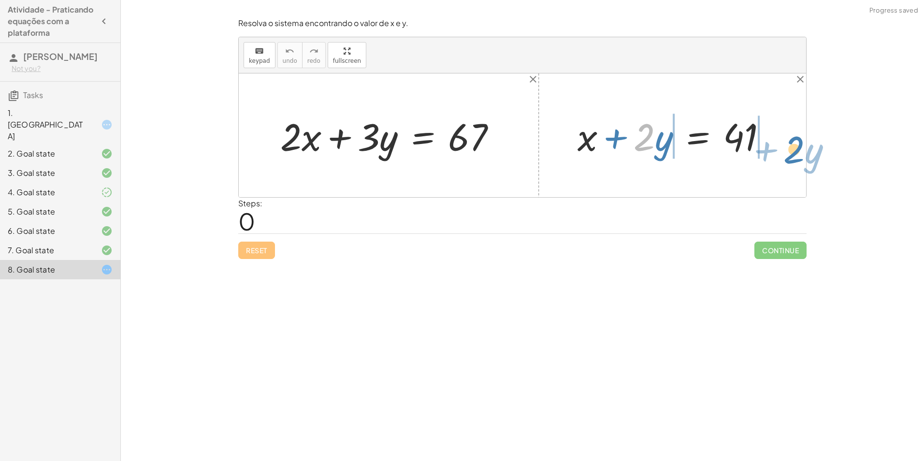
drag, startPoint x: 640, startPoint y: 143, endPoint x: 788, endPoint y: 158, distance: 149.6
click at [788, 158] on div "+ · 2 · x + · 3 · y = 67 · 2 + · y + x + · 2 · y = 41" at bounding box center [522, 135] width 567 height 124
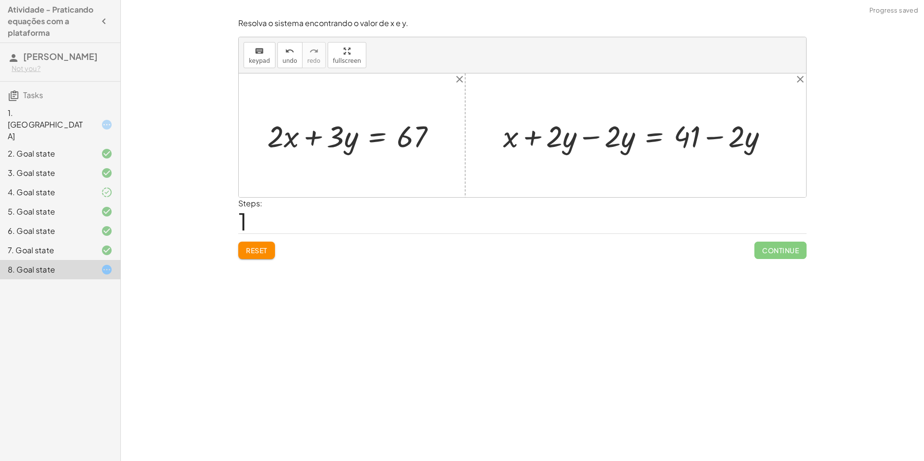
click at [533, 141] on div at bounding box center [639, 136] width 282 height 40
drag, startPoint x: 533, startPoint y: 141, endPoint x: 612, endPoint y: 131, distance: 80.4
click at [561, 142] on div at bounding box center [639, 136] width 282 height 40
click at [708, 136] on div at bounding box center [698, 136] width 166 height 40
drag, startPoint x: 628, startPoint y: 138, endPoint x: 284, endPoint y: 139, distance: 344.6
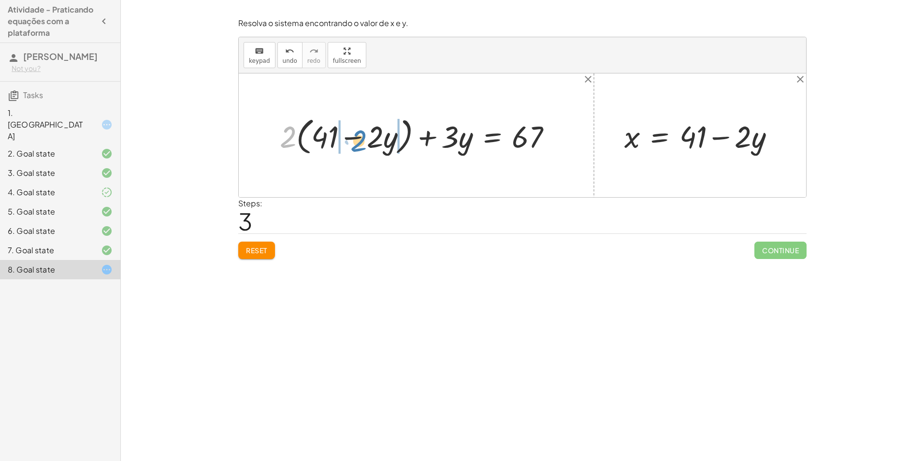
drag, startPoint x: 286, startPoint y: 136, endPoint x: 357, endPoint y: 140, distance: 71.2
click at [357, 140] on div at bounding box center [420, 135] width 290 height 44
click at [315, 139] on div at bounding box center [422, 136] width 283 height 40
click at [390, 142] on div at bounding box center [431, 136] width 267 height 40
click at [389, 135] on div at bounding box center [431, 136] width 267 height 40
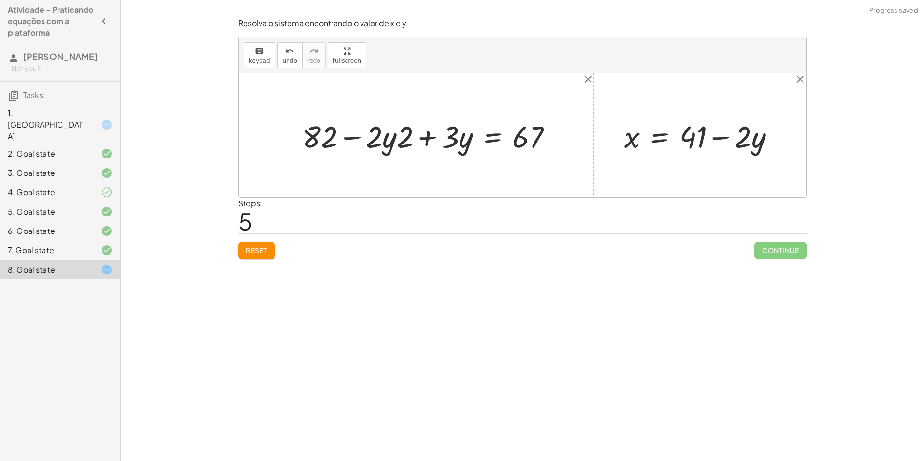
click at [400, 142] on div at bounding box center [431, 136] width 267 height 40
drag, startPoint x: 386, startPoint y: 143, endPoint x: 414, endPoint y: 142, distance: 27.6
click at [380, 136] on div at bounding box center [428, 136] width 275 height 40
click at [366, 137] on div at bounding box center [439, 136] width 251 height 40
drag, startPoint x: 343, startPoint y: 132, endPoint x: 519, endPoint y: 134, distance: 176.0
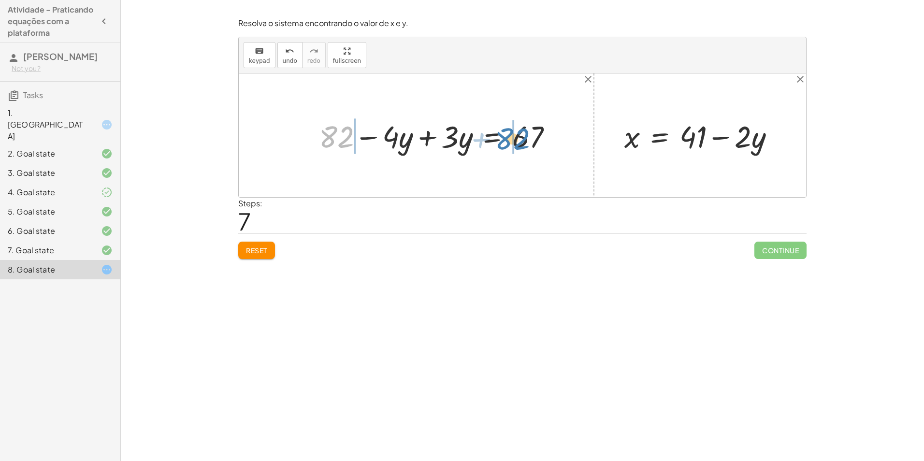
click at [519, 134] on div at bounding box center [439, 136] width 251 height 40
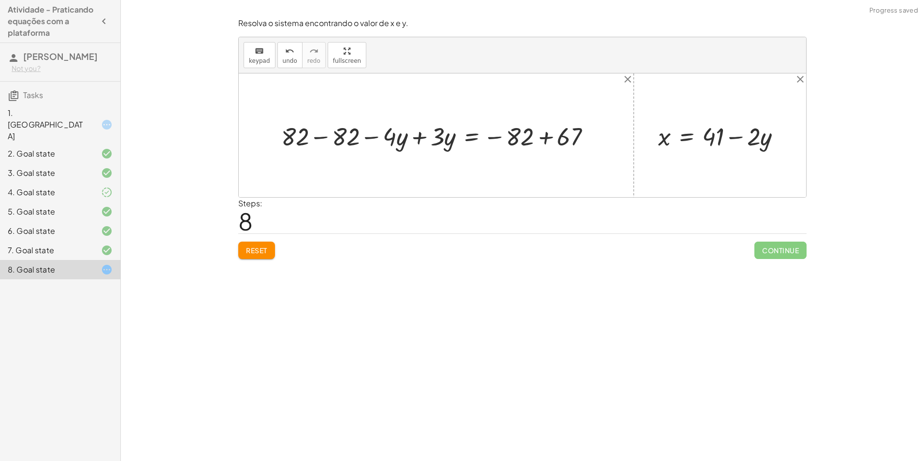
click at [548, 139] on div at bounding box center [439, 135] width 327 height 33
click at [492, 136] on div at bounding box center [408, 135] width 265 height 33
click at [492, 137] on div at bounding box center [408, 135] width 265 height 33
click at [416, 133] on div at bounding box center [408, 135] width 265 height 33
click at [384, 139] on div at bounding box center [440, 135] width 204 height 33
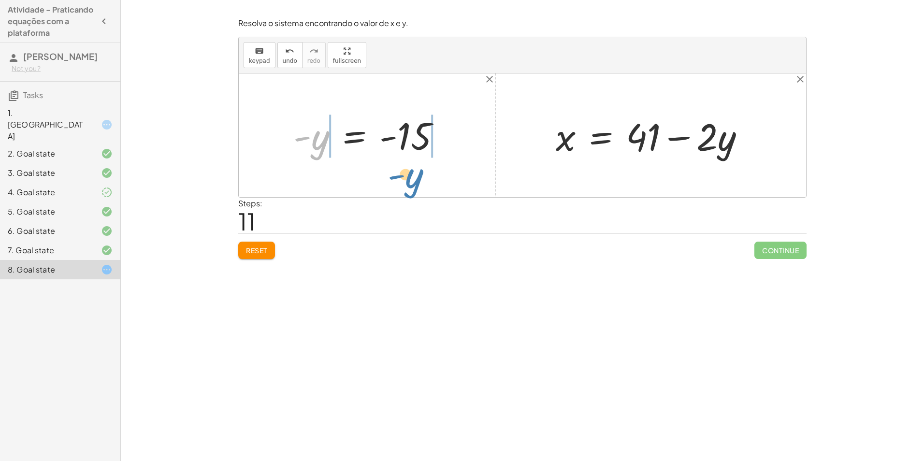
drag, startPoint x: 325, startPoint y: 136, endPoint x: 419, endPoint y: 174, distance: 101.7
click at [419, 174] on div "+ · 2 · x + · 3 · y = 67 + · 2 · ( + 41 − · 2 · y ) + · 3 · y = 67 + · 41 · 2 −…" at bounding box center [522, 135] width 567 height 124
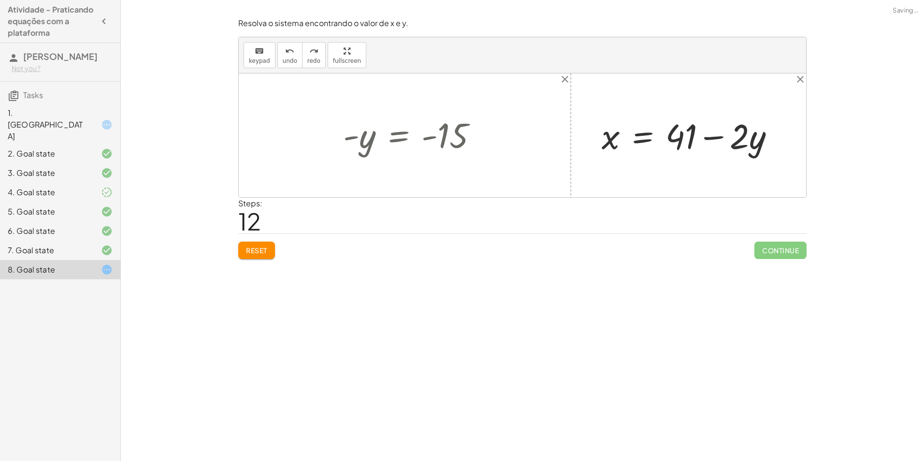
drag, startPoint x: 287, startPoint y: 55, endPoint x: 297, endPoint y: 72, distance: 19.3
click at [287, 57] on button "undo undo" at bounding box center [289, 55] width 25 height 26
click at [430, 135] on div at bounding box center [414, 136] width 152 height 44
drag, startPoint x: 351, startPoint y: 135, endPoint x: 430, endPoint y: 141, distance: 78.5
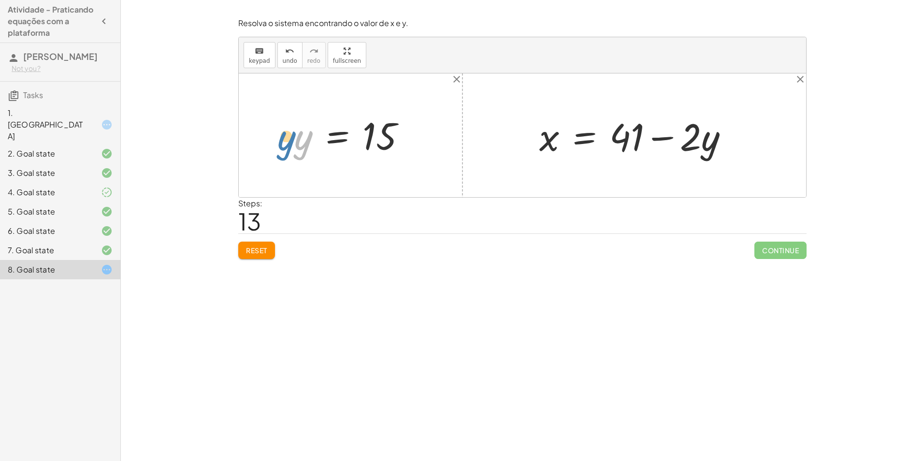
drag, startPoint x: 308, startPoint y: 145, endPoint x: 301, endPoint y: 145, distance: 7.3
click at [301, 145] on div at bounding box center [354, 136] width 129 height 48
click at [360, 142] on div at bounding box center [354, 136] width 129 height 48
drag, startPoint x: 300, startPoint y: 147, endPoint x: 706, endPoint y: 147, distance: 406.0
click at [705, 139] on div at bounding box center [651, 136] width 232 height 50
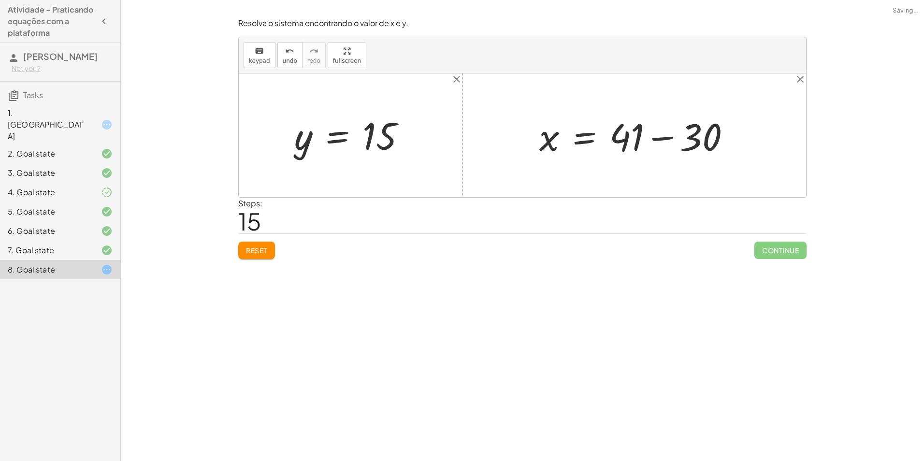
click at [659, 138] on div at bounding box center [639, 136] width 209 height 50
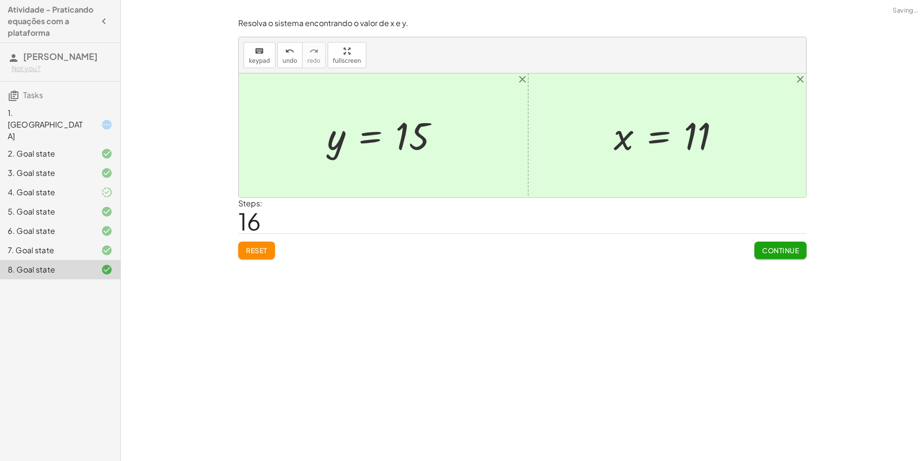
click at [775, 247] on span "Continue" at bounding box center [780, 250] width 37 height 9
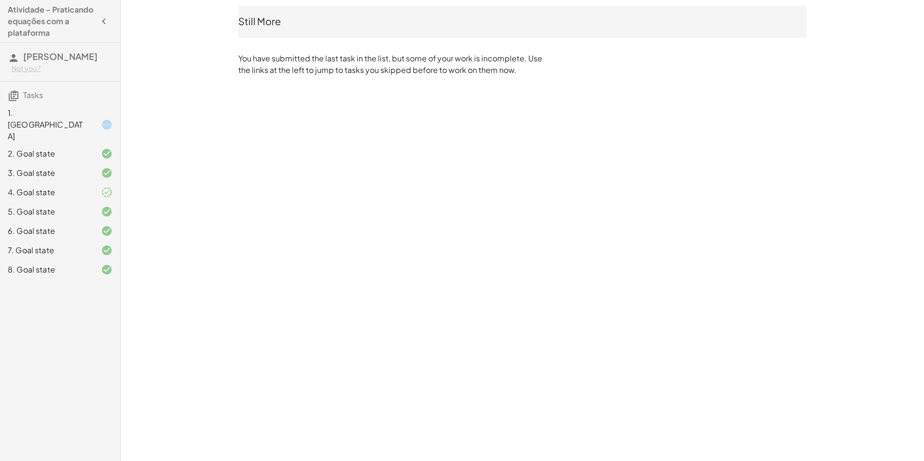
click at [58, 113] on div "1. [GEOGRAPHIC_DATA]" at bounding box center [47, 124] width 78 height 35
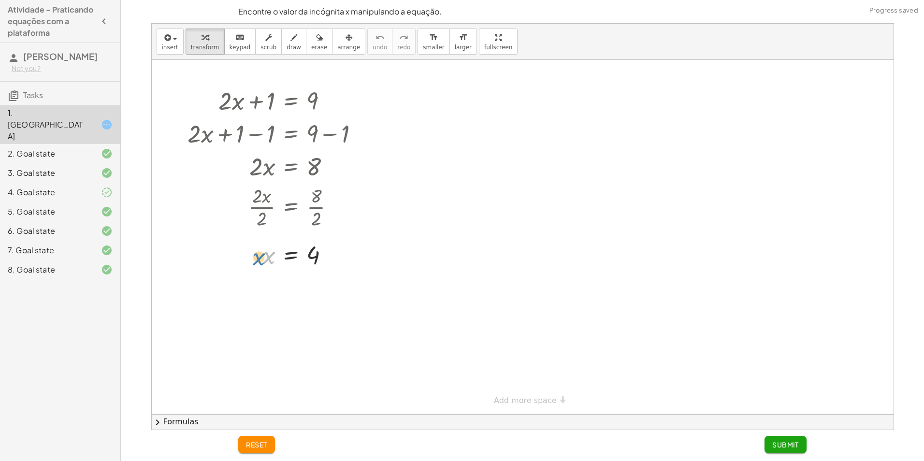
drag, startPoint x: 271, startPoint y: 260, endPoint x: 263, endPoint y: 261, distance: 7.7
click at [263, 261] on div at bounding box center [277, 255] width 188 height 32
click at [338, 305] on div at bounding box center [523, 237] width 742 height 354
click at [785, 445] on span "Submit" at bounding box center [785, 444] width 27 height 9
